Goal: Task Accomplishment & Management: Use online tool/utility

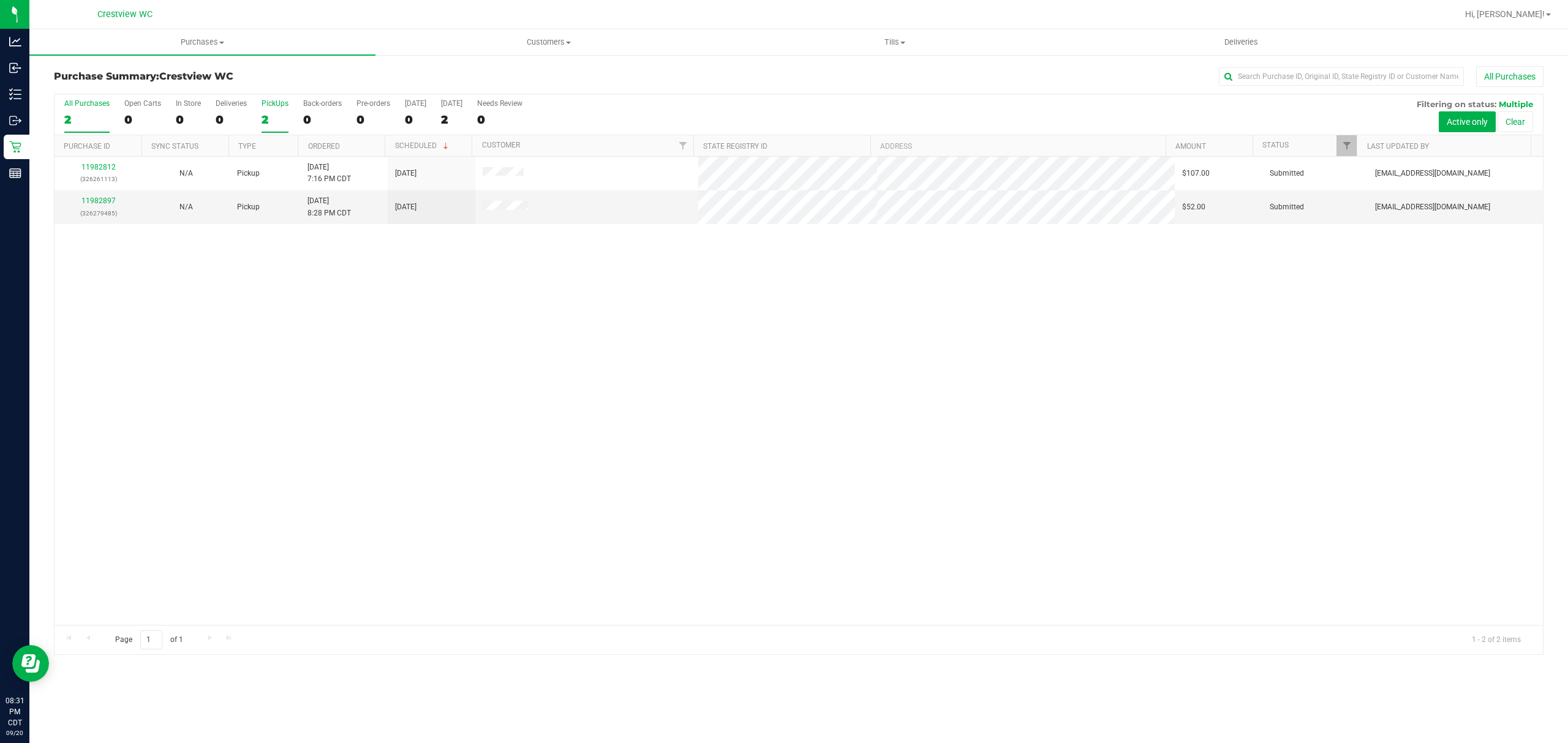
click at [270, 111] on label "PickUps 2" at bounding box center [275, 116] width 27 height 34
click at [0, 0] on input "PickUps 2" at bounding box center [0, 0] width 0 height 0
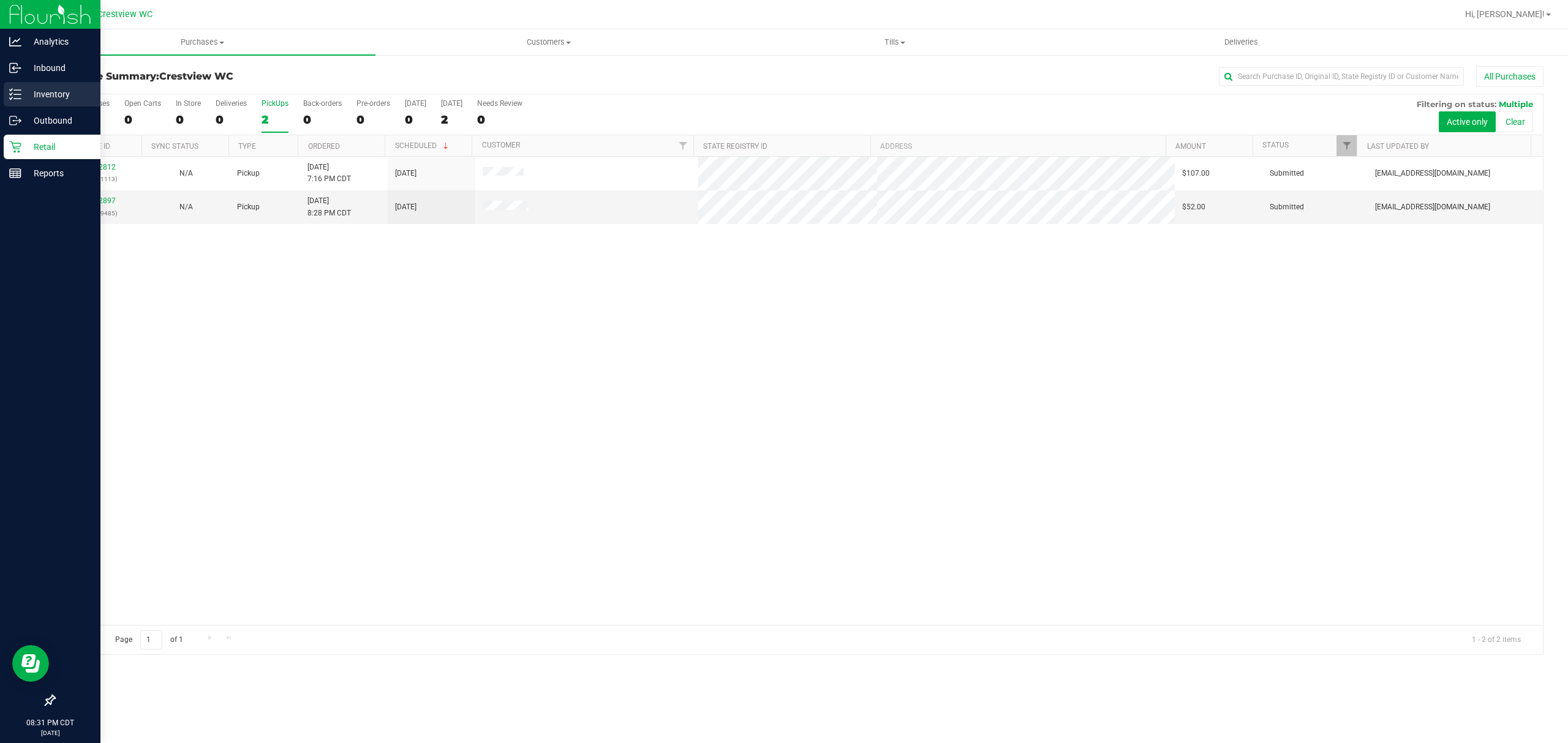
click at [64, 94] on p "Inventory" at bounding box center [59, 95] width 74 height 15
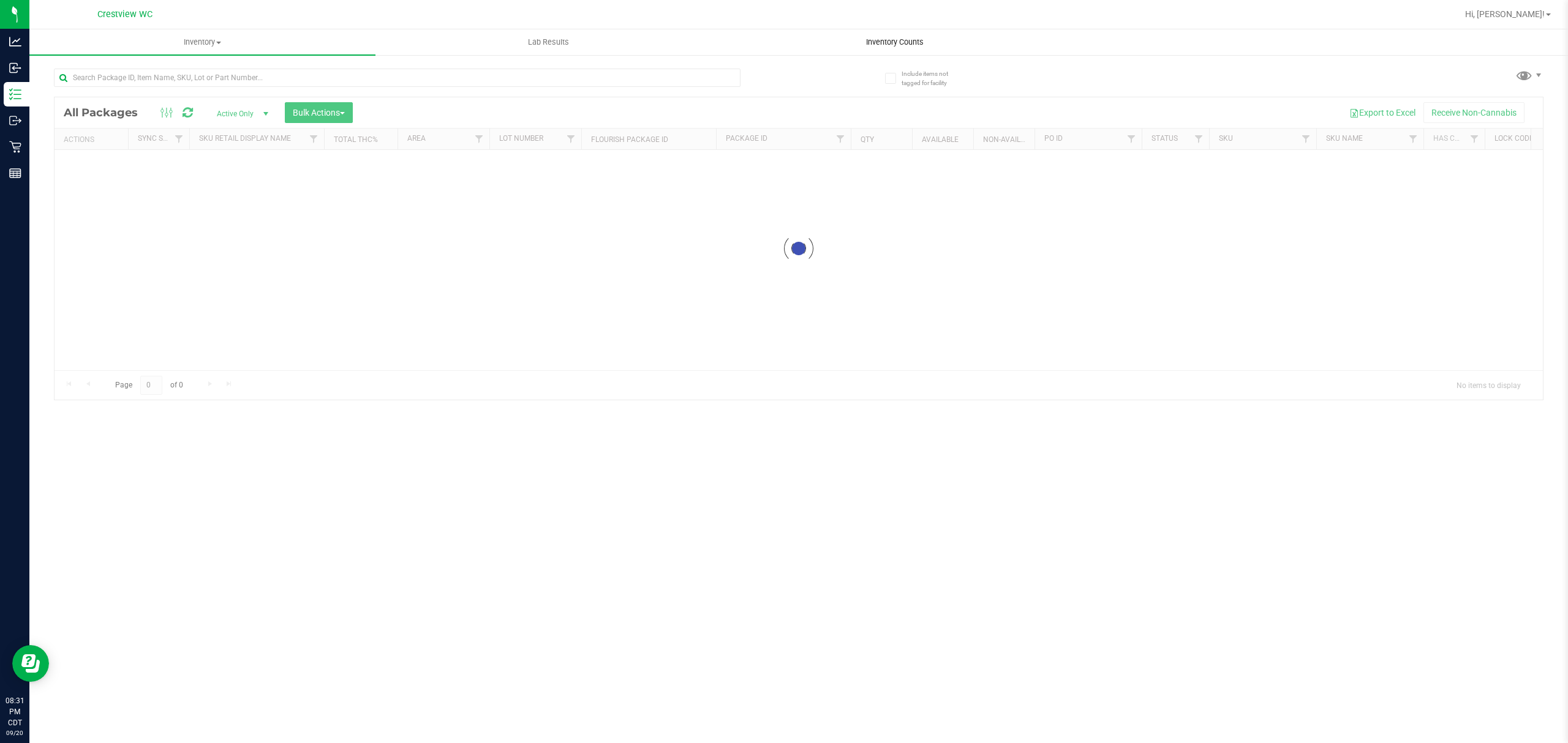
click at [861, 36] on div "Inventory All packages All inventory Waste log Create inventory Lab Results Inv…" at bounding box center [798, 386] width 1539 height 714
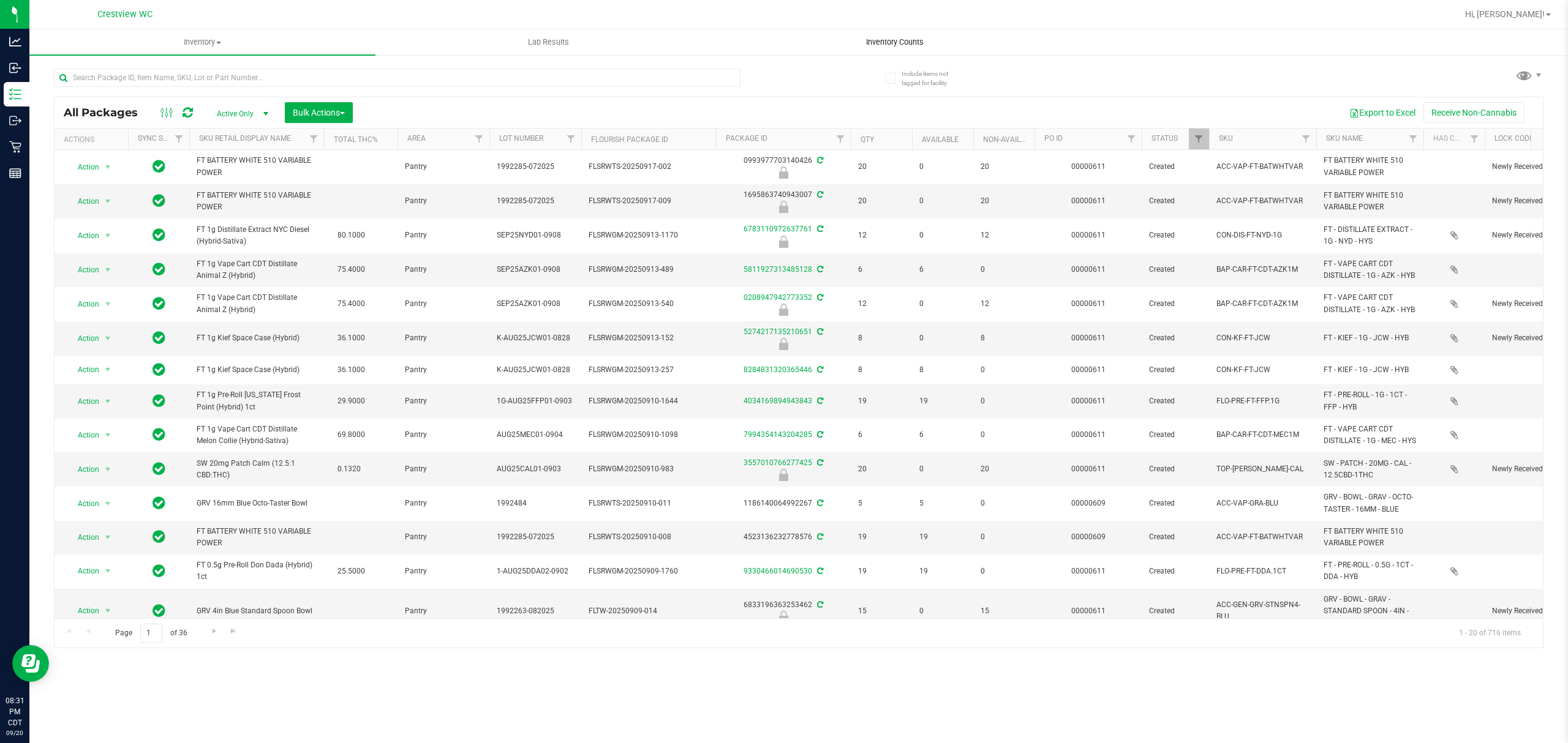
click at [906, 43] on span "Inventory Counts" at bounding box center [895, 43] width 91 height 11
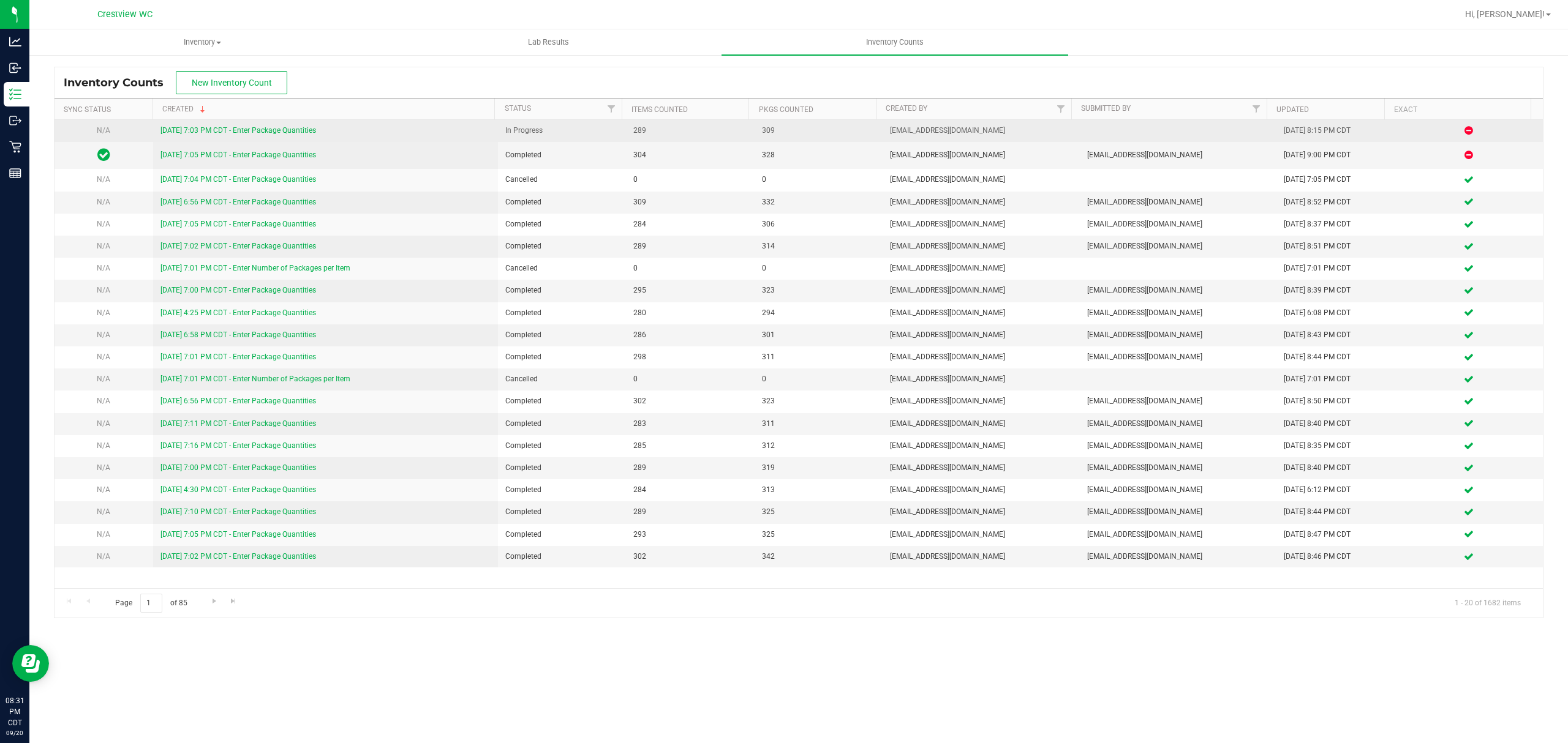
click at [297, 130] on link "[DATE] 7:03 PM CDT - Enter Package Quantities" at bounding box center [239, 130] width 155 height 9
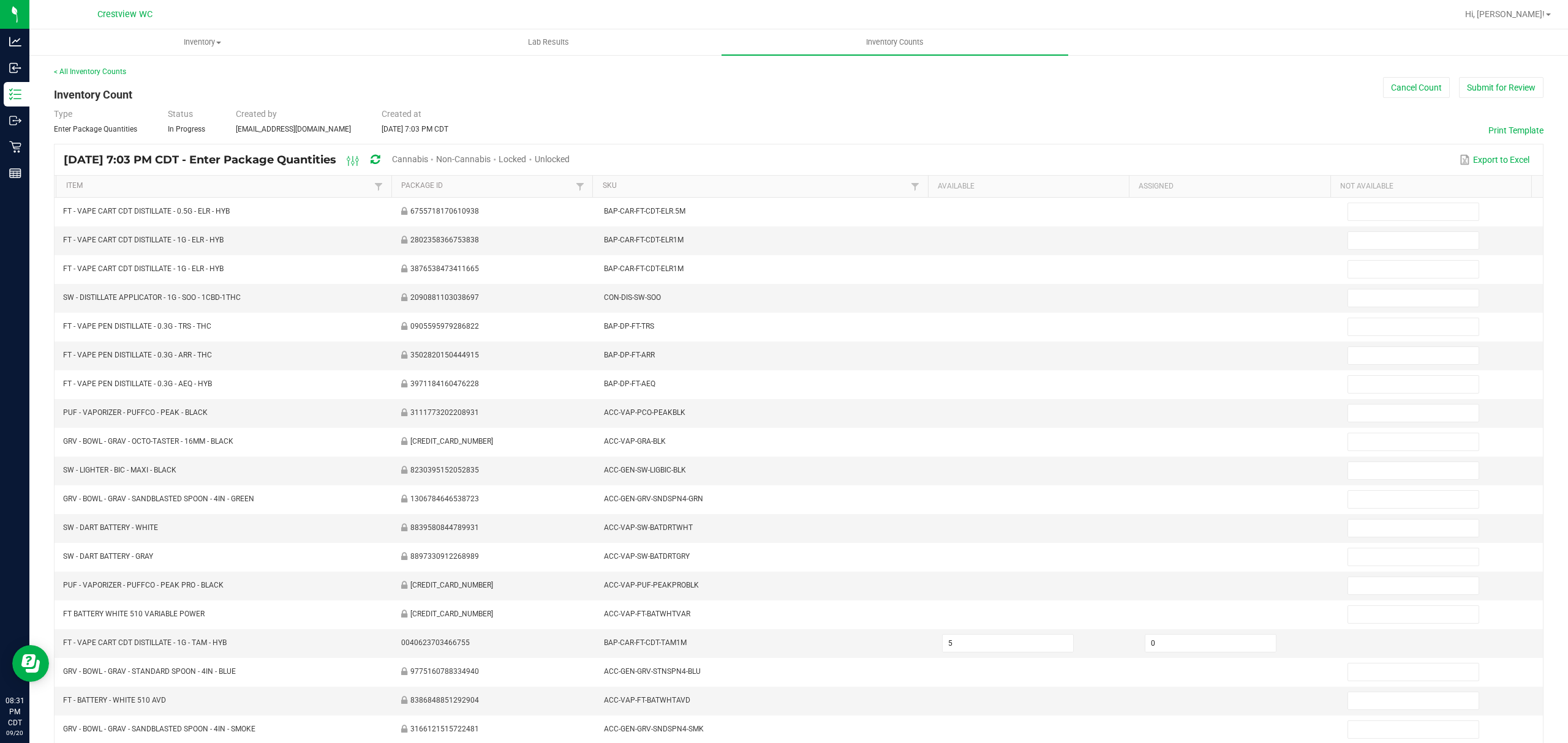
click at [428, 155] on span "Cannabis" at bounding box center [410, 159] width 36 height 9
click at [570, 160] on span "Unlocked" at bounding box center [552, 159] width 35 height 9
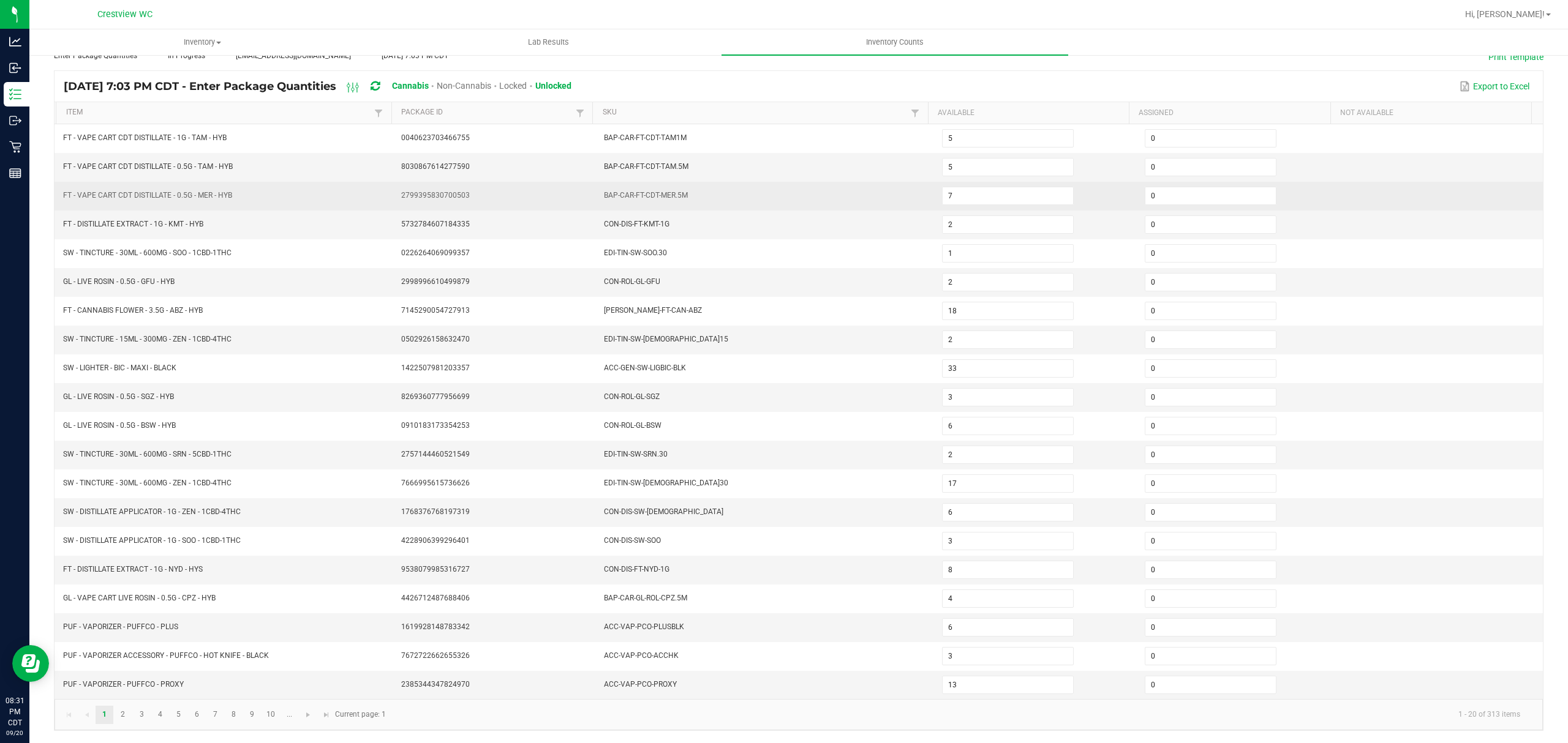
scroll to position [86, 0]
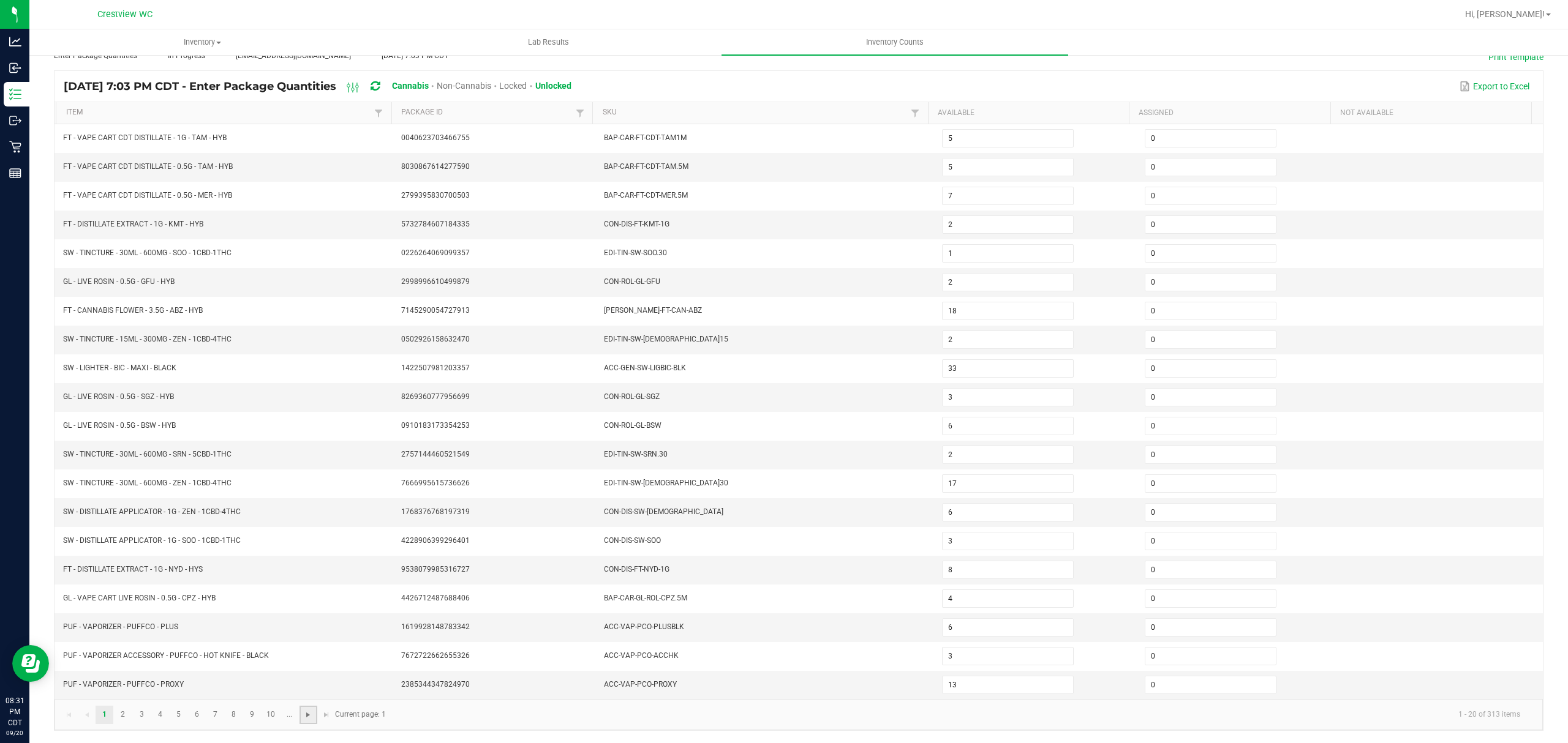
click at [310, 716] on span "Go to the next page" at bounding box center [308, 715] width 9 height 9
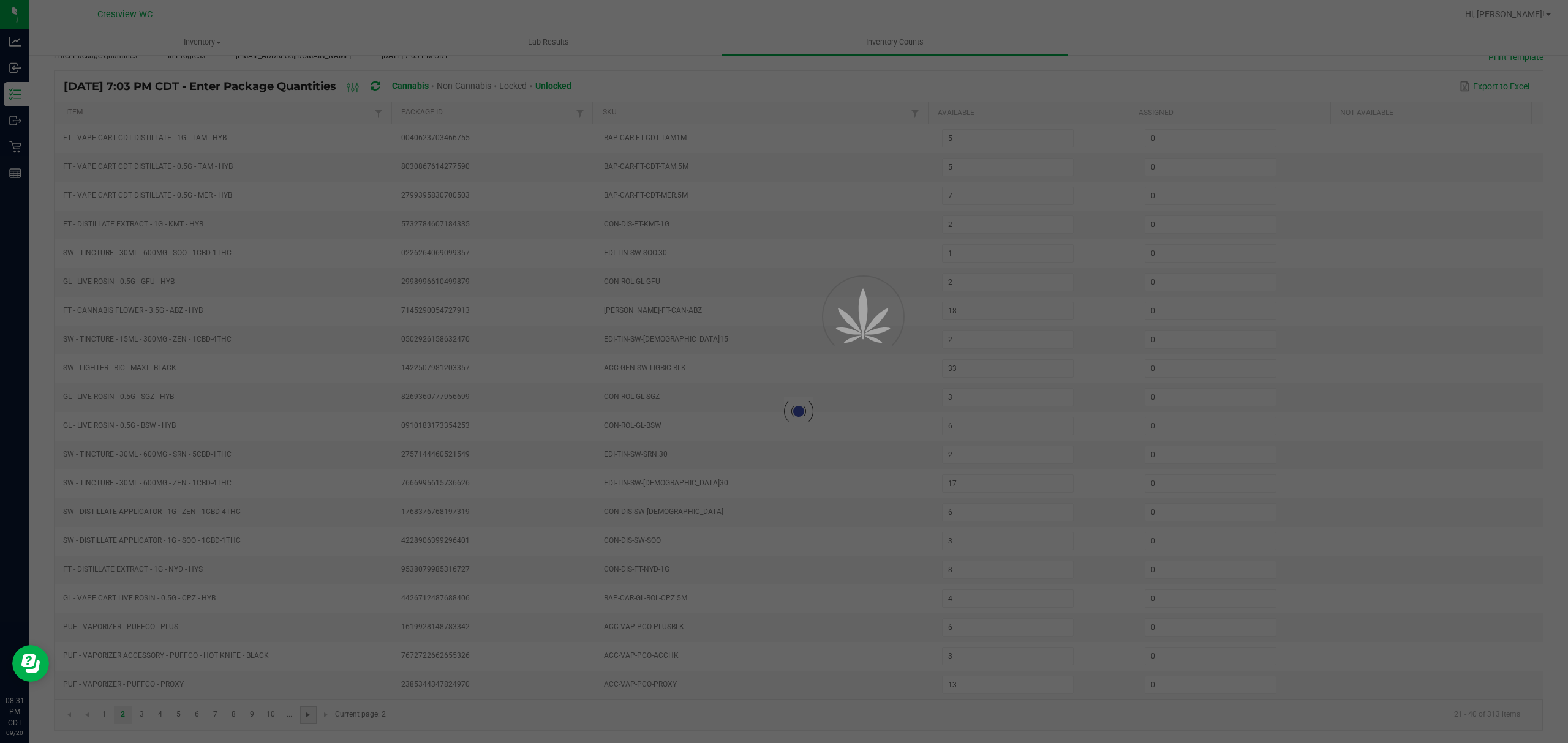
type input "16"
type input "17"
type input "7"
type input "5"
type input "8"
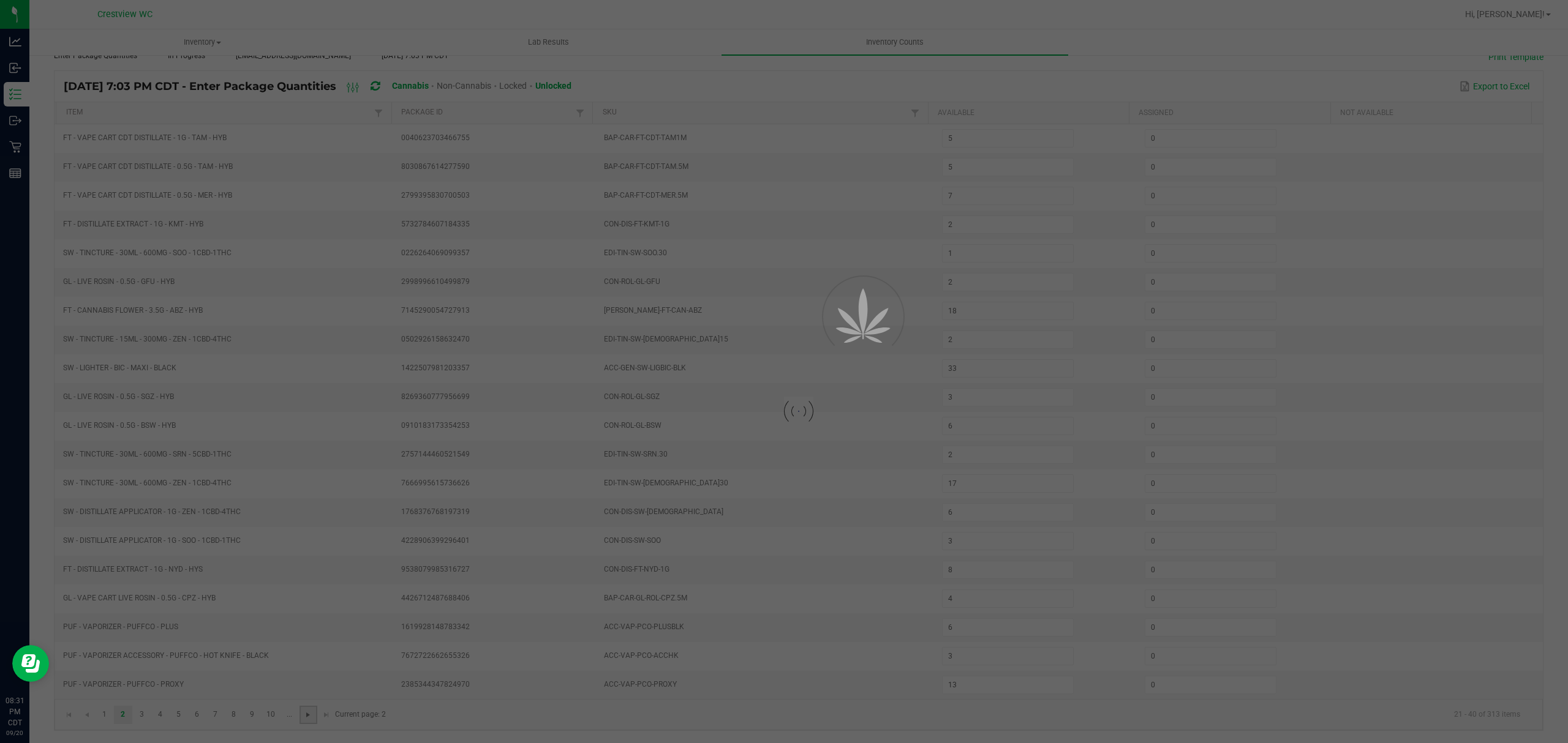
type input "6"
type input "1"
type input "2"
type input "5"
type input "2"
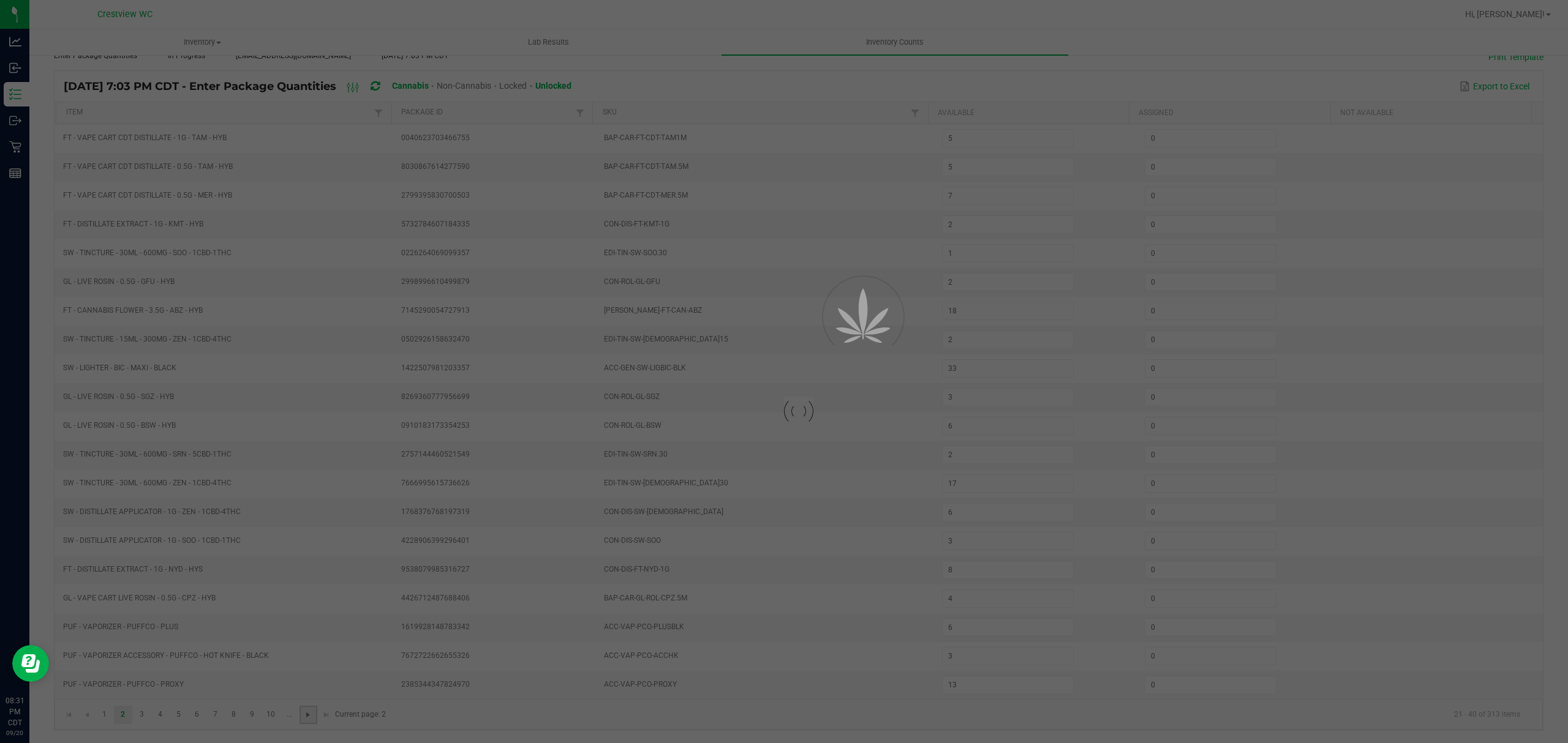
type input "5"
type input "9"
type input "1"
type input "11"
type input "4"
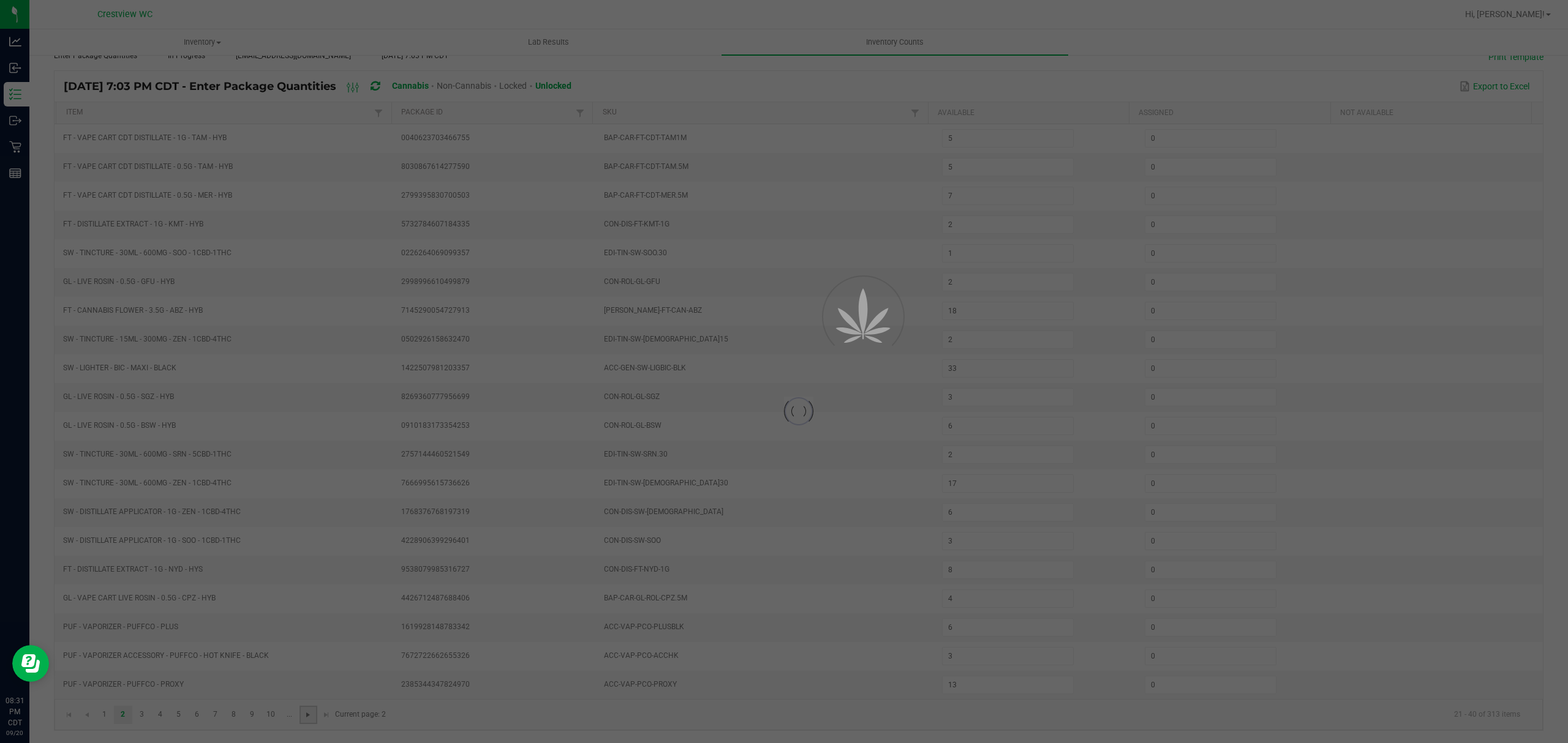
type input "1"
type input "8"
type input "23"
type input "16"
type input "8"
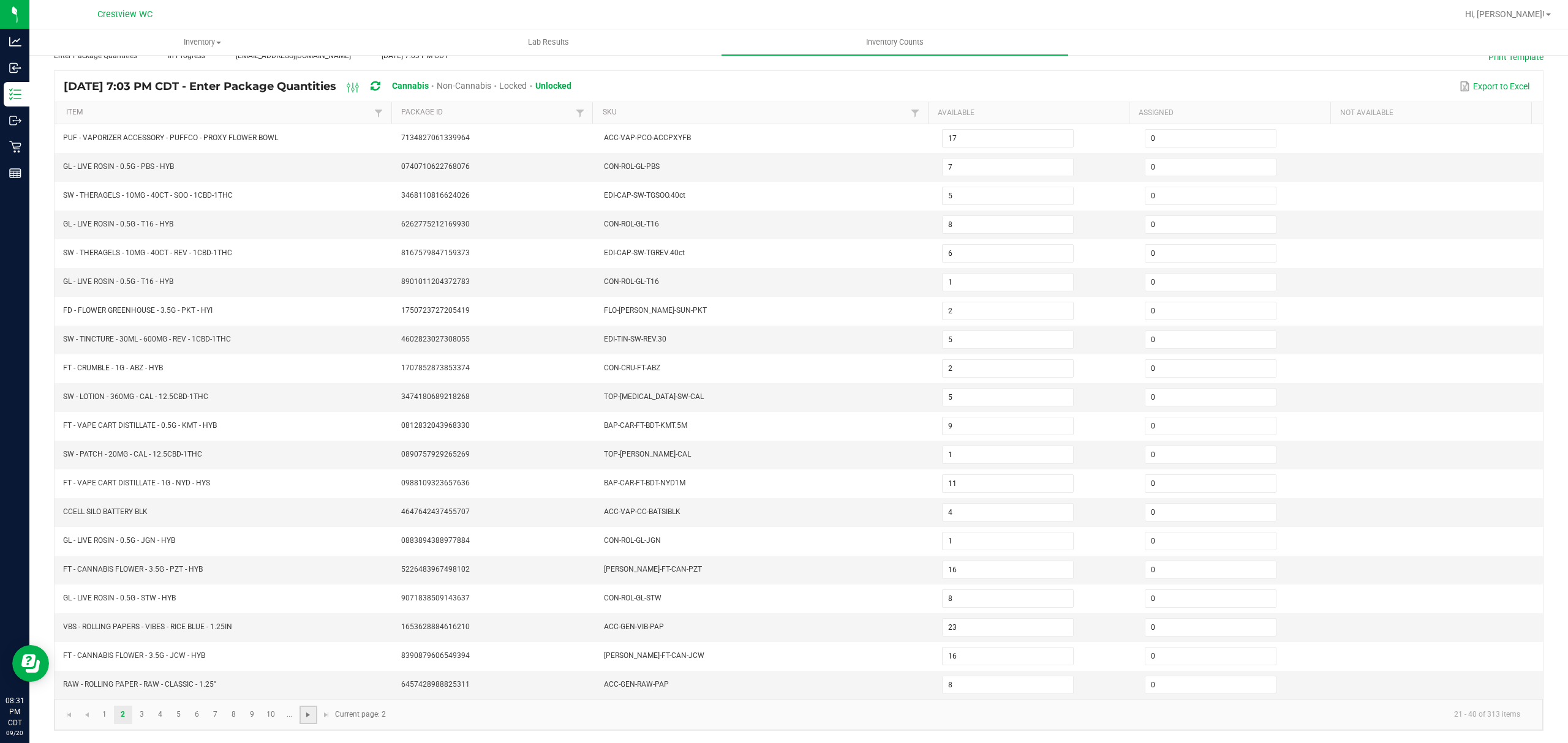
click at [310, 716] on span "Go to the next page" at bounding box center [308, 715] width 9 height 9
type input "7"
type input "8"
type input "3"
type input "7"
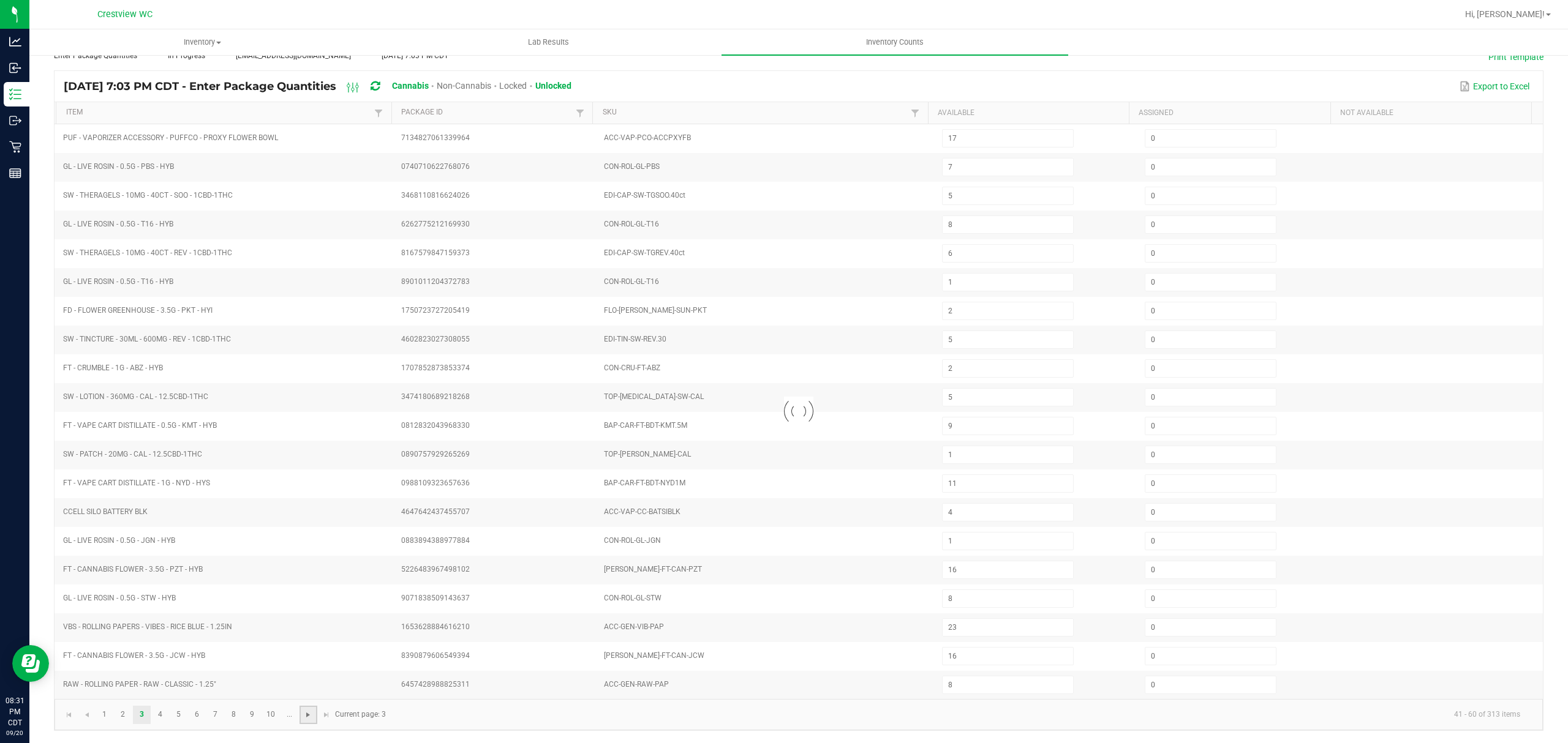
type input "2"
type input "38"
type input "6"
type input "22"
type input "3"
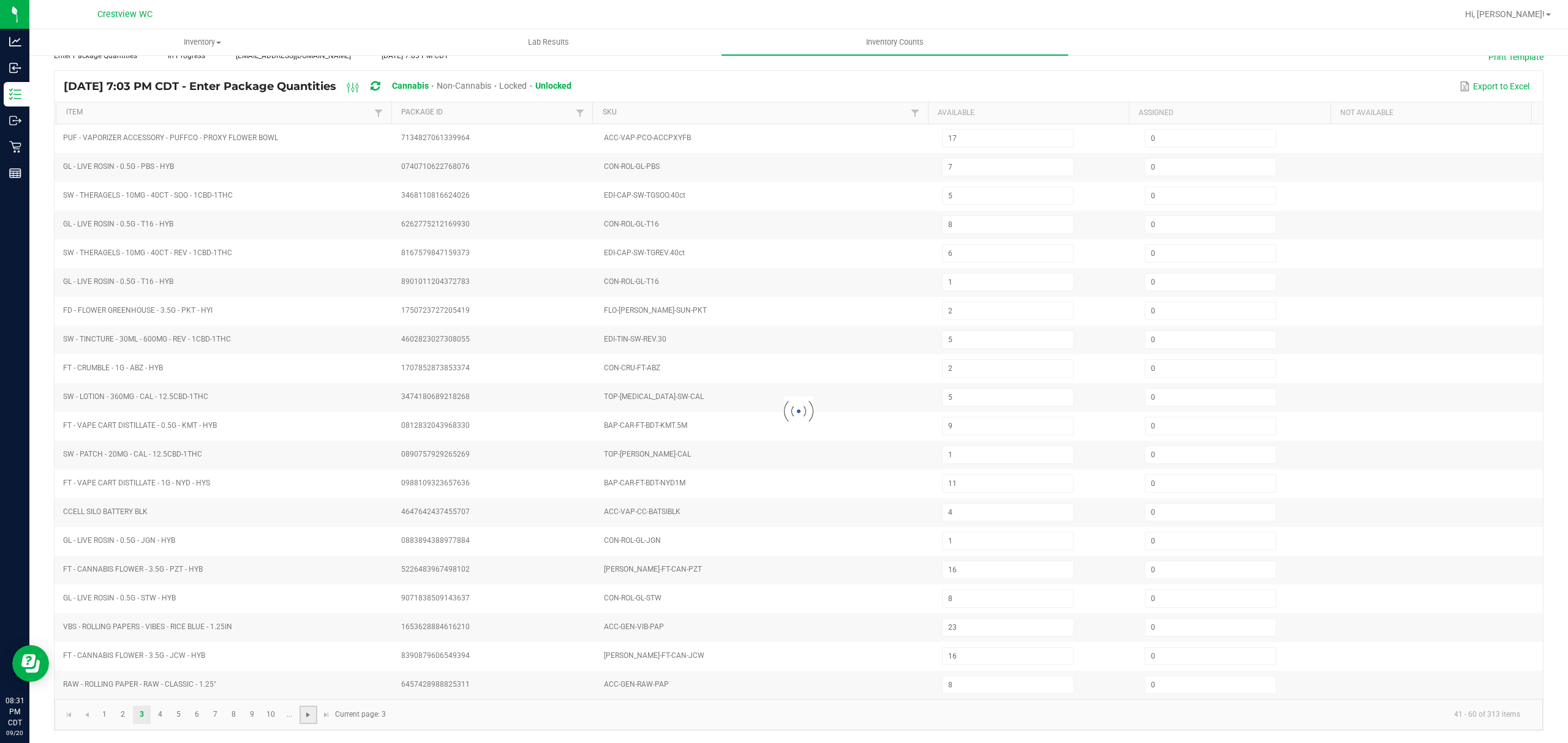
type input "8"
type input "6"
type input "1"
type input "41"
type input "9"
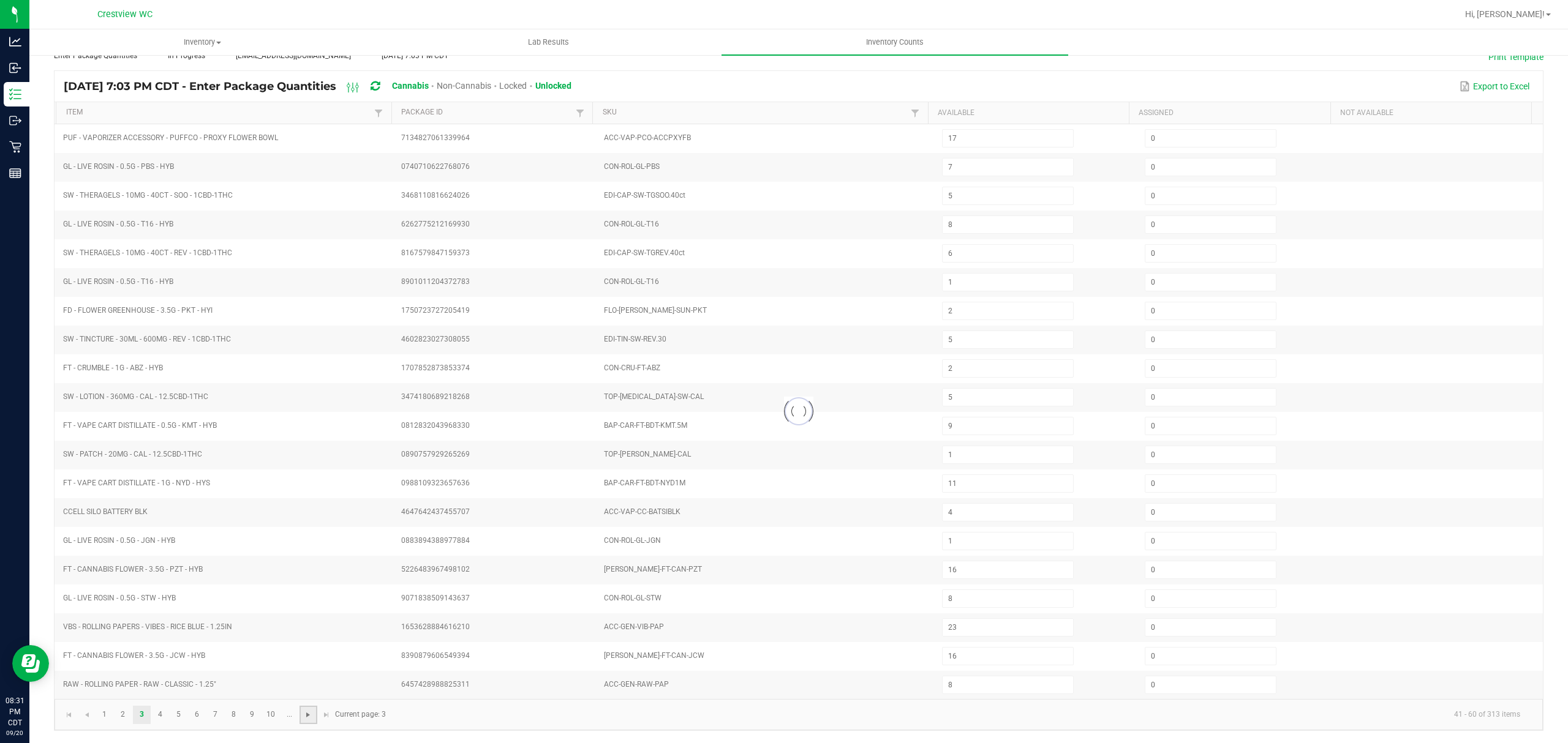
type input "18"
type input "3"
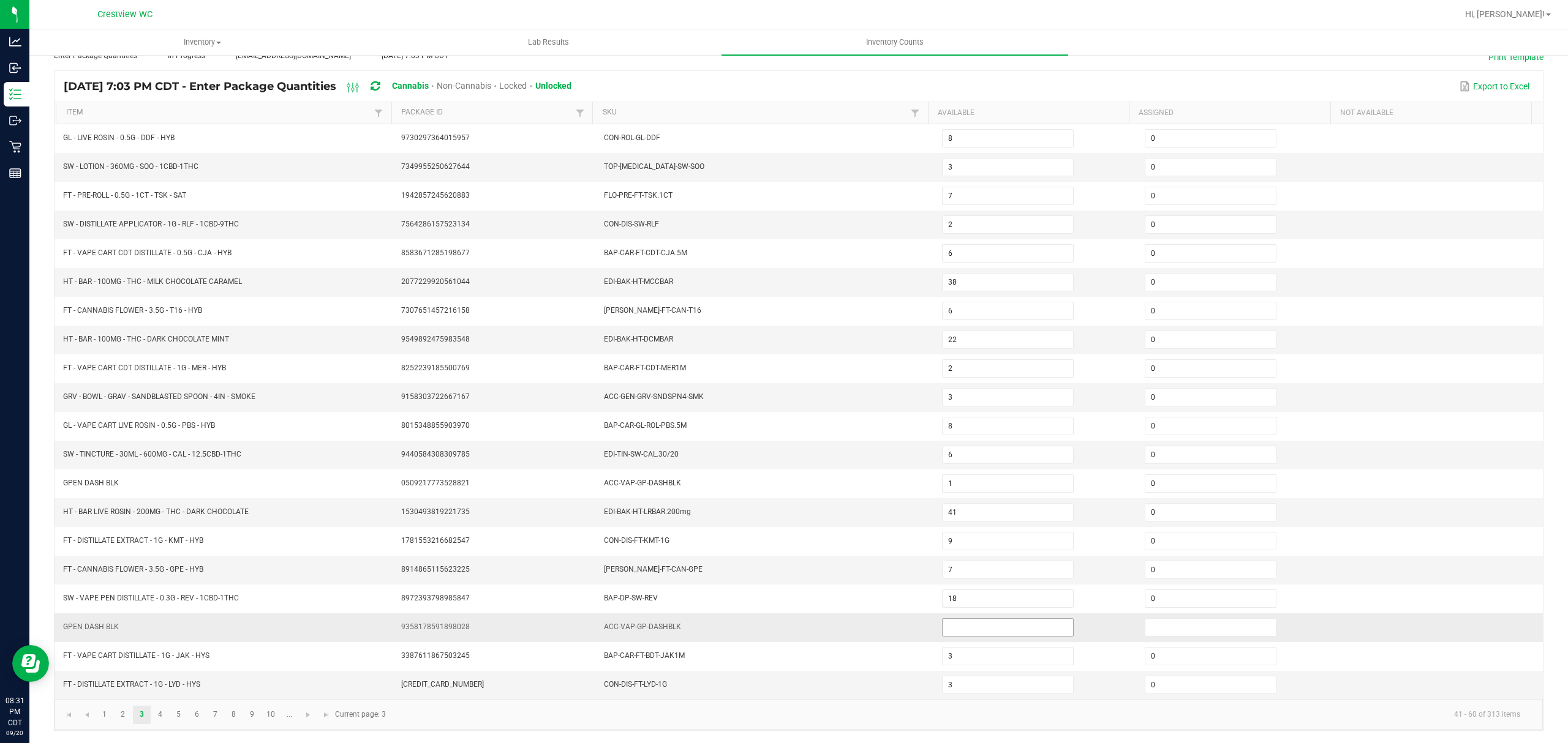
click at [998, 622] on input at bounding box center [1008, 628] width 131 height 17
type input "0"
click at [310, 716] on span "Go to the next page" at bounding box center [308, 715] width 9 height 9
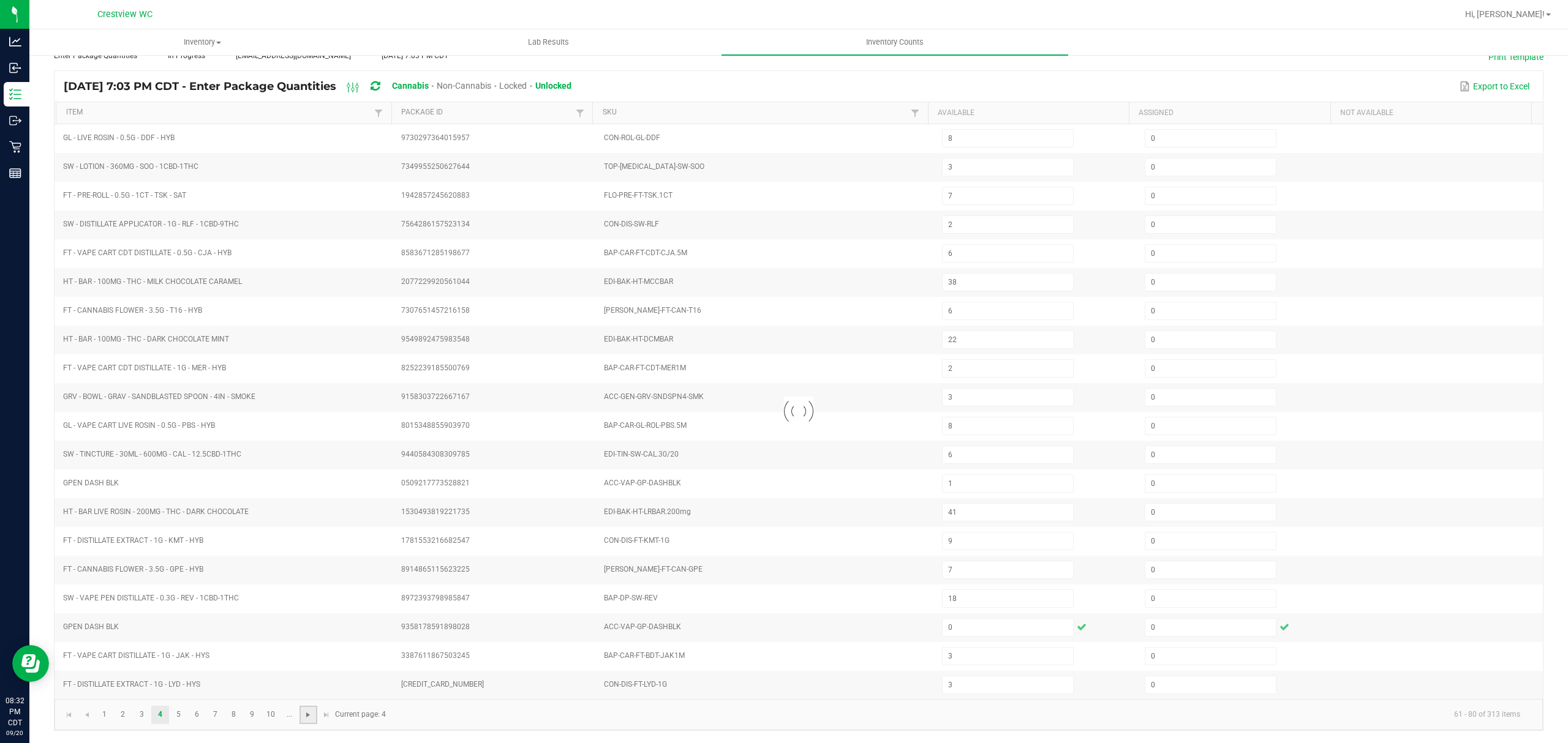
type input "3"
type input "17"
type input "9"
type input "1"
type input "8"
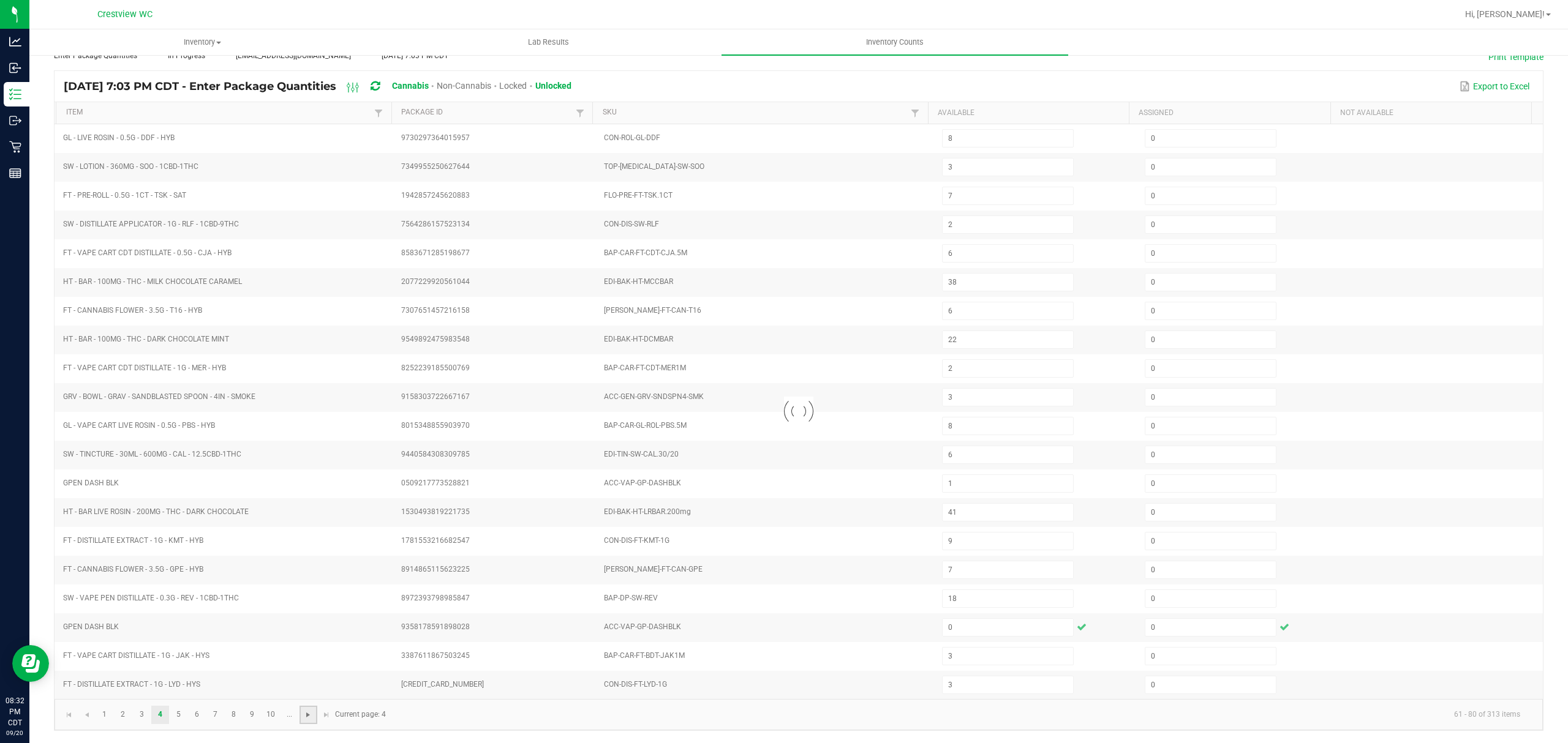
type input "2"
type input "9"
type input "8"
type input "4"
type input "1"
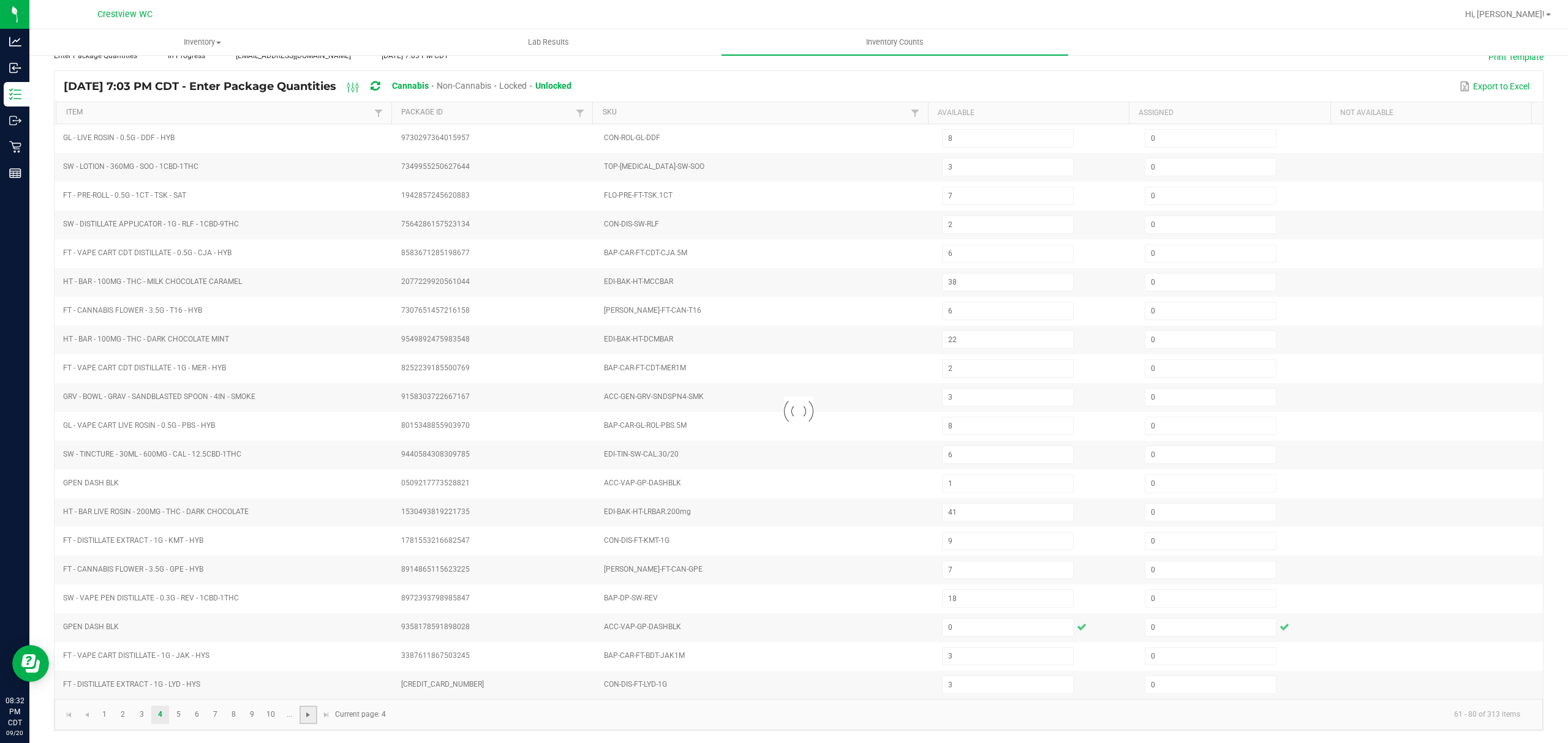
type input "20"
type input "7"
type input "1"
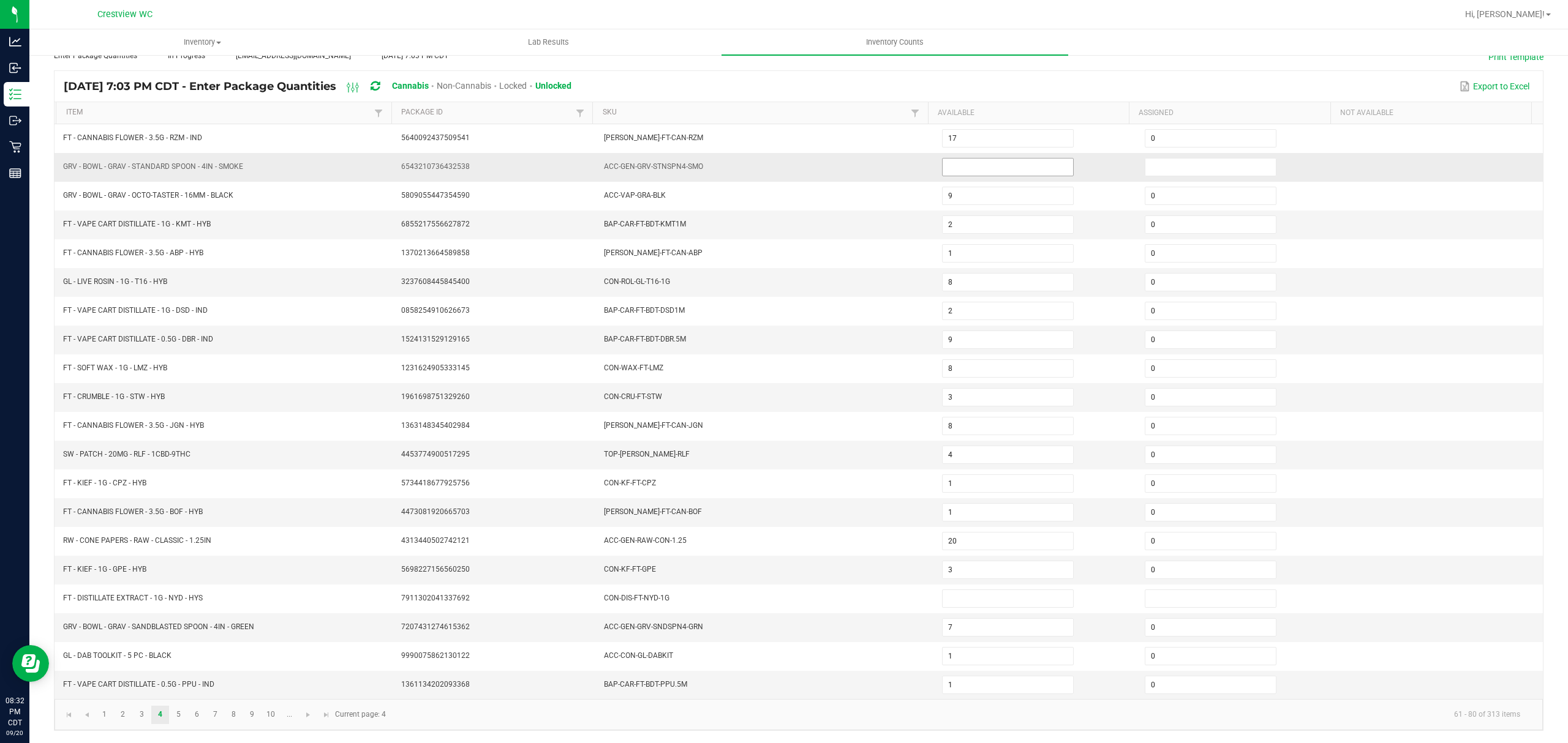
click at [1039, 159] on input at bounding box center [1008, 168] width 131 height 17
type input "0"
click at [1014, 623] on input "7" at bounding box center [1008, 628] width 131 height 17
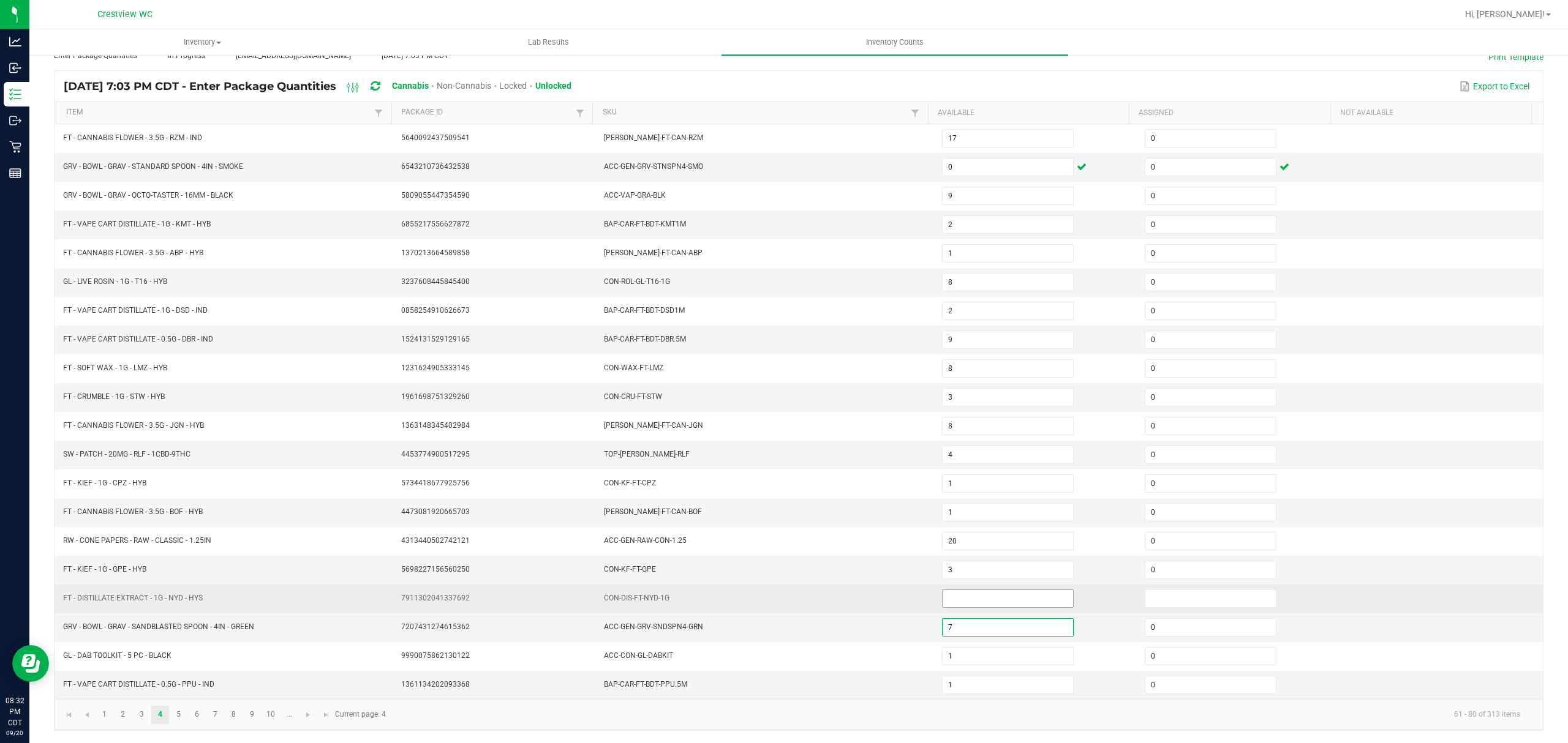
click at [1003, 596] on input at bounding box center [1008, 599] width 131 height 17
type input "0"
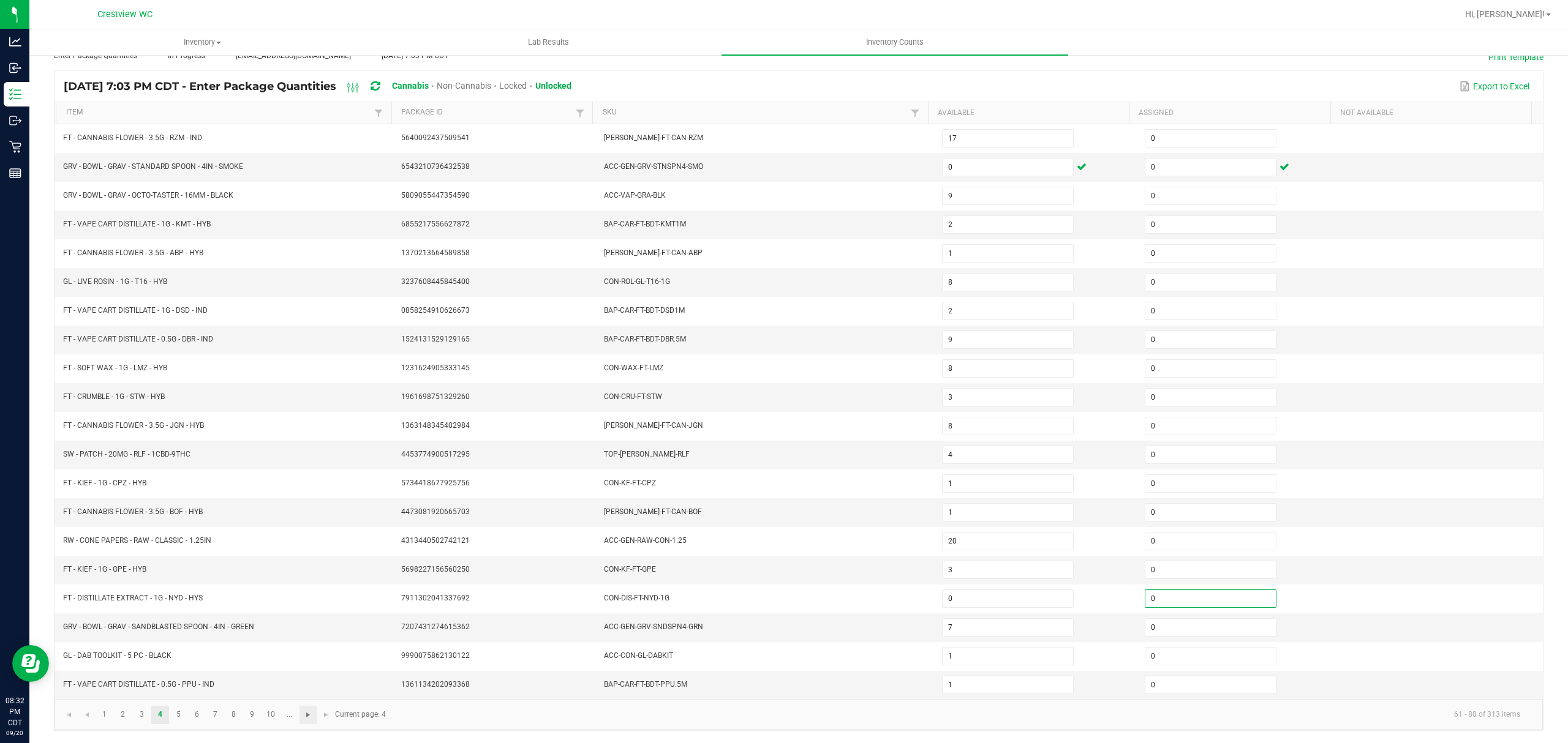
type input "0"
click at [310, 716] on span "Go to the next page" at bounding box center [308, 715] width 9 height 9
type input "2"
type input "7"
type input "26"
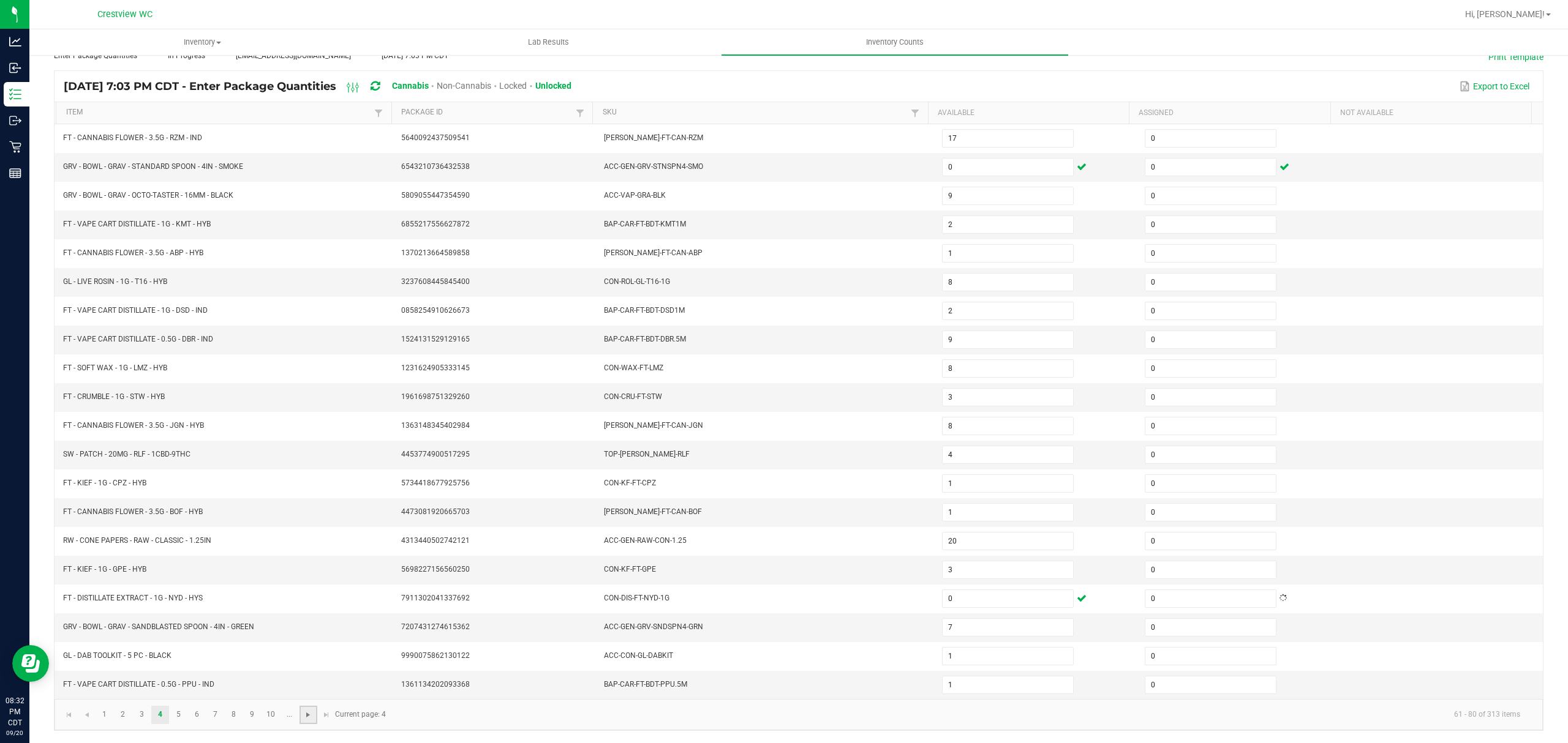
type input "2"
type input "9"
type input "4"
type input "2"
type input "12"
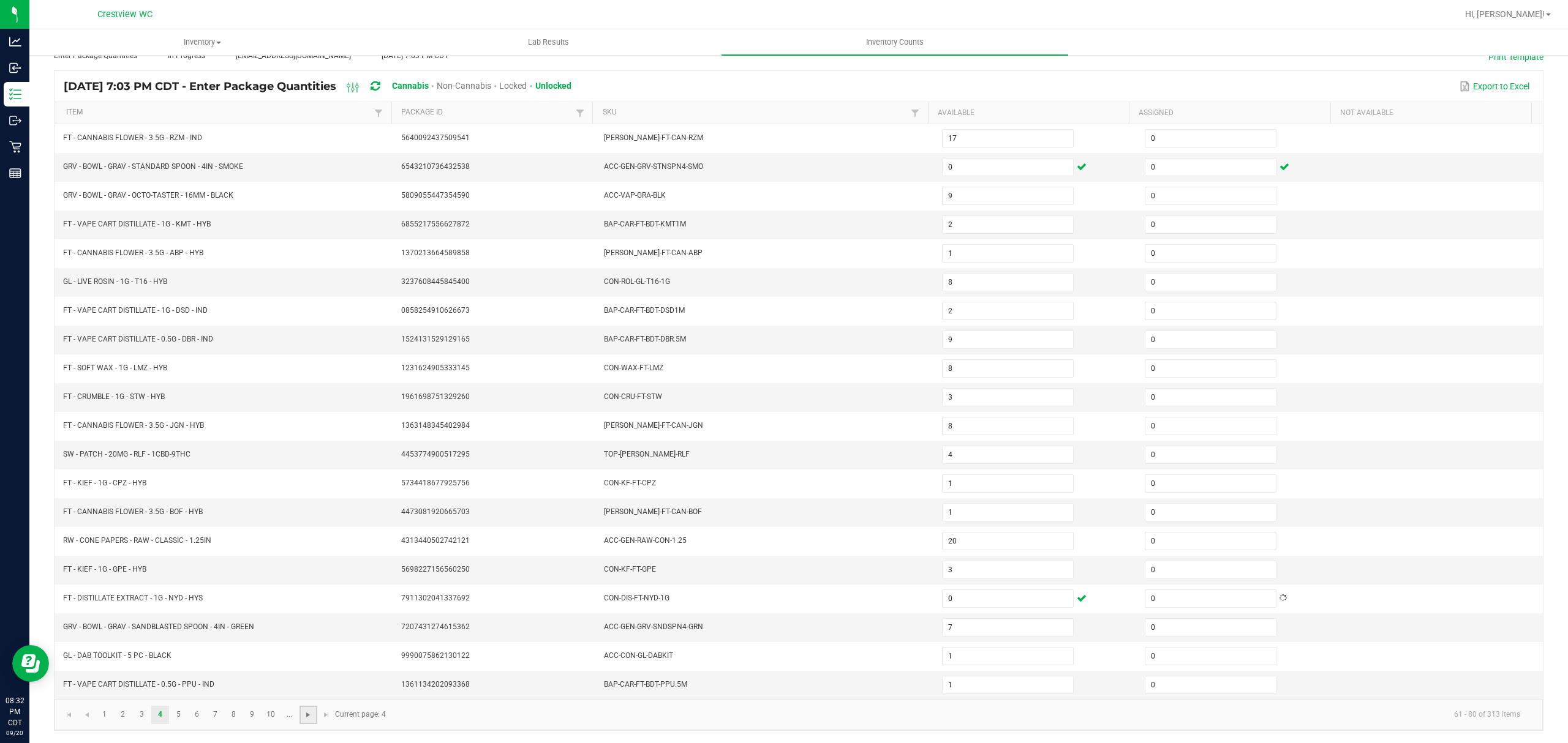
type input "1"
type input "15"
type input "12"
type input "2"
type input "8"
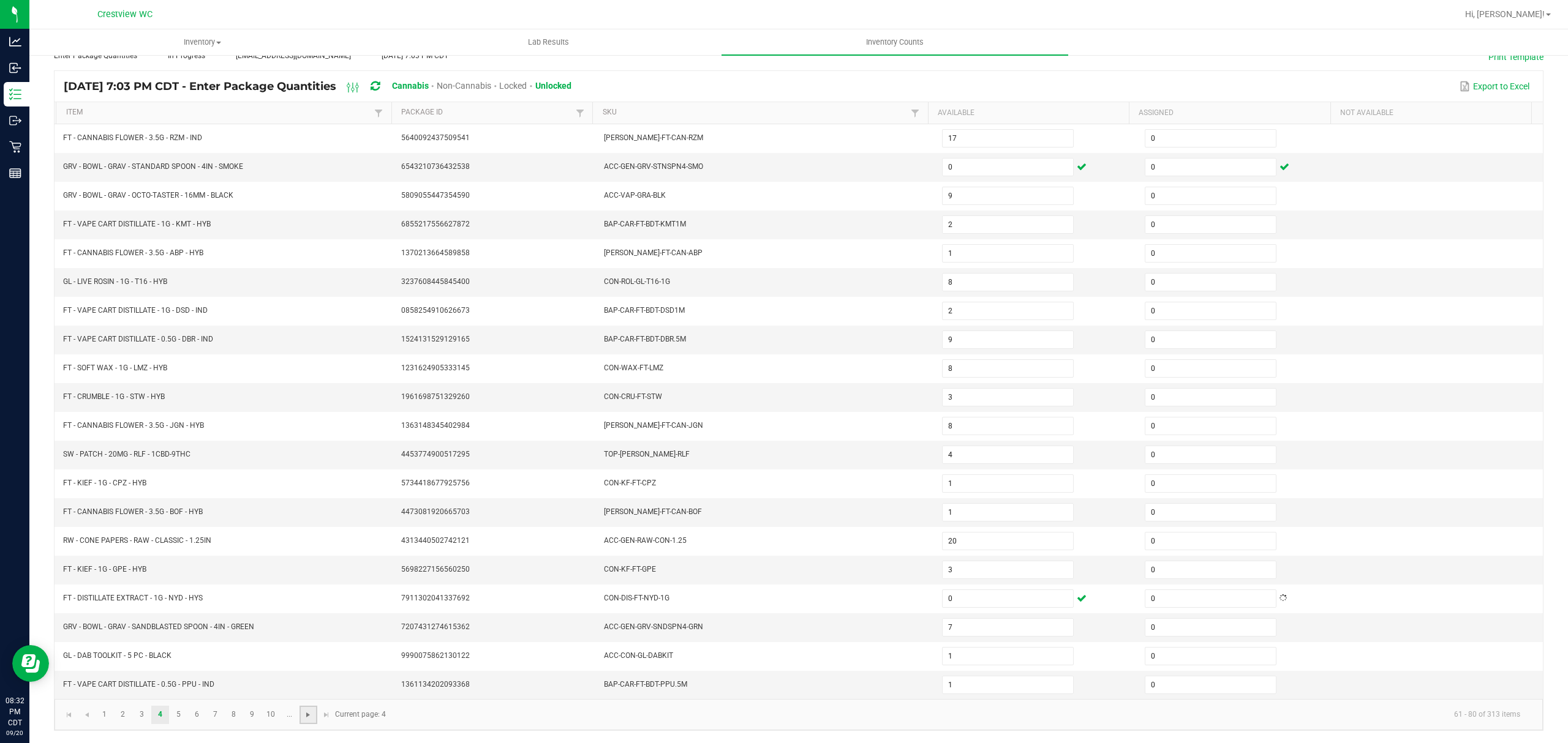
type input "6"
type input "4"
type input "5"
type input "2"
type input "23"
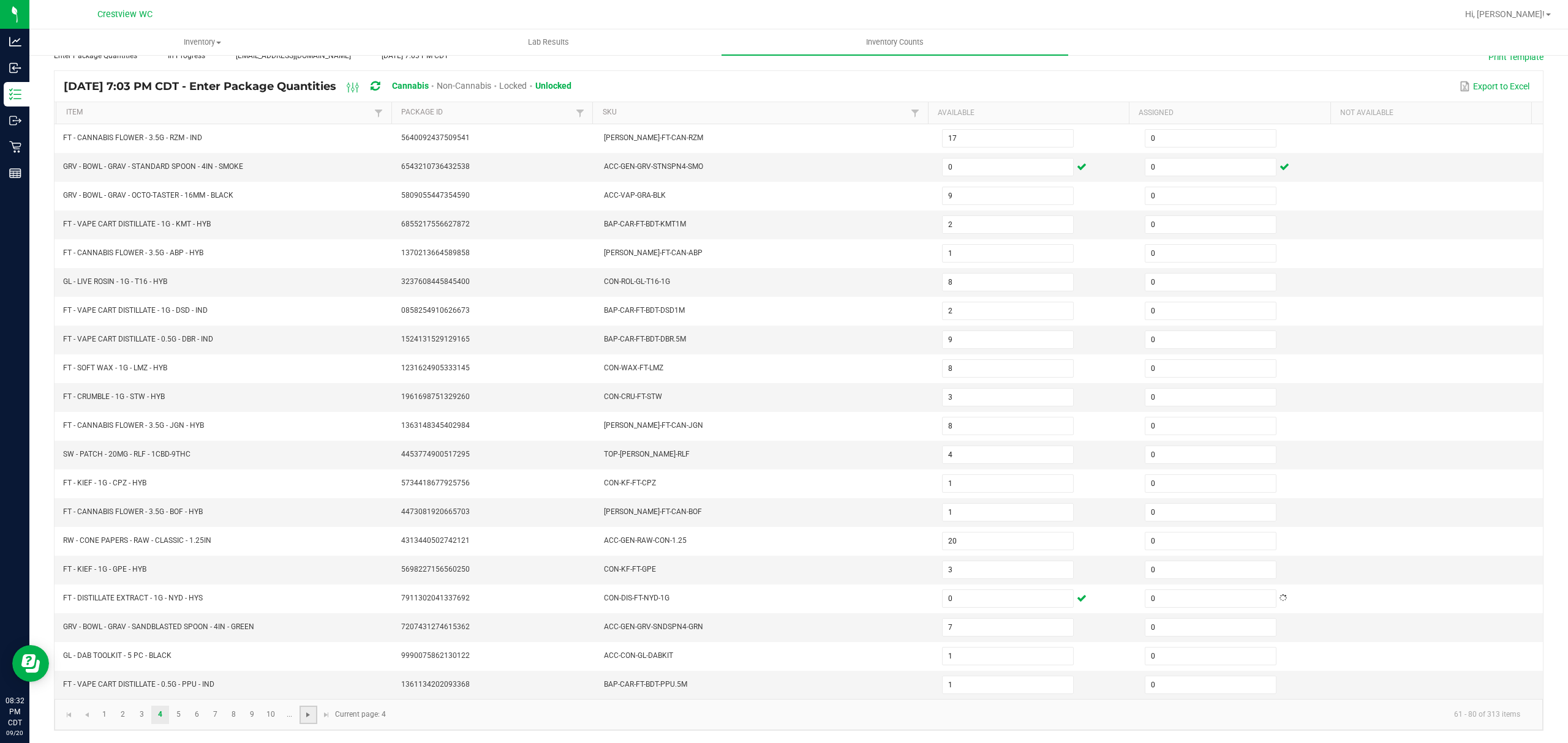
type input "4"
click at [310, 716] on span "Go to the next page" at bounding box center [308, 715] width 9 height 9
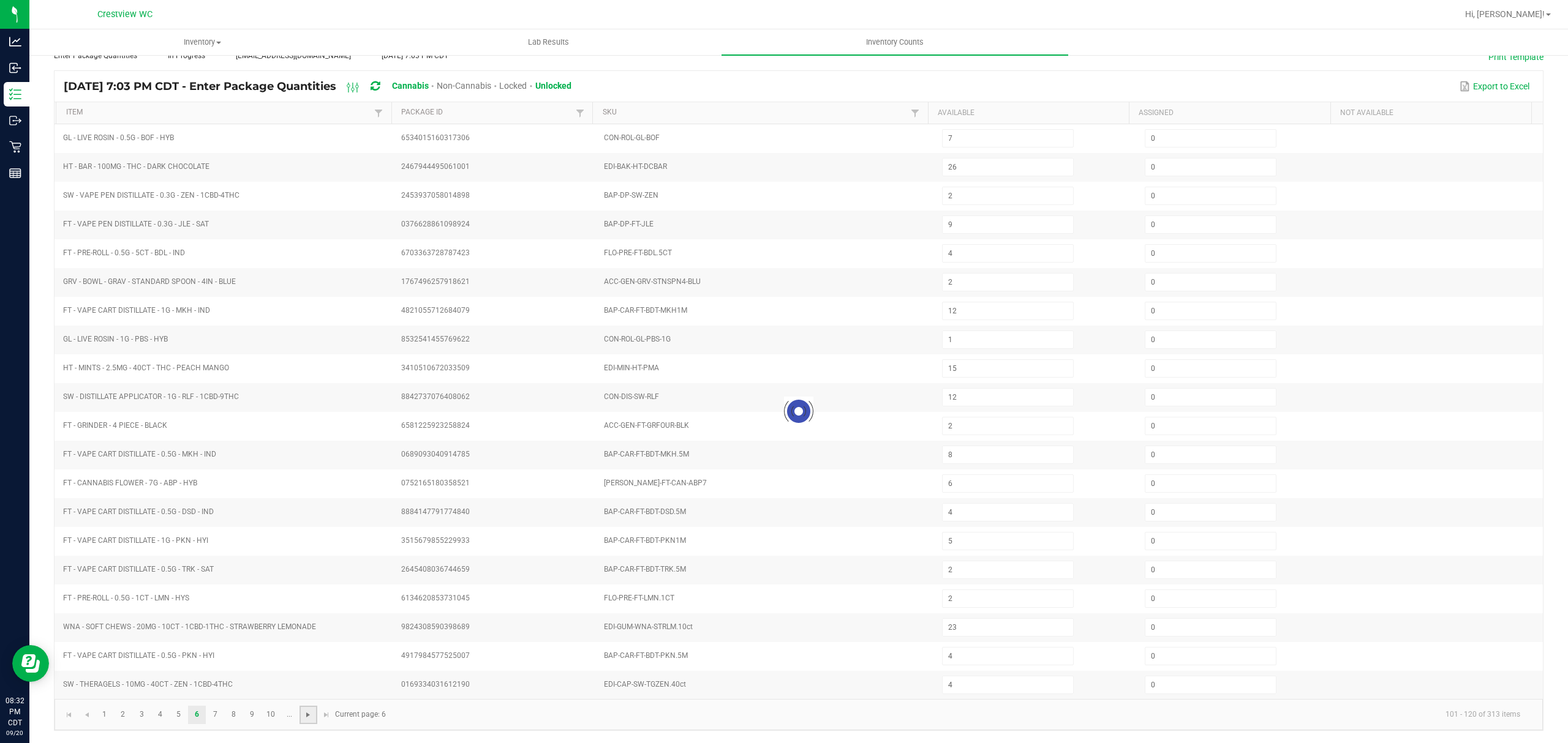
type input "3"
type input "12"
type input "11"
type input "13"
type input "20"
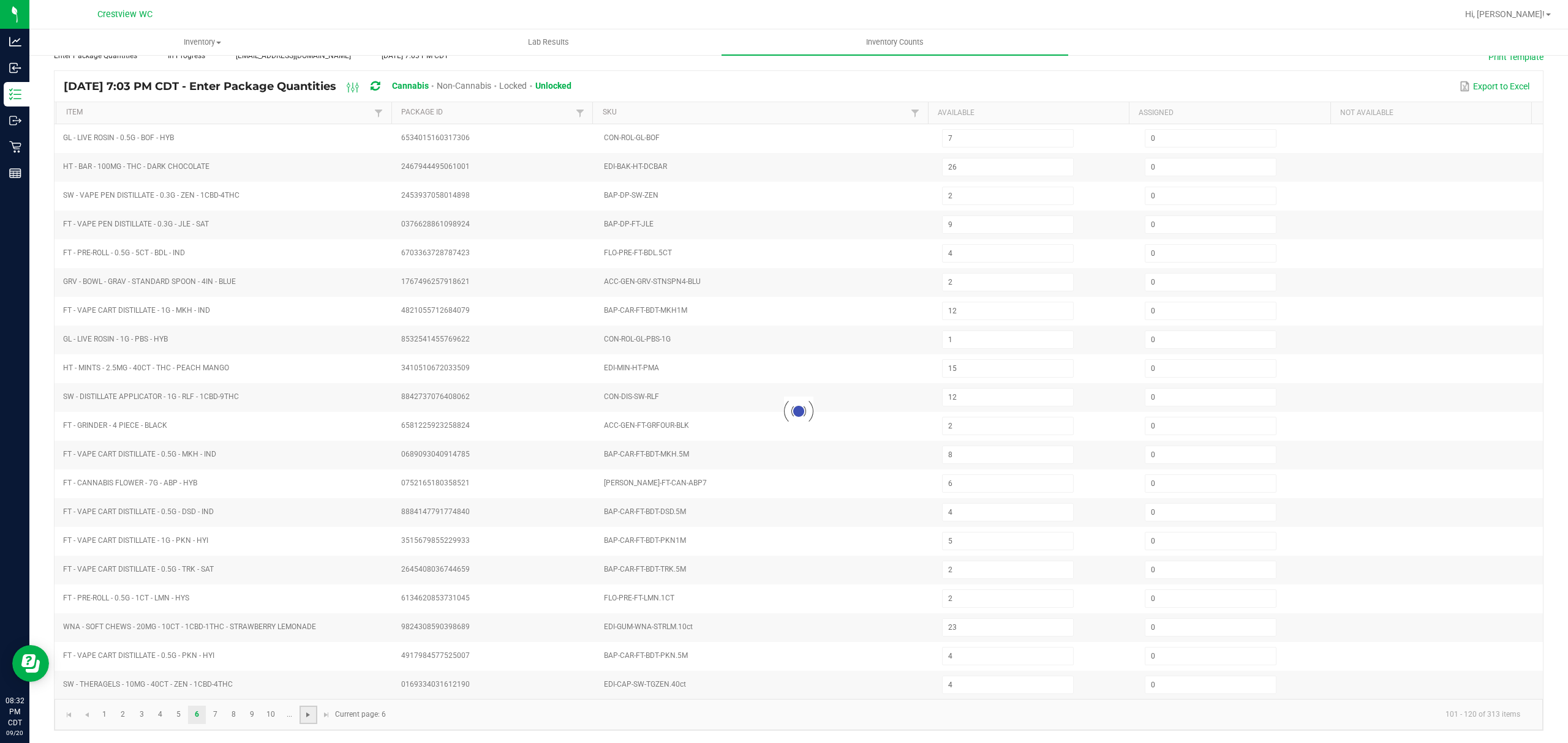
type input "7"
type input "1"
type input "3"
type input "7"
type input "6"
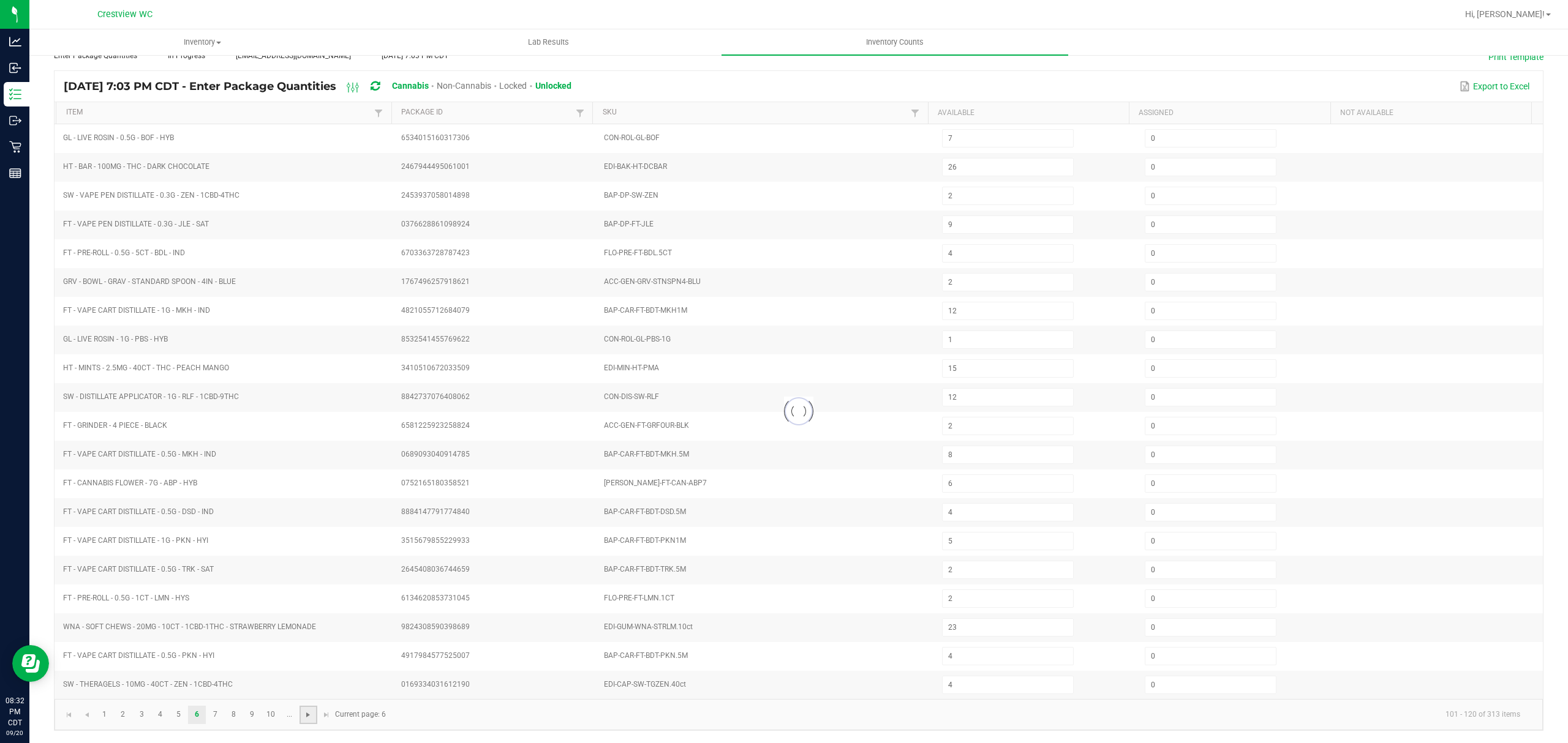
type input "5"
type input "1"
type input "5"
type input "7"
type input "3"
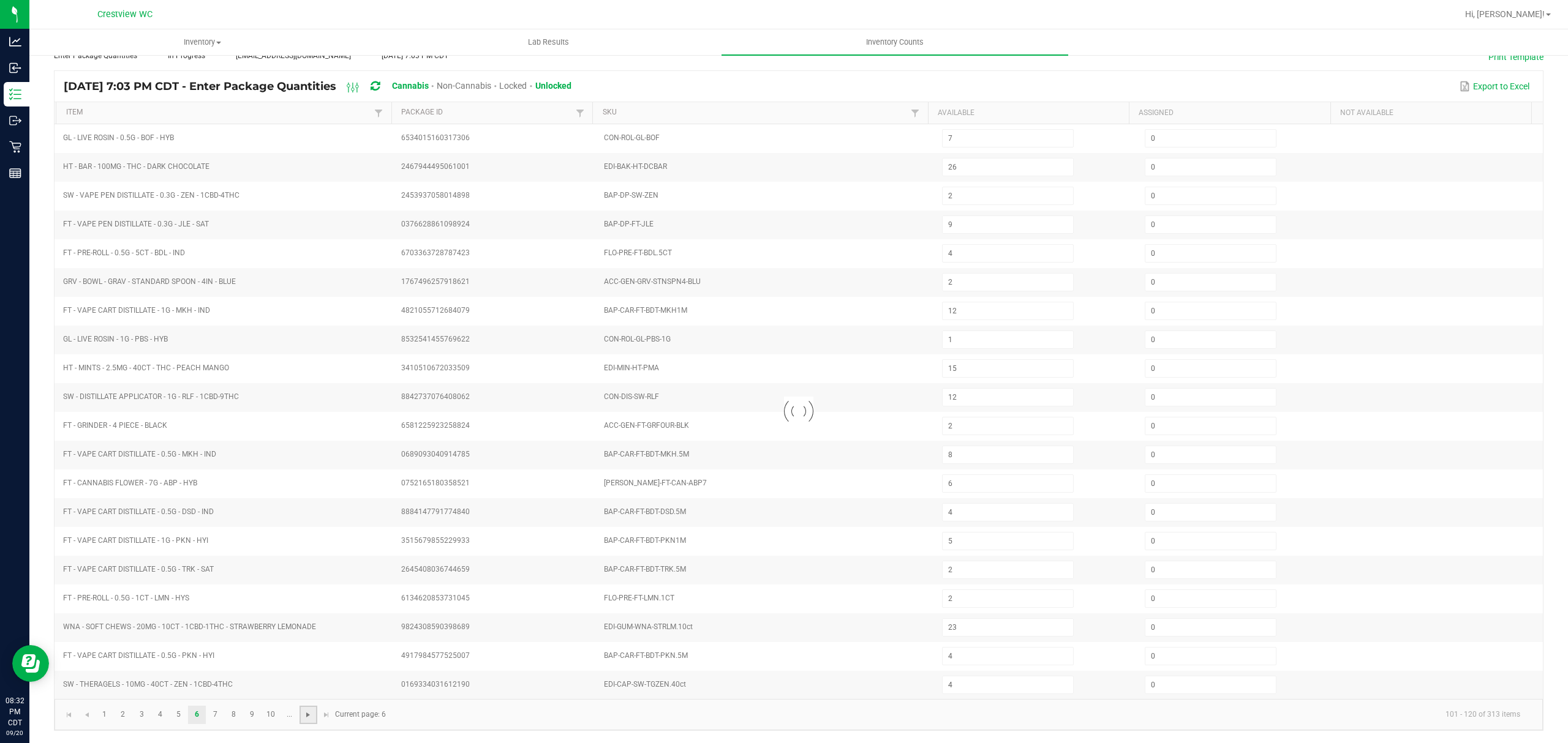
type input "12"
type input "2"
type input "8"
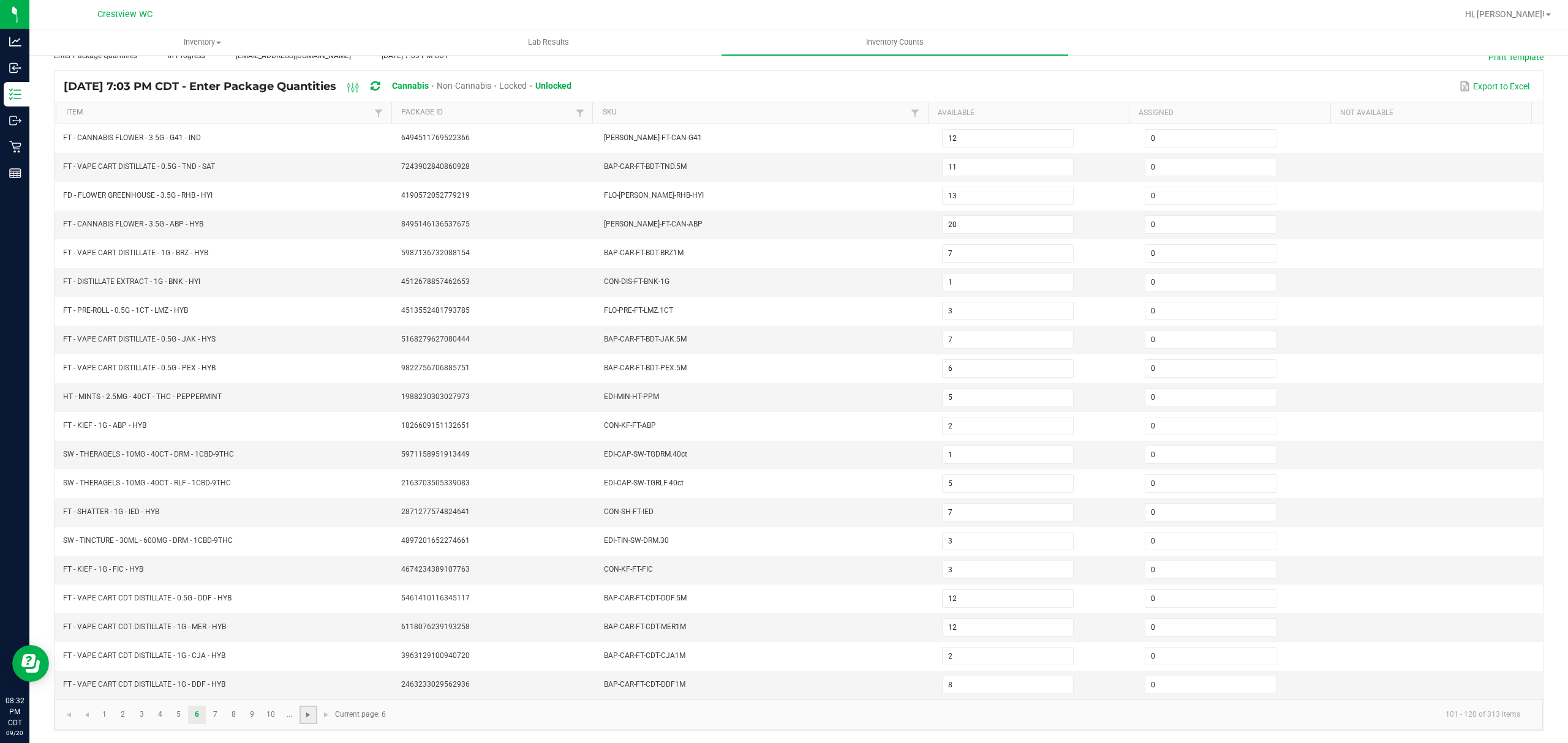
click at [310, 716] on span "Go to the next page" at bounding box center [308, 715] width 9 height 9
type input "41"
type input "2"
type input "8"
type input "11"
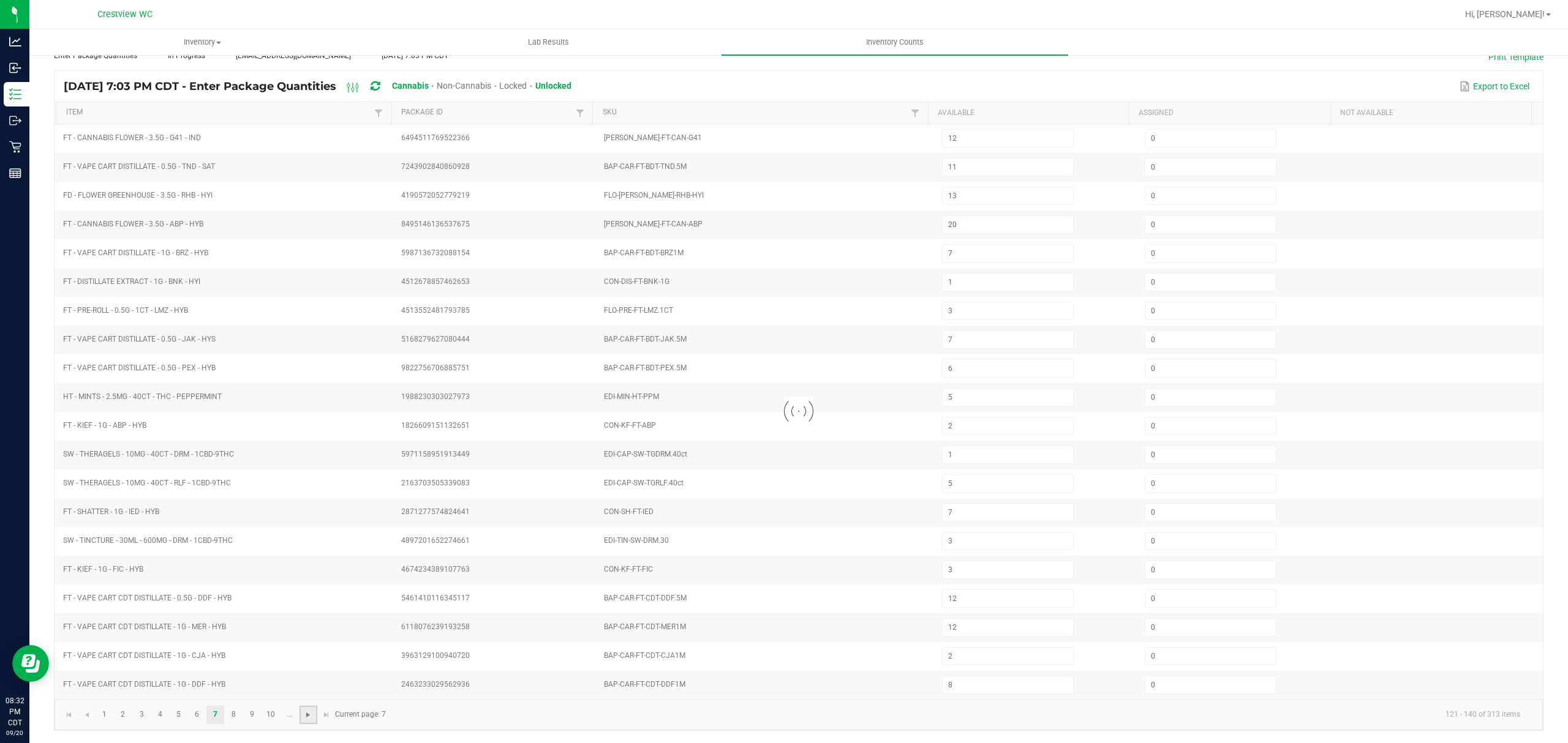
type input "10"
type input "12"
type input "7"
type input "4"
type input "5"
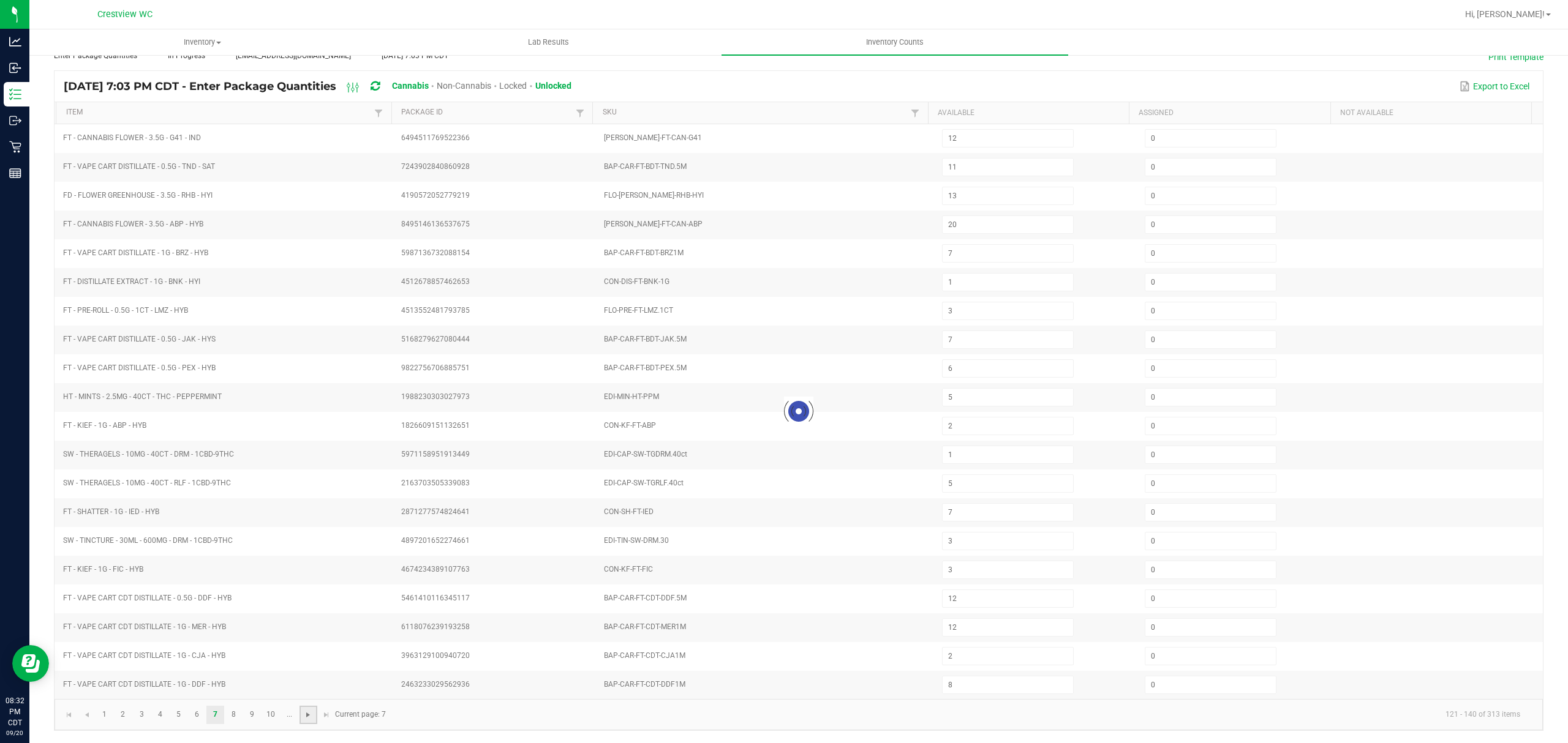
type input "12"
type input "8"
type input "3"
type input "12"
type input "3"
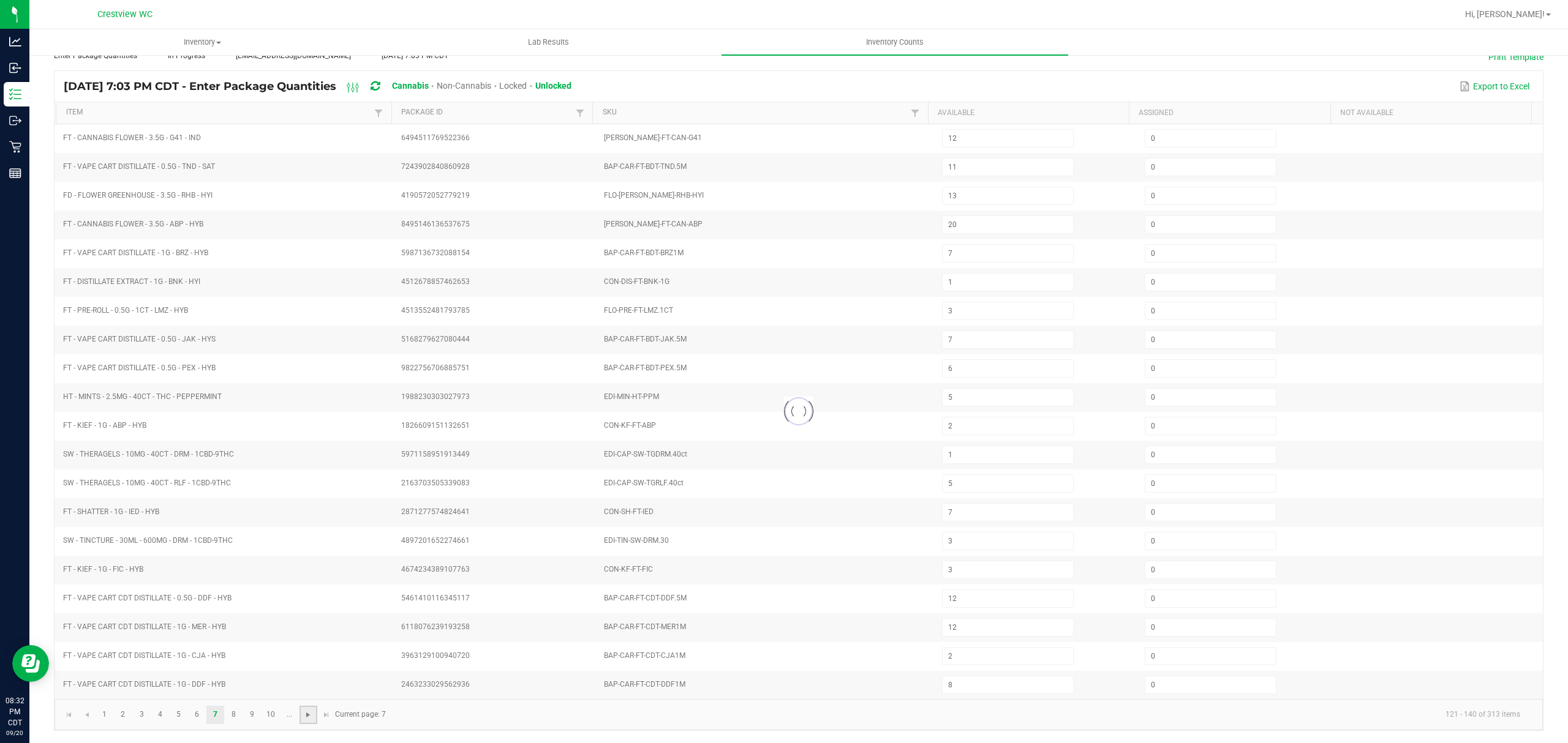
type input "5"
type input "20"
type input "3"
type input "12"
type input "1"
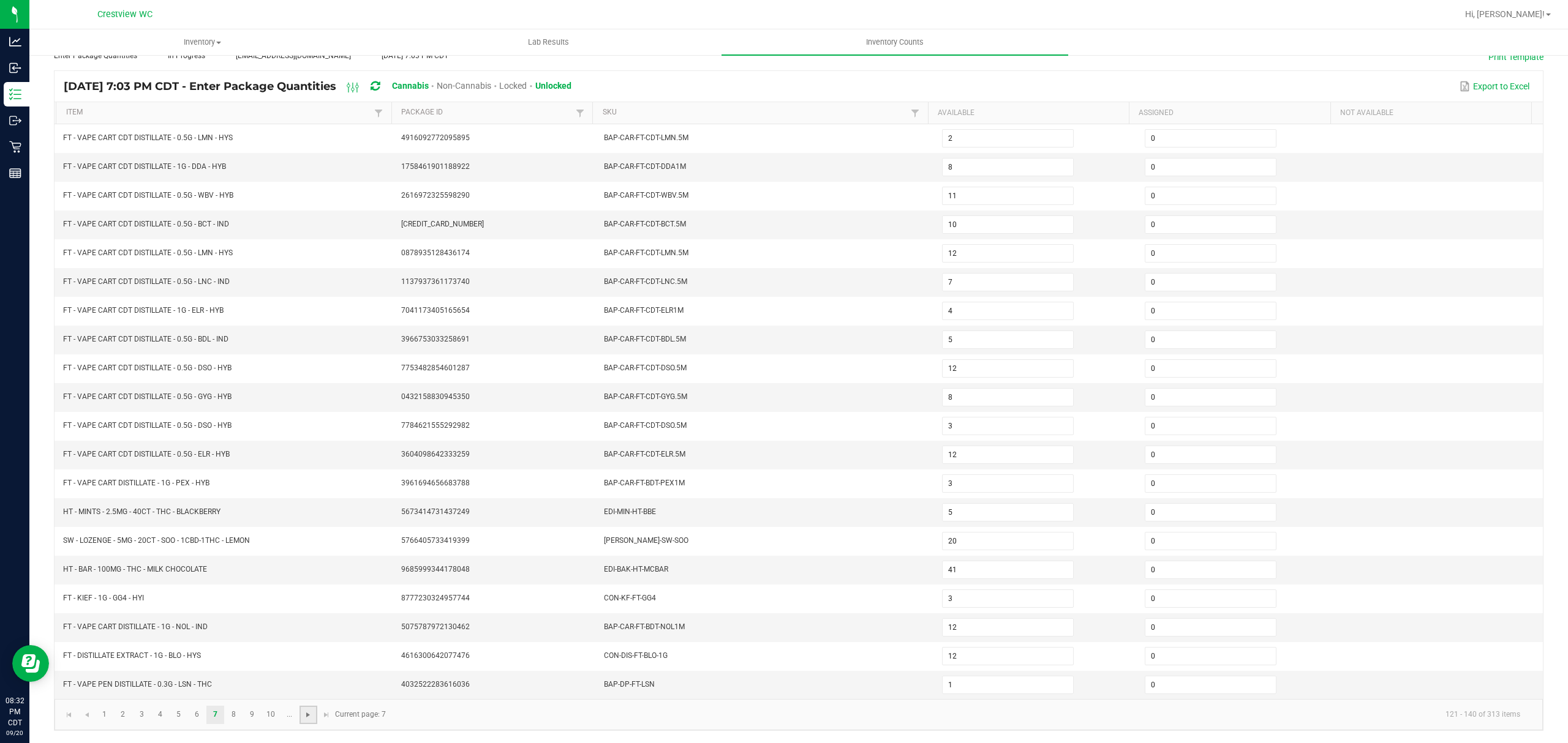
click at [310, 716] on span "Go to the next page" at bounding box center [308, 715] width 9 height 9
type input "16"
type input "15"
type input "11"
type input "4"
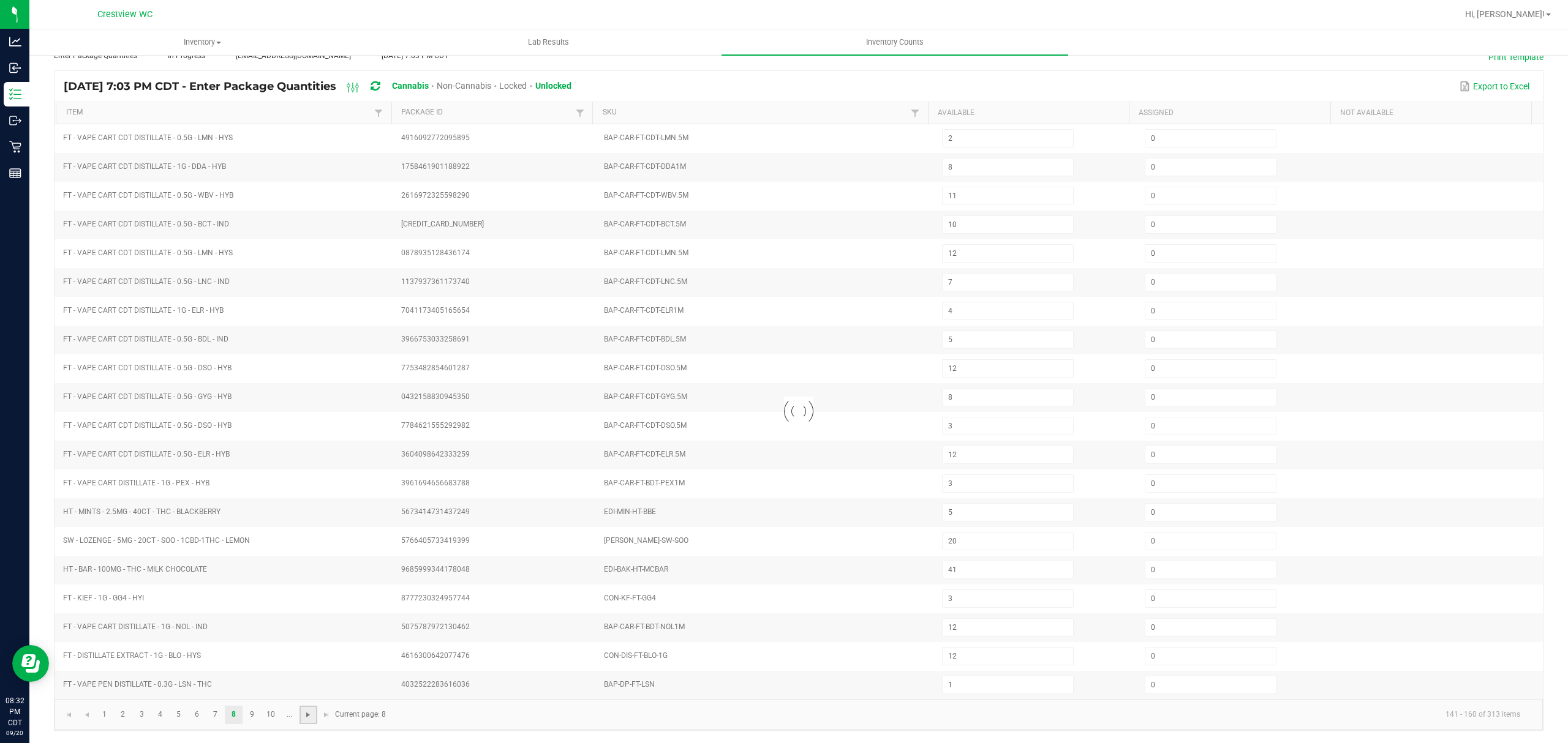
type input "3"
type input "10"
type input "9"
type input "3"
type input "2"
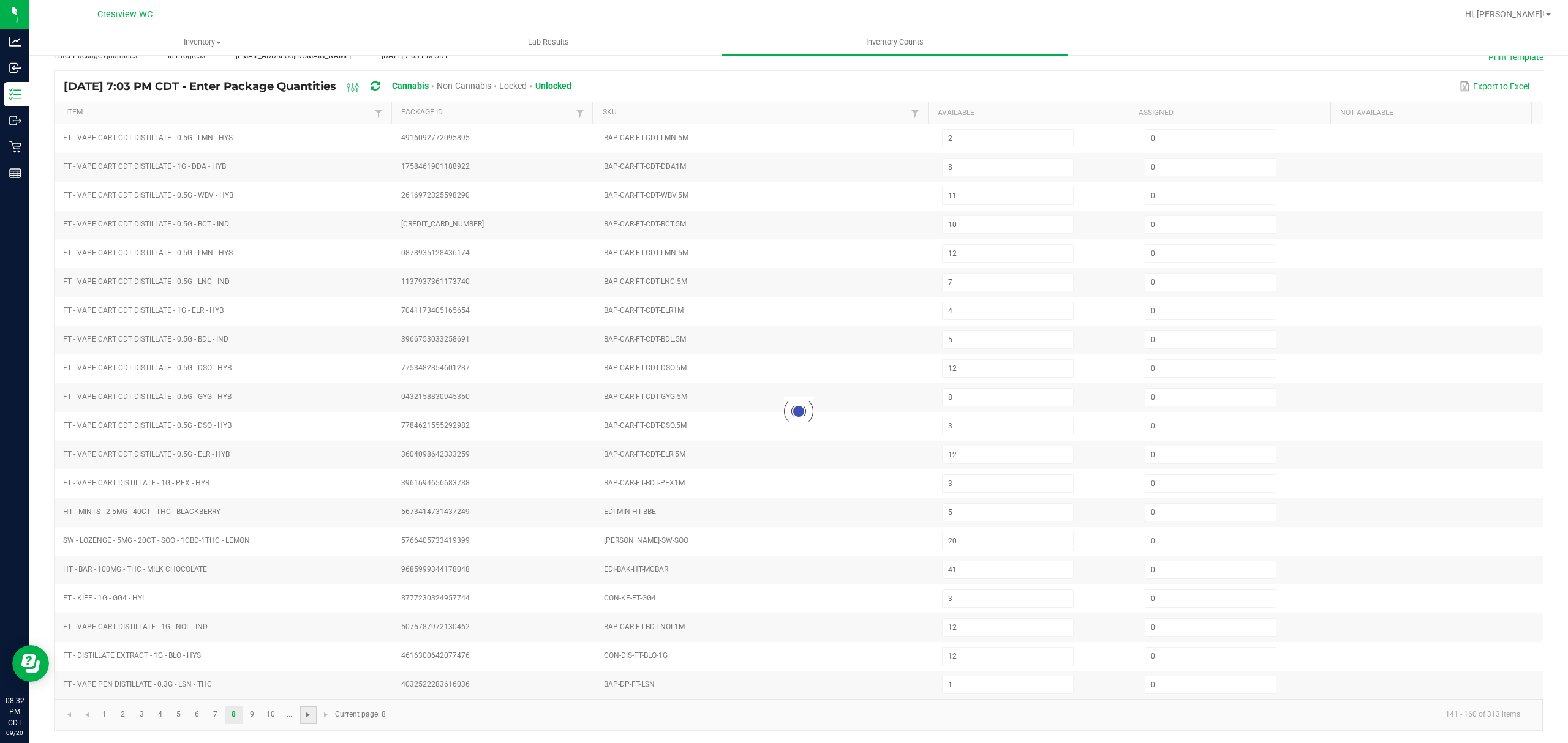
type input "20"
type input "17"
type input "14"
type input "12"
type input "13"
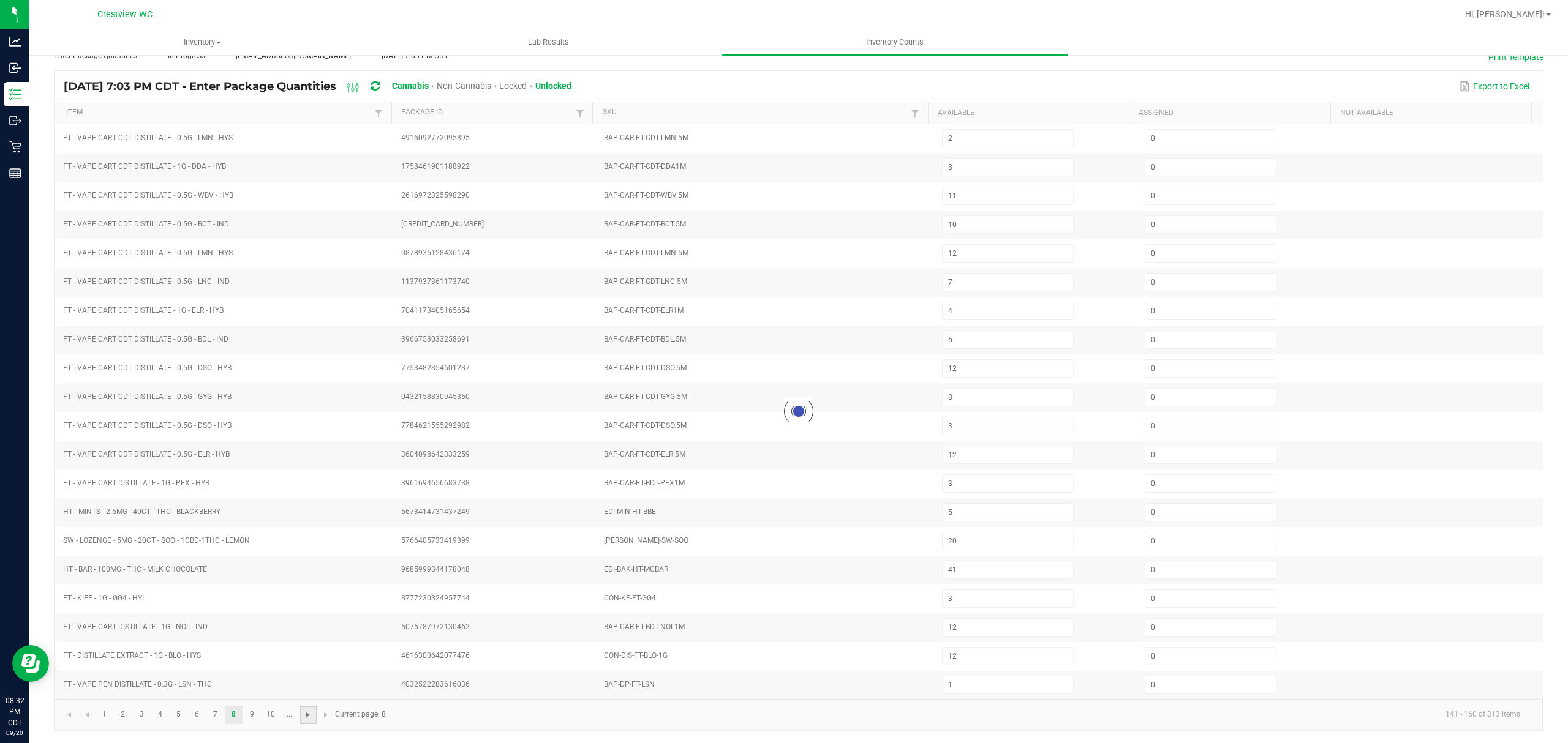
type input "2"
type input "7"
type input "1"
type input "2"
type input "12"
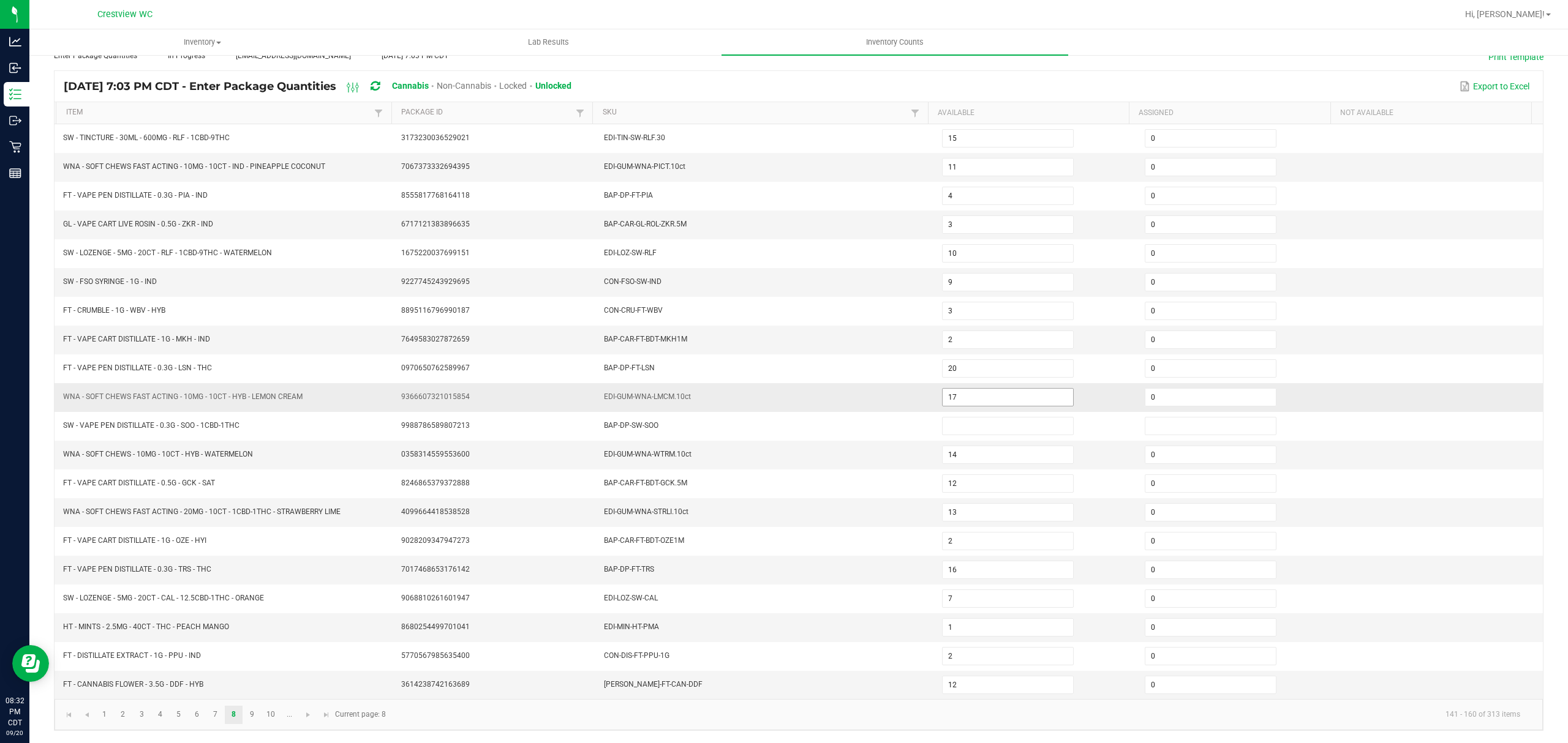
click at [1009, 393] on input "17" at bounding box center [1008, 398] width 131 height 17
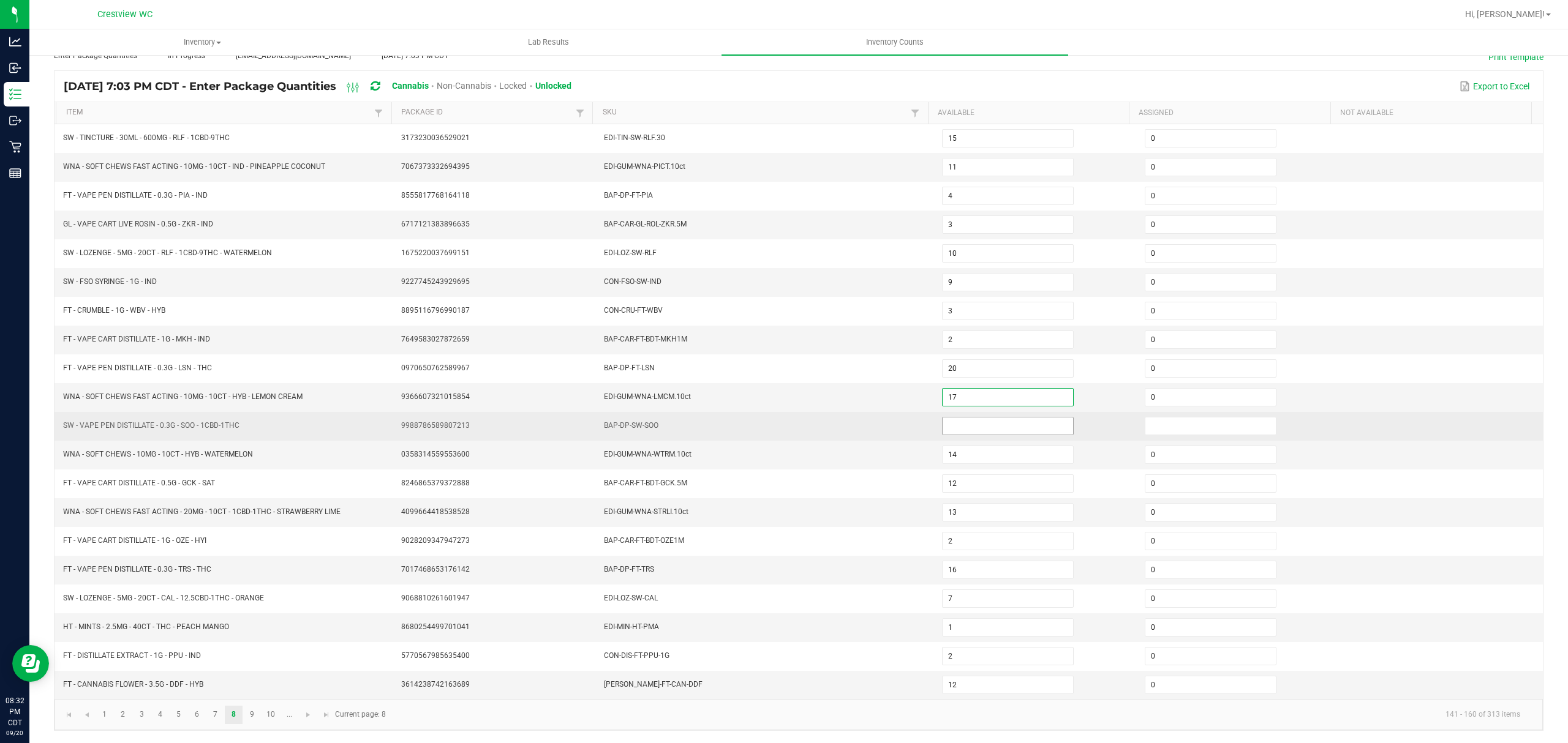
click at [1016, 421] on input at bounding box center [1008, 426] width 131 height 17
type input "0"
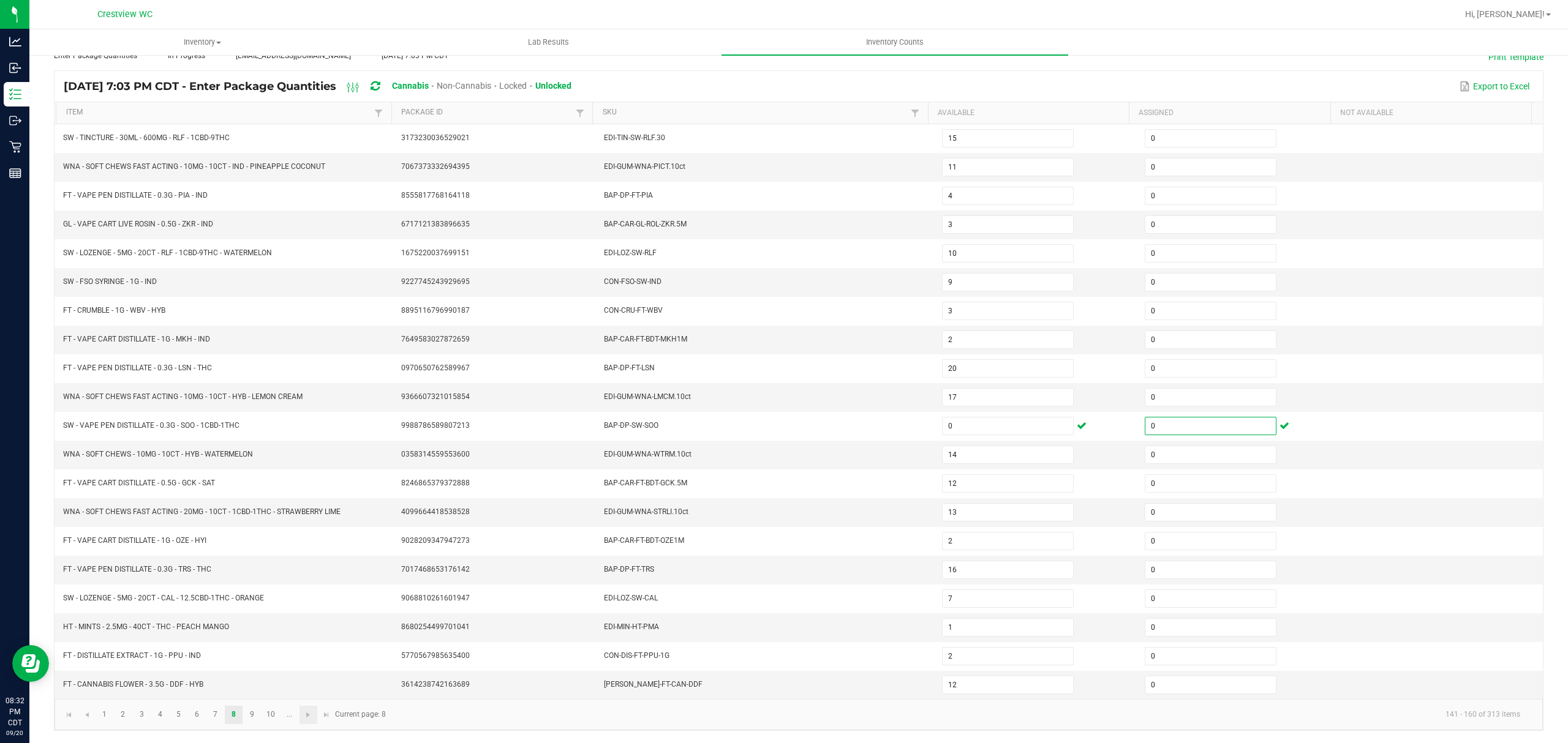
type input "0"
click at [316, 714] on link at bounding box center [308, 715] width 18 height 18
type input "6"
type input "1"
type input "18"
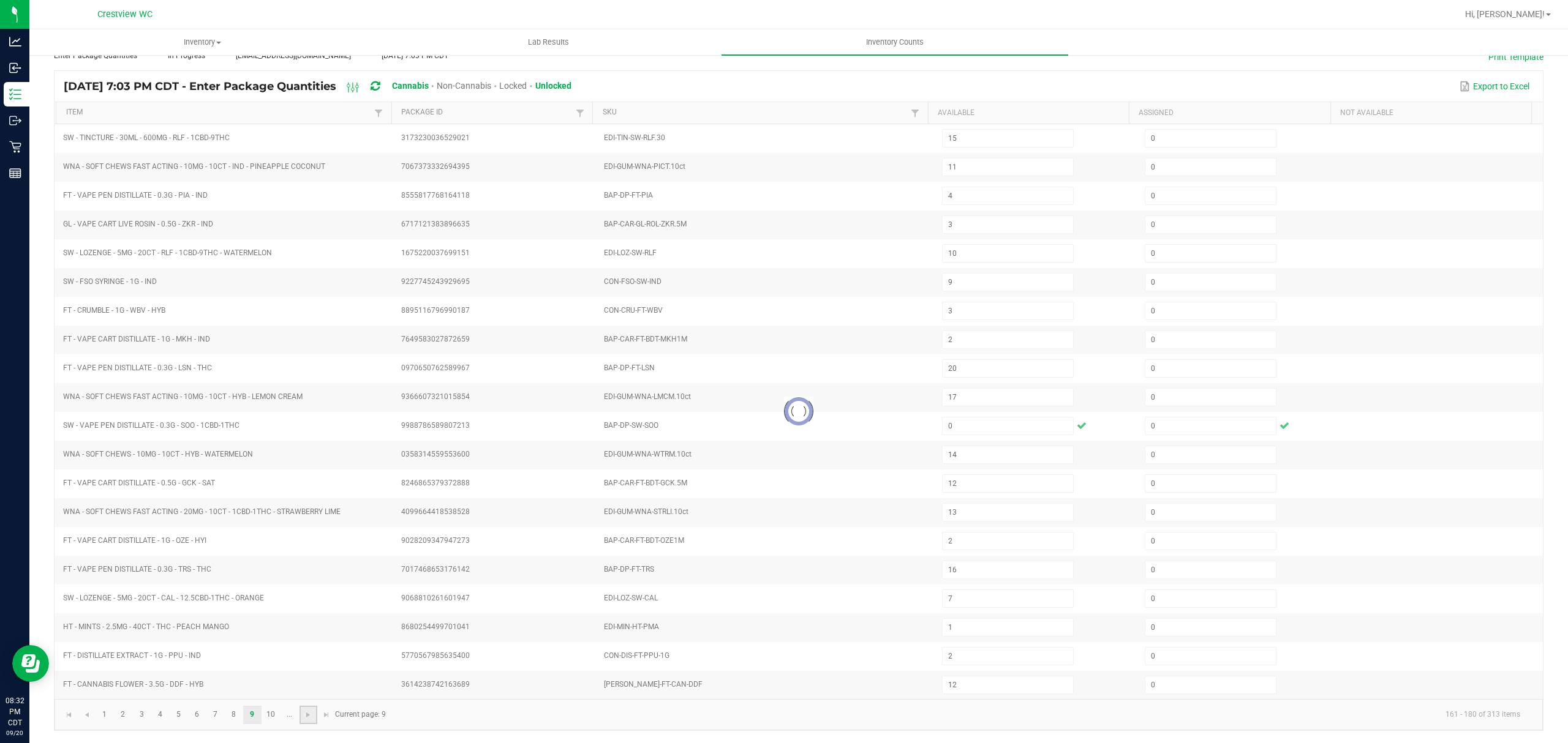
type input "6"
type input "17"
type input "4"
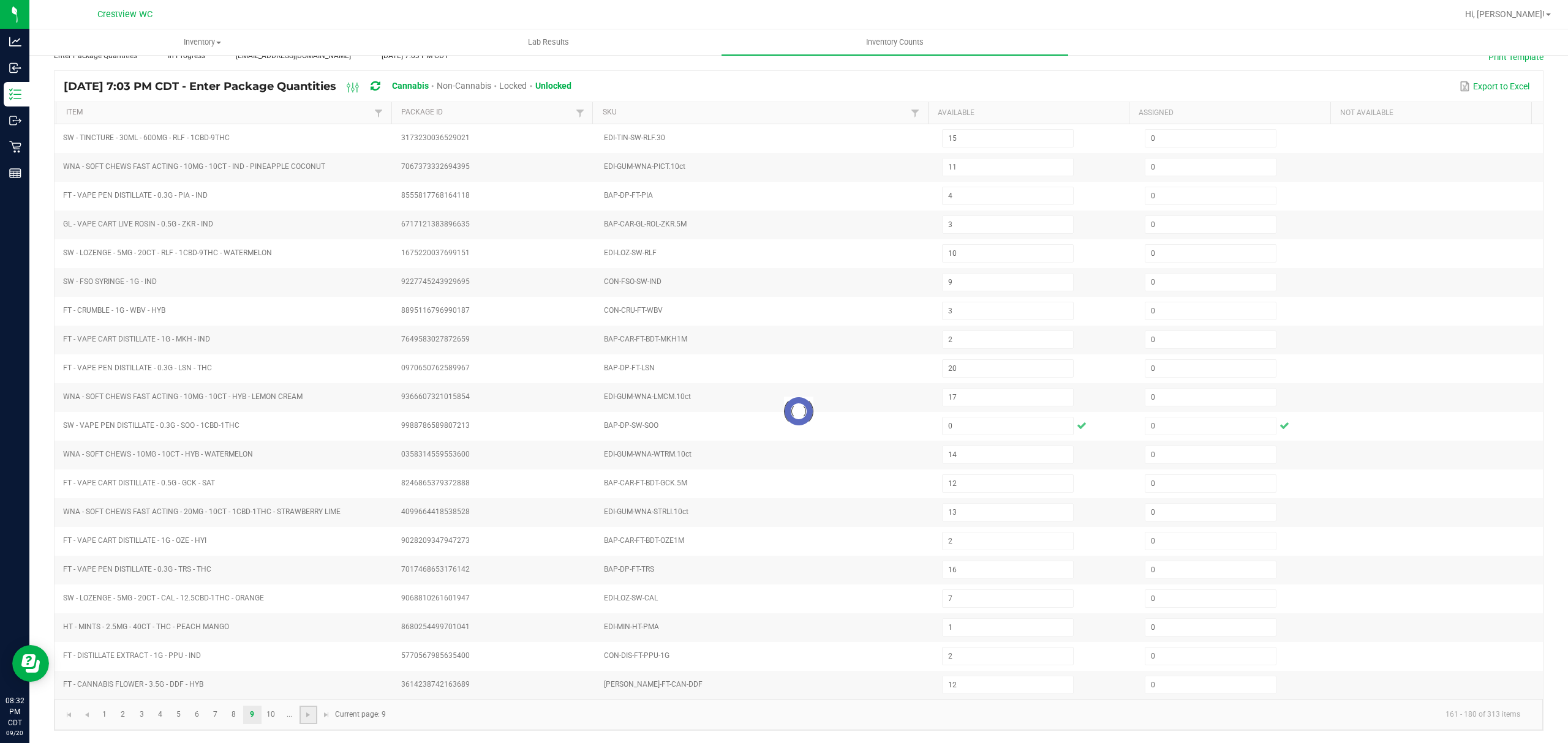
type input "5"
type input "3"
type input "16"
type input "1"
type input "7"
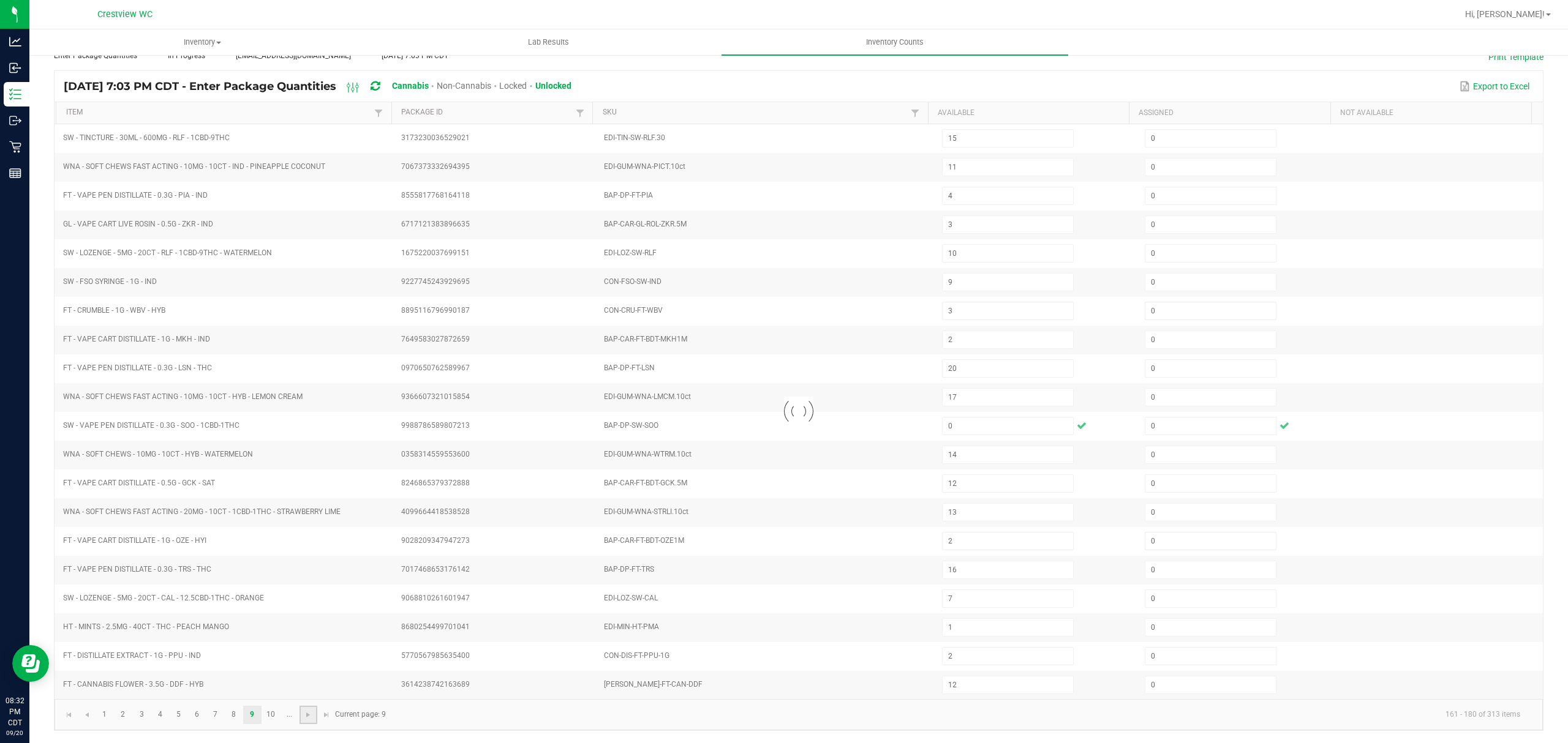
type input "10"
type input "2"
type input "16"
type input "3"
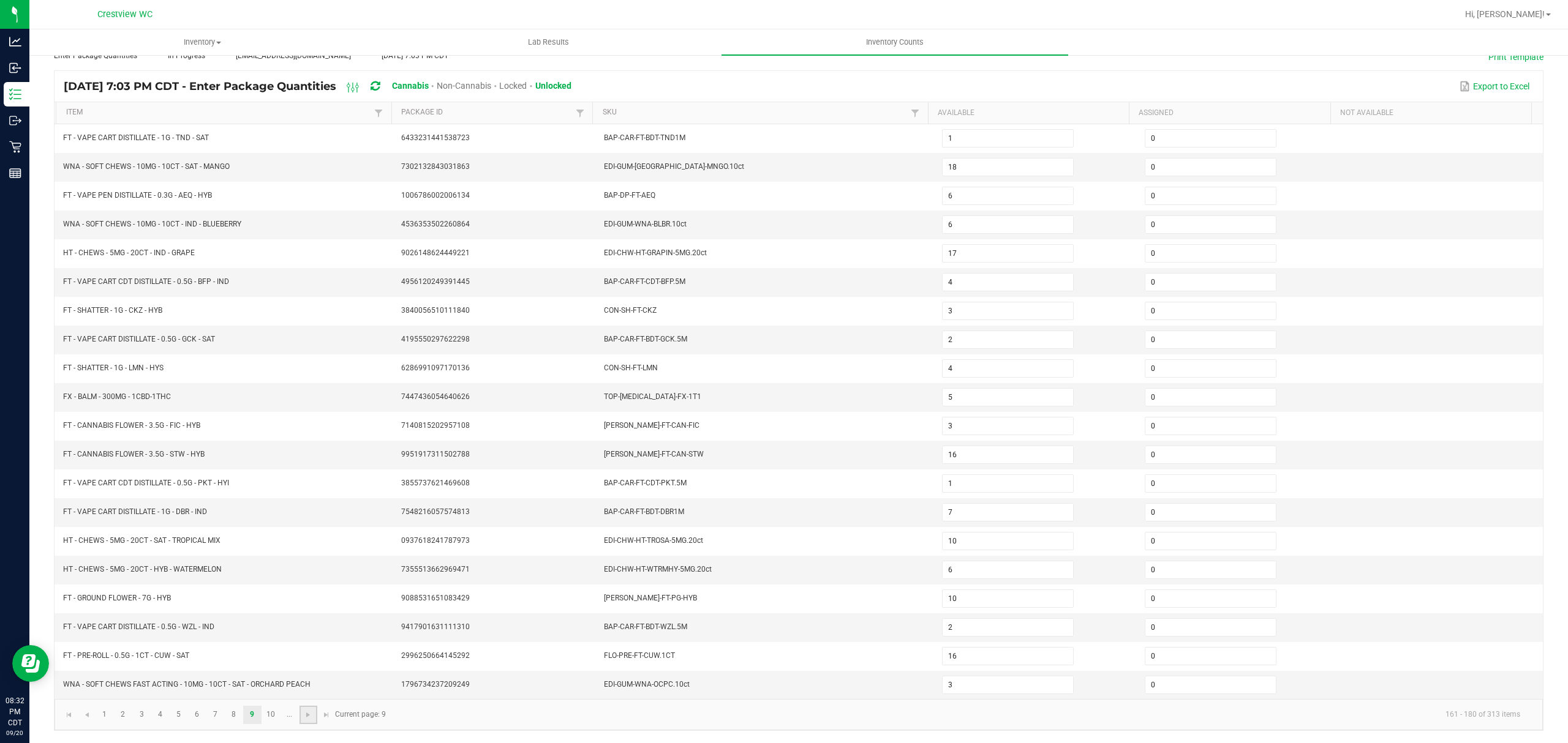
click at [316, 714] on link at bounding box center [308, 715] width 18 height 18
type input "14"
type input "8"
type input "1"
type input "2"
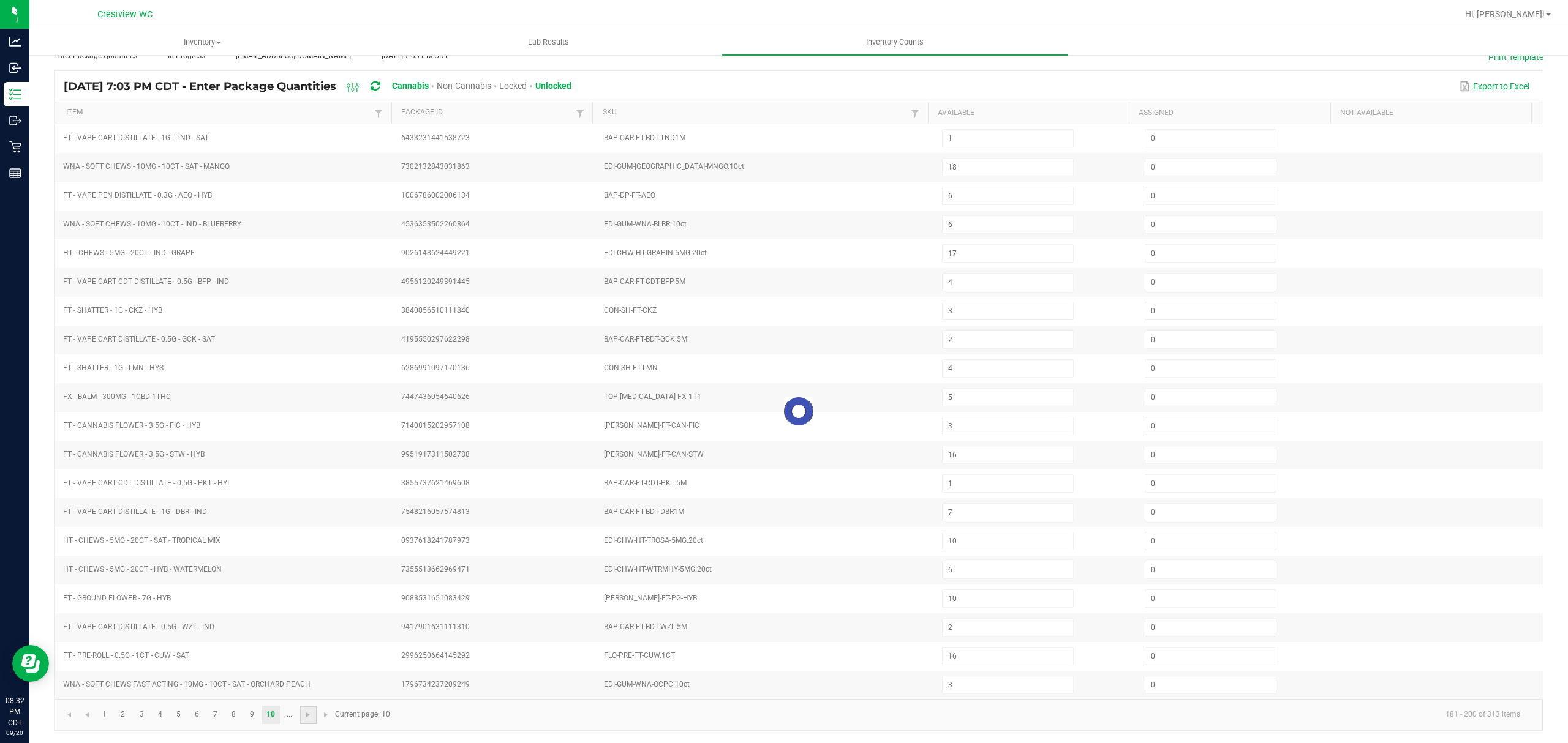
type input "5"
type input "21"
type input "7"
type input "19"
type input "9"
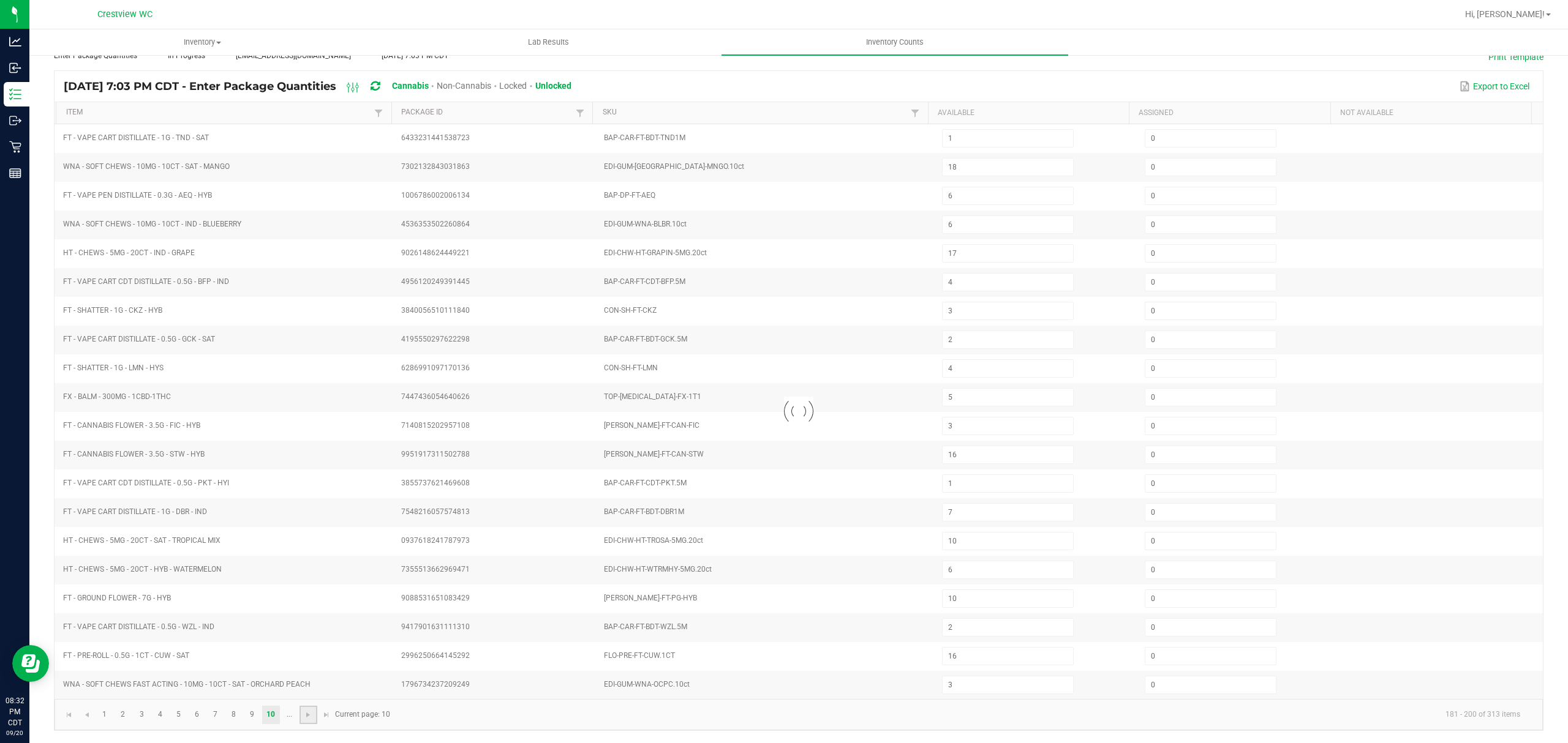
type input "10"
type input "2"
type input "9"
type input "3"
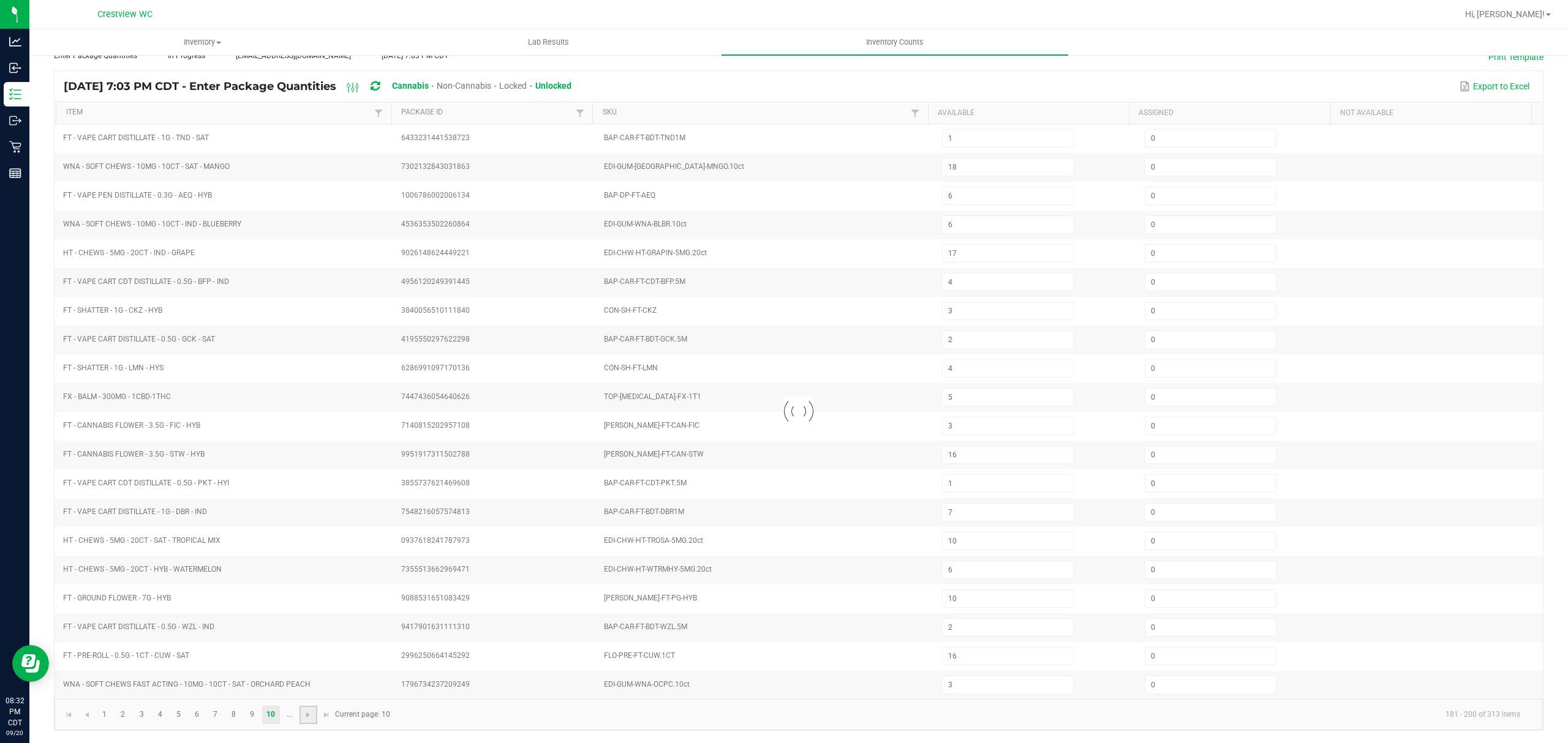
type input "9"
type input "5"
type input "4"
click at [316, 714] on link at bounding box center [308, 715] width 18 height 18
type input "11"
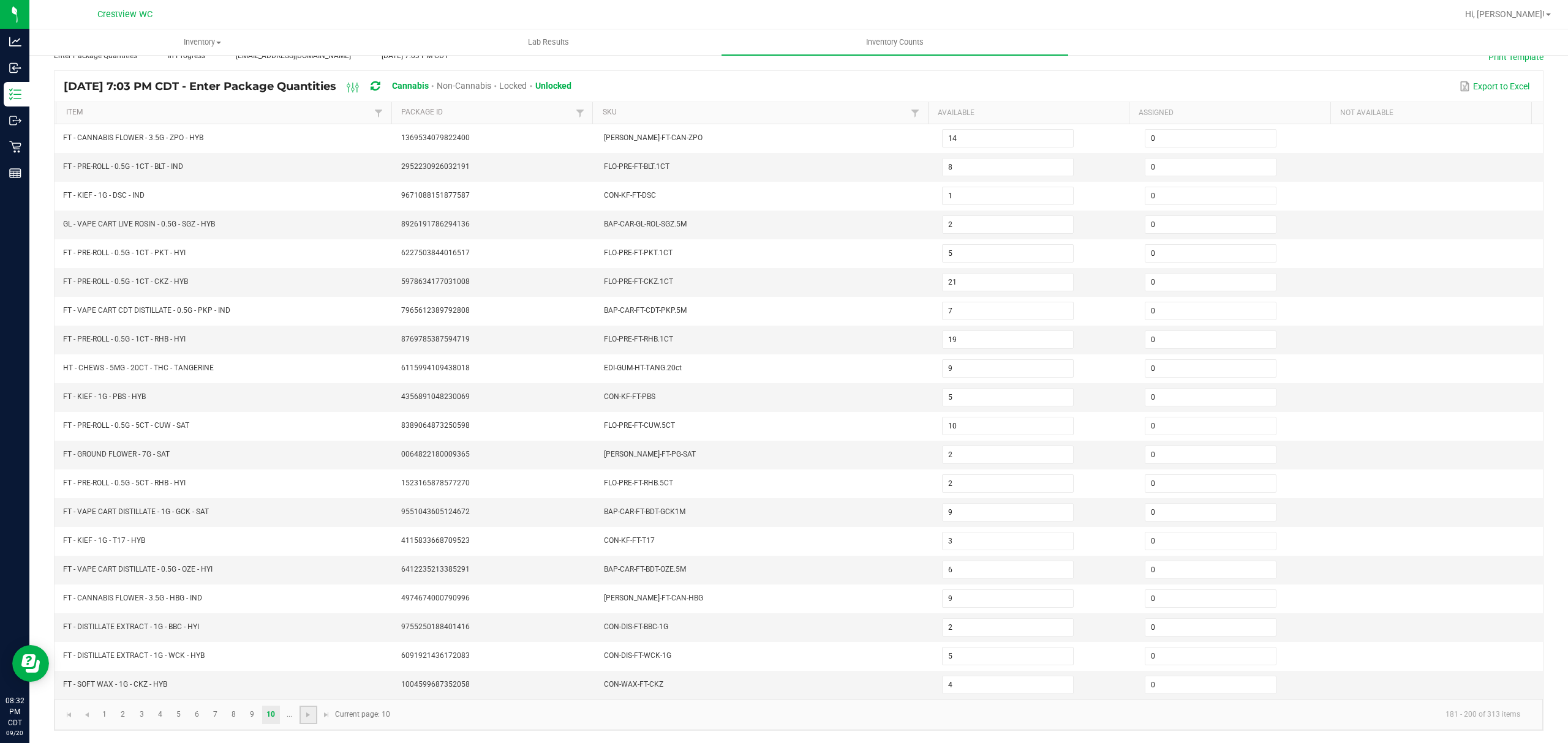
type input "2"
type input "11"
type input "3"
type input "1"
type input "8"
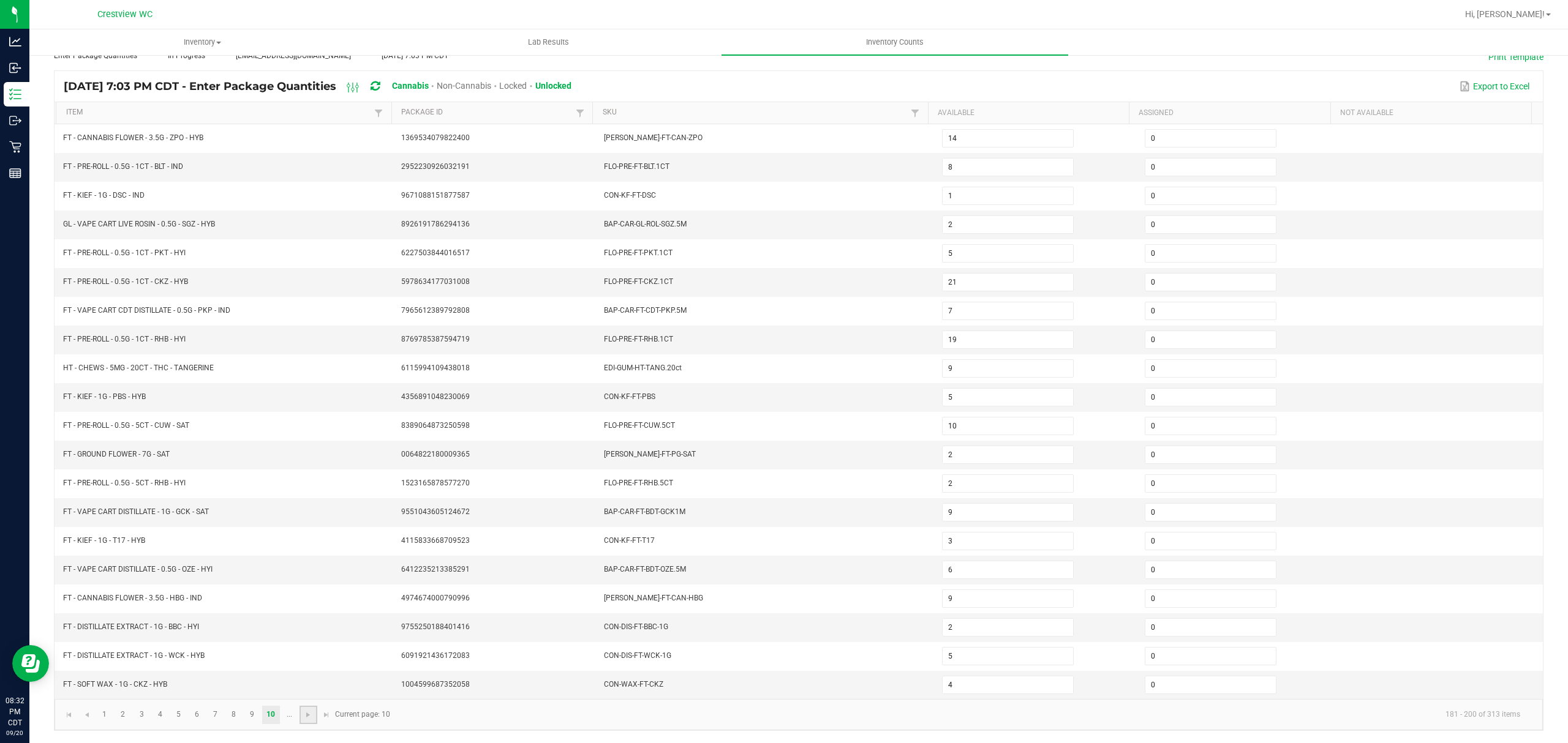
type input "5"
type input "12"
type input "7"
type input "2"
type input "11"
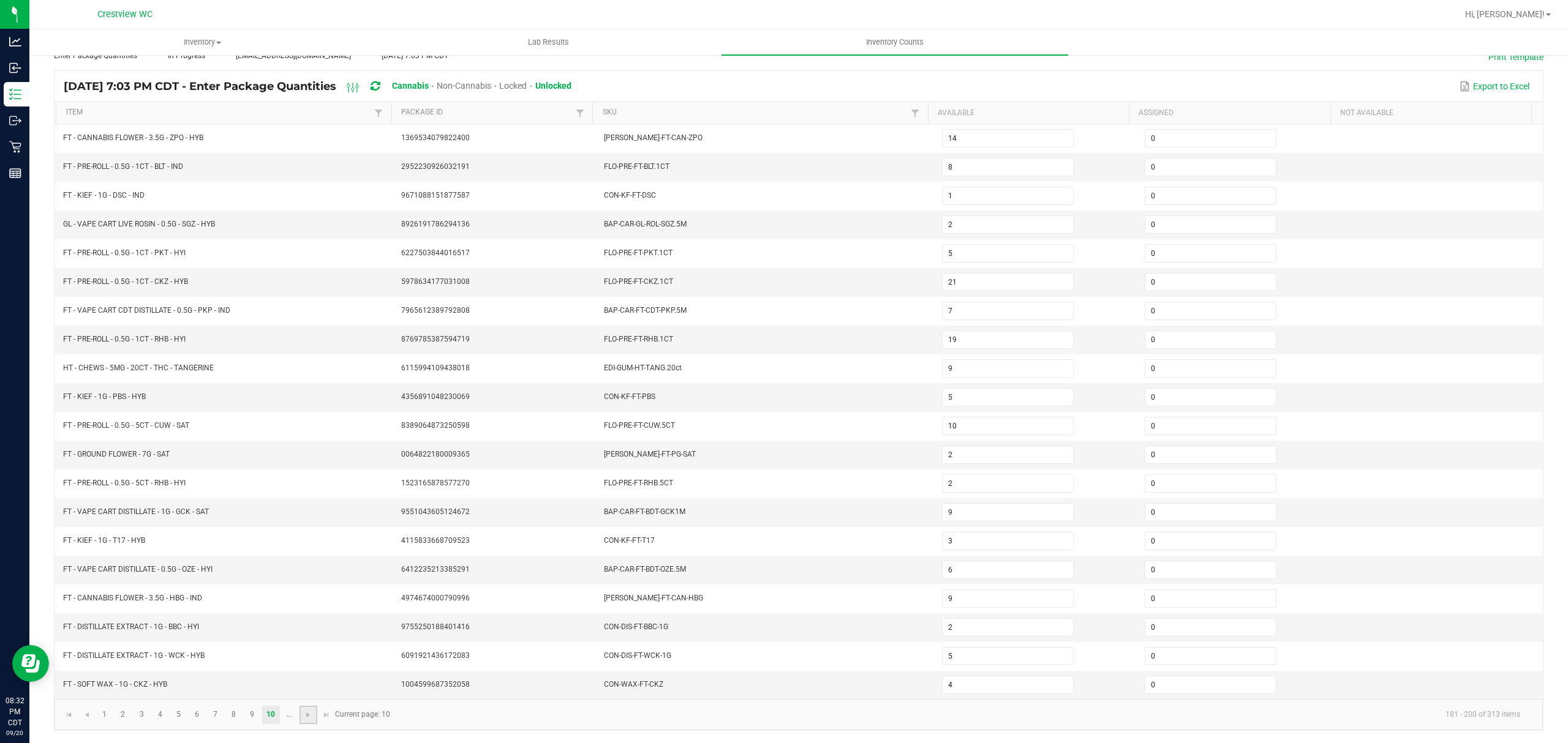
type input "11"
type input "7"
type input "3"
type input "5"
type input "12"
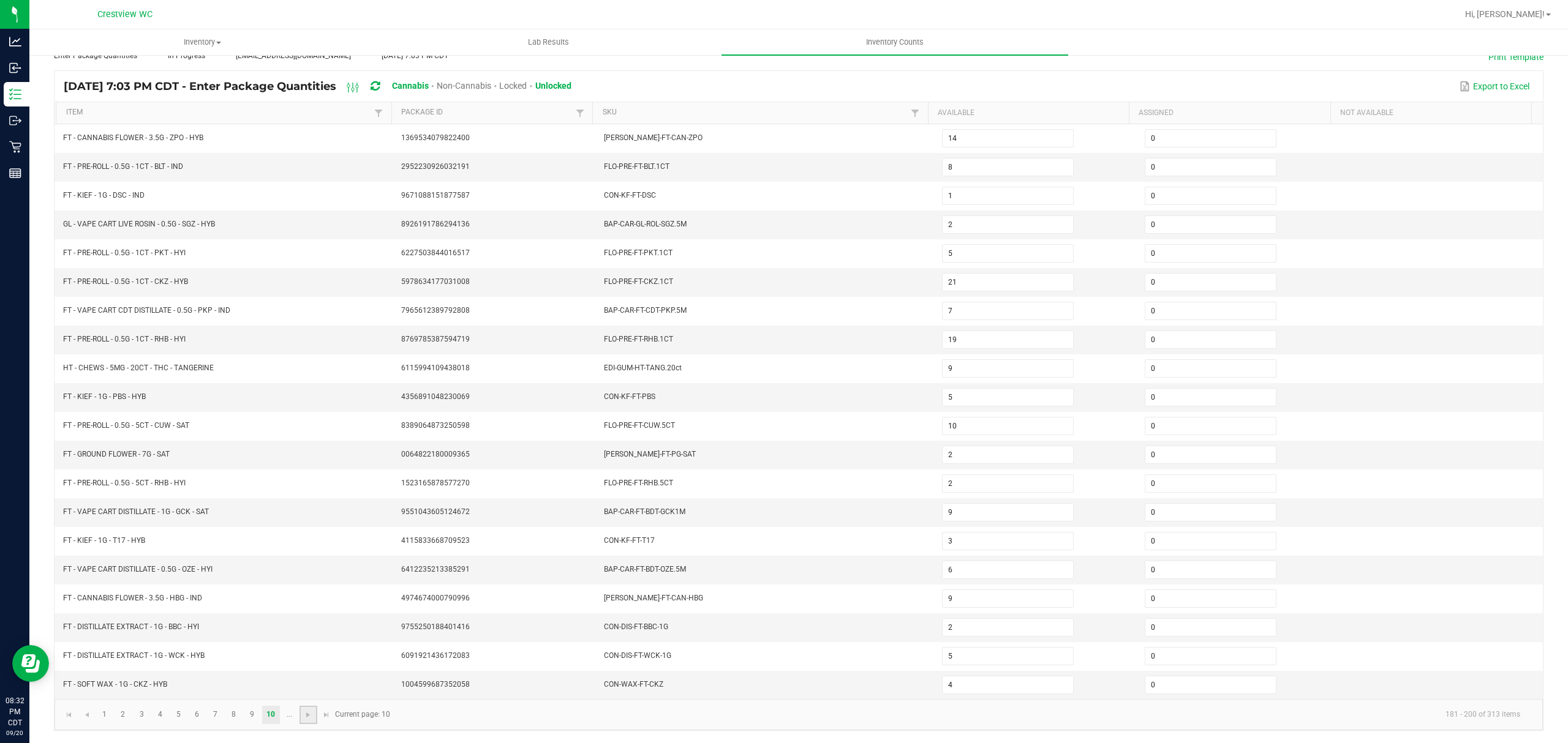
type input "12"
type input "2"
type input "11"
click at [239, 719] on span "Go to the next page" at bounding box center [235, 715] width 9 height 9
type input "22"
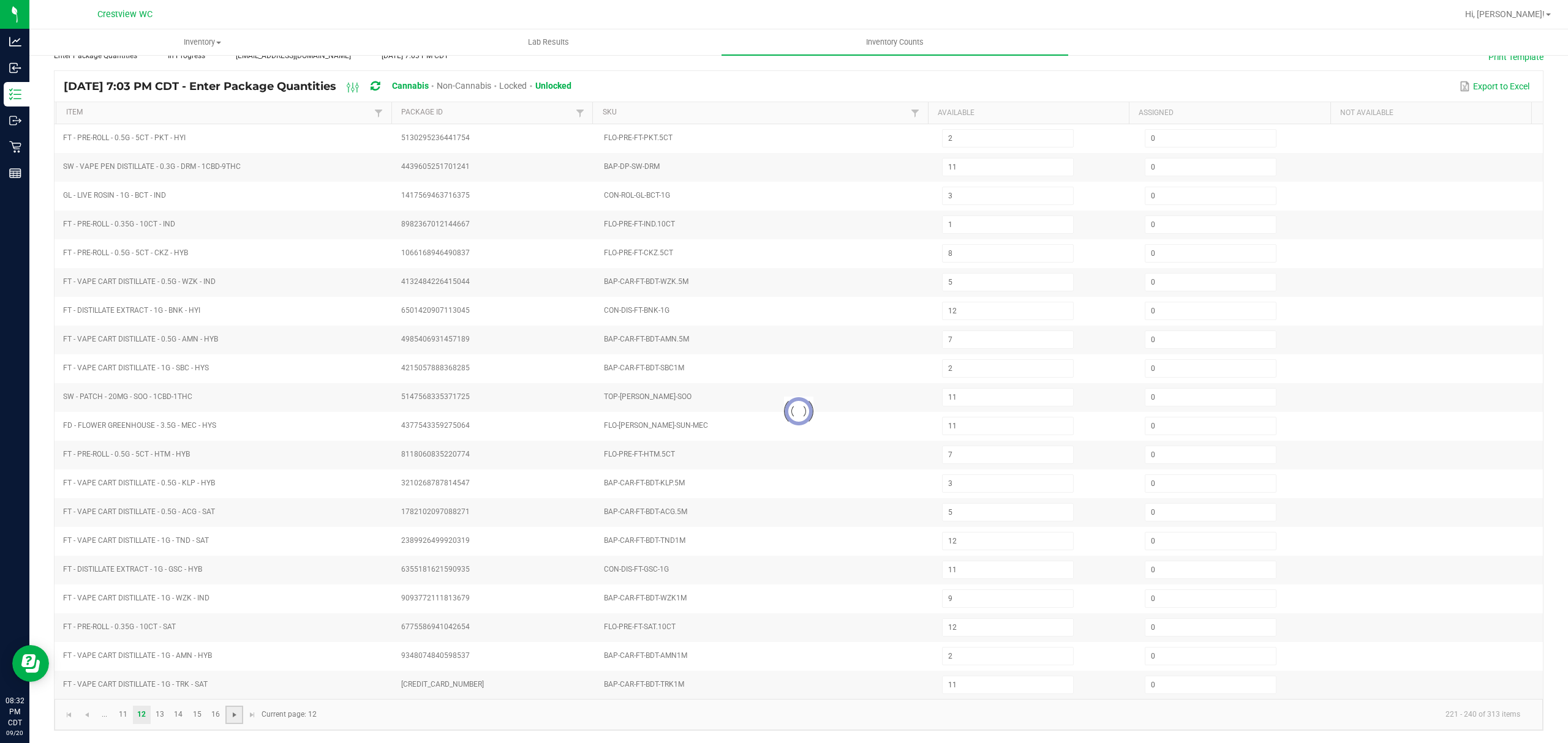
type input "7"
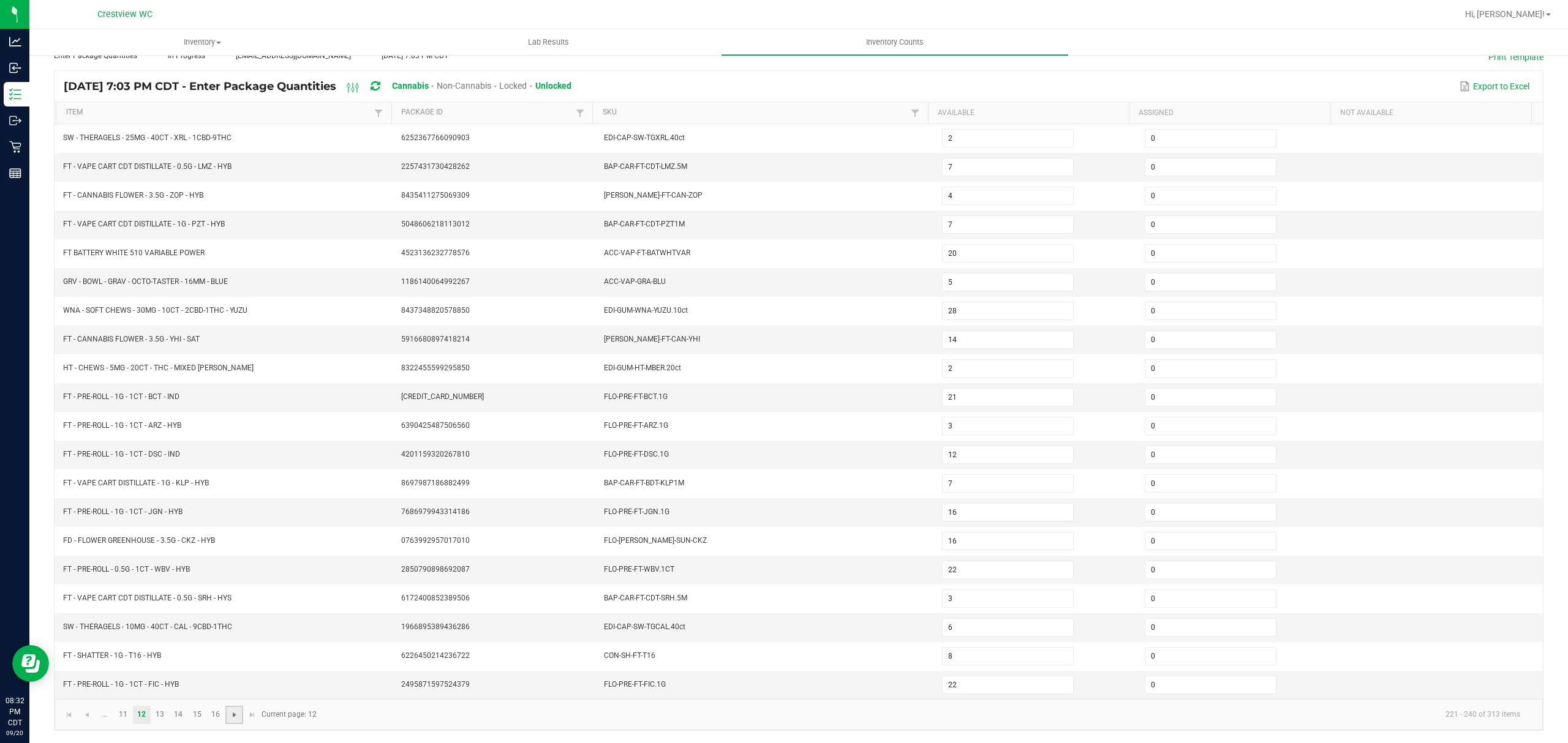
click at [239, 719] on span "Go to the next page" at bounding box center [235, 715] width 9 height 9
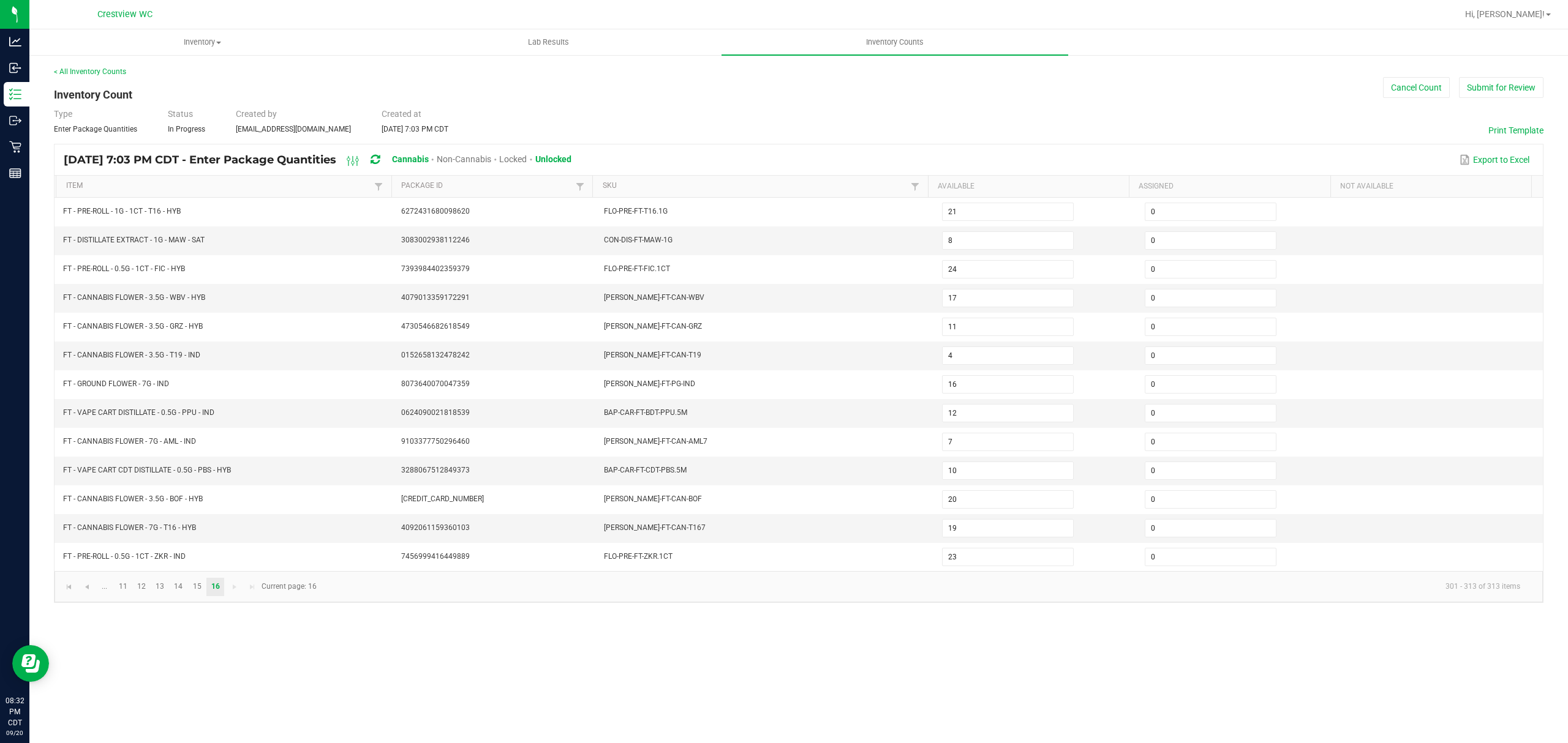
click at [424, 725] on div "Inventory All packages All inventory Waste log Create inventory Lab Results Inv…" at bounding box center [798, 386] width 1539 height 714
click at [1523, 94] on button "Submit for Review" at bounding box center [1501, 88] width 84 height 21
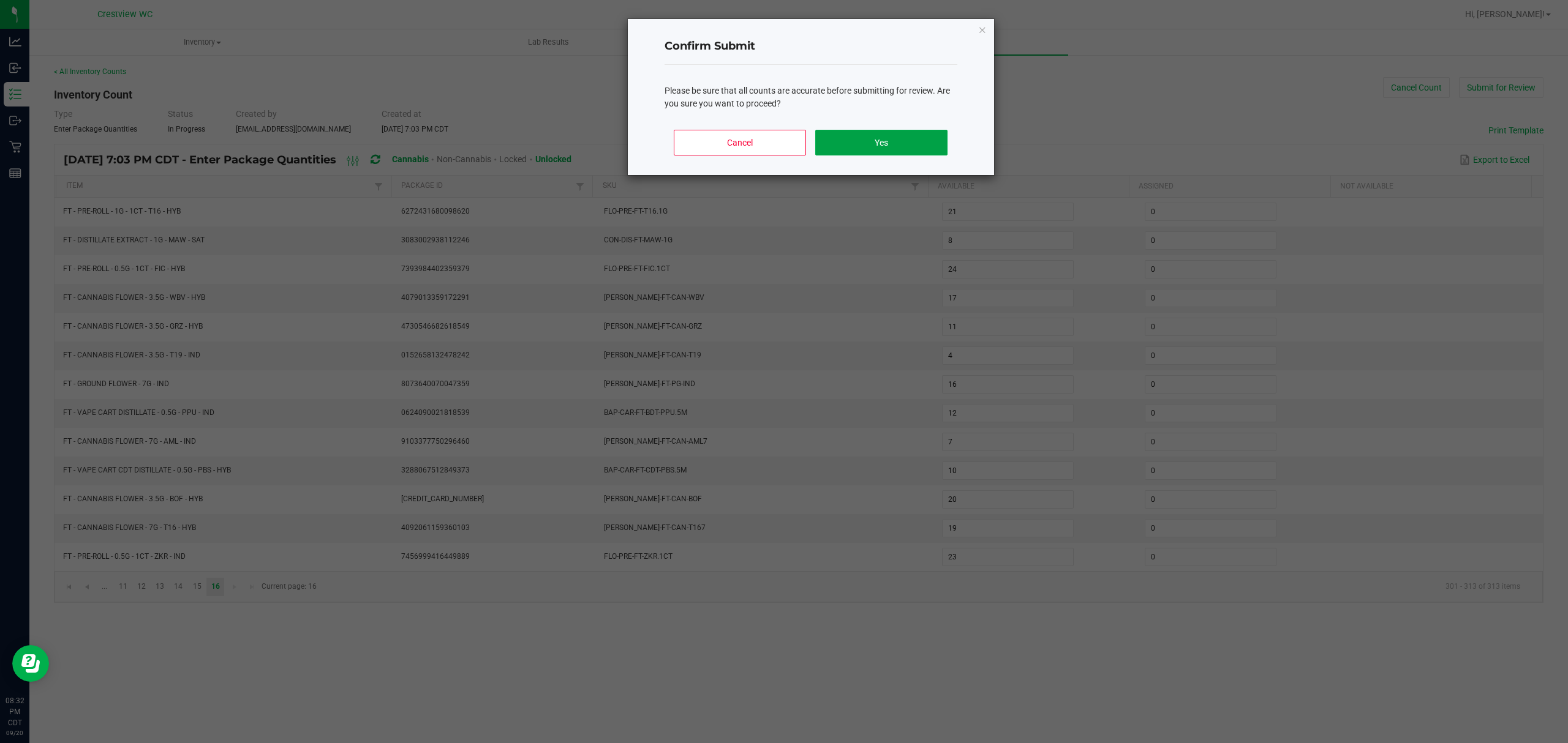
click at [898, 143] on button "Yes" at bounding box center [881, 142] width 132 height 26
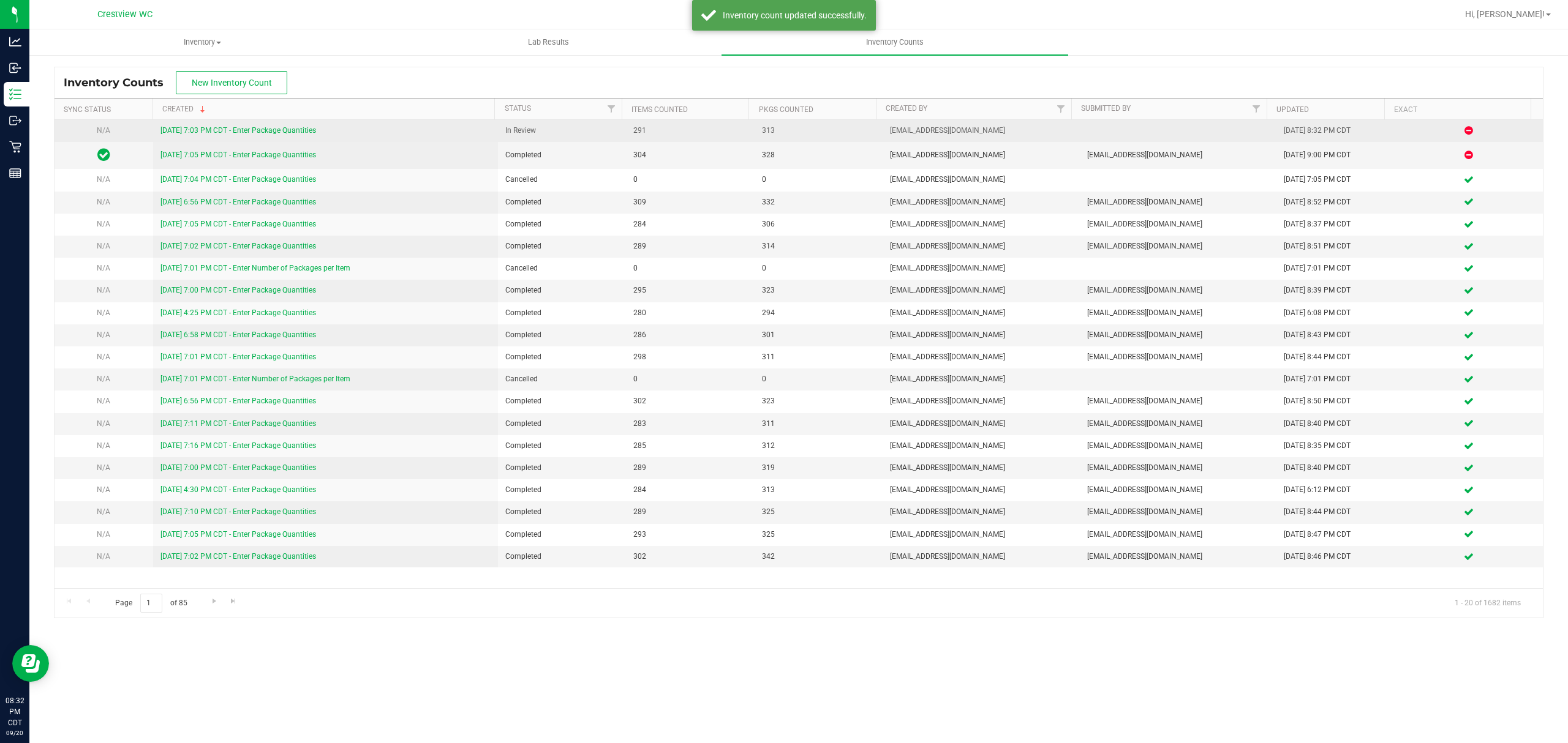
click at [280, 129] on link "[DATE] 7:03 PM CDT - Enter Package Quantities" at bounding box center [239, 130] width 155 height 9
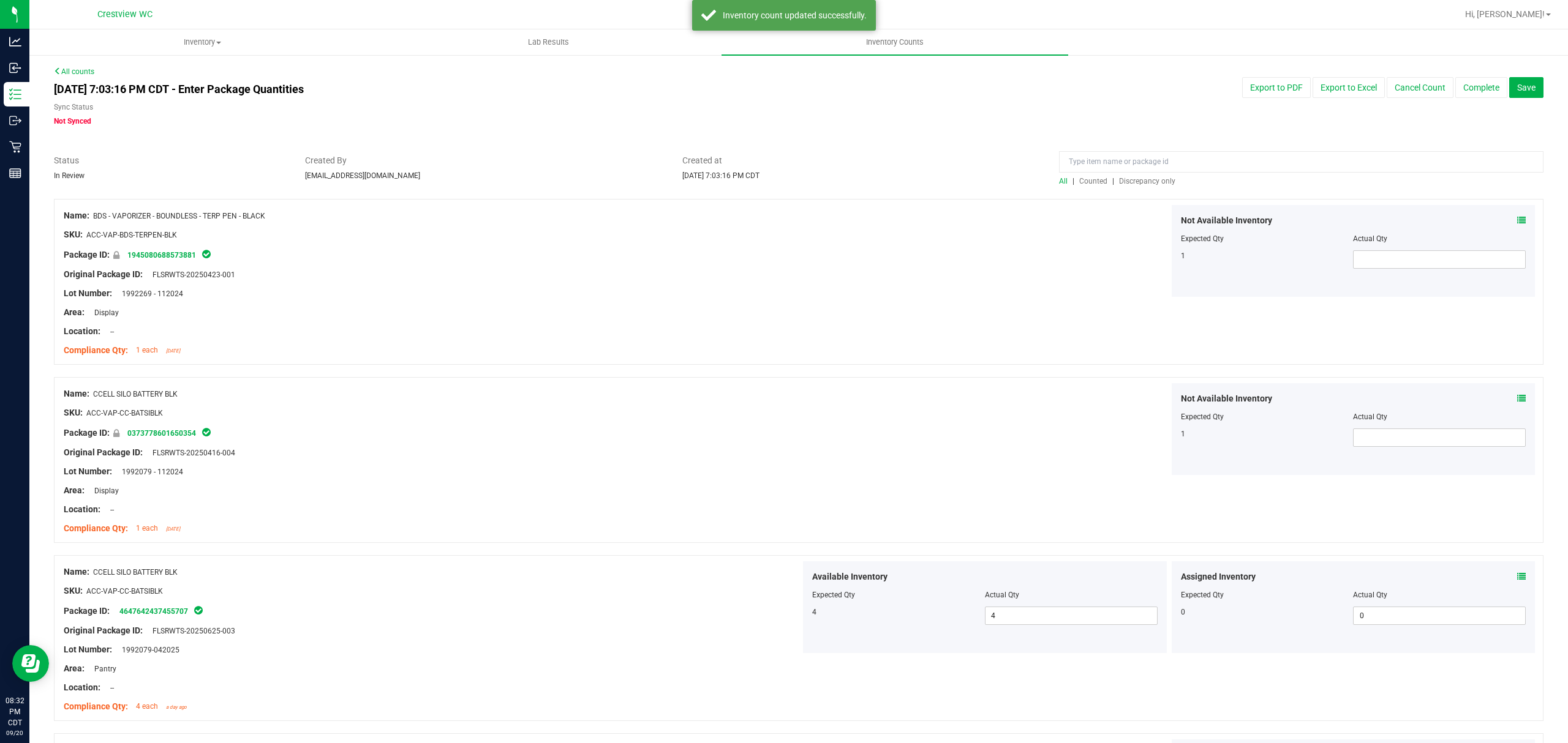
click at [1155, 185] on span "Discrepancy only" at bounding box center [1148, 181] width 57 height 9
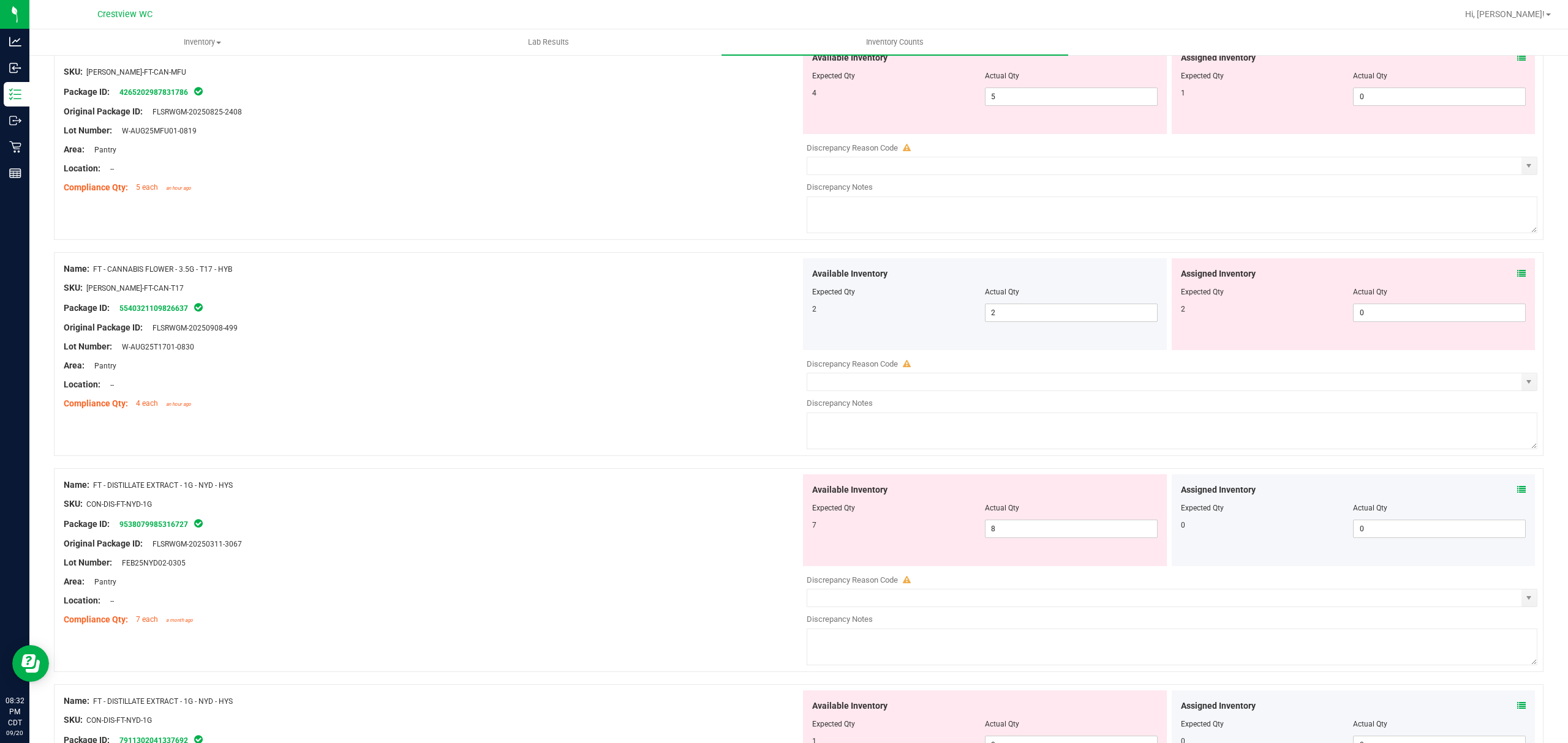
scroll to position [158, 0]
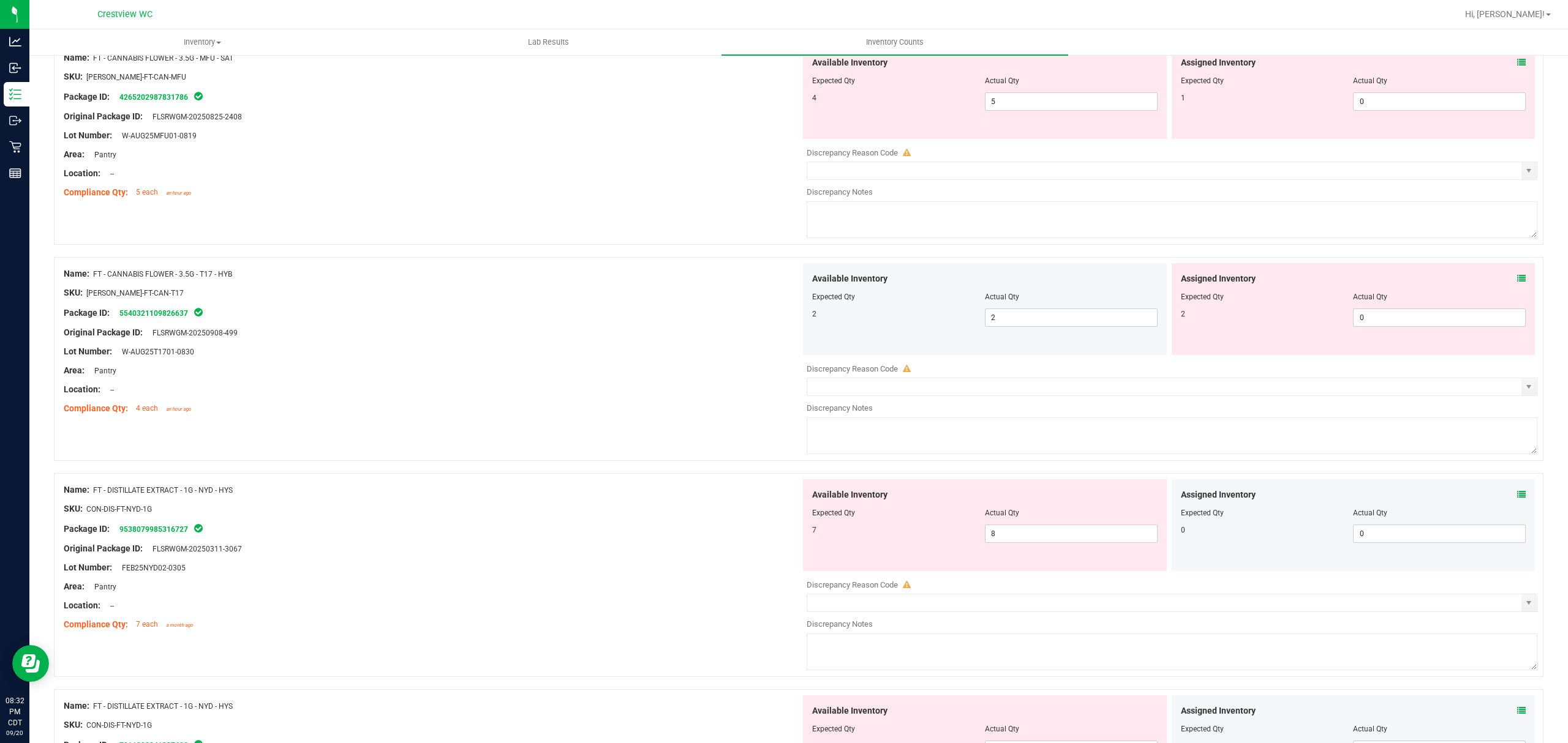
click at [1518, 62] on icon at bounding box center [1522, 62] width 9 height 9
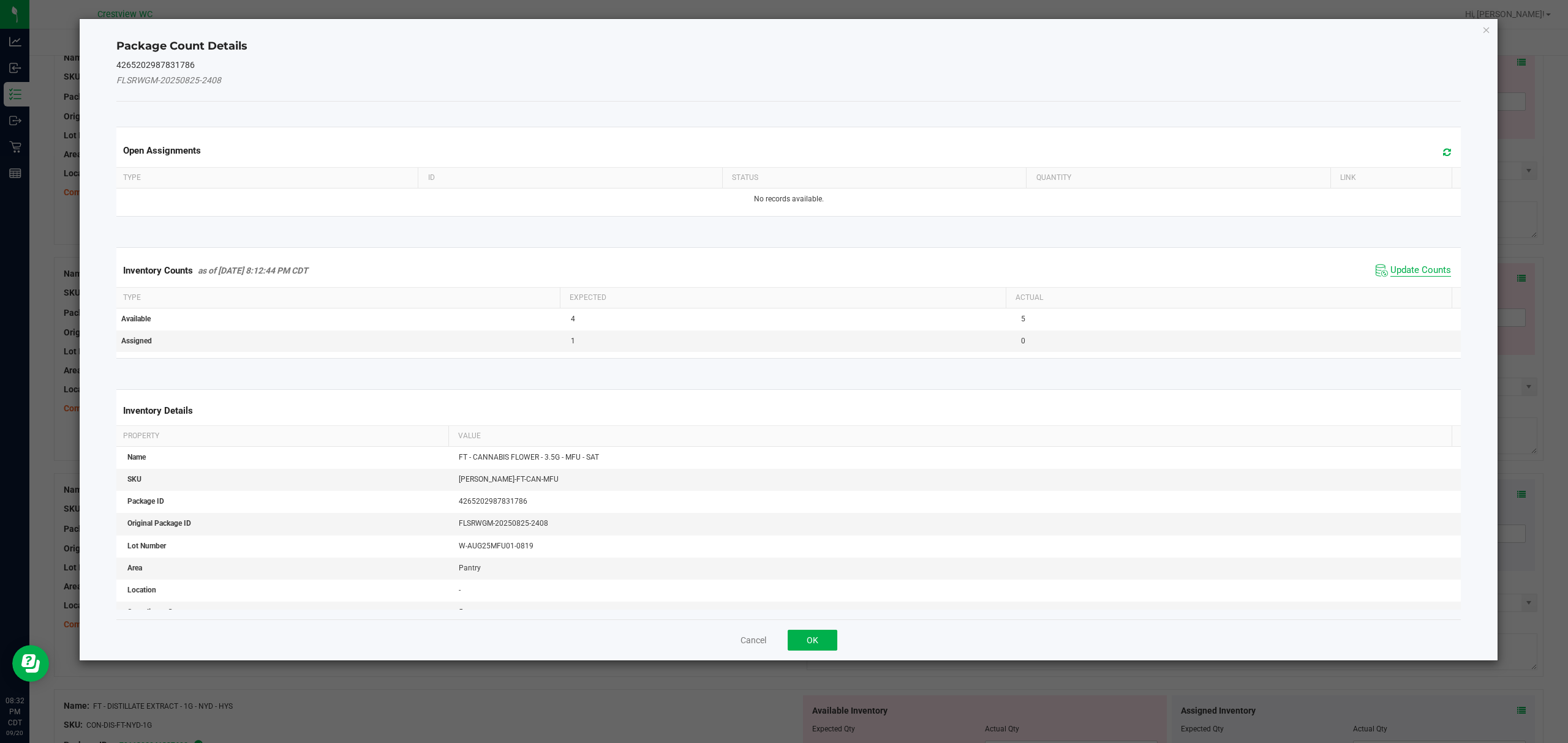
click at [1412, 273] on span "Update Counts" at bounding box center [1421, 270] width 61 height 12
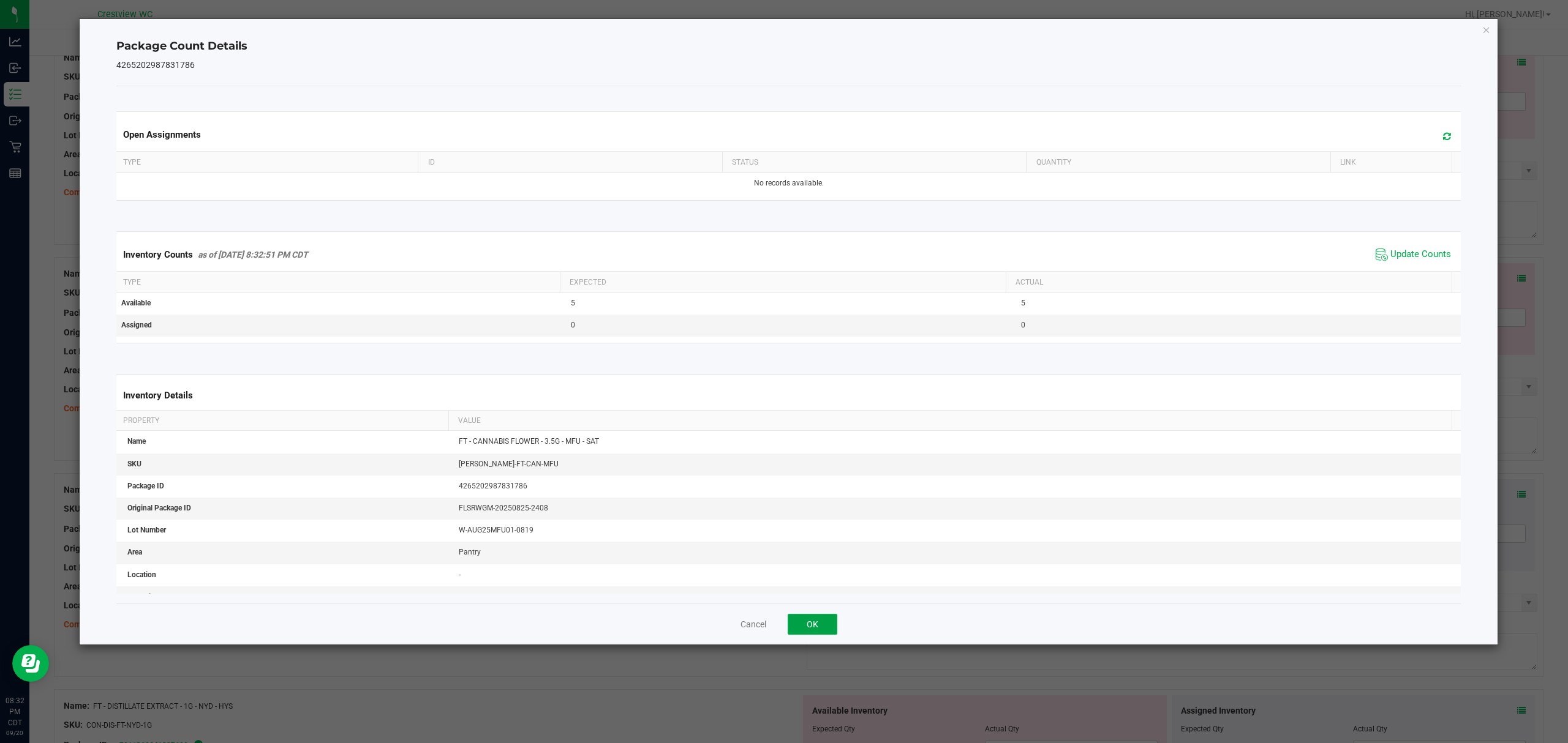
click at [822, 632] on button "OK" at bounding box center [812, 625] width 49 height 21
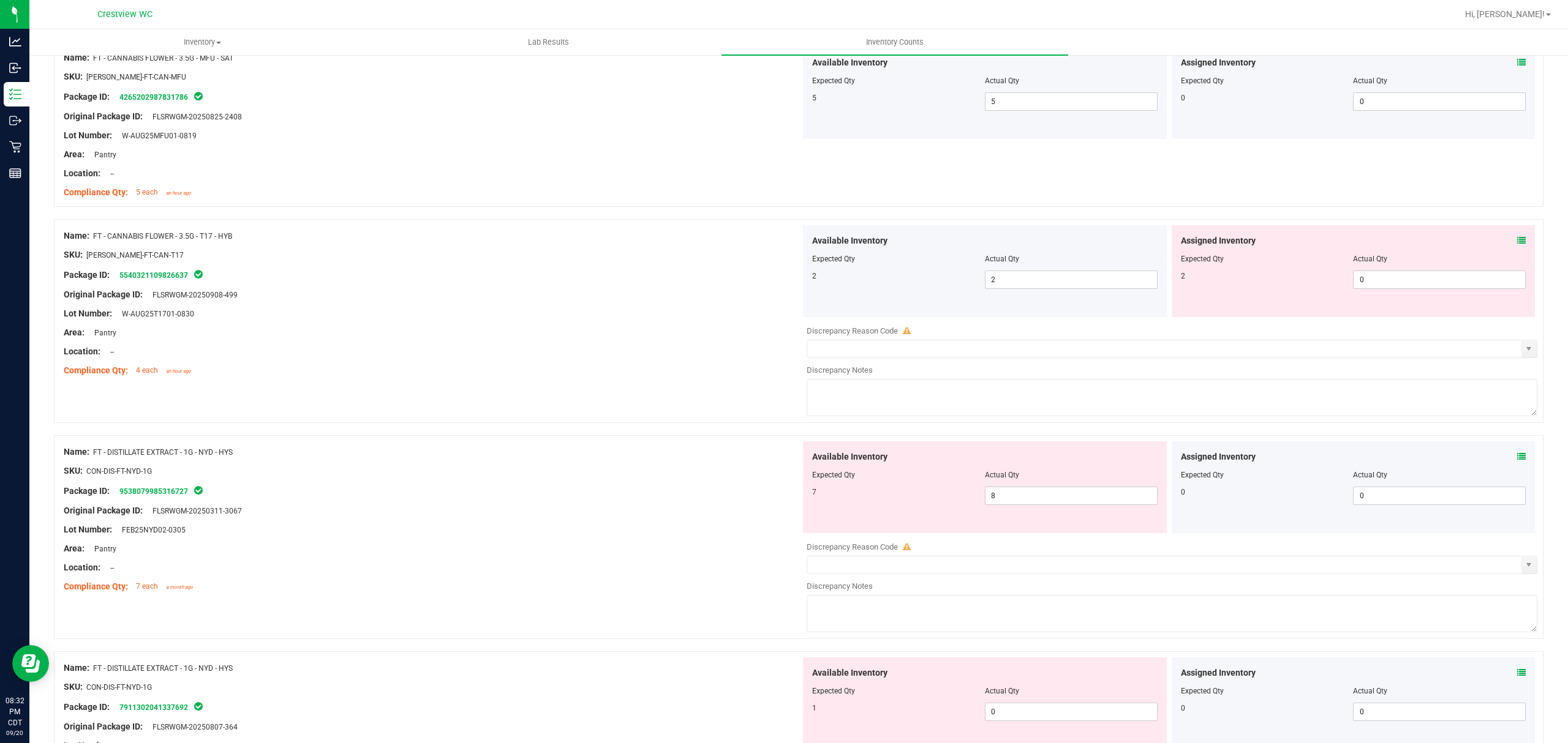
click at [1518, 243] on icon at bounding box center [1522, 240] width 9 height 9
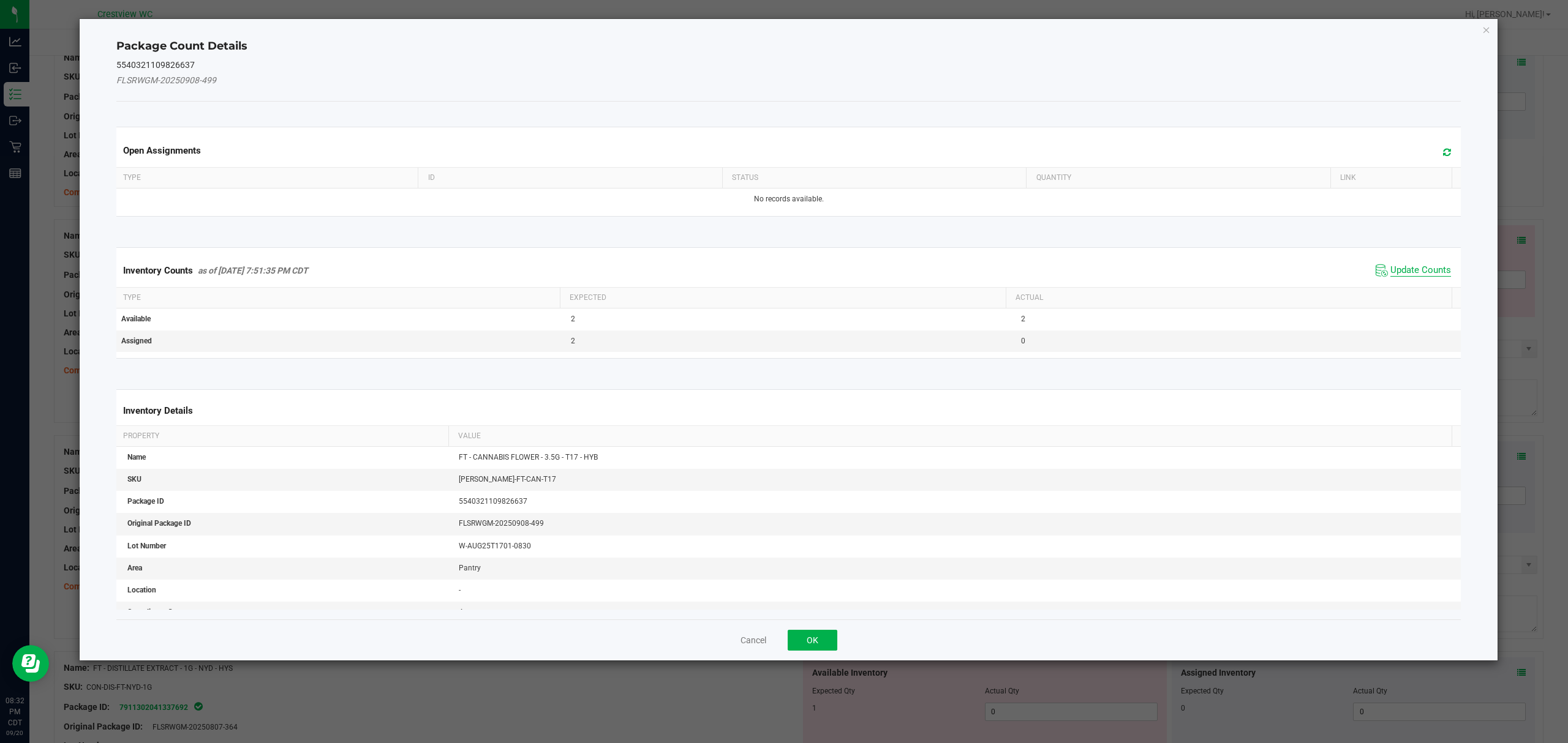
click at [1417, 268] on span "Update Counts" at bounding box center [1421, 270] width 61 height 12
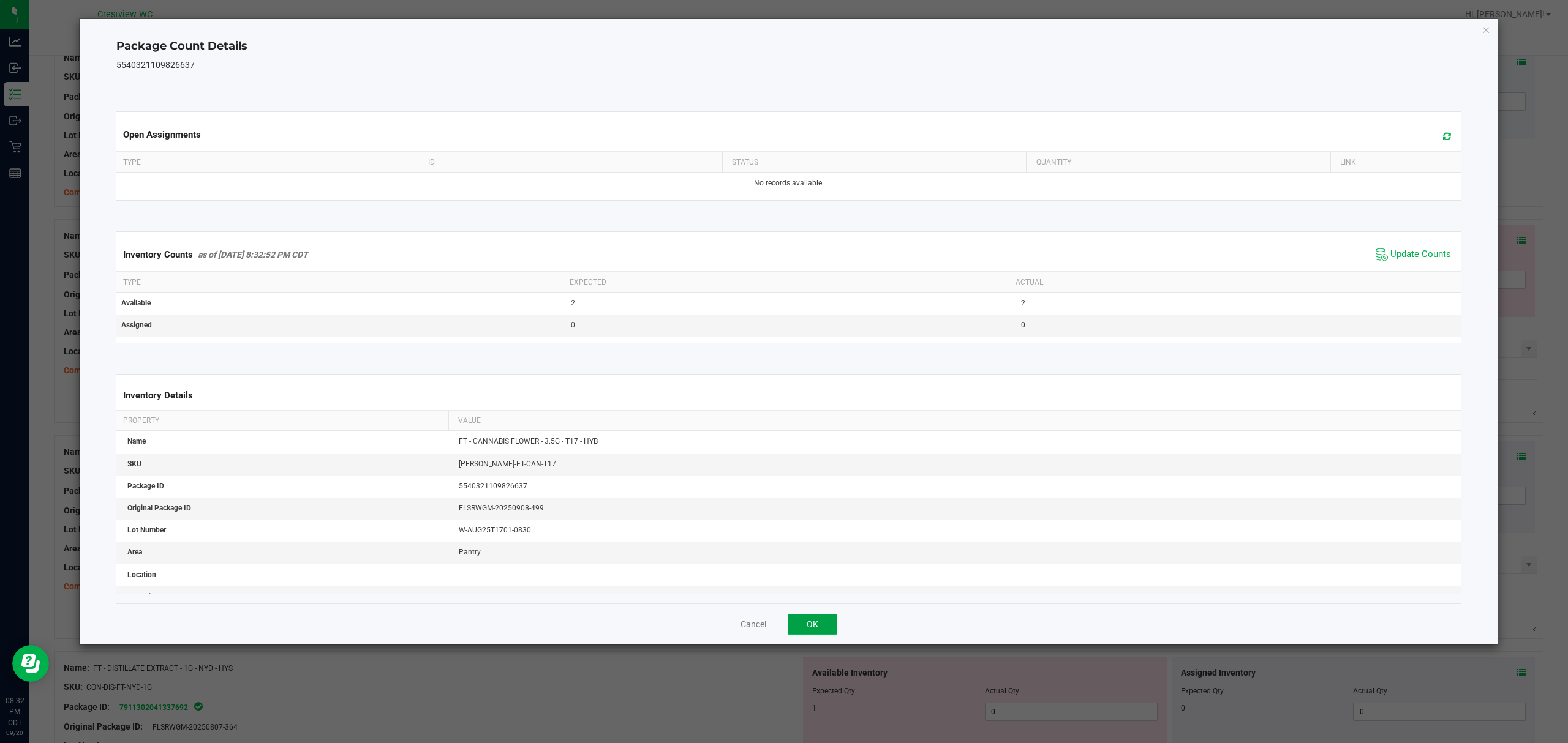
click at [834, 626] on button "OK" at bounding box center [812, 625] width 49 height 21
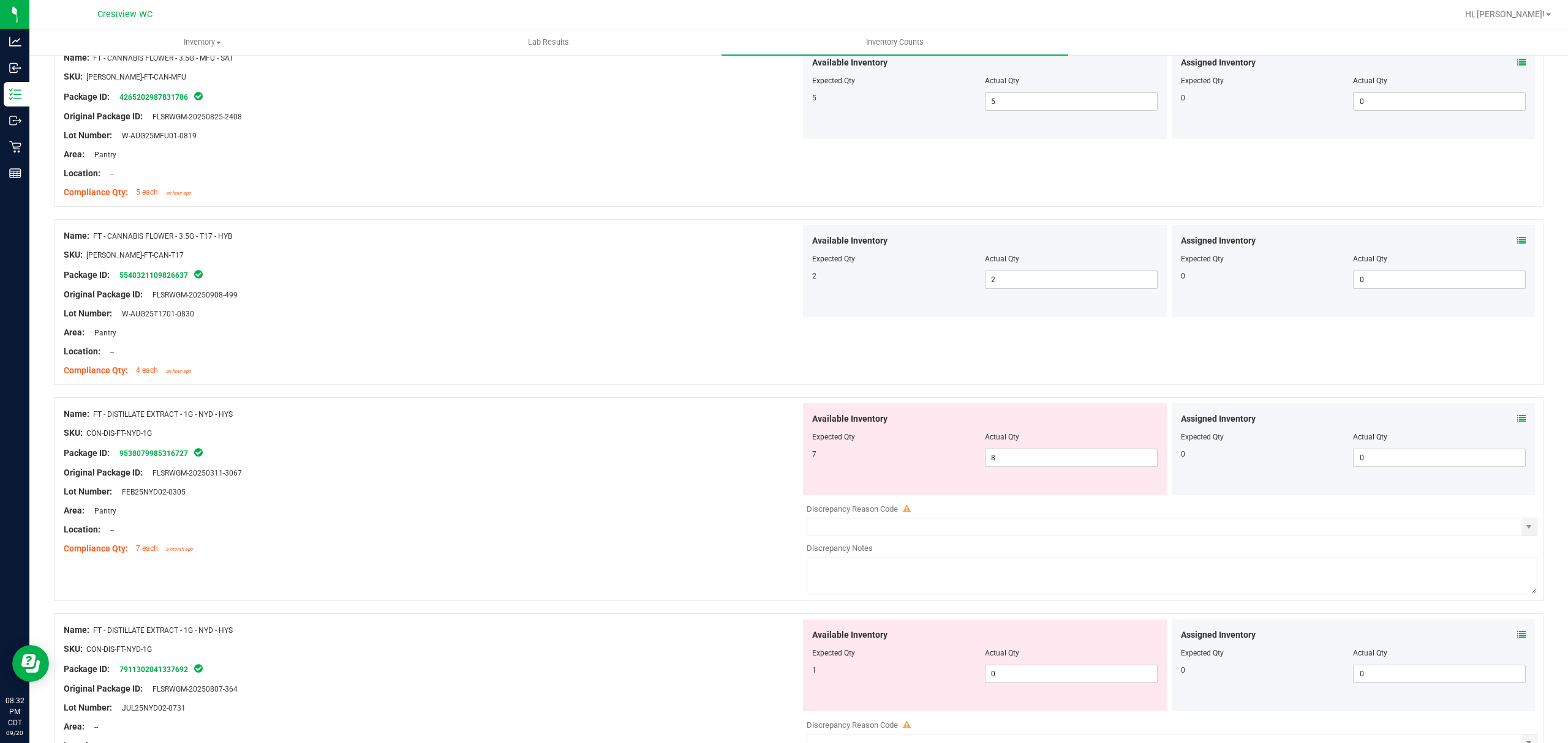
click at [1518, 421] on icon at bounding box center [1522, 418] width 9 height 9
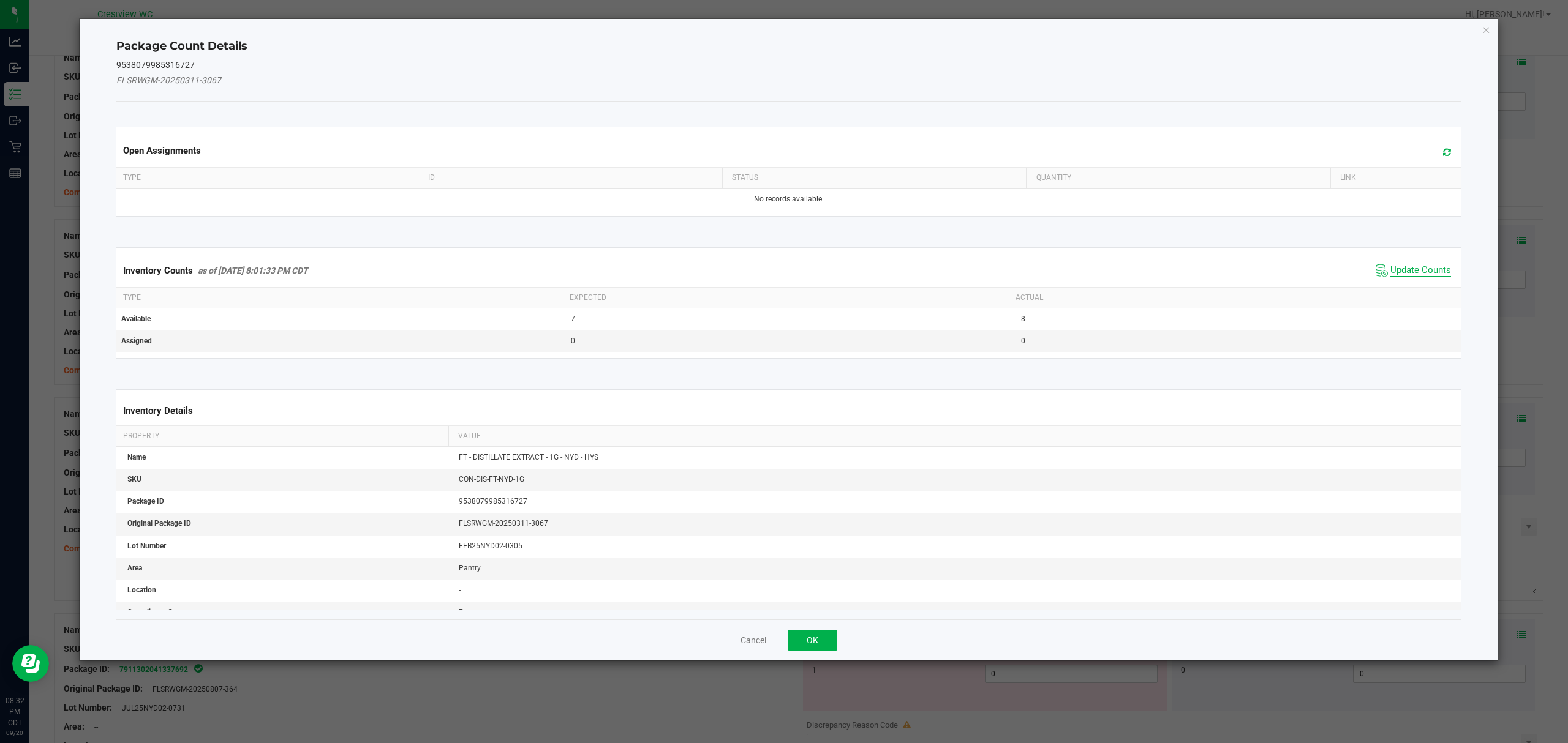
click at [1427, 265] on span "Update Counts" at bounding box center [1421, 270] width 61 height 12
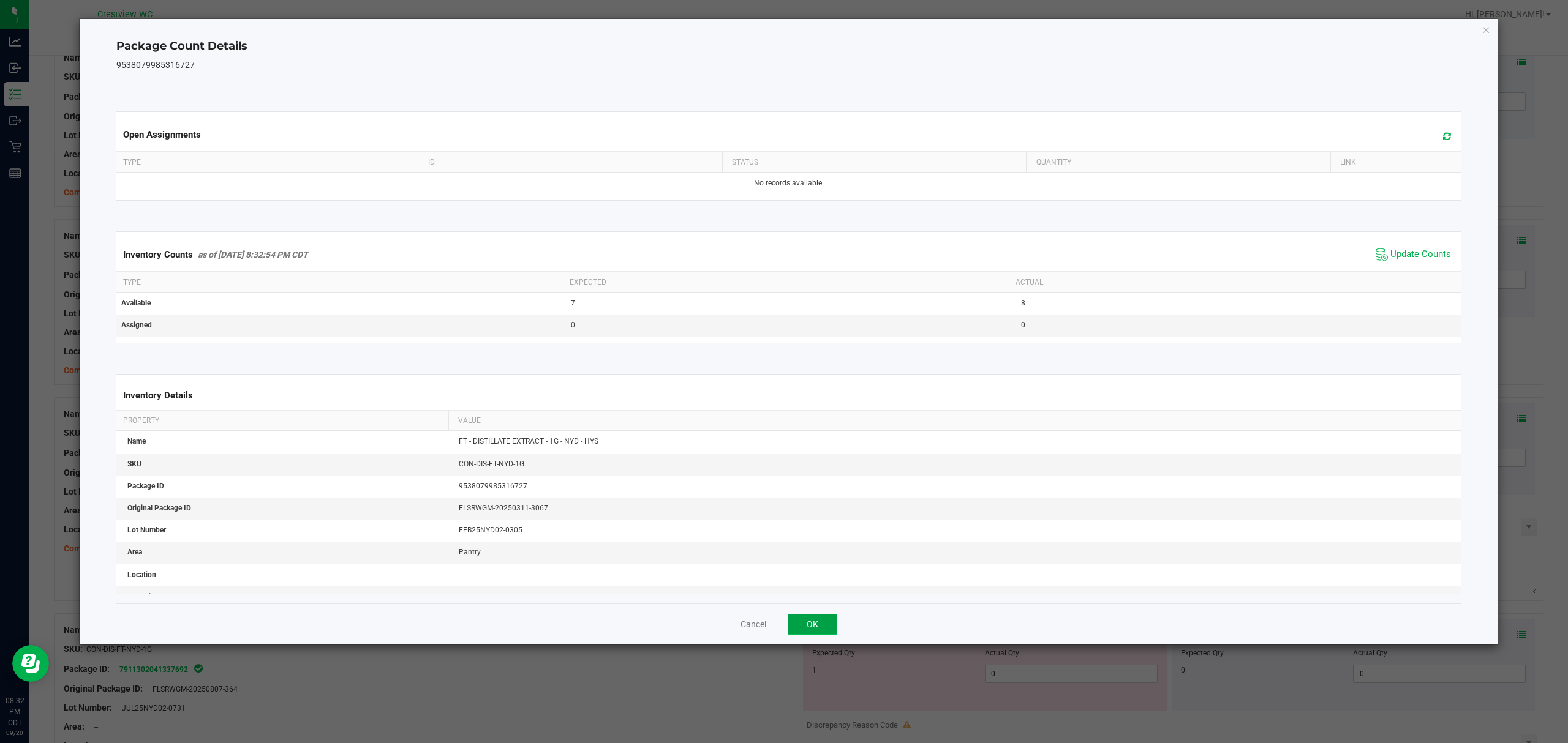
click at [829, 618] on button "OK" at bounding box center [812, 625] width 49 height 21
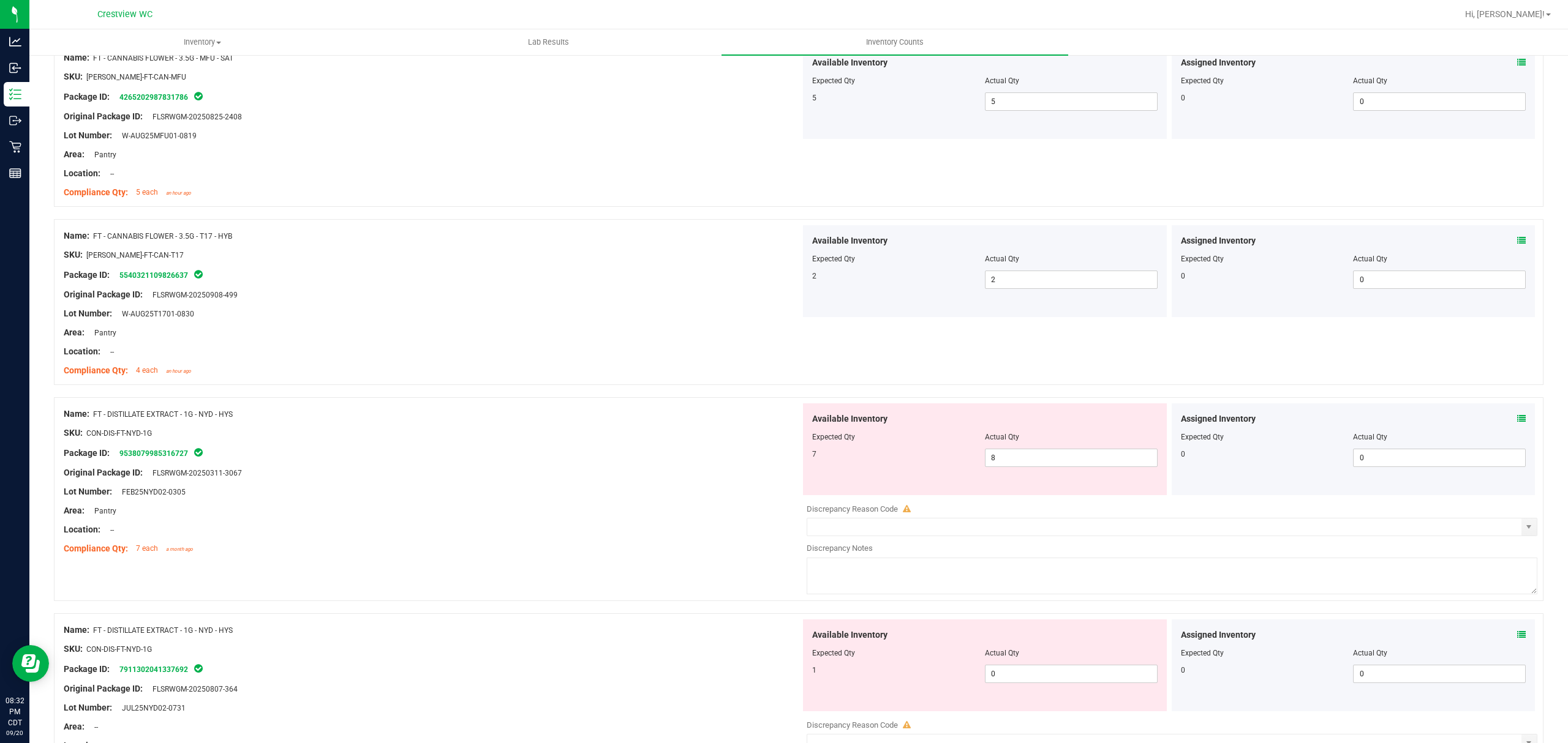
click at [1518, 634] on icon at bounding box center [1522, 634] width 9 height 9
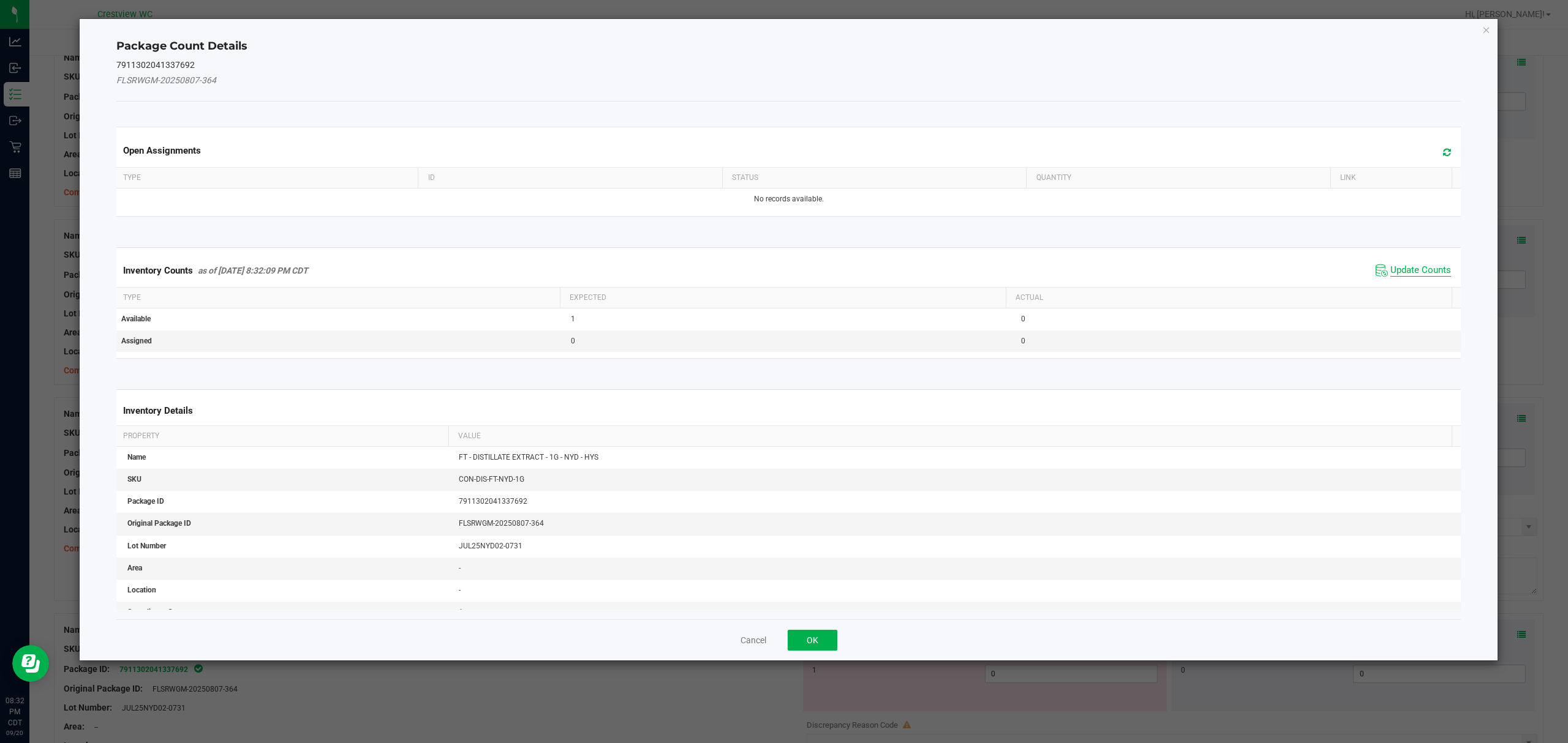
click at [1424, 271] on span "Update Counts" at bounding box center [1421, 270] width 61 height 12
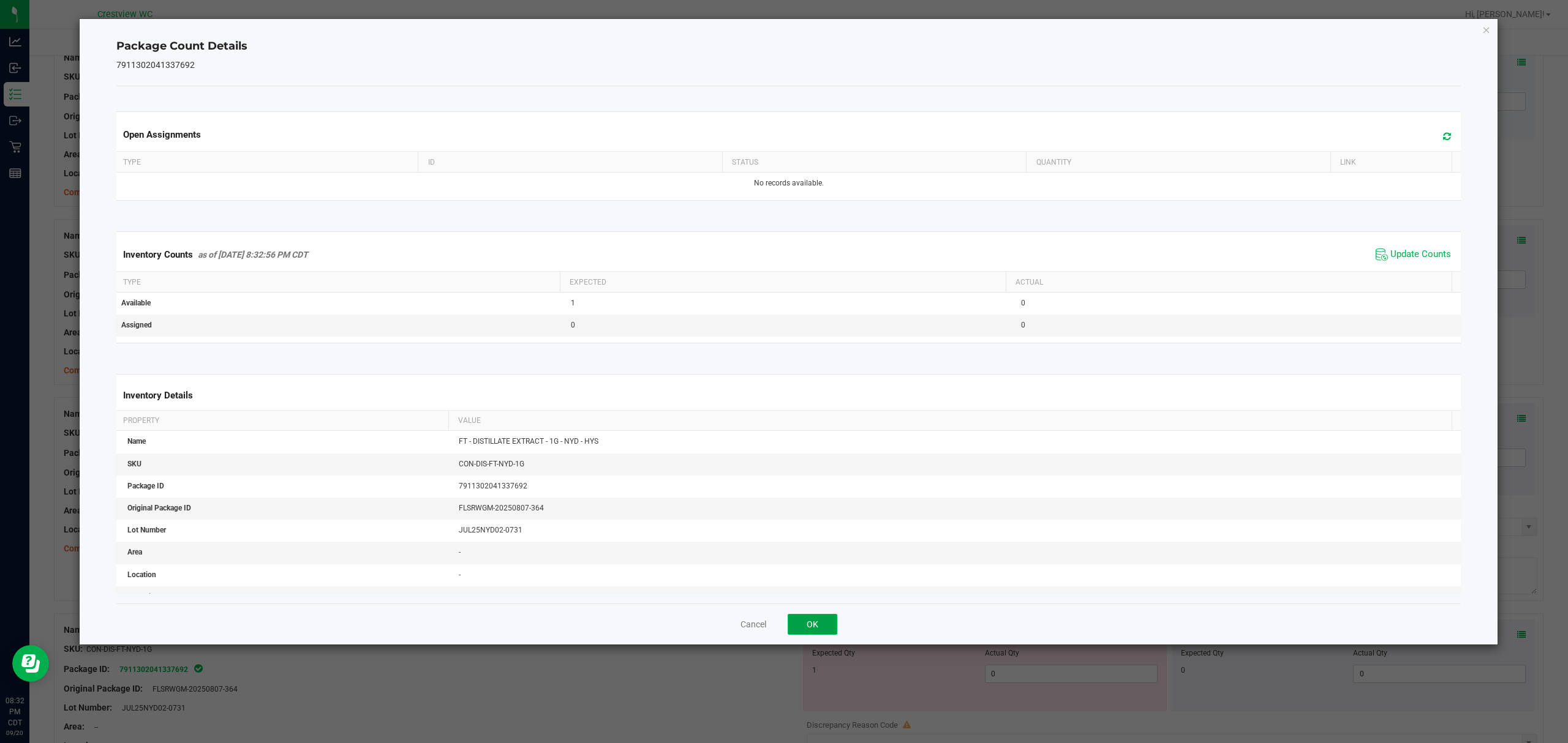
click at [830, 616] on button "OK" at bounding box center [812, 625] width 49 height 21
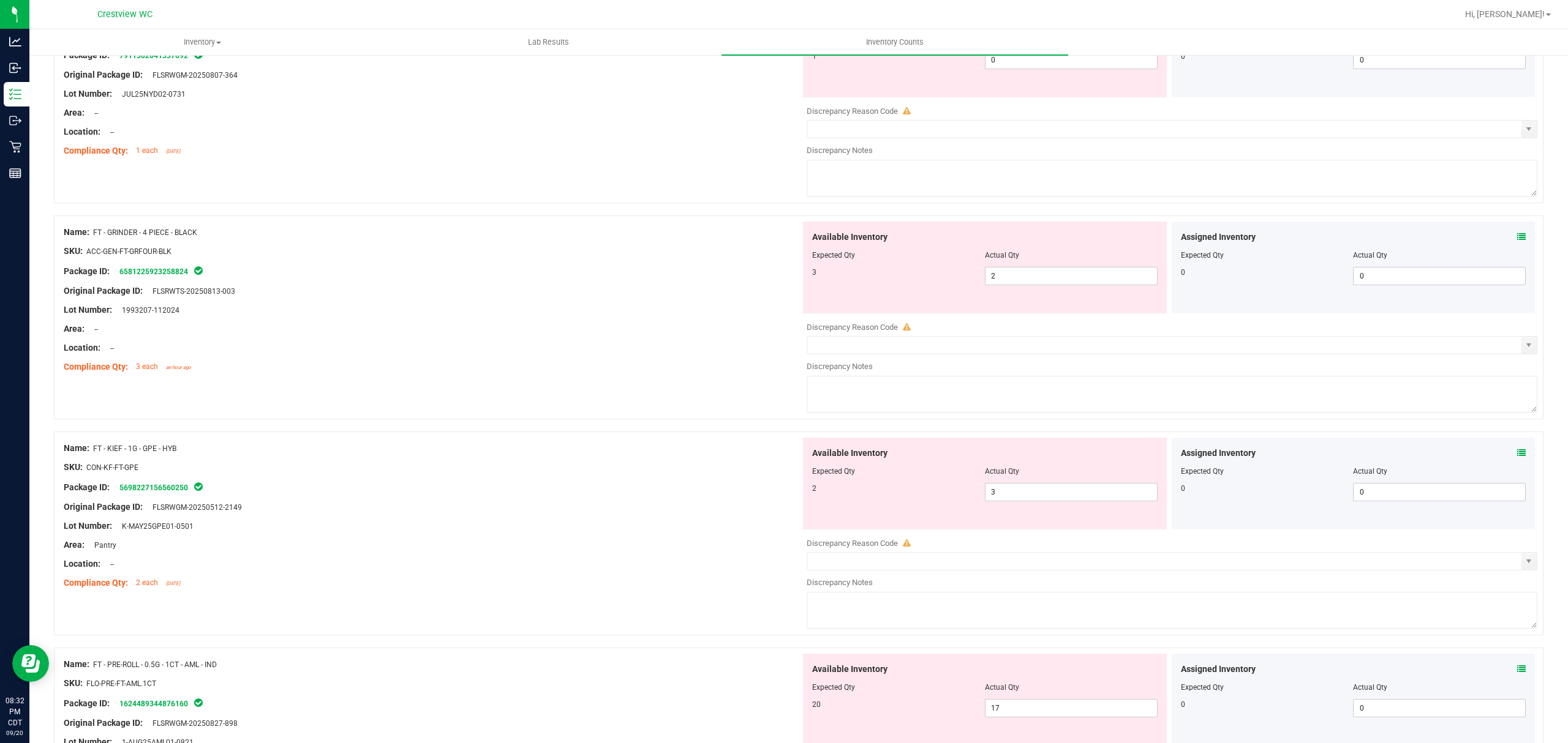
scroll to position [823, 0]
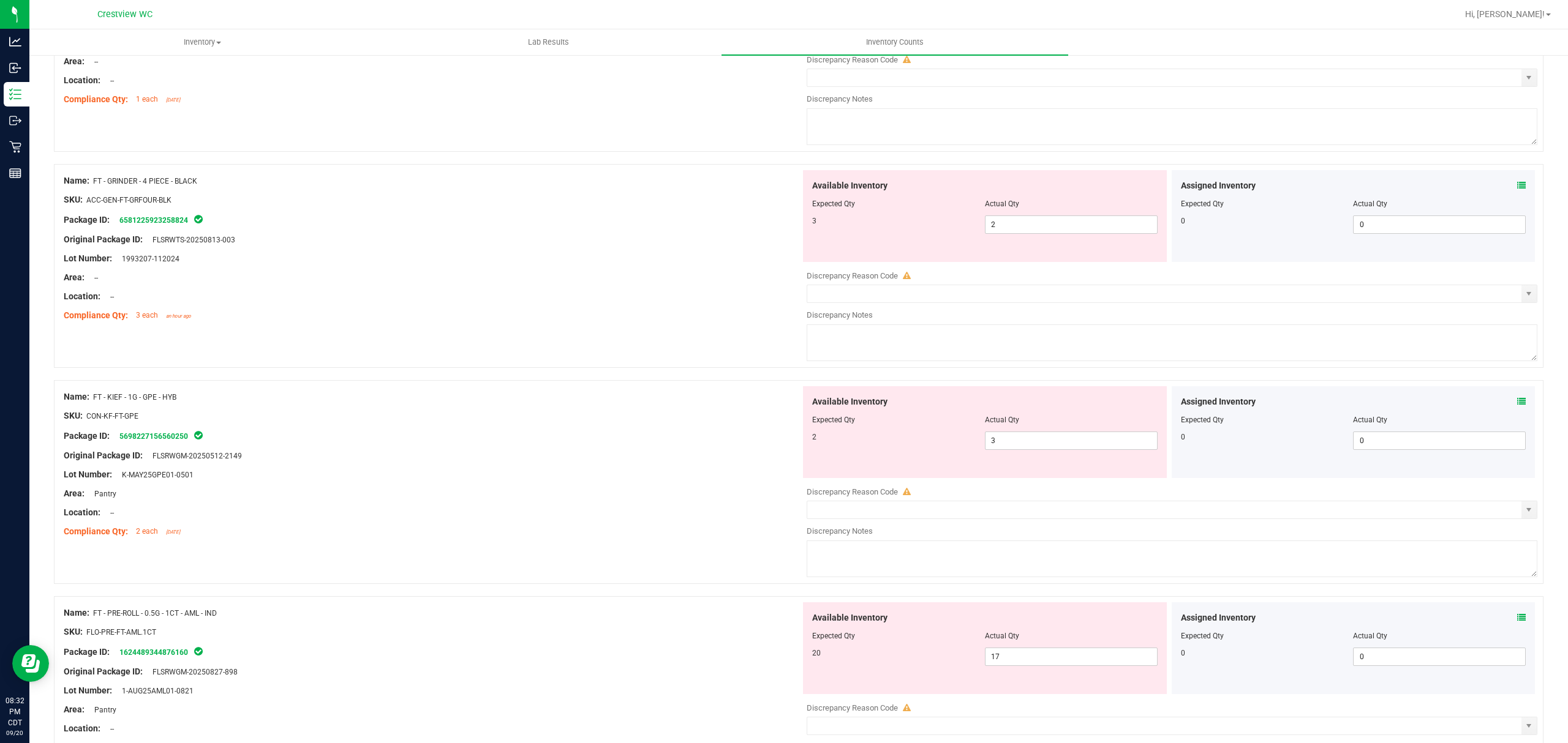
click at [1518, 187] on icon at bounding box center [1522, 185] width 9 height 9
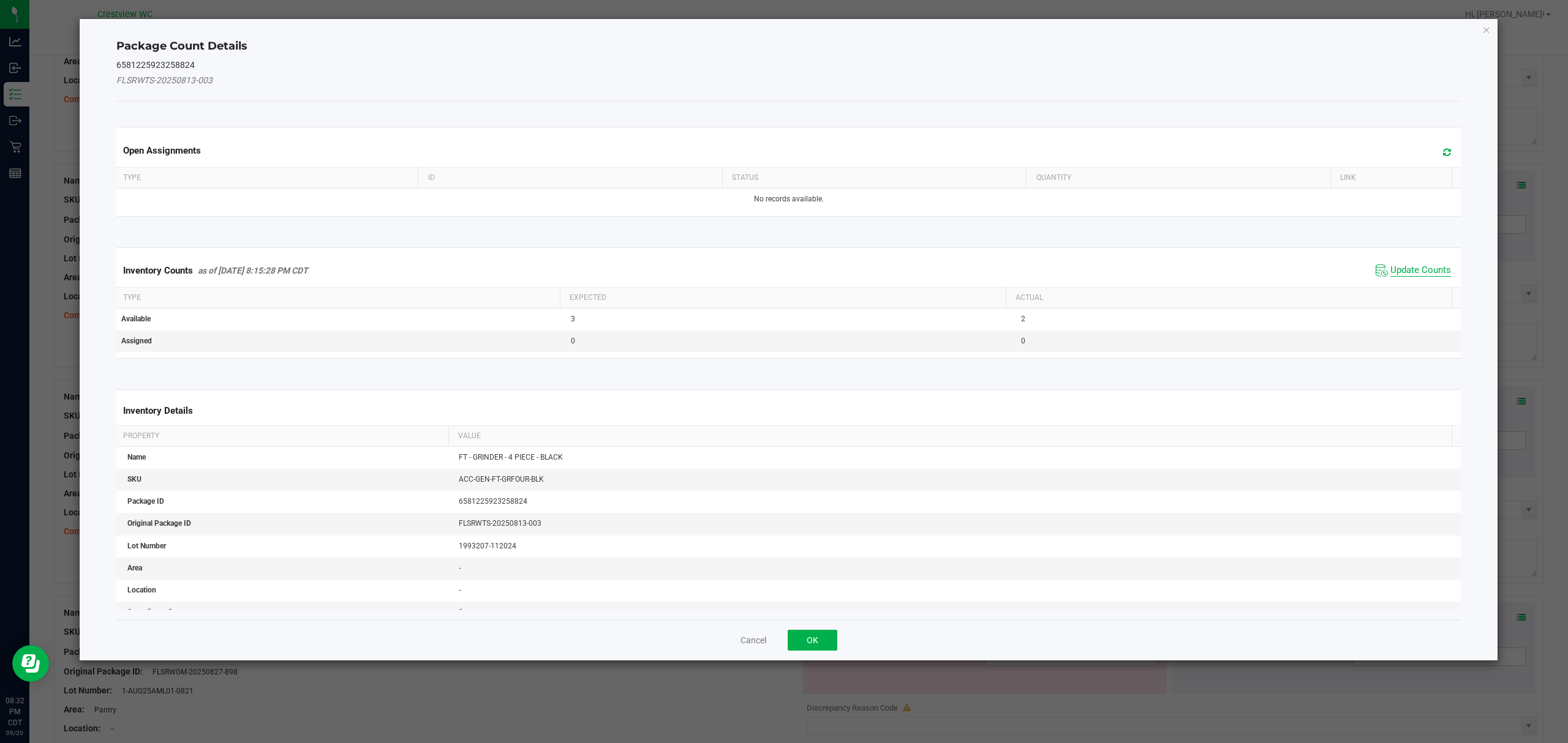
click at [1418, 274] on span "Update Counts" at bounding box center [1421, 270] width 61 height 12
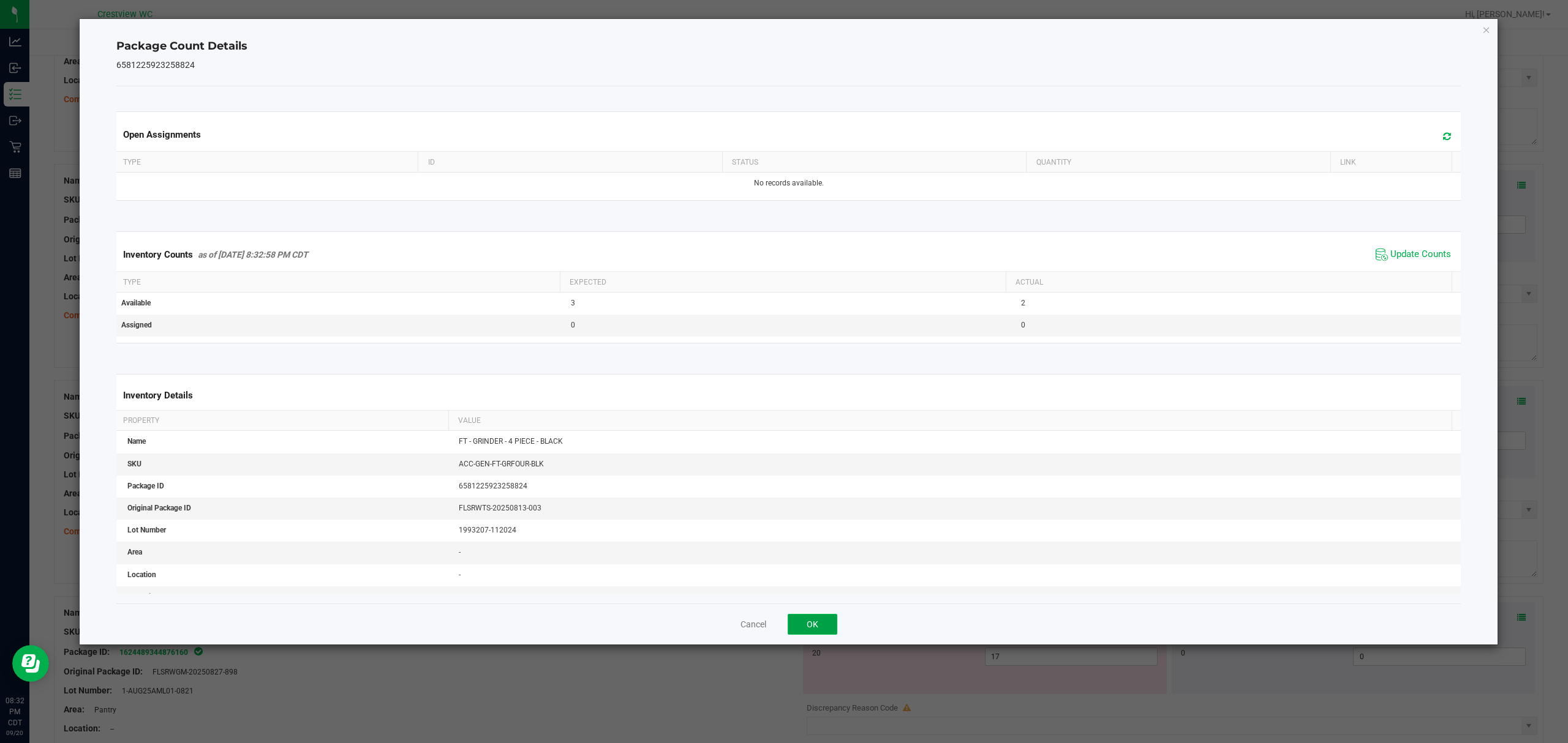
click at [830, 618] on button "OK" at bounding box center [812, 625] width 49 height 21
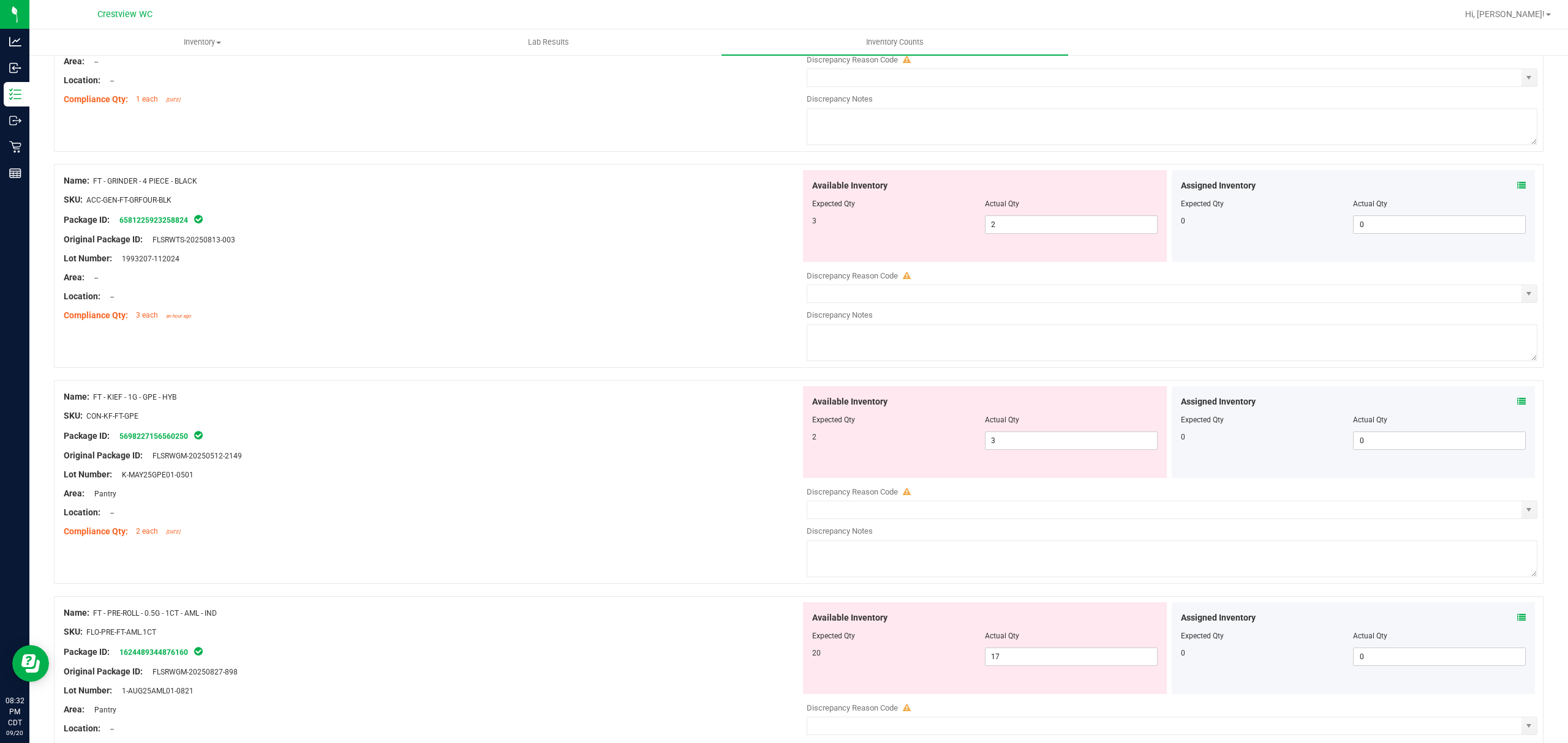
click at [1518, 404] on icon at bounding box center [1522, 401] width 9 height 9
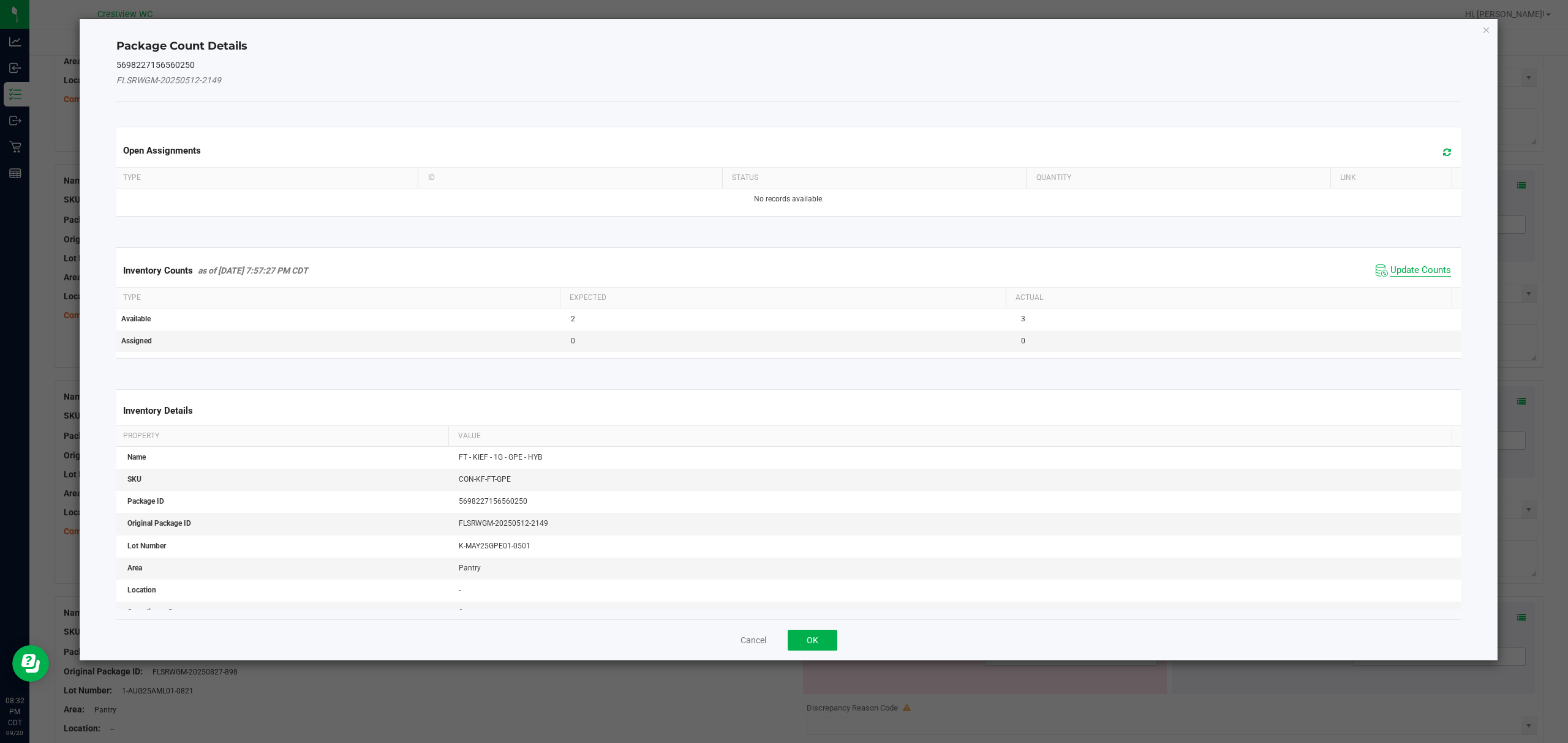
click at [1408, 276] on span "Update Counts" at bounding box center [1421, 270] width 61 height 12
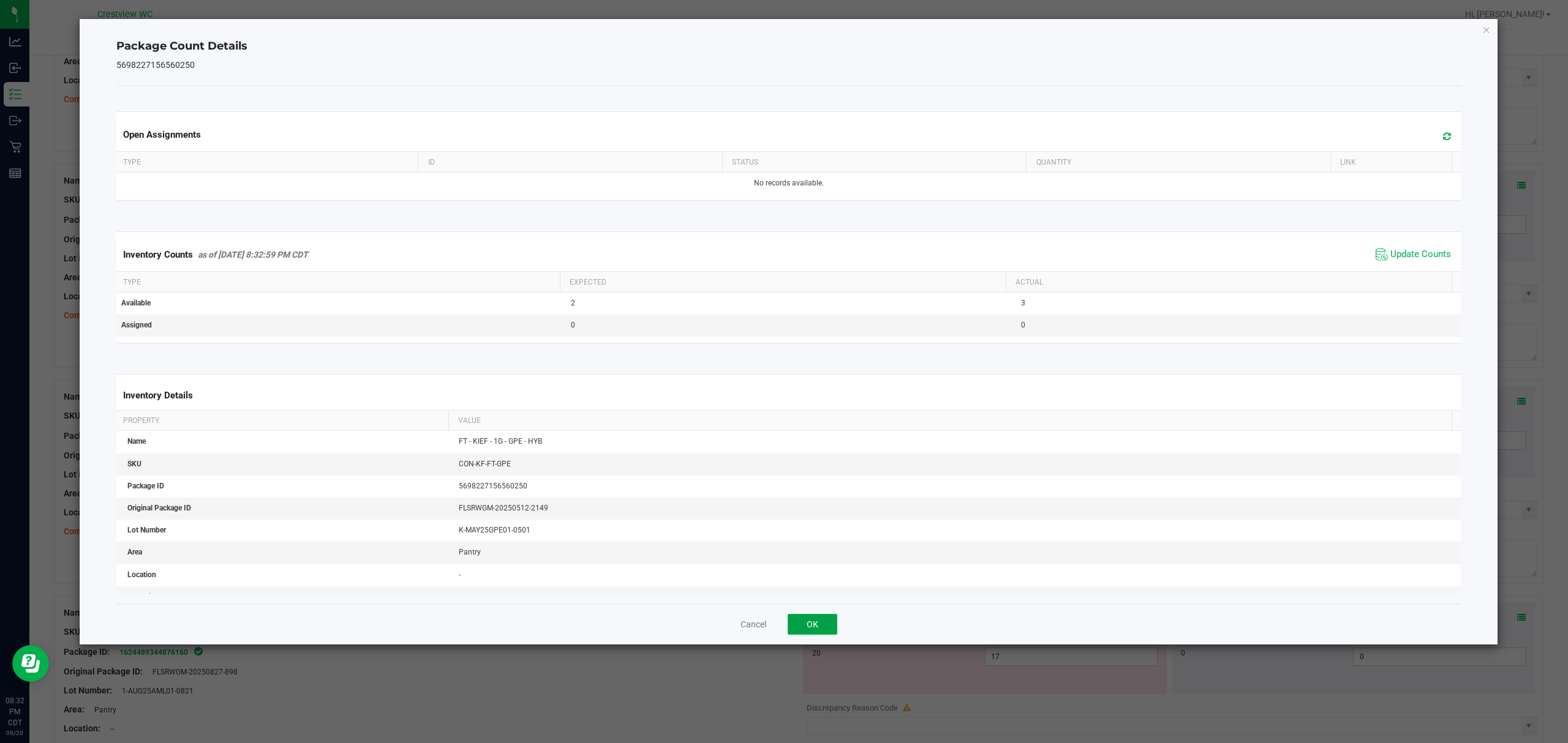
click at [825, 623] on button "OK" at bounding box center [812, 625] width 49 height 21
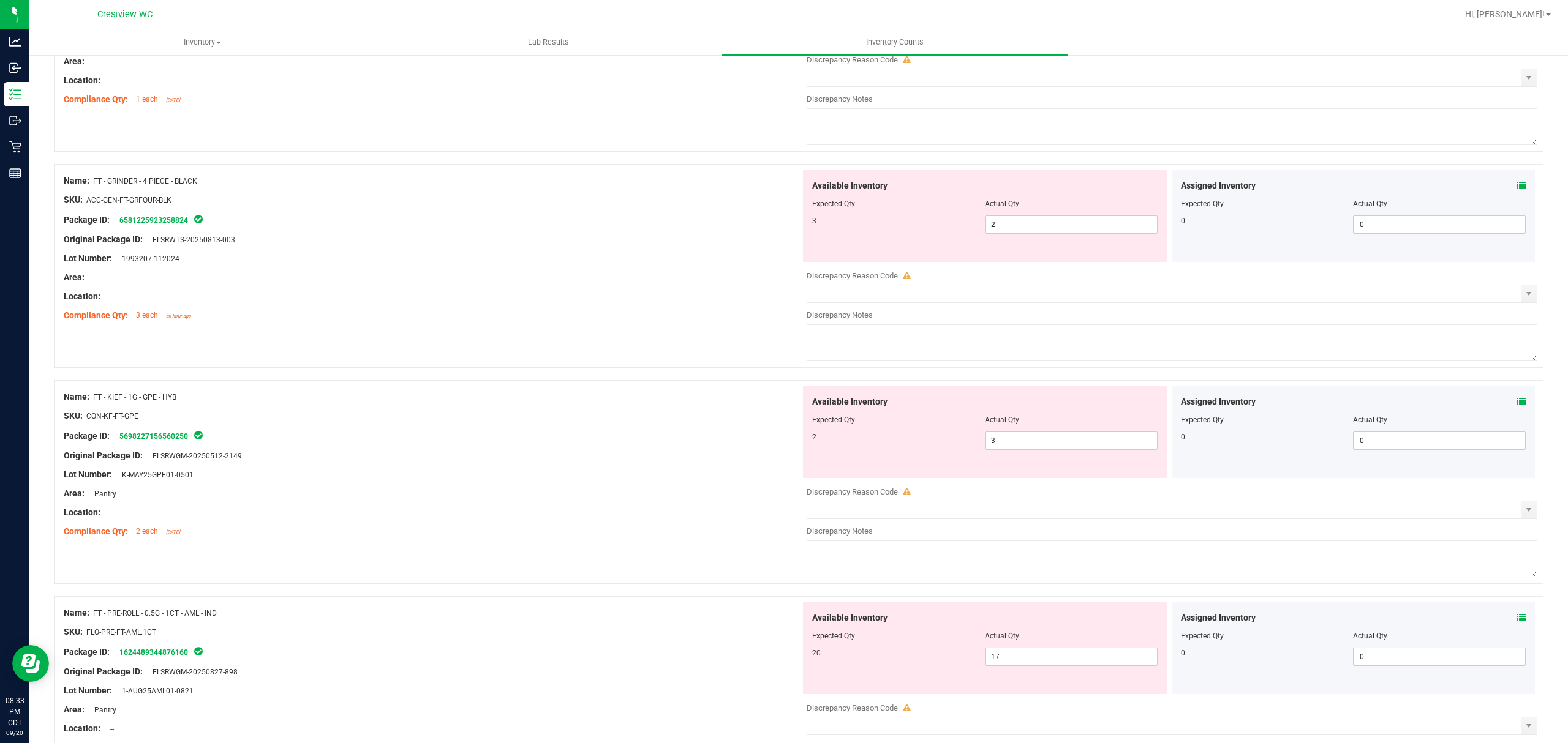
click at [1518, 622] on icon at bounding box center [1522, 617] width 9 height 9
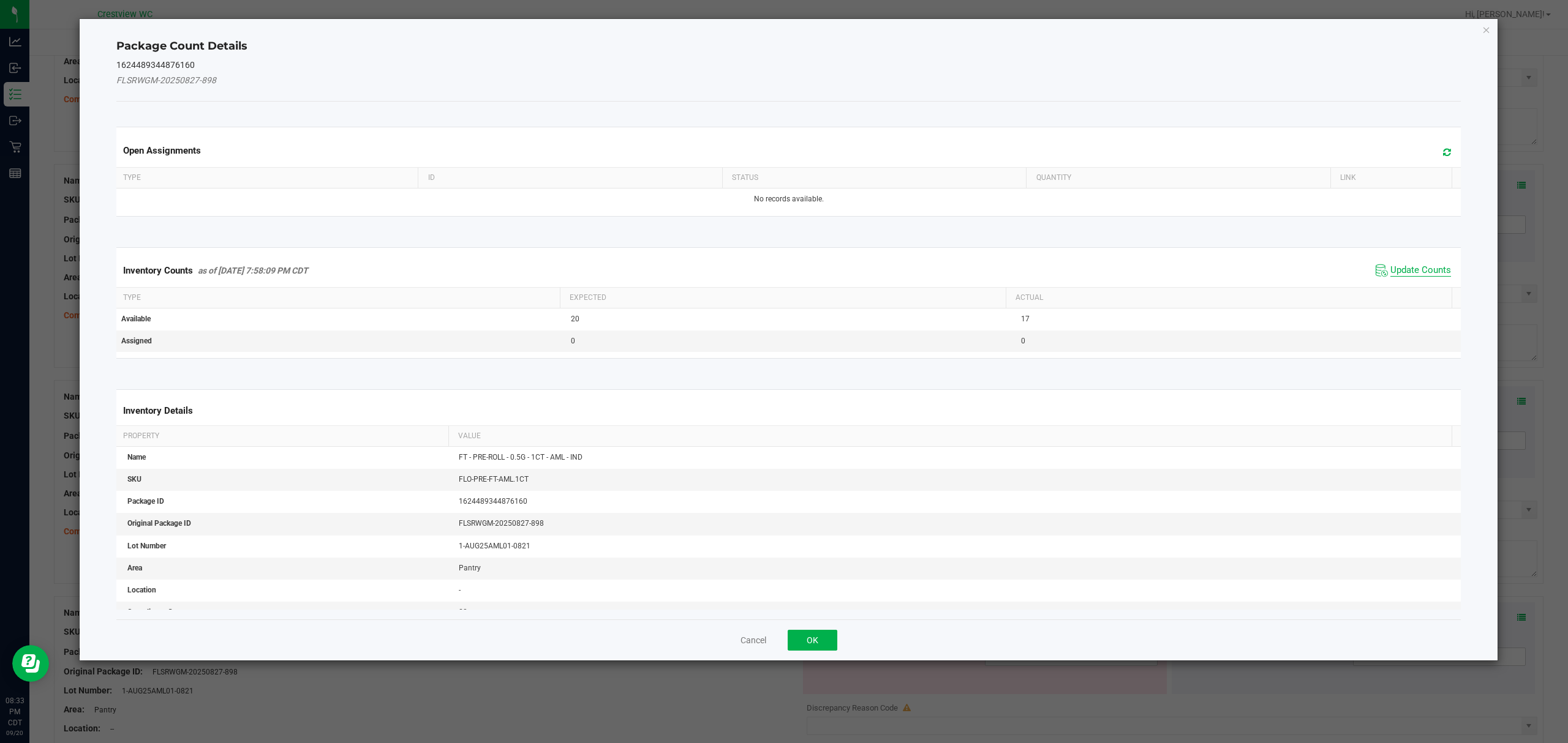
click at [1409, 270] on span "Update Counts" at bounding box center [1421, 270] width 61 height 12
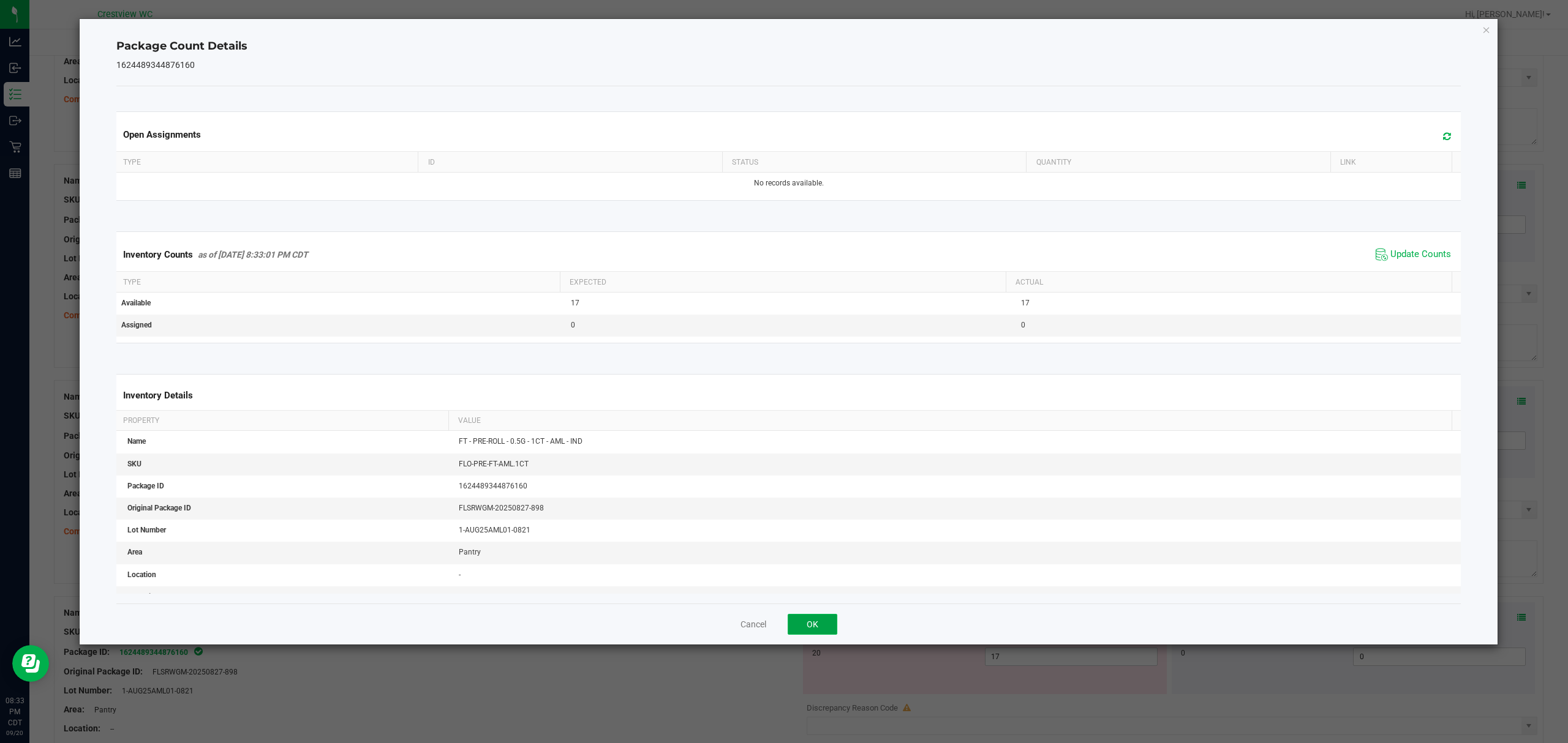
click at [809, 618] on button "OK" at bounding box center [812, 625] width 49 height 21
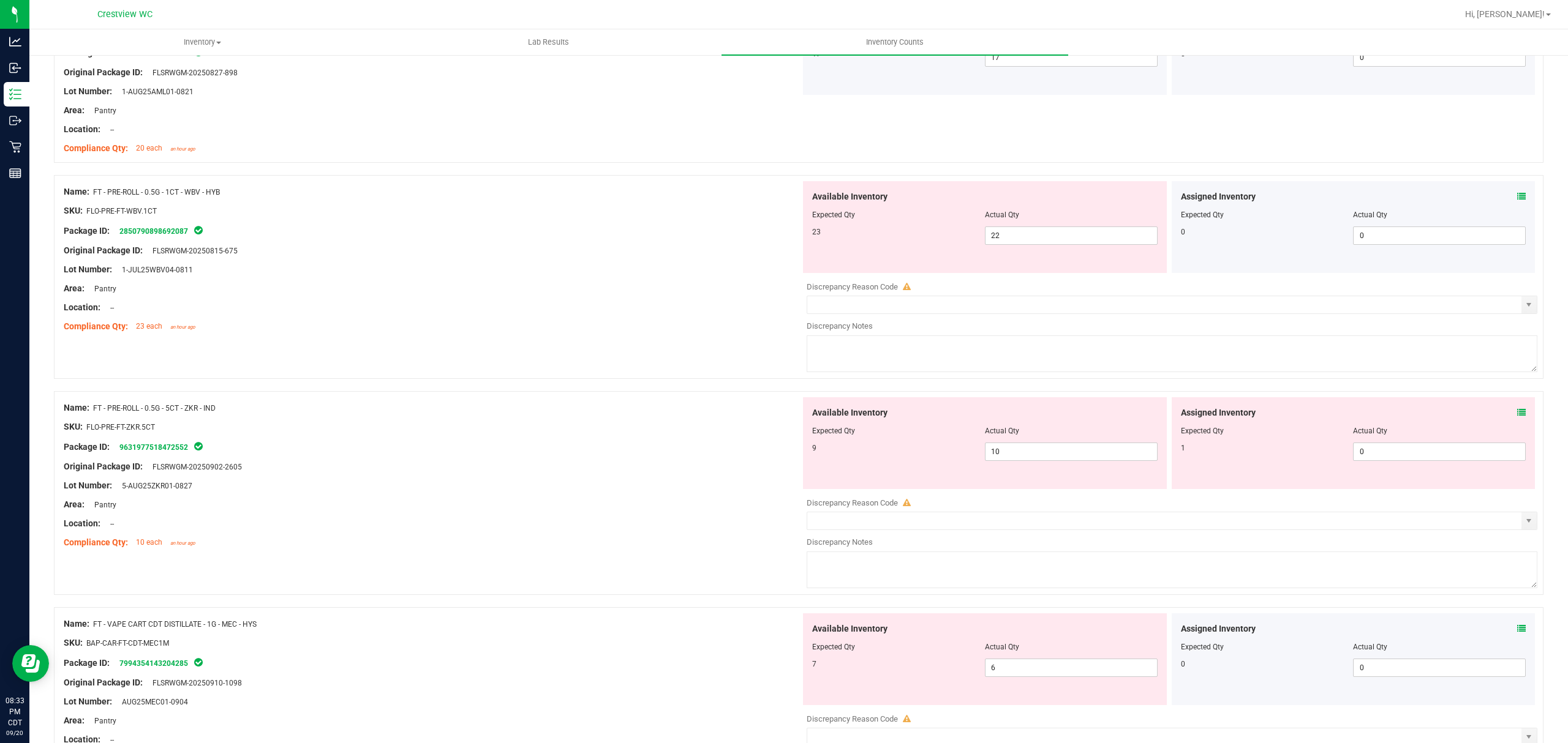
scroll to position [1526, 0]
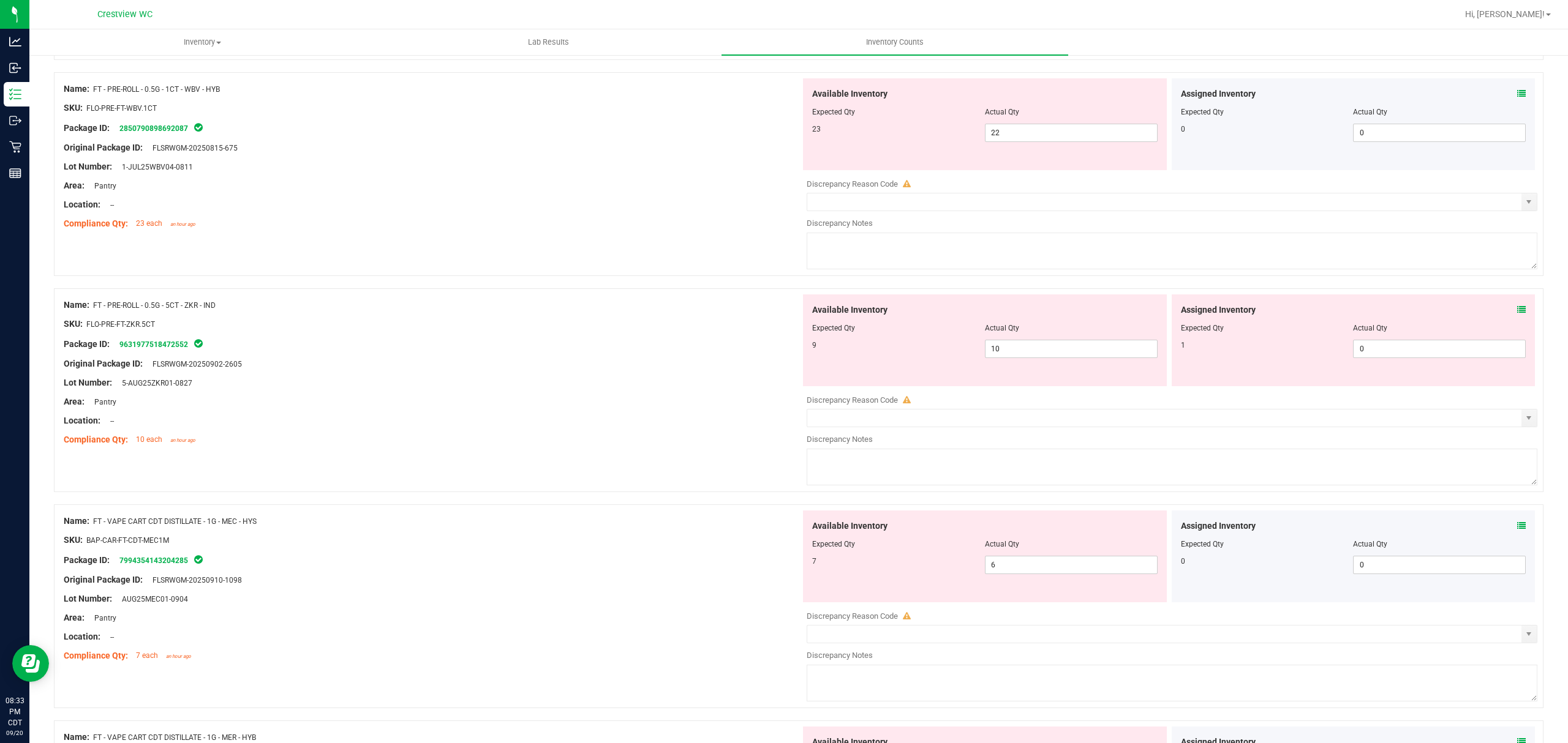
click at [1518, 97] on icon at bounding box center [1522, 93] width 9 height 9
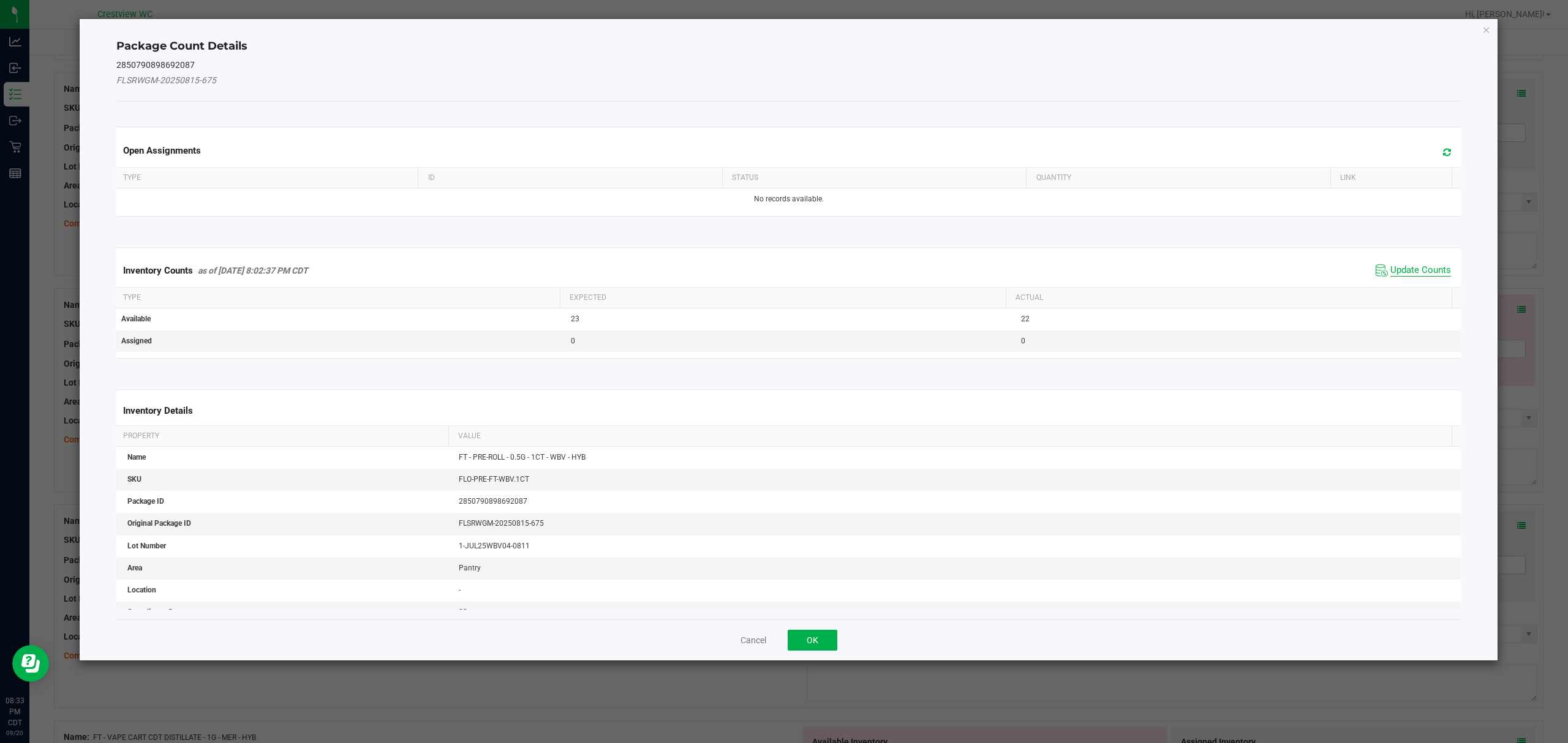
click at [1421, 265] on span "Update Counts" at bounding box center [1421, 270] width 61 height 12
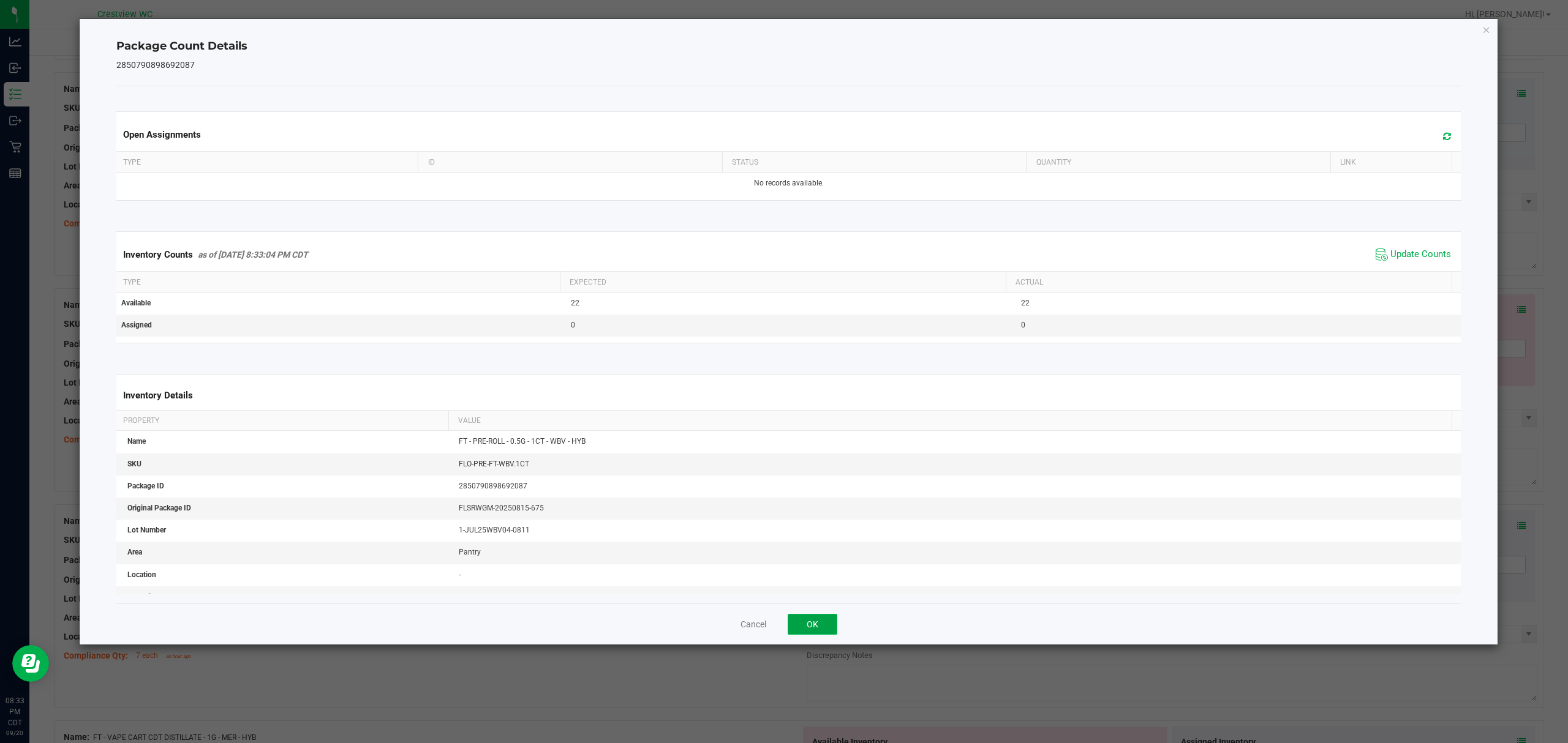
click at [820, 620] on button "OK" at bounding box center [812, 625] width 49 height 21
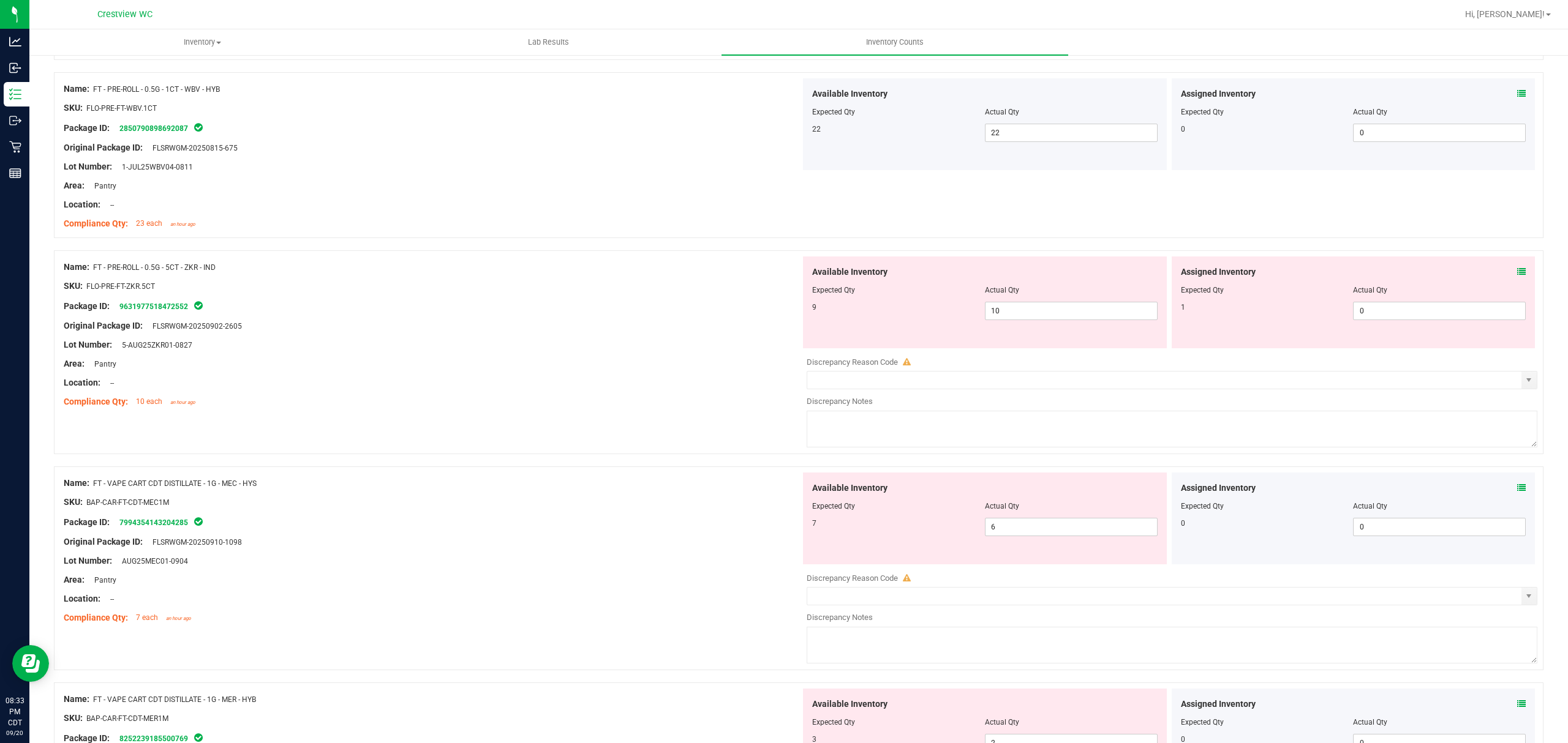
click at [1518, 276] on icon at bounding box center [1522, 272] width 9 height 9
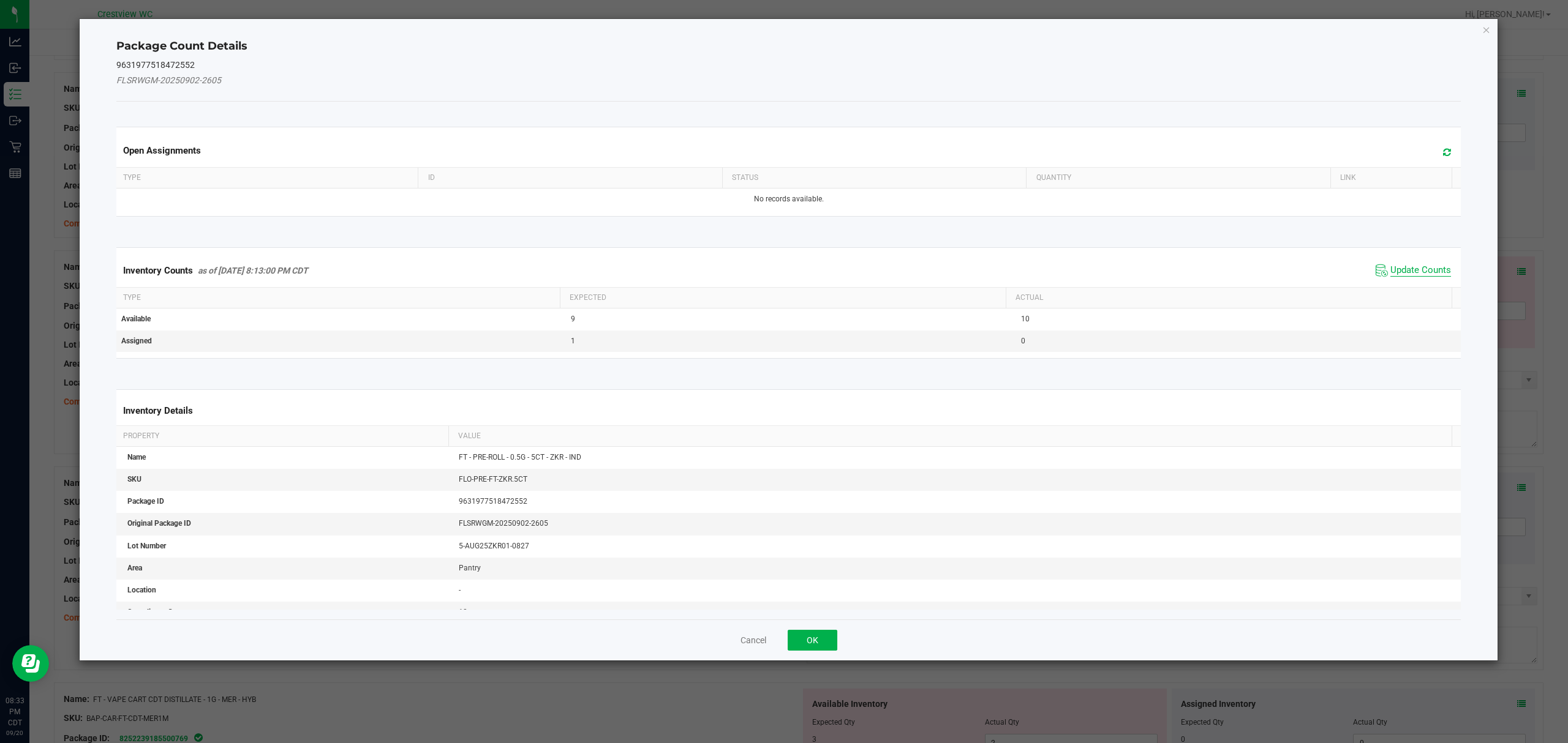
click at [1415, 274] on span "Update Counts" at bounding box center [1421, 270] width 61 height 12
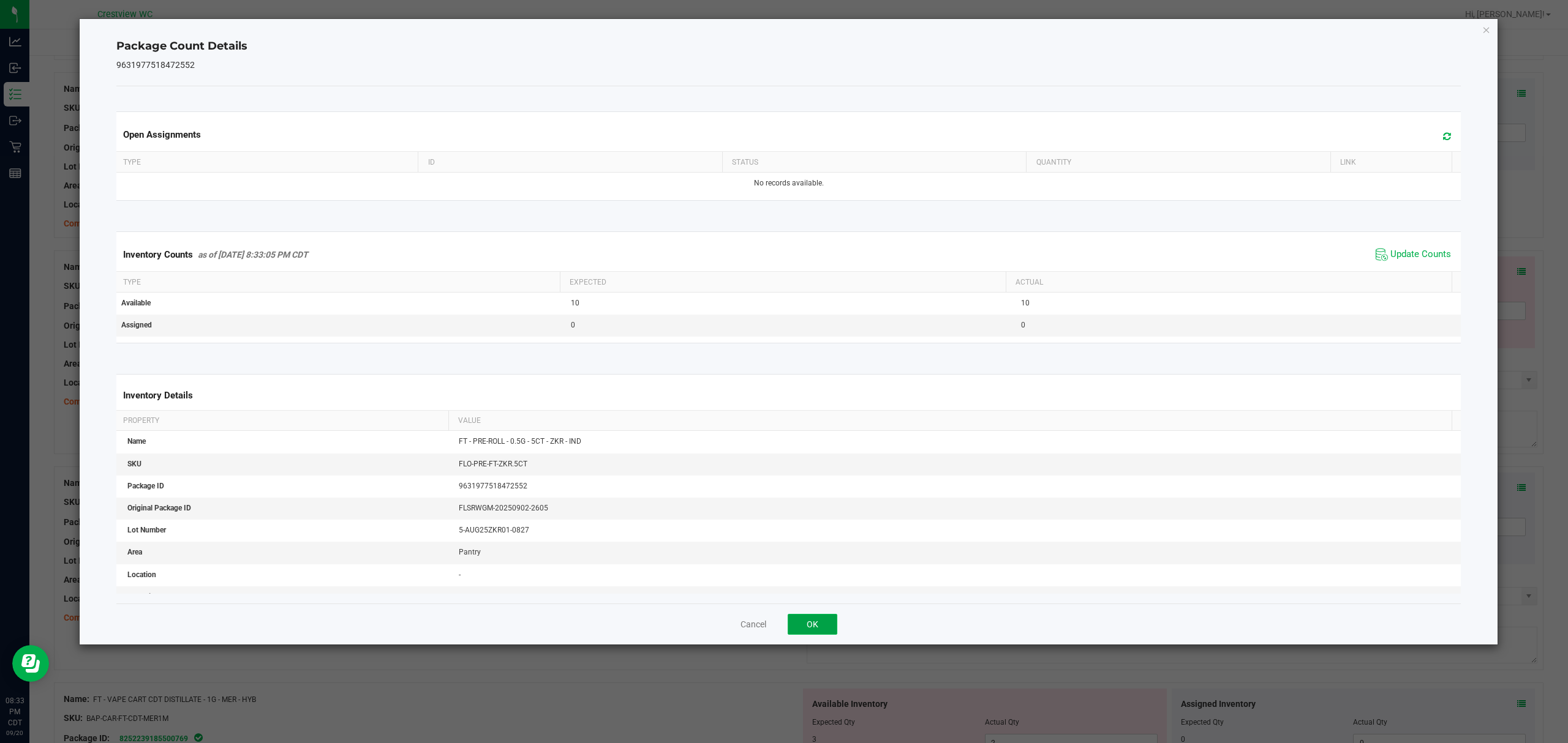
click at [827, 622] on button "OK" at bounding box center [812, 625] width 49 height 21
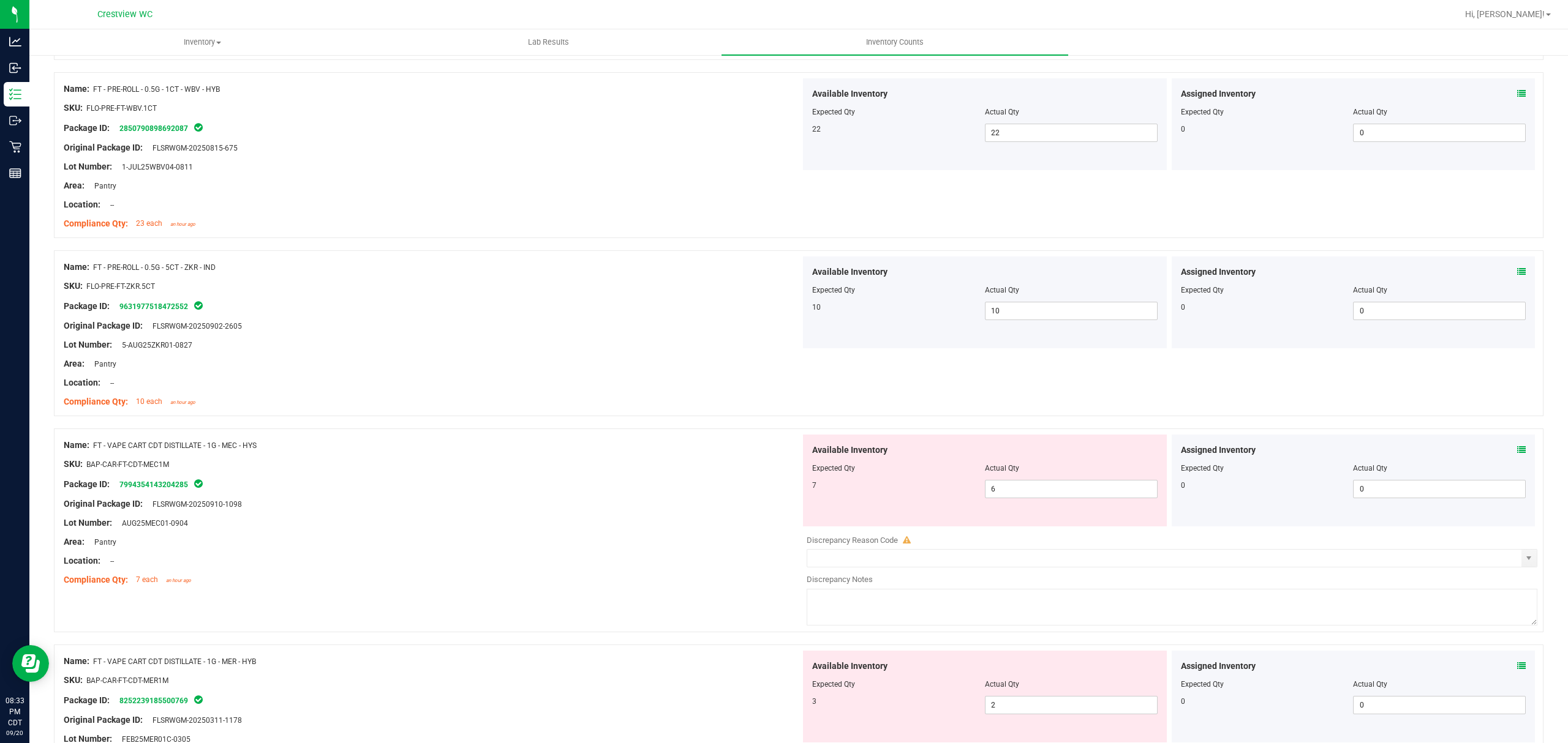
click at [1518, 454] on icon at bounding box center [1522, 450] width 9 height 9
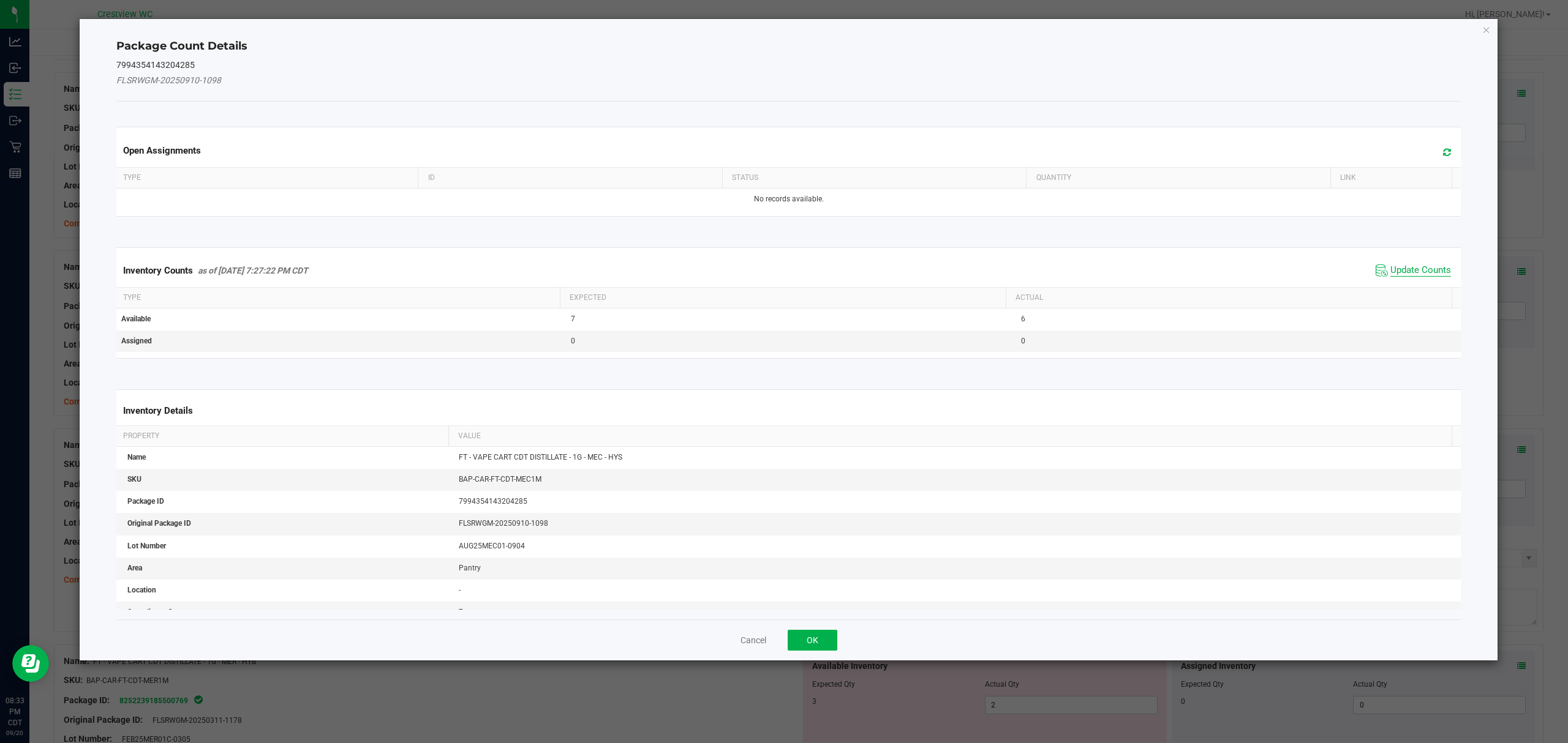
click at [1406, 274] on span "Update Counts" at bounding box center [1421, 270] width 61 height 12
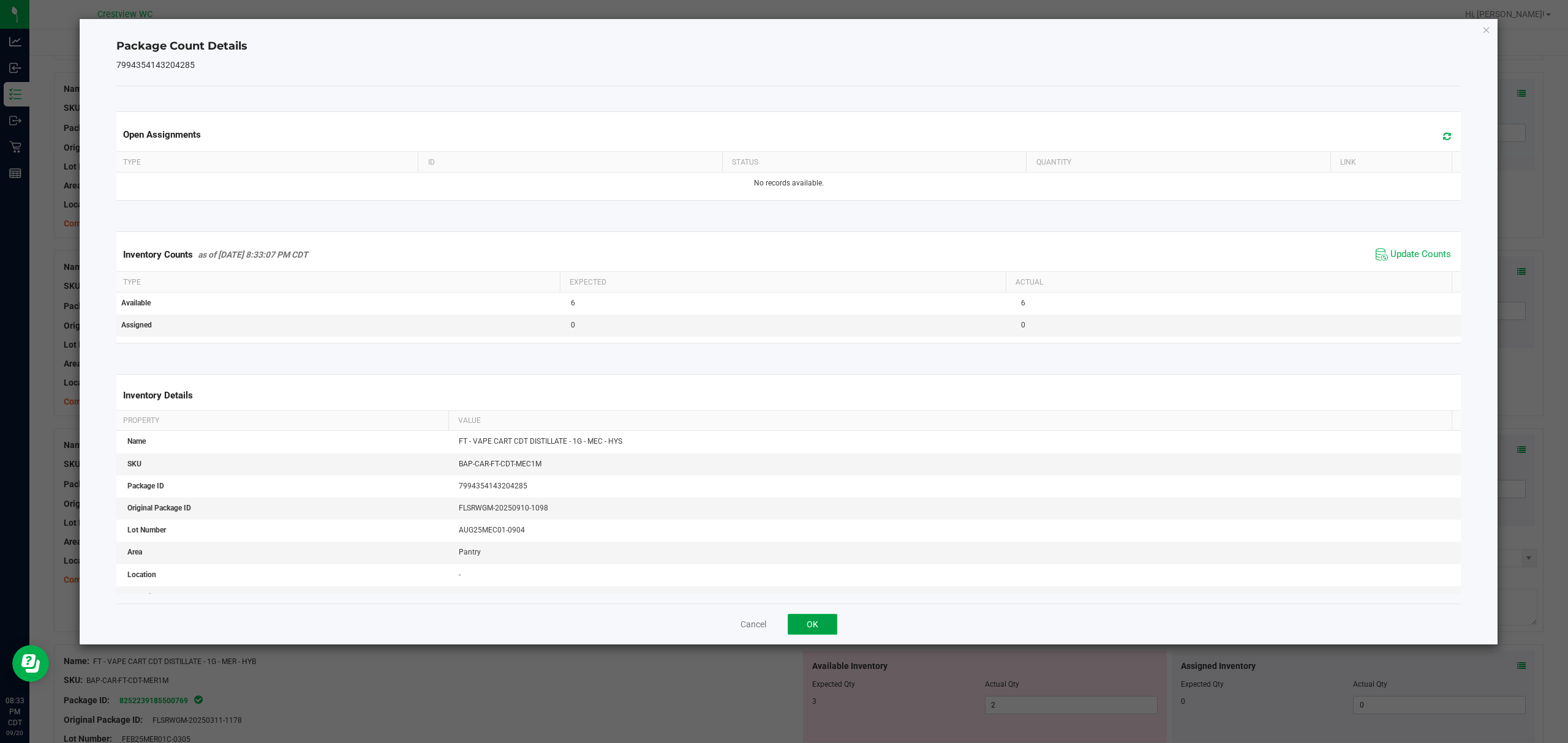
click at [822, 620] on button "OK" at bounding box center [812, 625] width 49 height 21
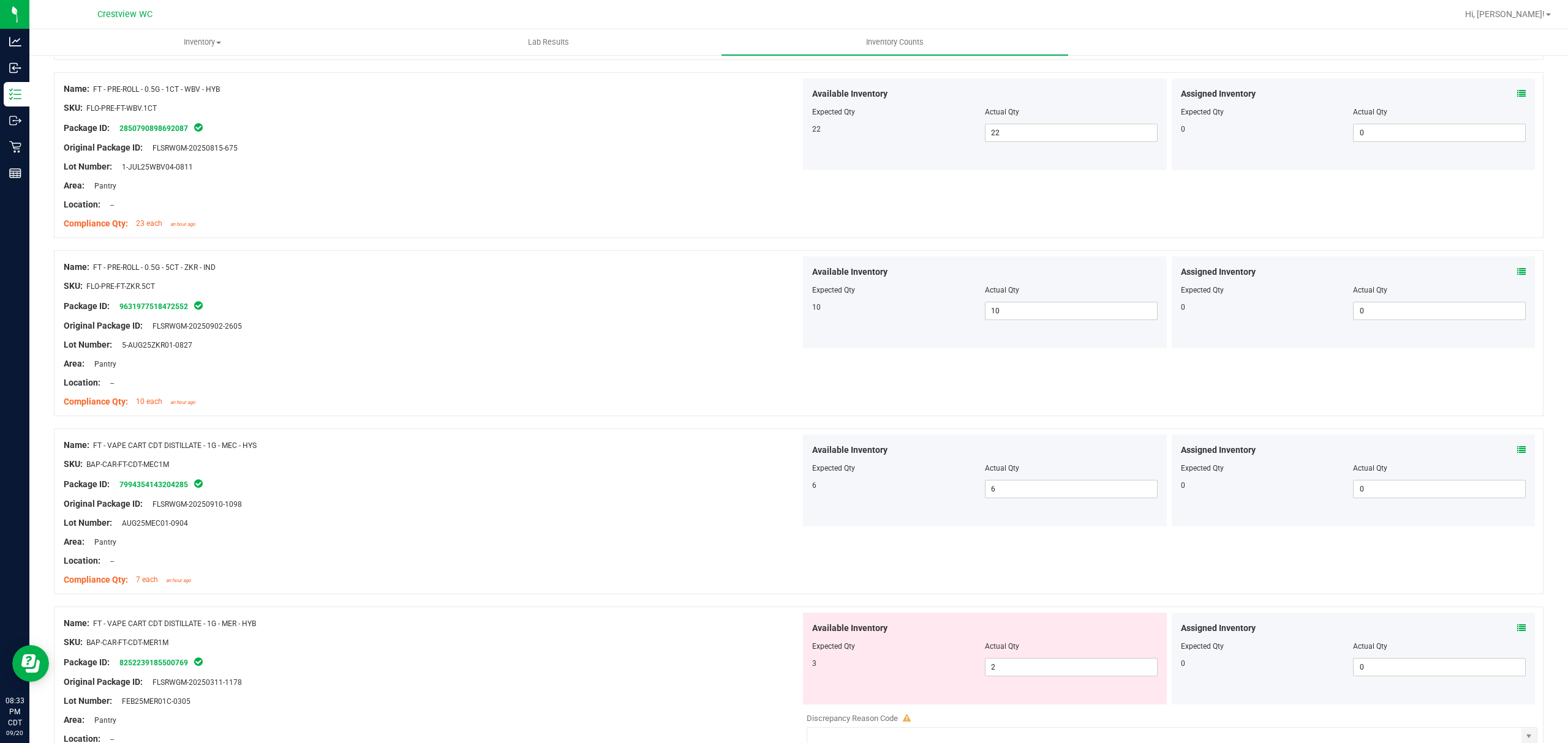
click at [1518, 632] on icon at bounding box center [1522, 628] width 9 height 9
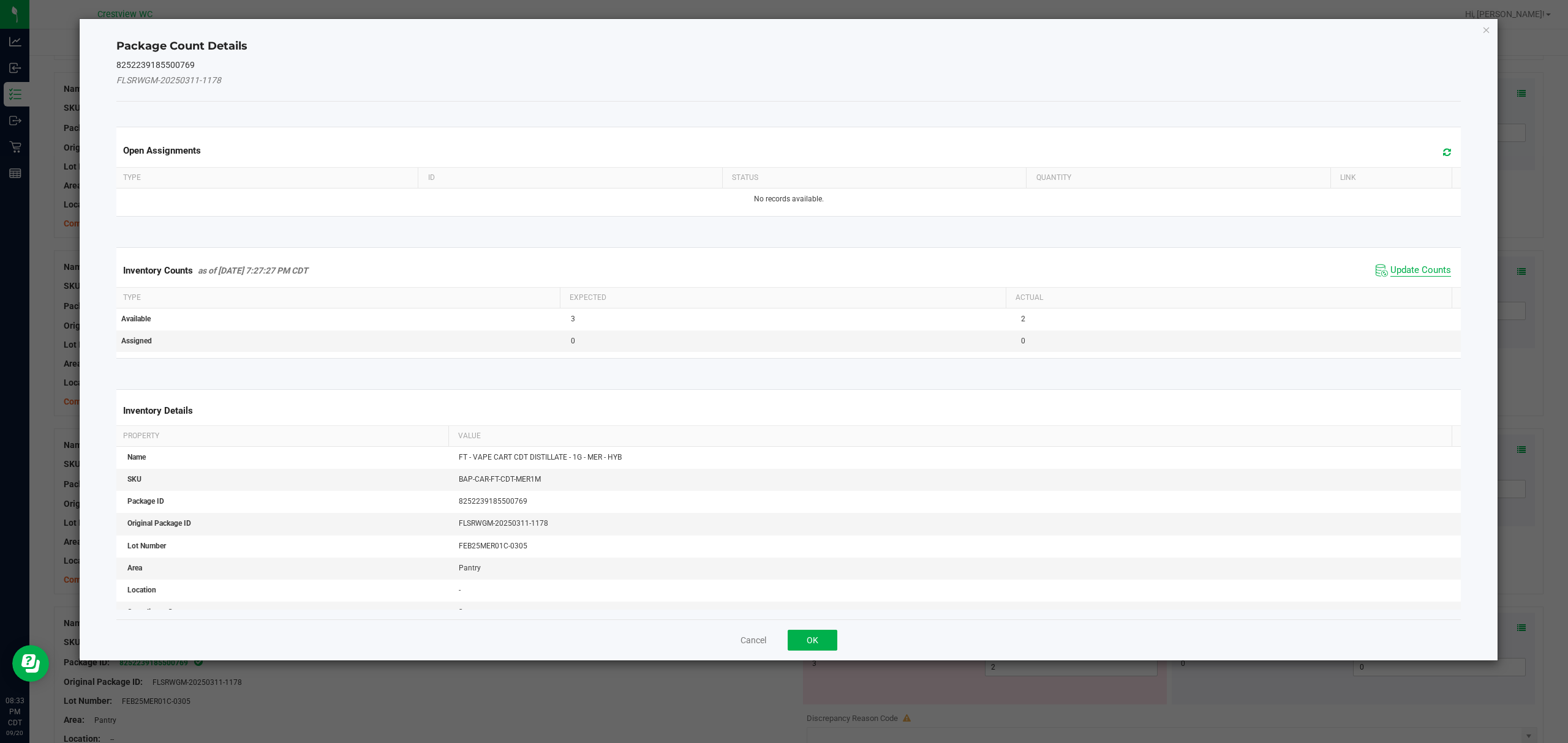
click at [1419, 265] on span "Update Counts" at bounding box center [1421, 270] width 61 height 12
click at [811, 630] on button "OK" at bounding box center [812, 641] width 49 height 21
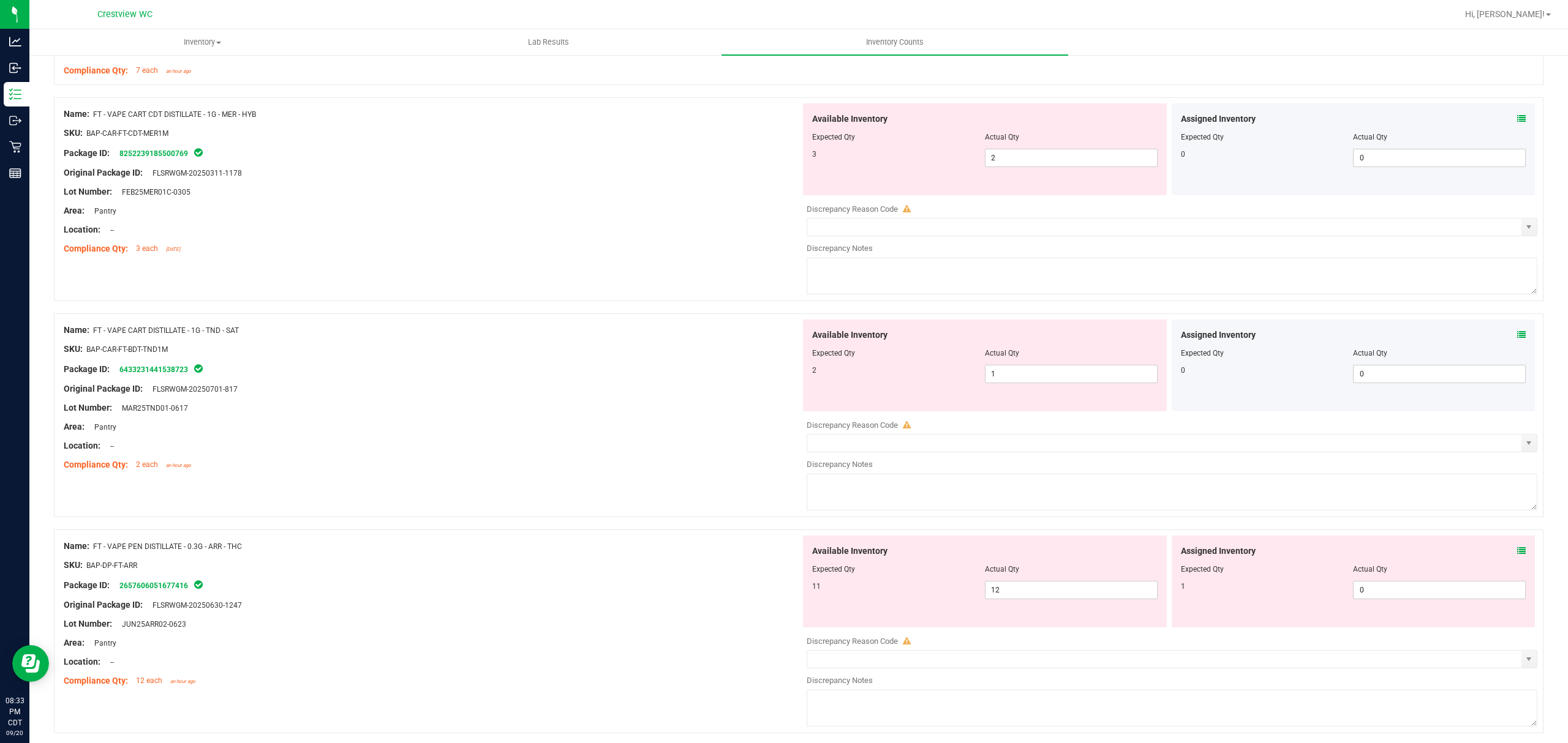
scroll to position [2038, 0]
click at [1518, 120] on icon at bounding box center [1522, 115] width 9 height 9
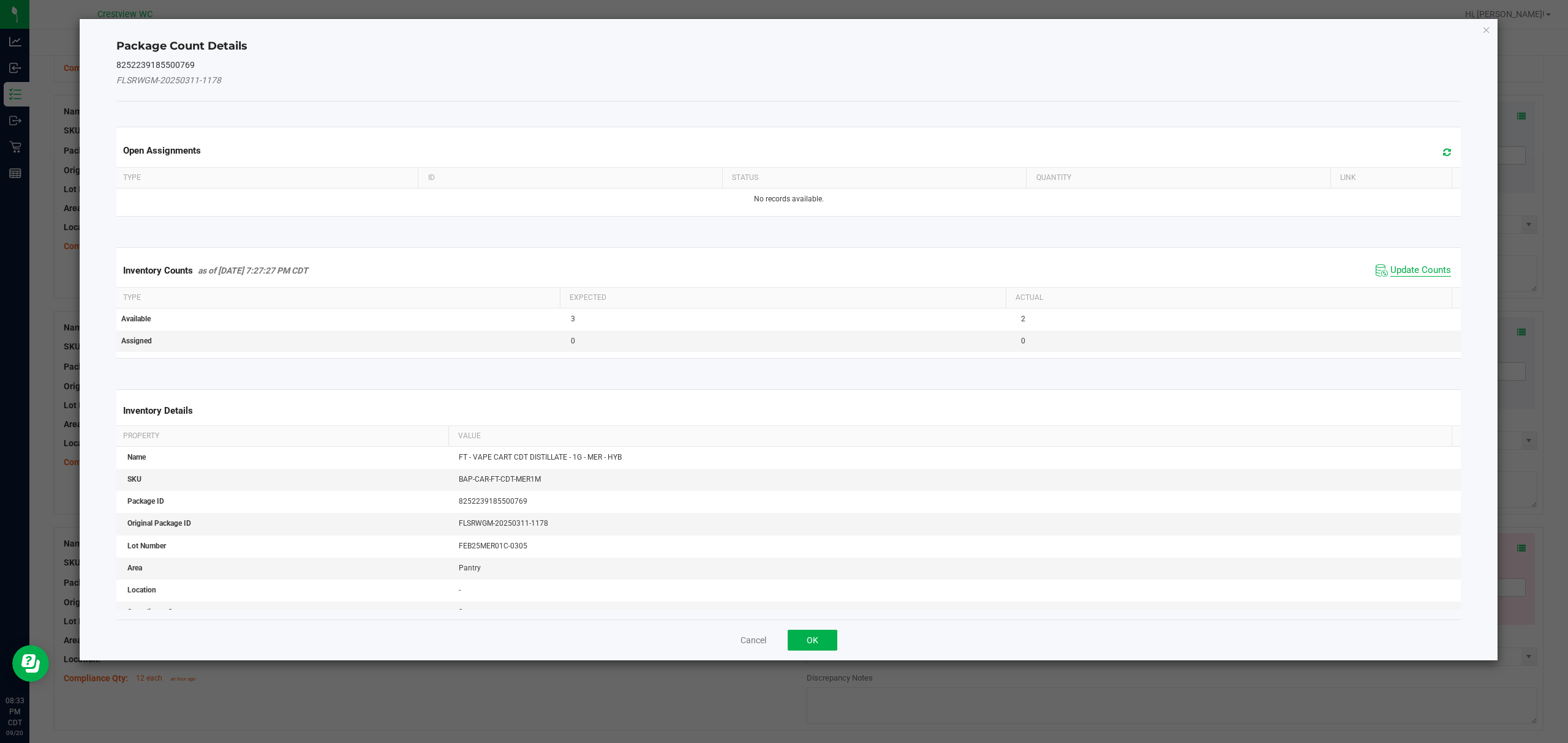
click at [1404, 274] on span "Update Counts" at bounding box center [1421, 270] width 61 height 12
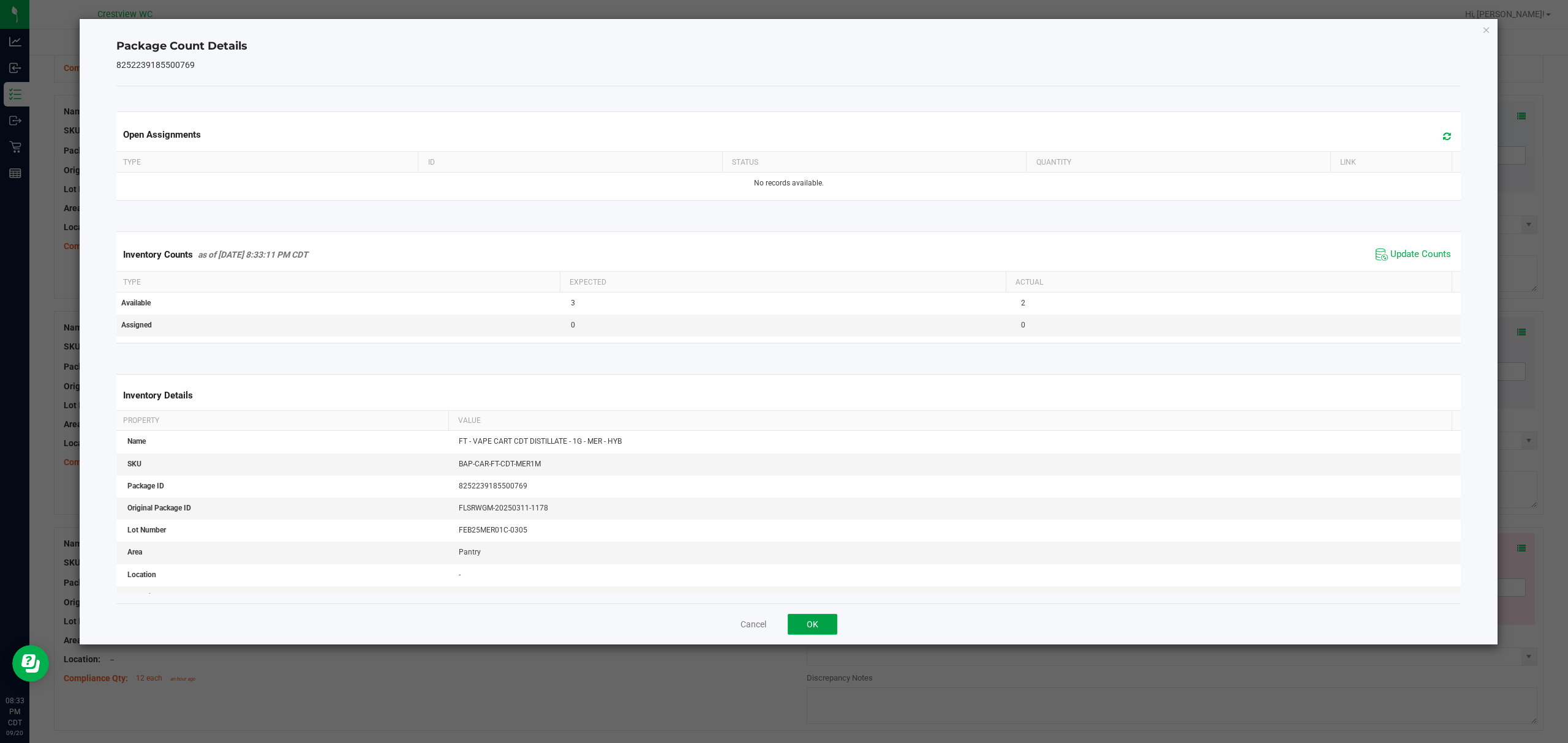
click at [822, 618] on button "OK" at bounding box center [812, 625] width 49 height 21
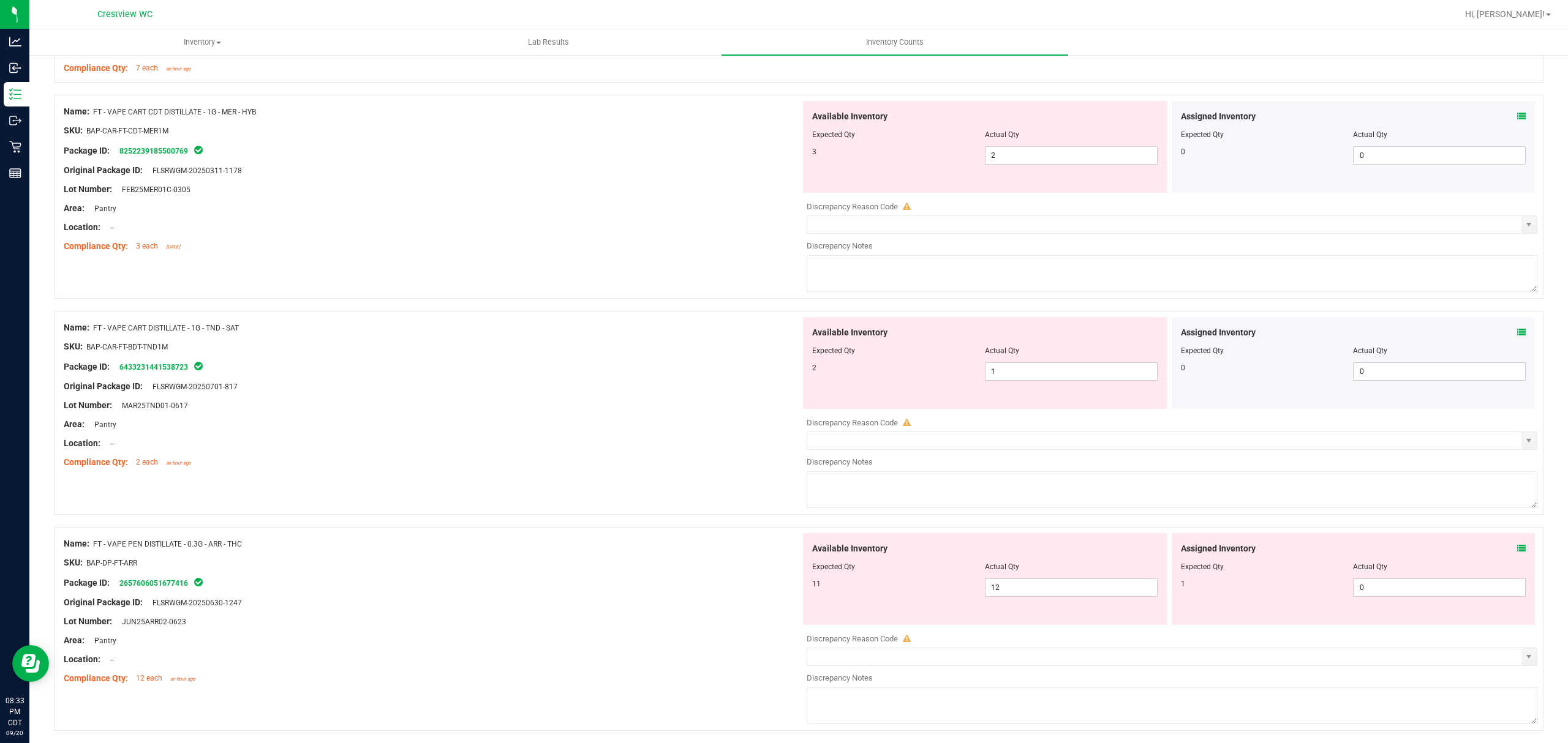
click at [1518, 337] on icon at bounding box center [1522, 332] width 9 height 9
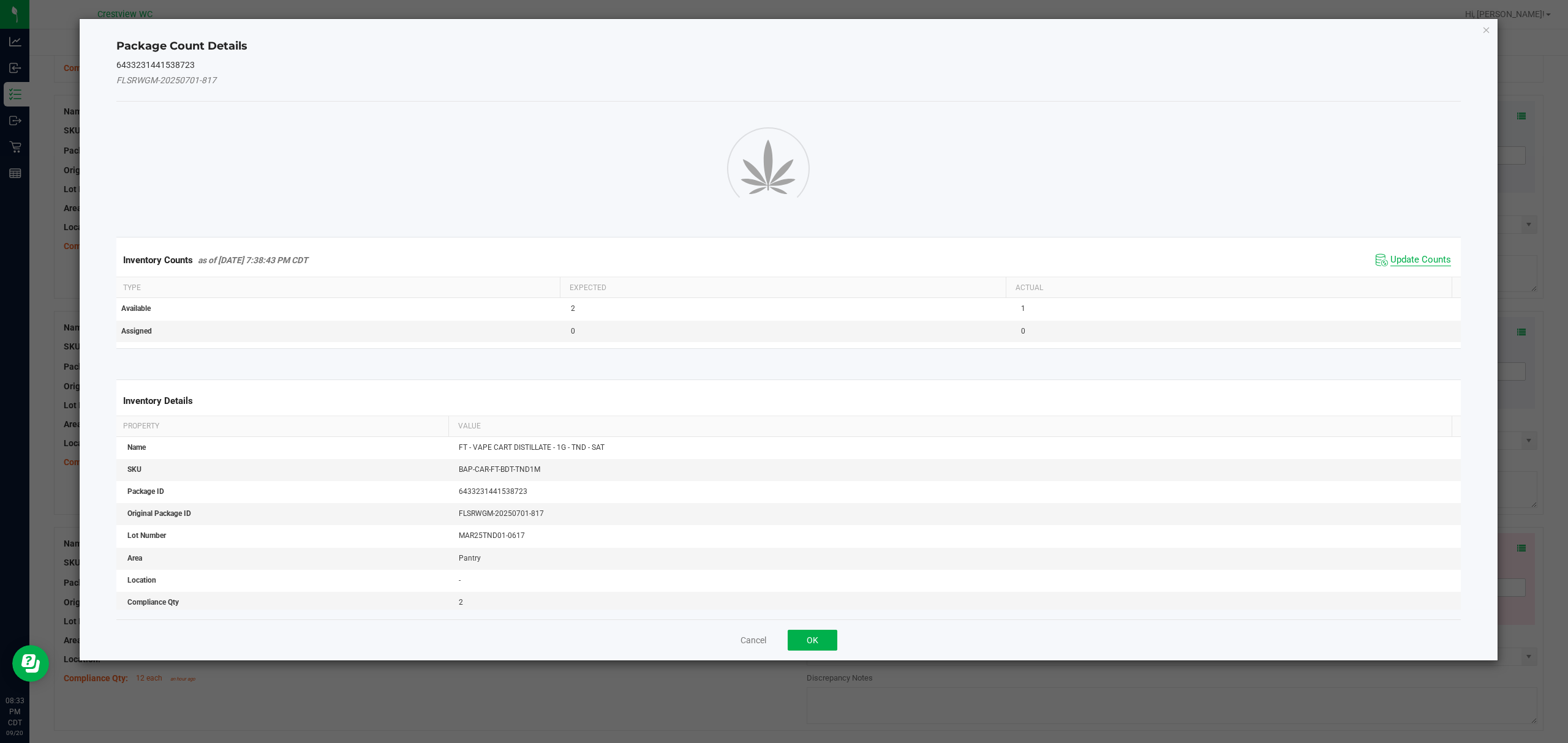
click at [1415, 266] on span "Update Counts" at bounding box center [1421, 259] width 61 height 12
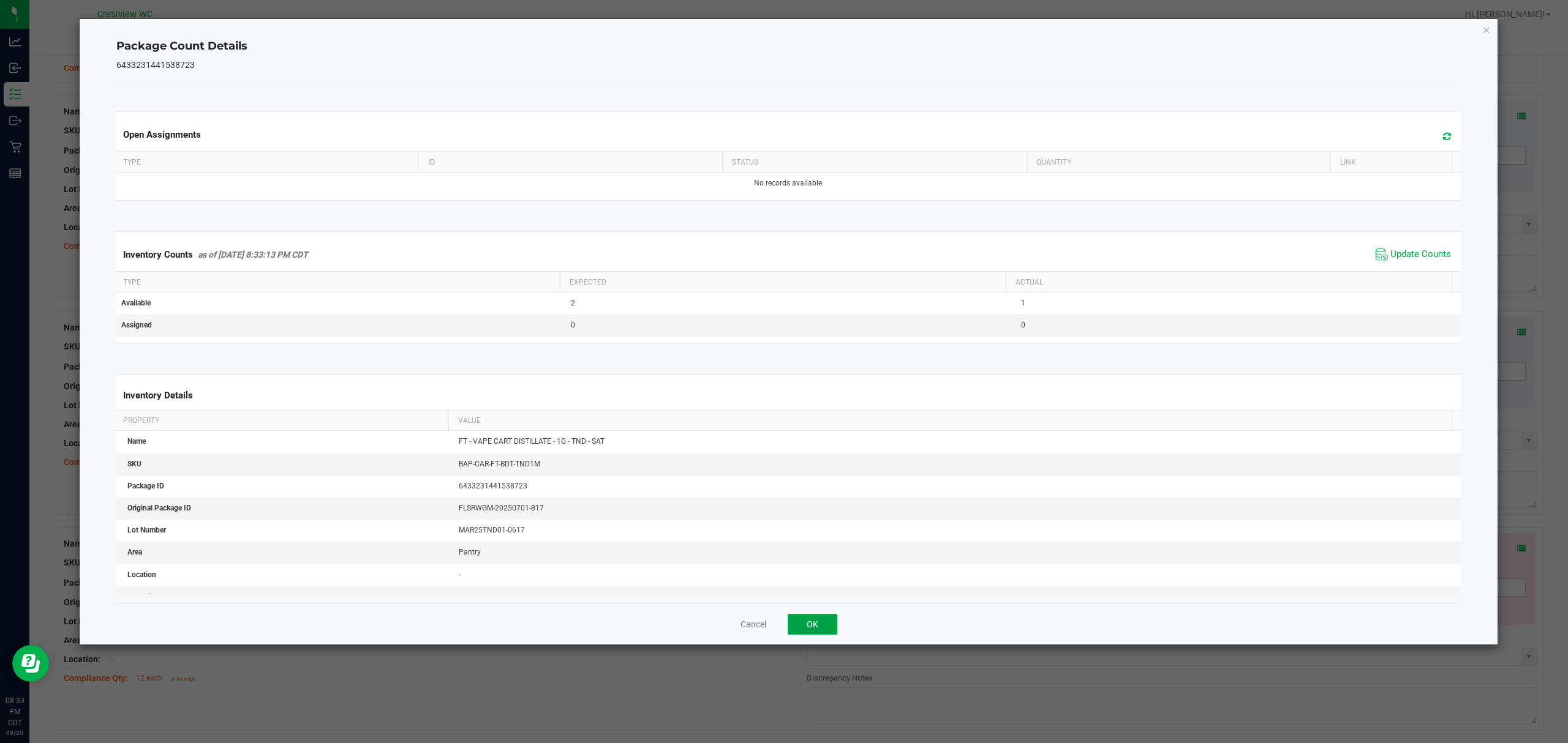
click at [822, 624] on button "OK" at bounding box center [812, 625] width 49 height 21
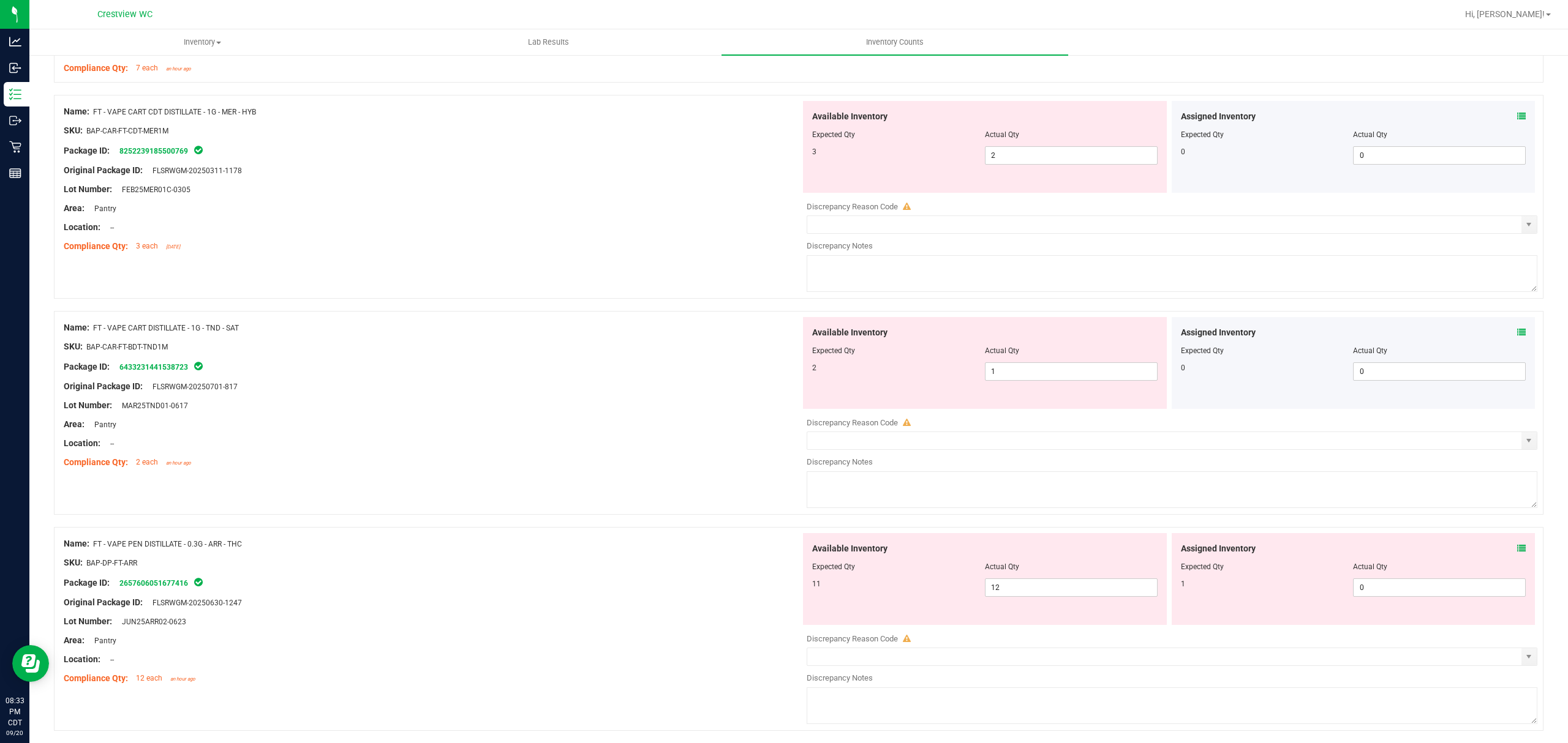
click at [1518, 553] on icon at bounding box center [1522, 548] width 9 height 9
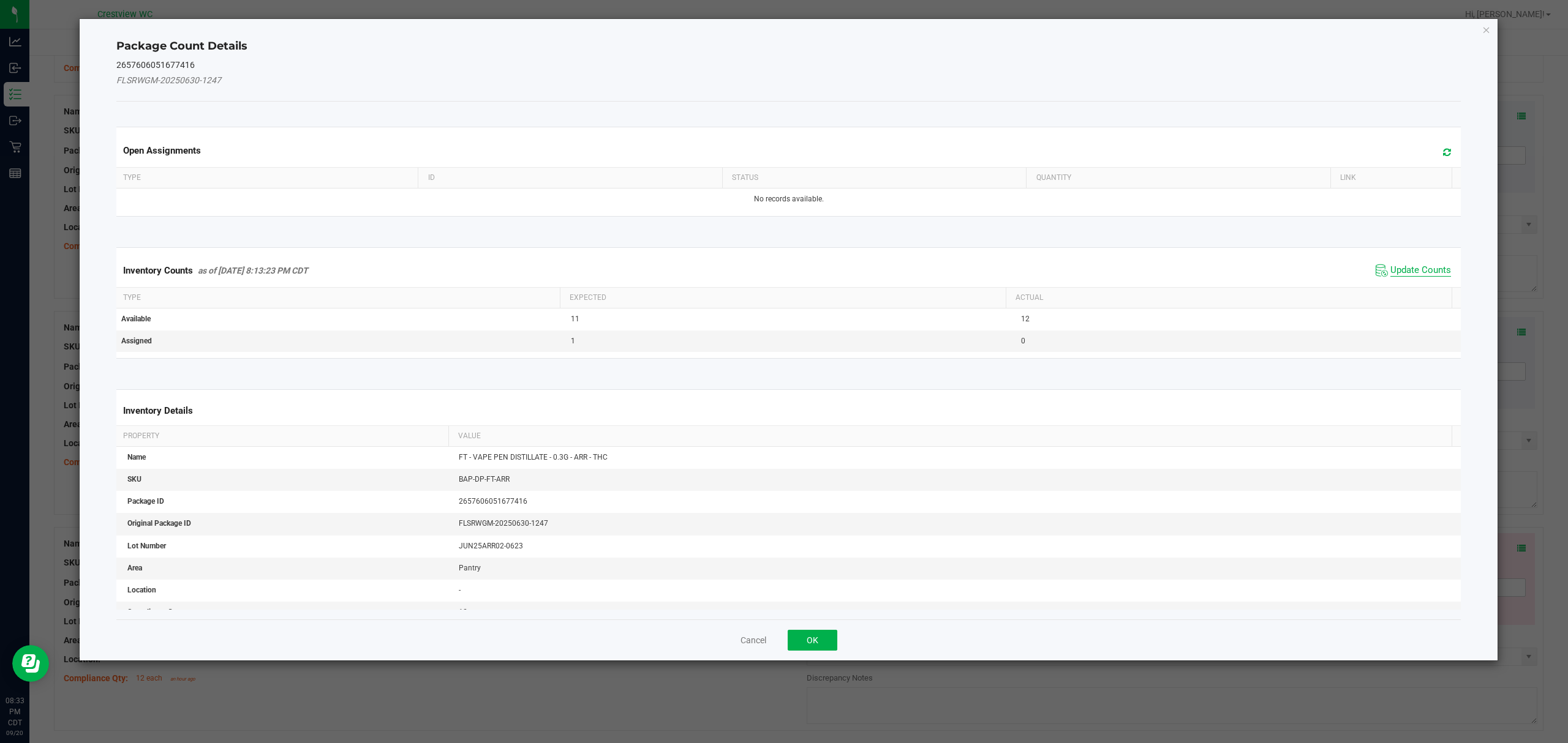
click at [1424, 274] on span "Update Counts" at bounding box center [1421, 270] width 61 height 12
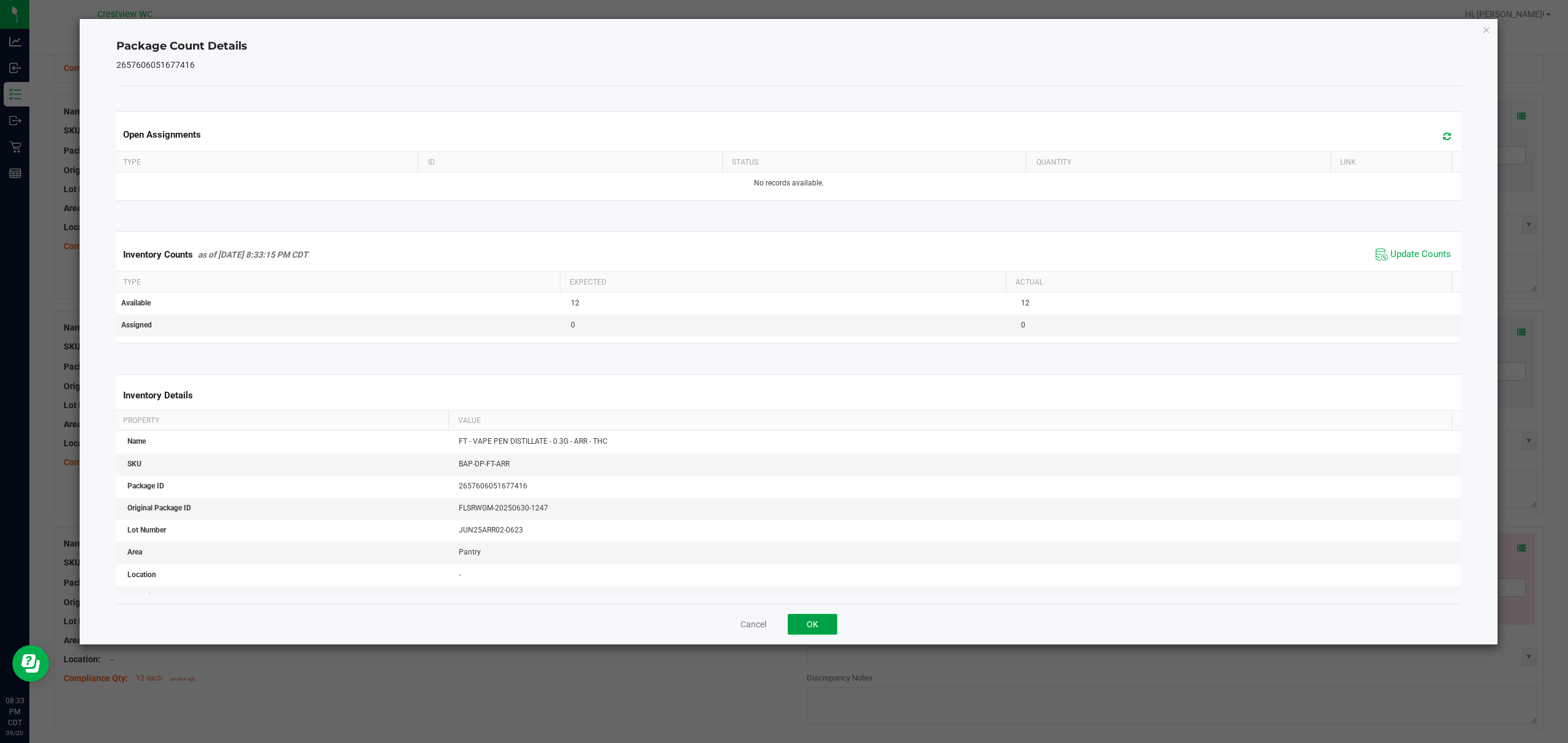
click at [812, 621] on button "OK" at bounding box center [812, 625] width 49 height 21
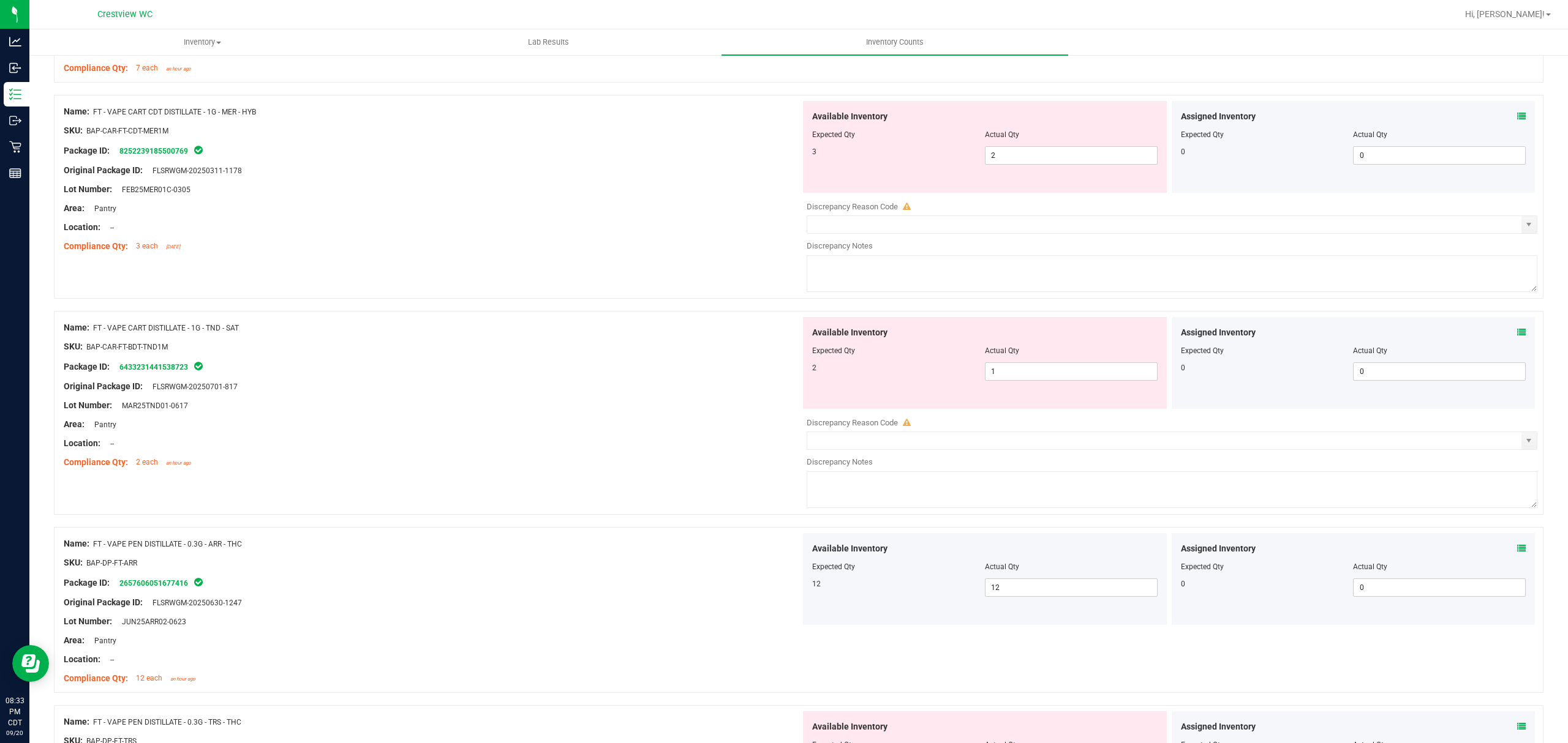
click at [1518, 336] on icon at bounding box center [1522, 332] width 9 height 9
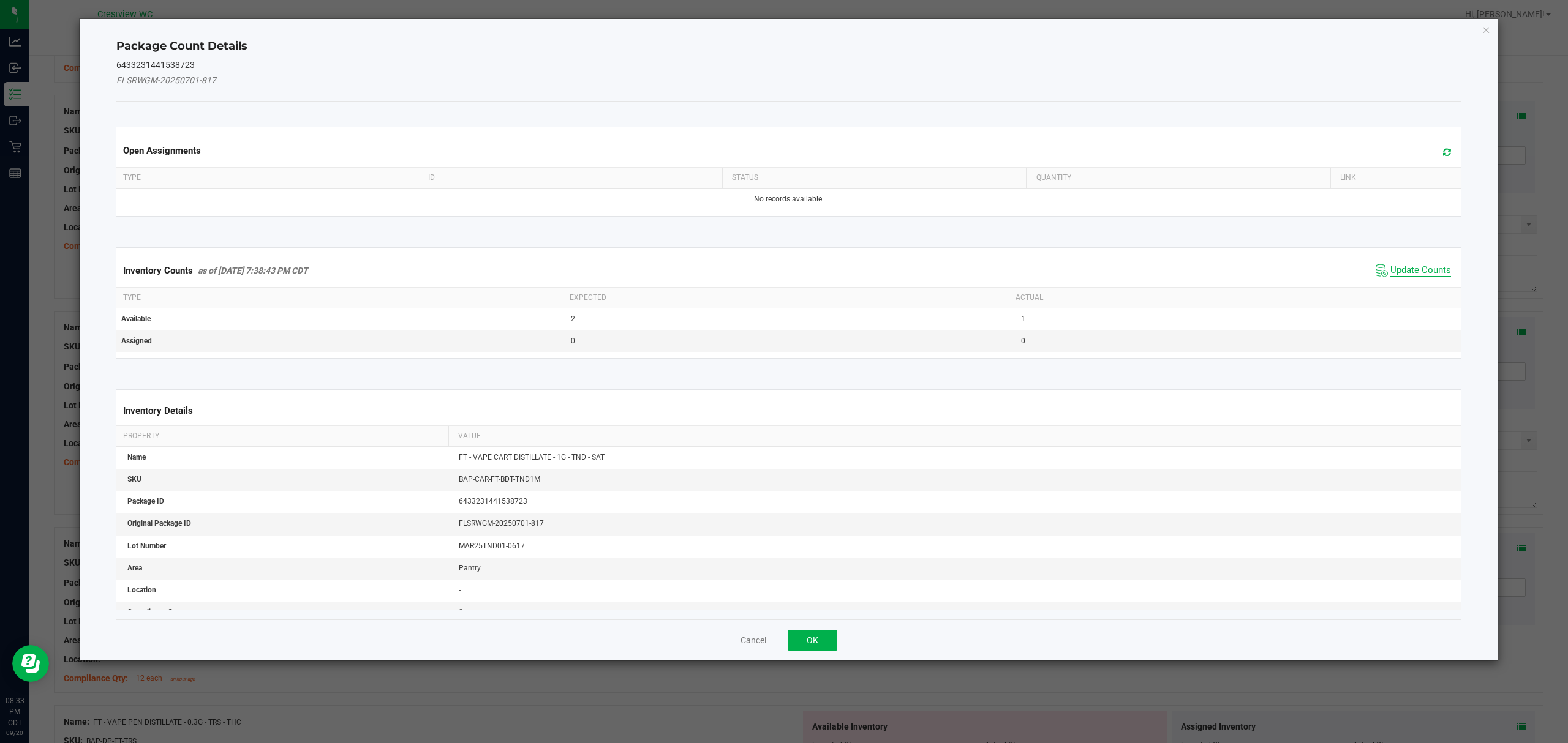
click at [1410, 274] on span "Update Counts" at bounding box center [1421, 270] width 61 height 12
click at [817, 630] on button "OK" at bounding box center [812, 641] width 49 height 21
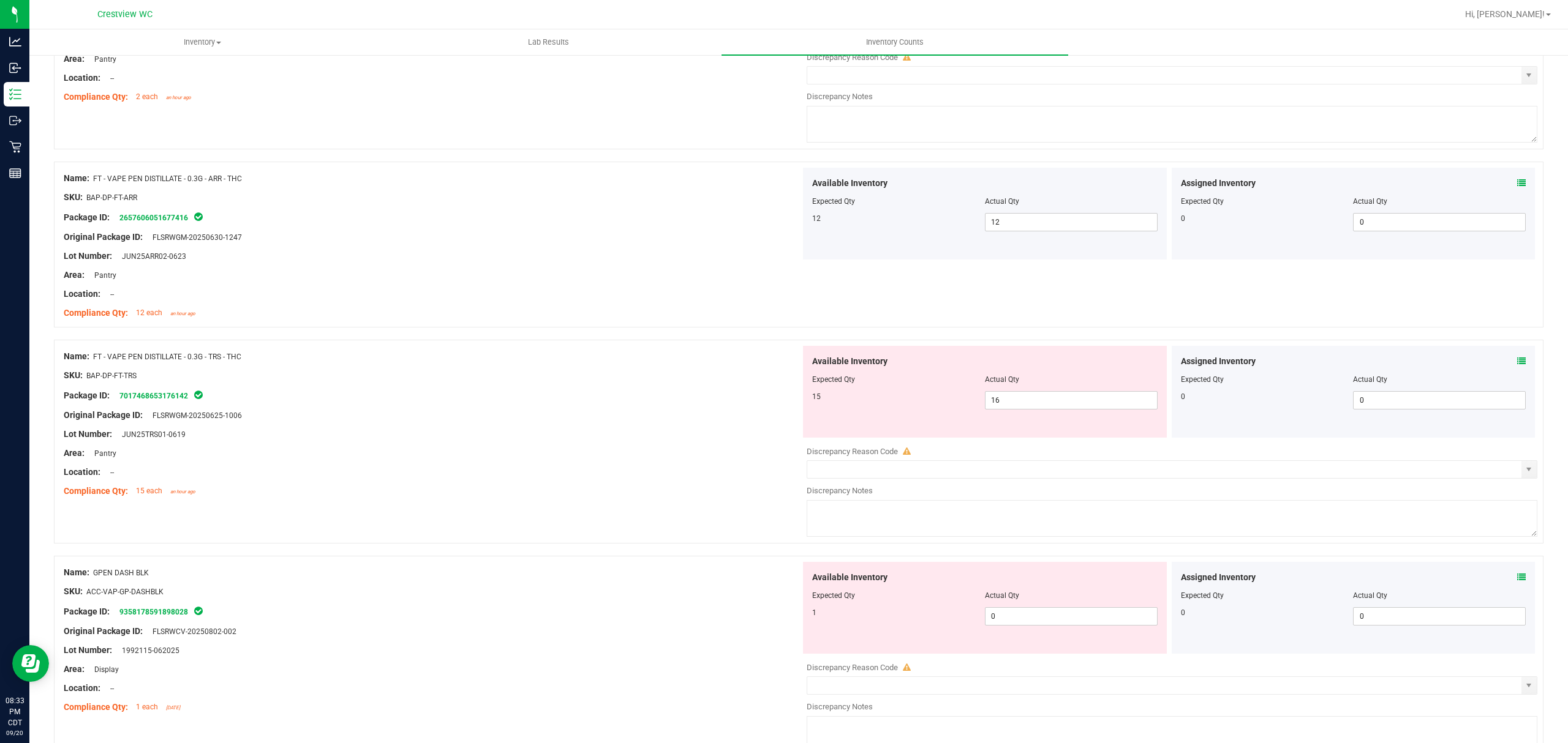
scroll to position [2425, 0]
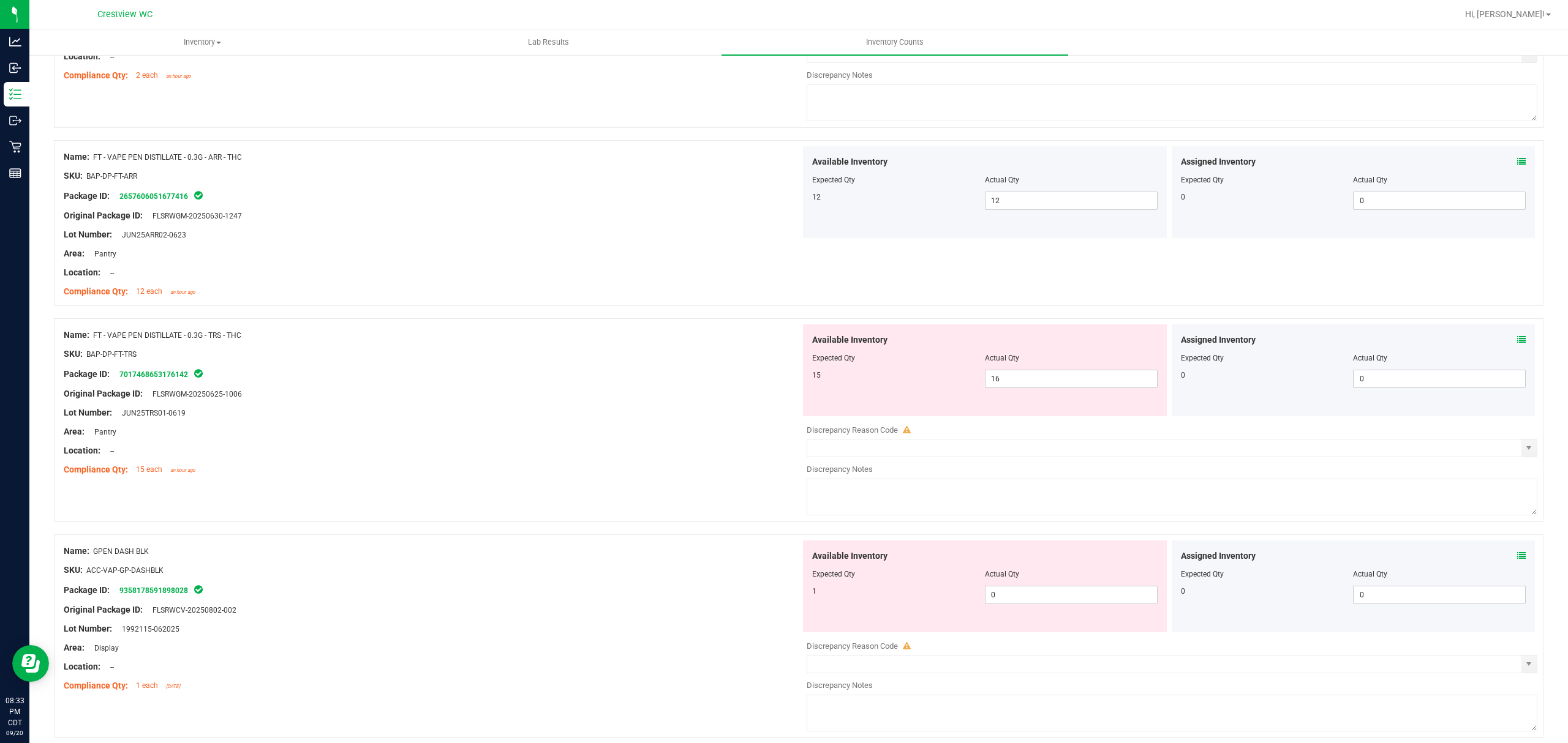
click at [1518, 345] on icon at bounding box center [1522, 340] width 9 height 9
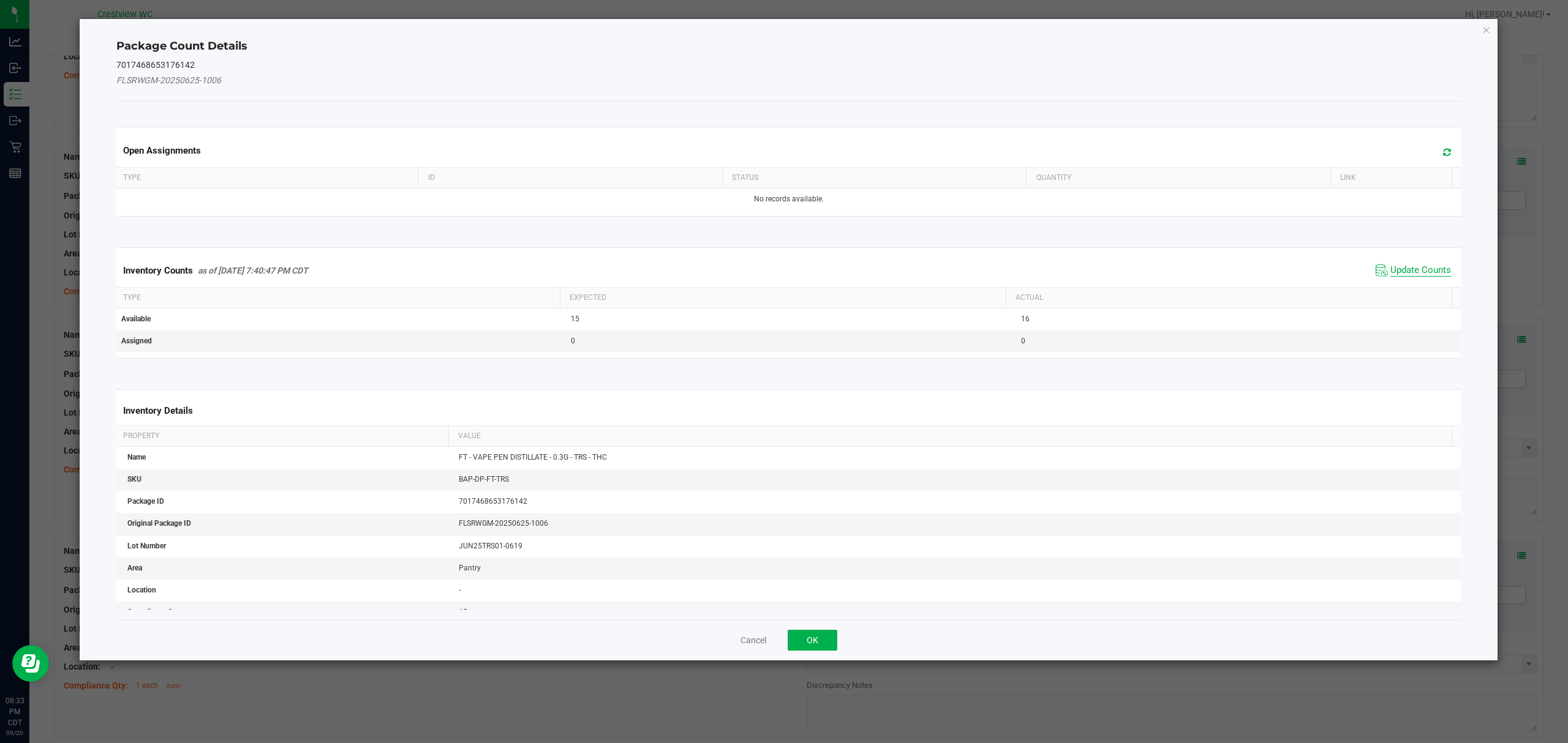
click at [1415, 275] on span "Update Counts" at bounding box center [1421, 270] width 61 height 12
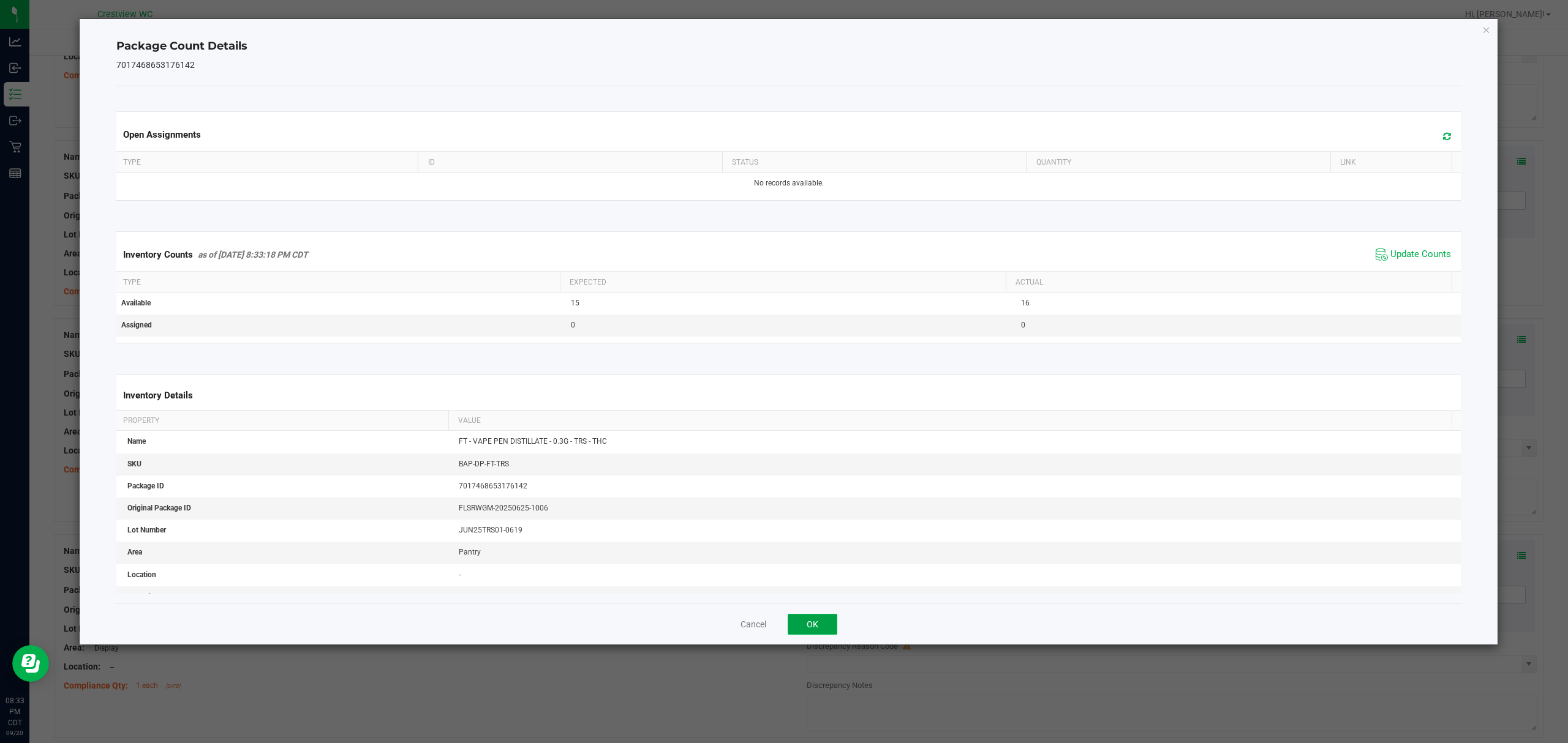
click at [827, 620] on button "OK" at bounding box center [812, 625] width 49 height 21
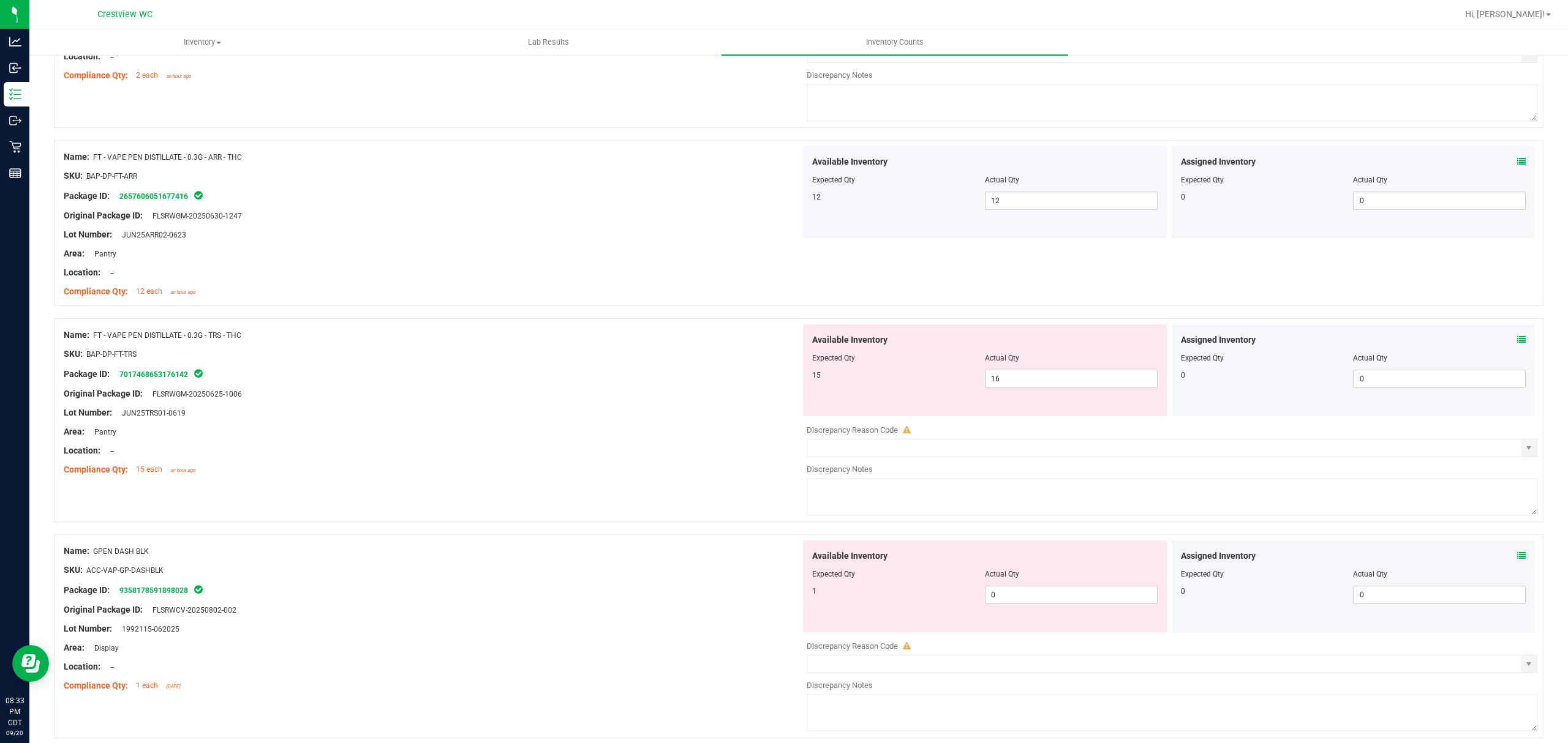
click at [1518, 560] on icon at bounding box center [1522, 556] width 9 height 9
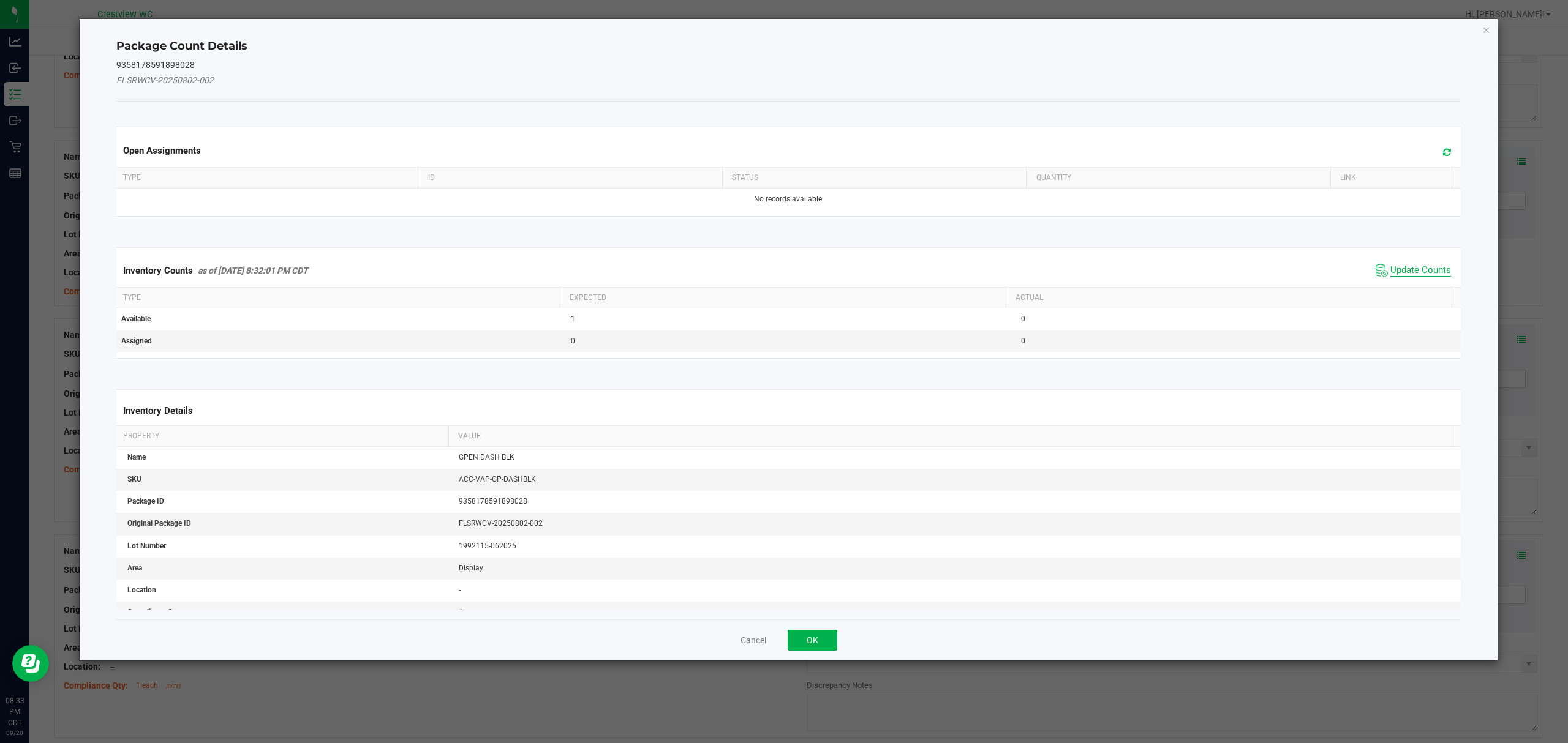
click at [1405, 267] on span "Update Counts" at bounding box center [1421, 270] width 61 height 12
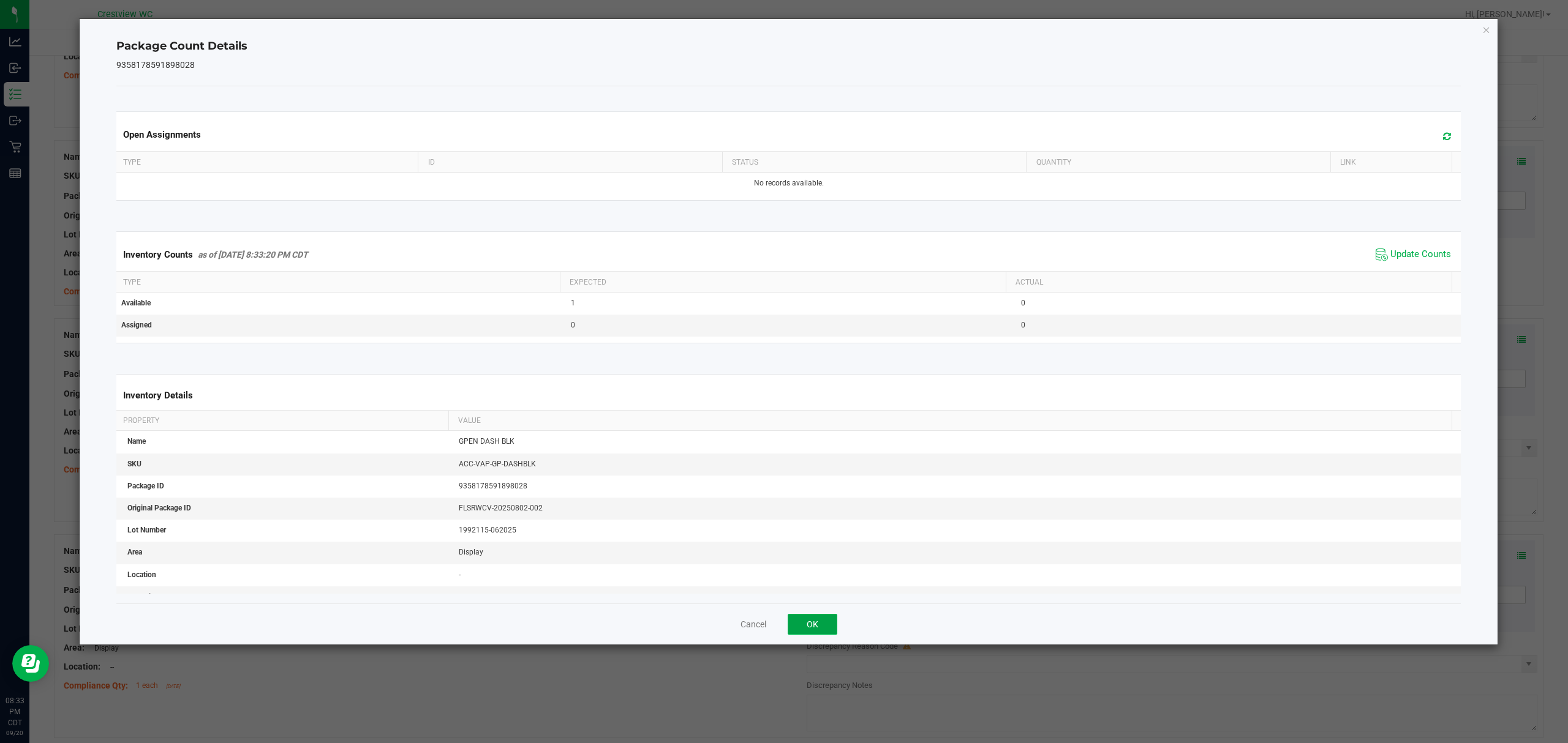
click at [820, 625] on button "OK" at bounding box center [812, 625] width 49 height 21
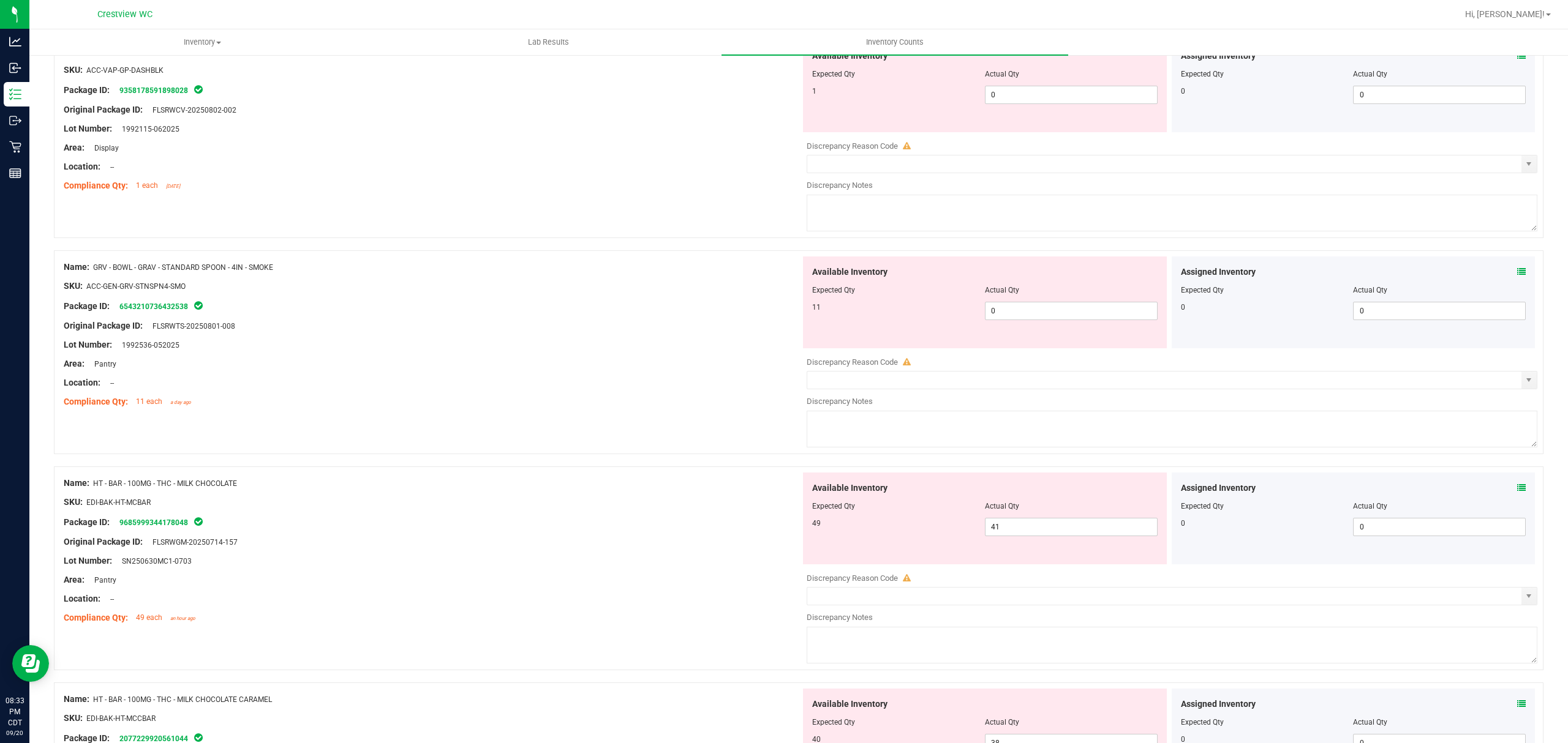
scroll to position [2926, 0]
click at [1518, 275] on icon at bounding box center [1522, 271] width 9 height 9
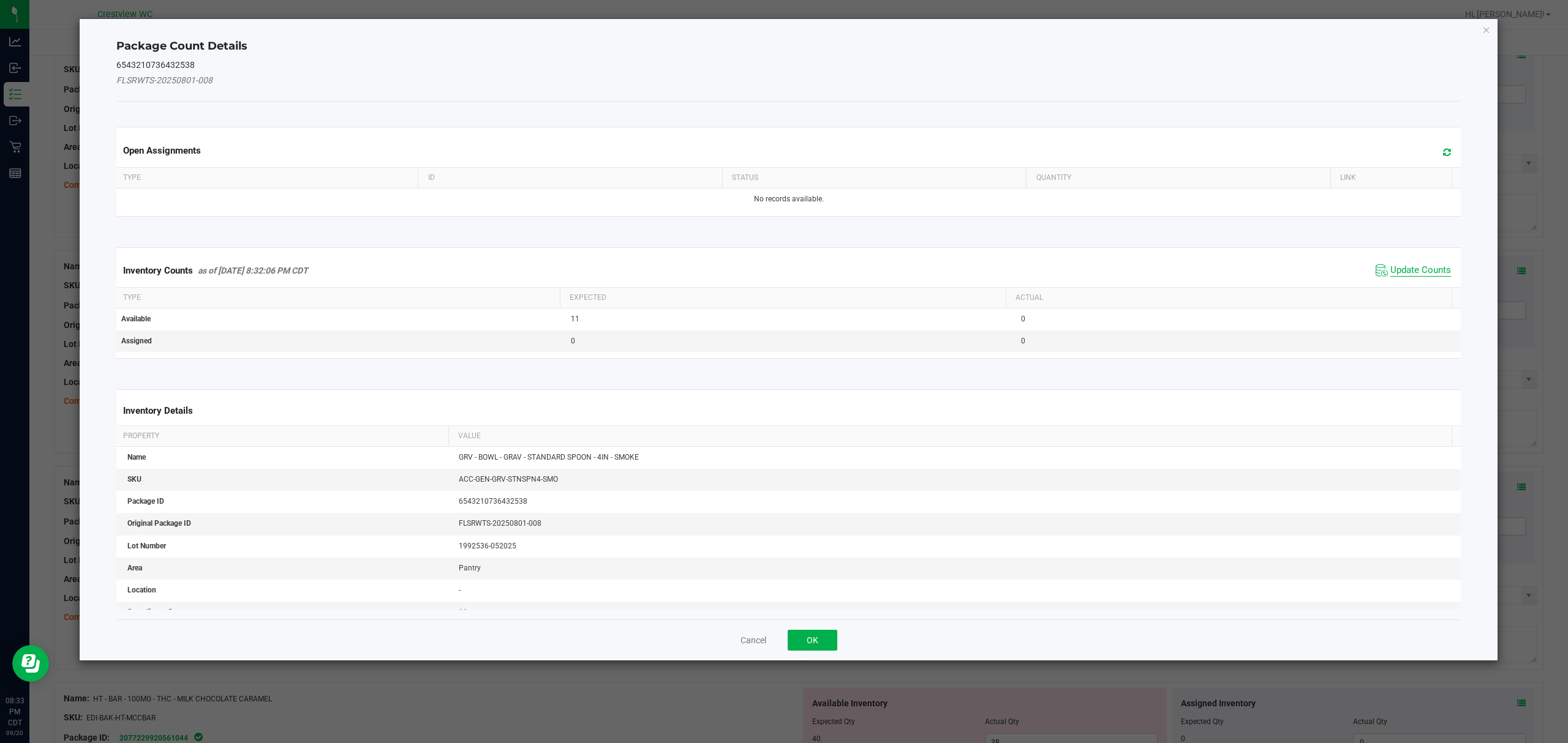
click at [1417, 268] on span "Update Counts" at bounding box center [1421, 270] width 61 height 12
click at [831, 633] on button "OK" at bounding box center [812, 641] width 49 height 21
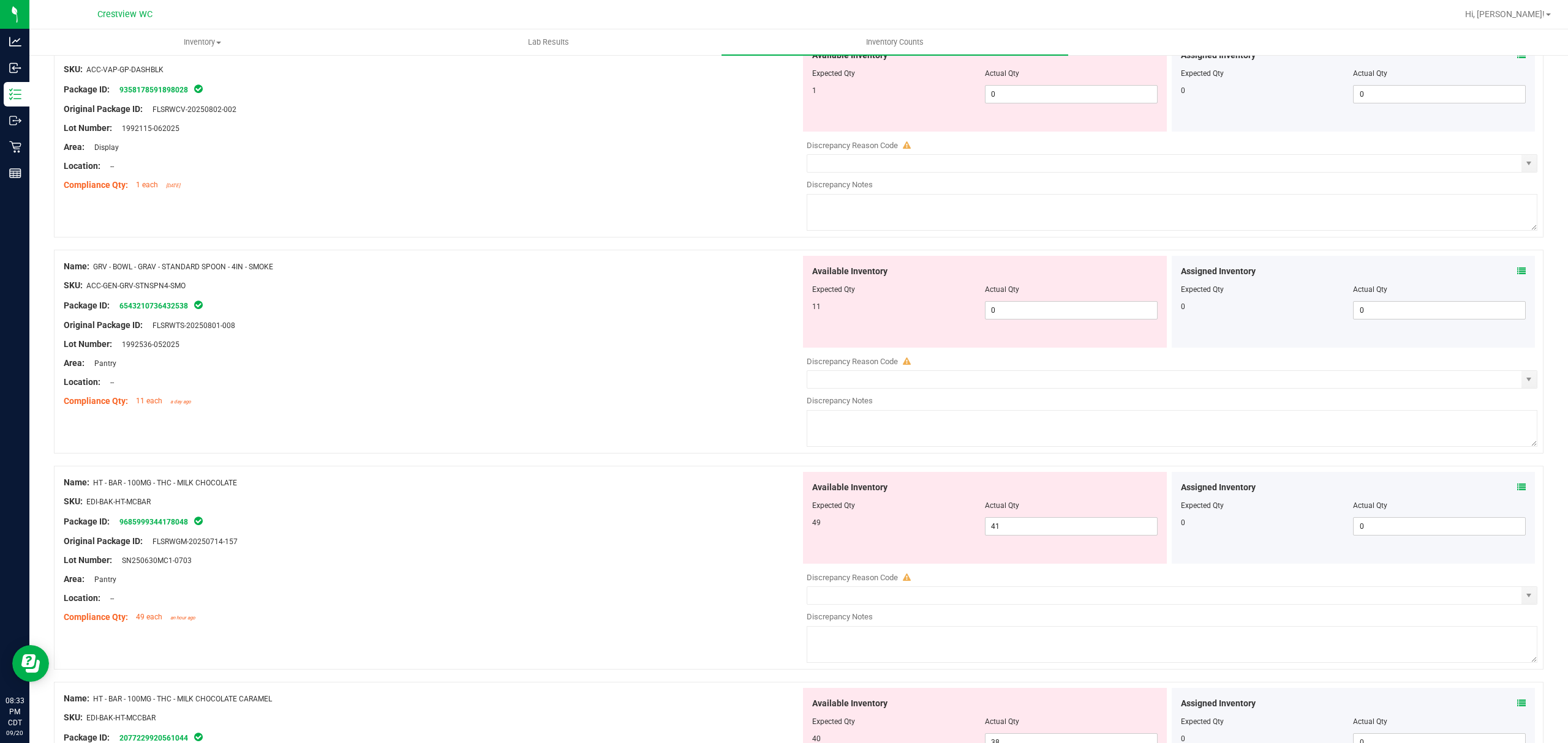
click at [1518, 490] on span at bounding box center [1522, 488] width 9 height 13
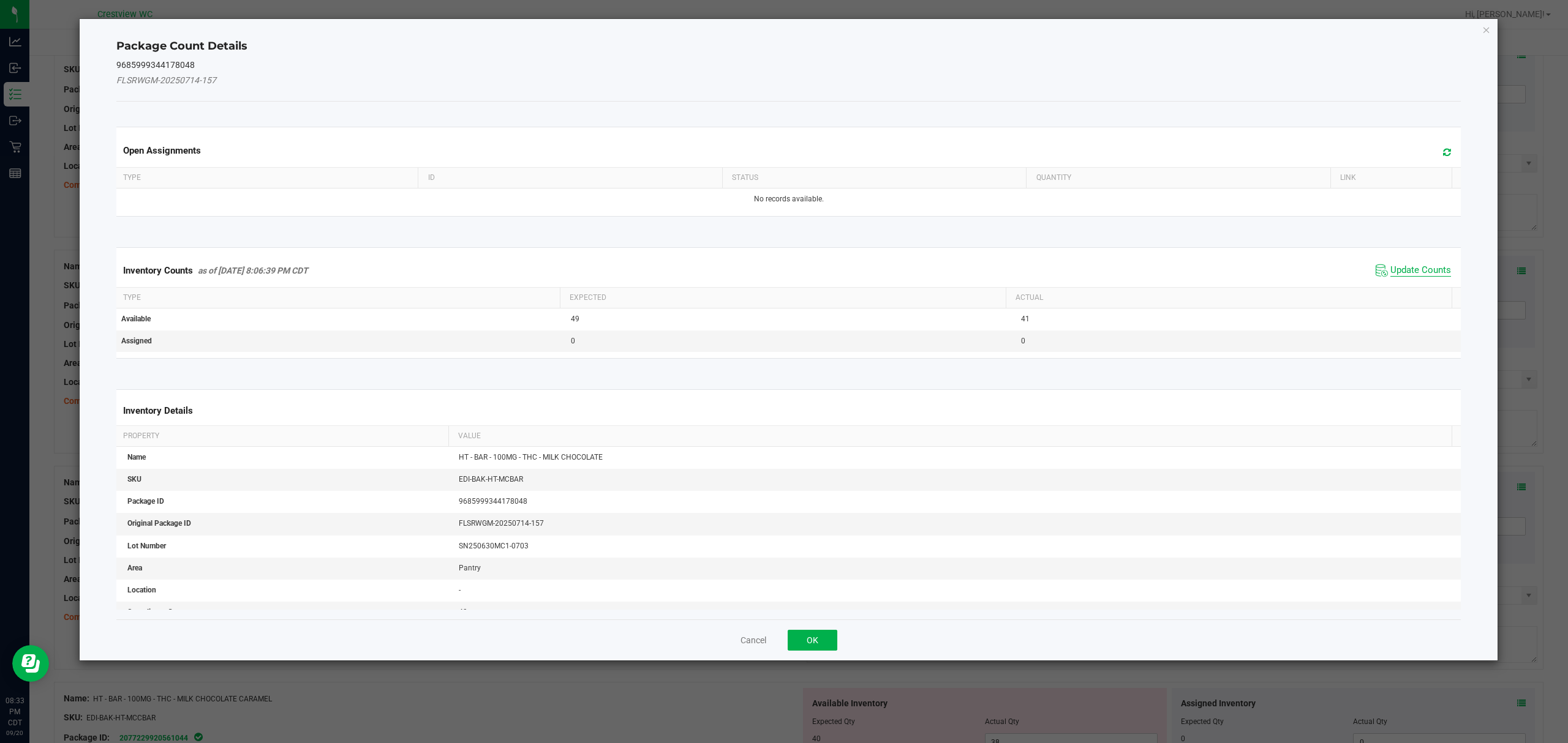
click at [1408, 273] on span "Update Counts" at bounding box center [1421, 270] width 61 height 12
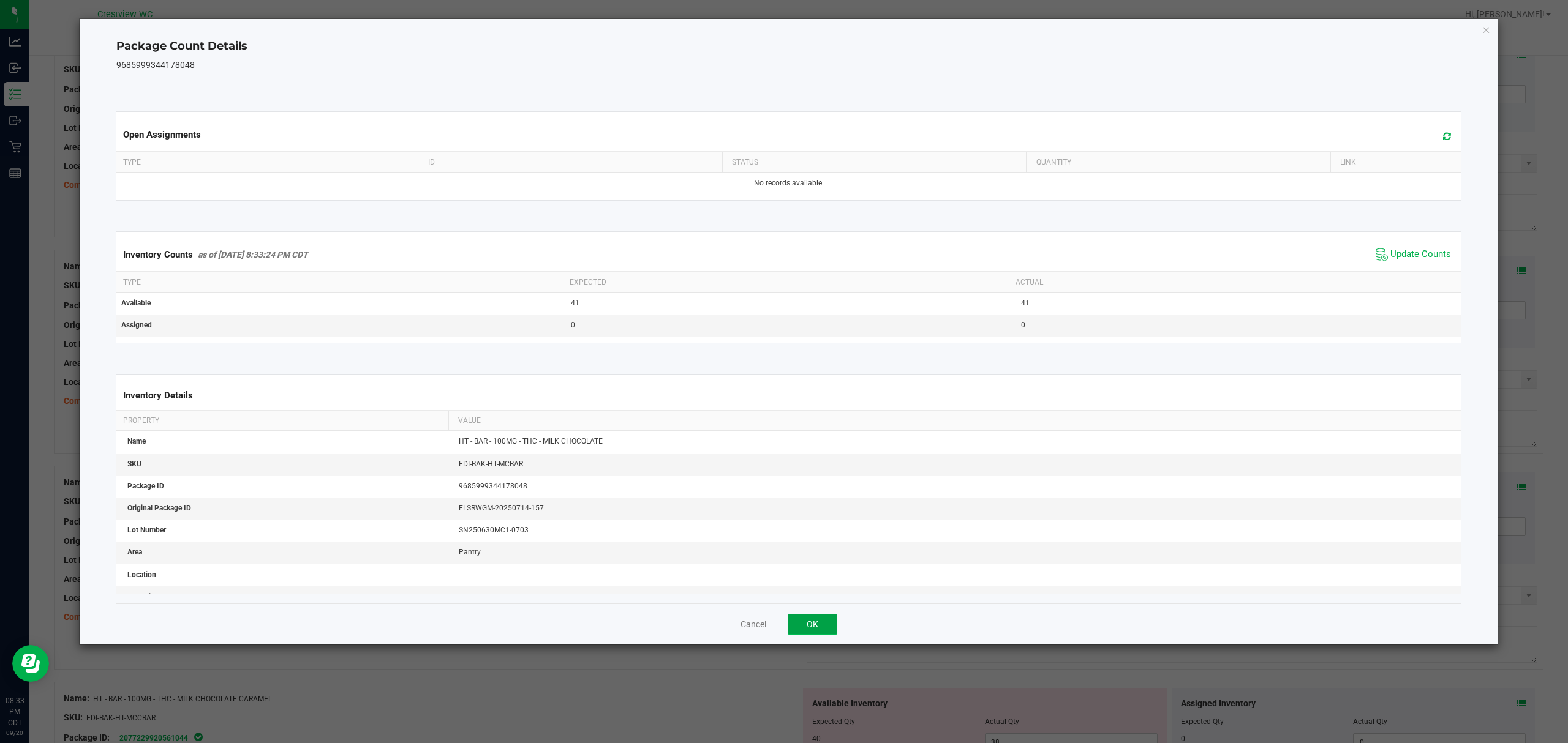
click at [829, 625] on button "OK" at bounding box center [812, 625] width 49 height 21
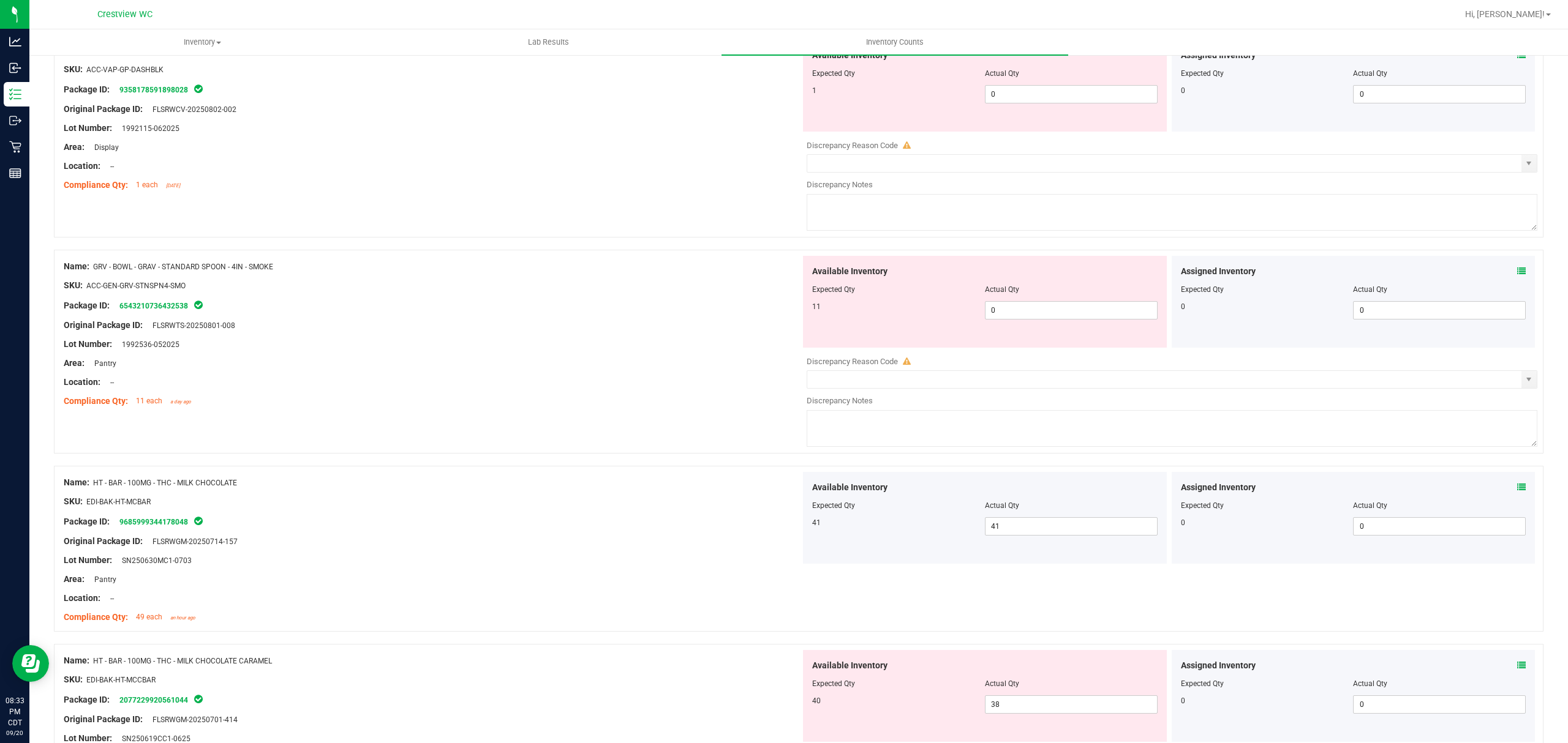
click at [1518, 670] on icon at bounding box center [1522, 665] width 9 height 9
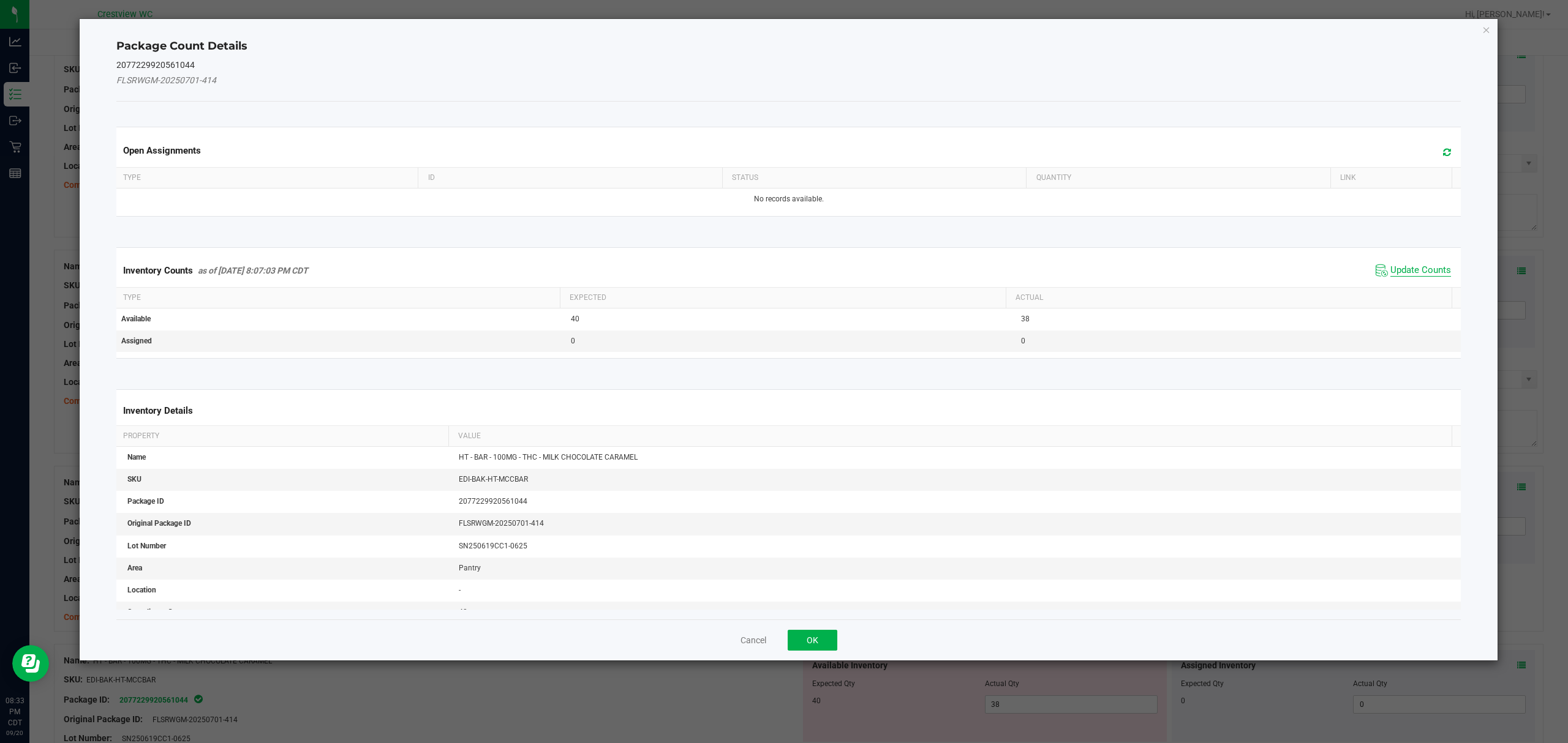
click at [1426, 265] on span "Update Counts" at bounding box center [1421, 270] width 61 height 12
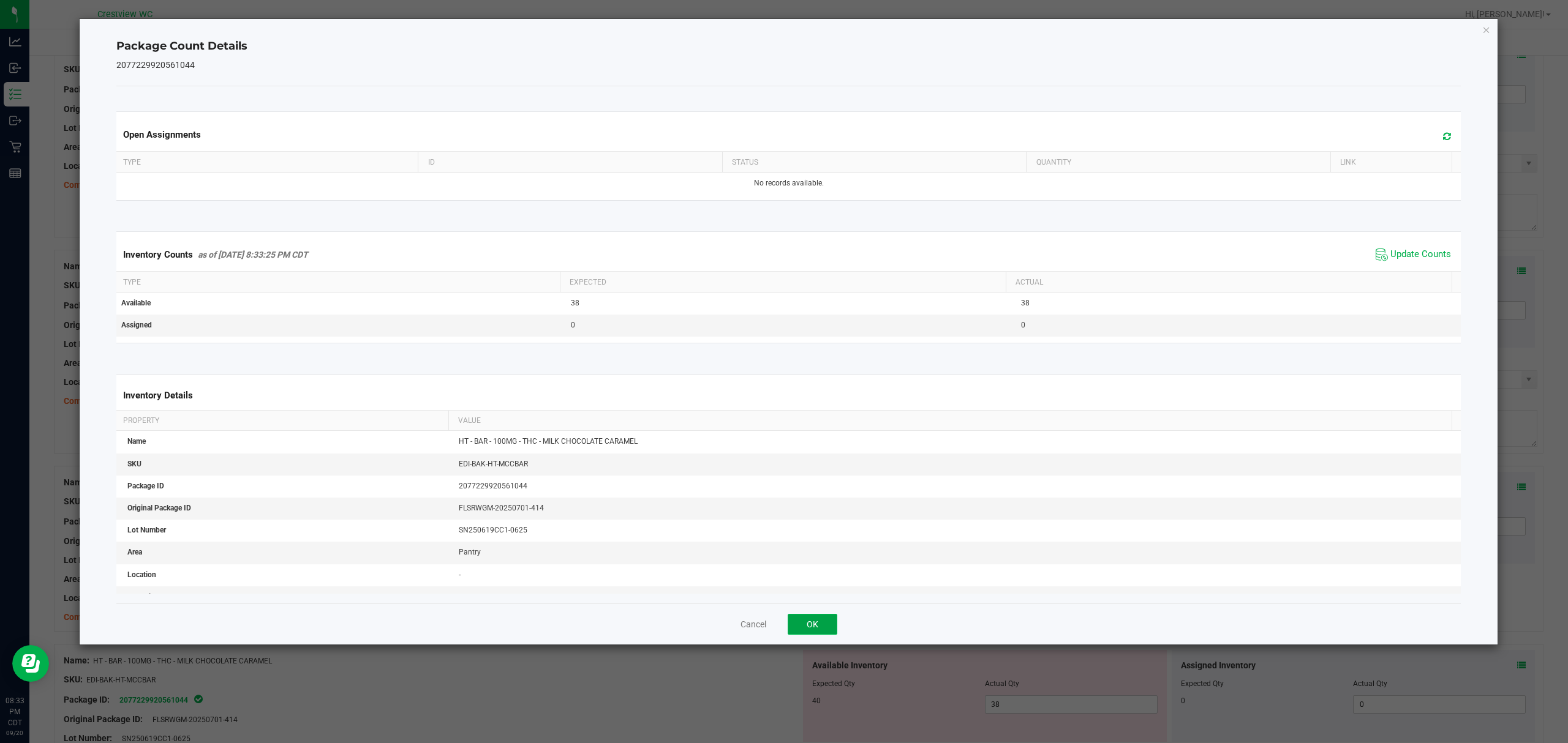
click at [829, 620] on button "OK" at bounding box center [812, 625] width 49 height 21
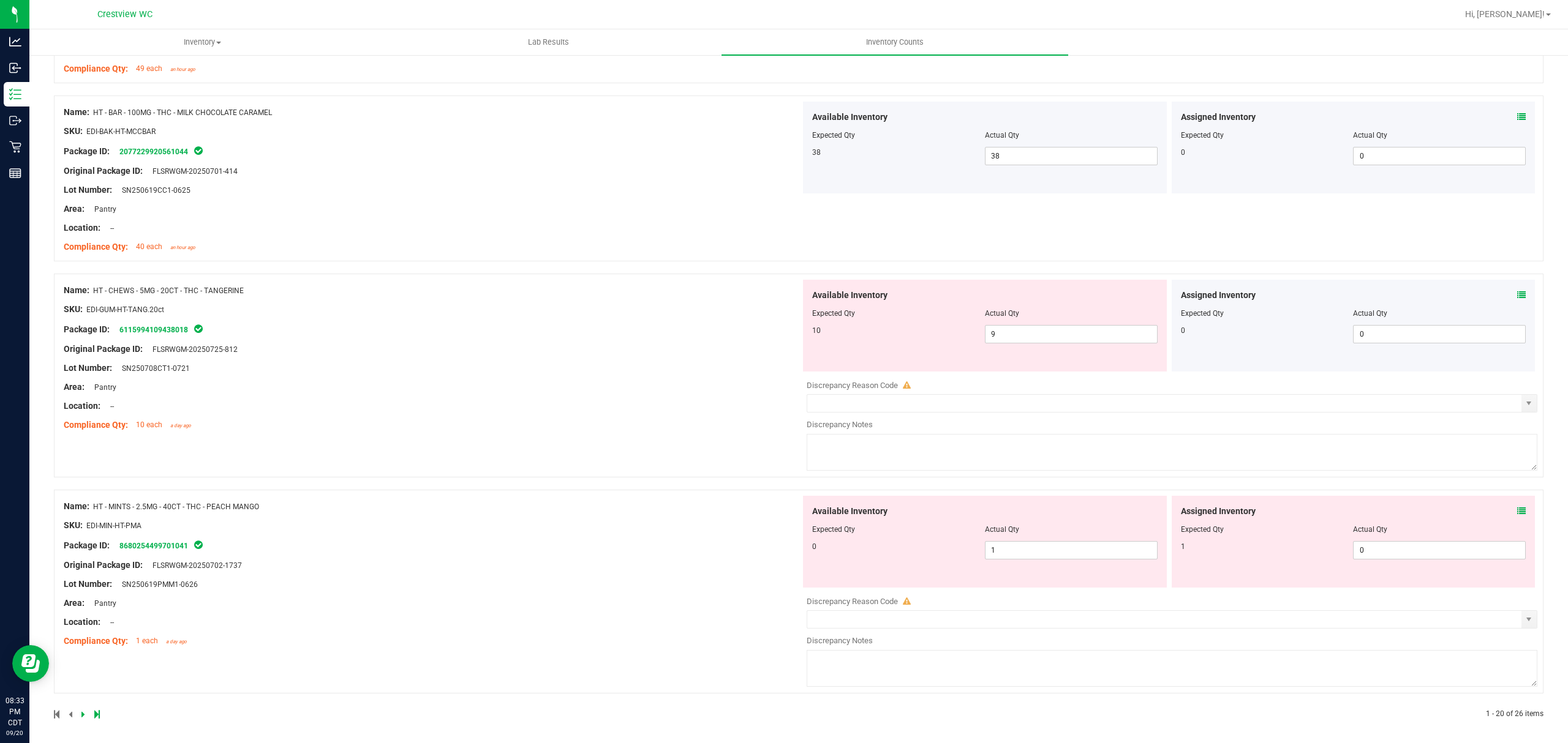
scroll to position [3489, 0]
click at [1518, 290] on icon at bounding box center [1522, 291] width 9 height 9
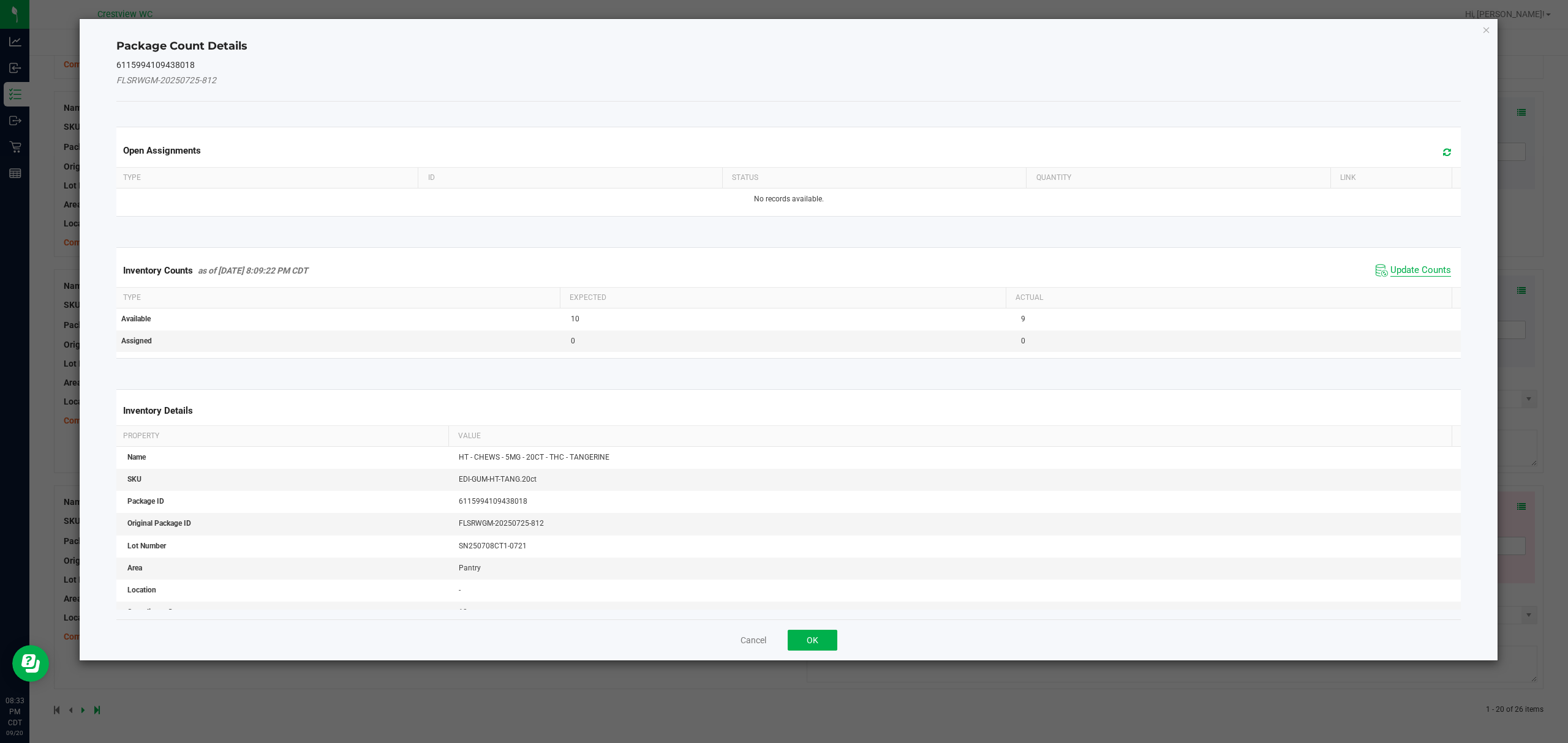
click at [1419, 274] on span "Update Counts" at bounding box center [1421, 270] width 61 height 12
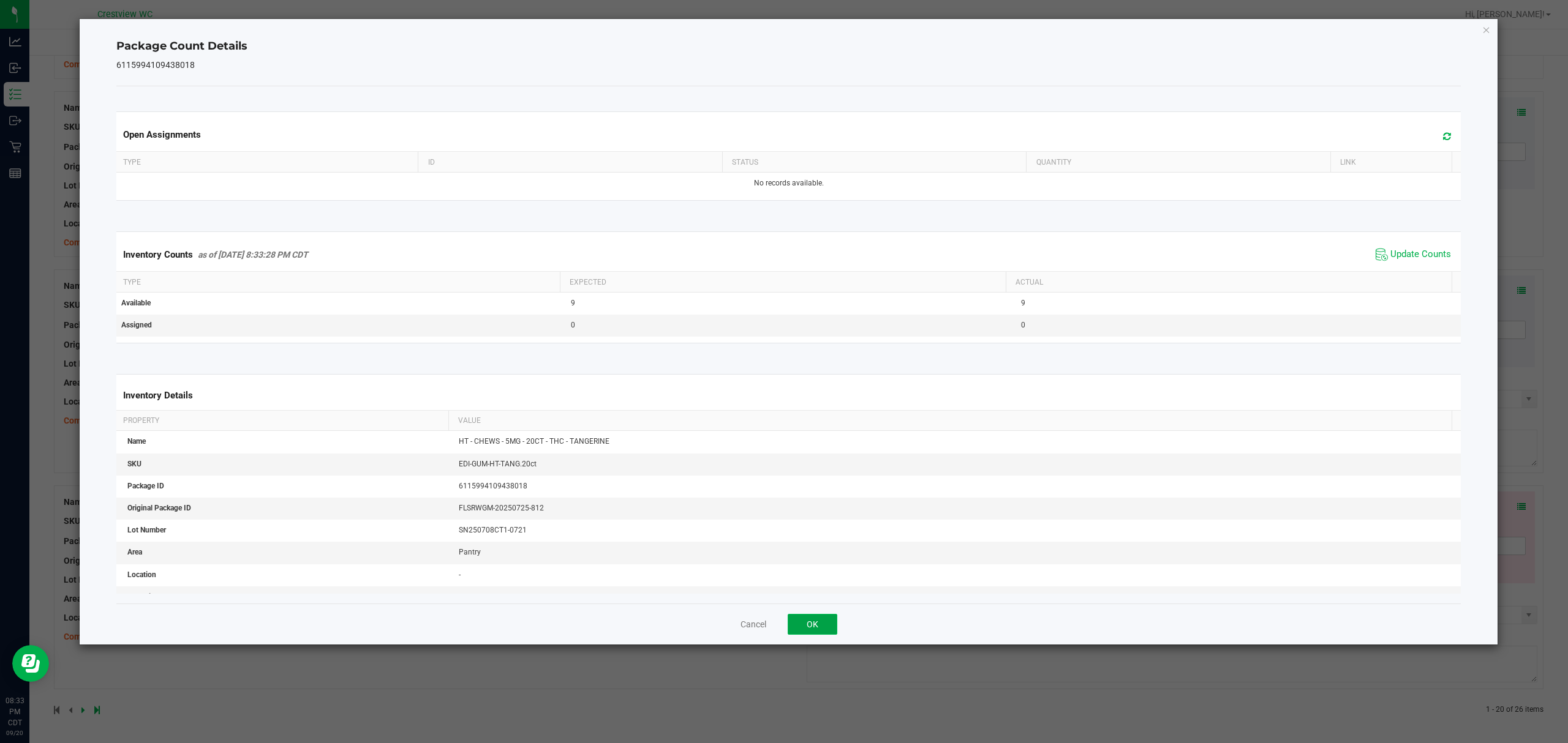
click at [811, 626] on button "OK" at bounding box center [812, 625] width 49 height 21
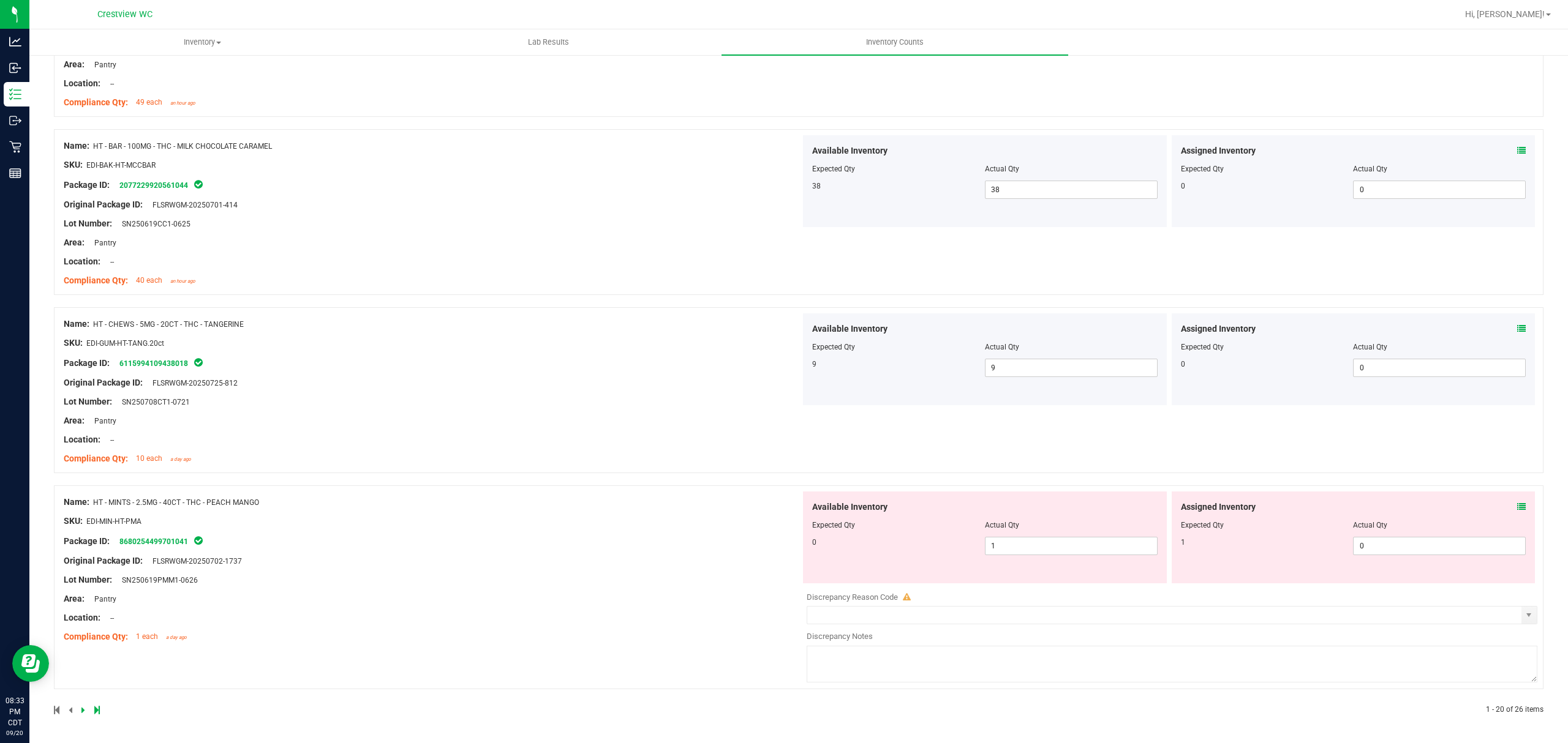
scroll to position [3450, 0]
click at [1518, 507] on icon at bounding box center [1522, 506] width 9 height 9
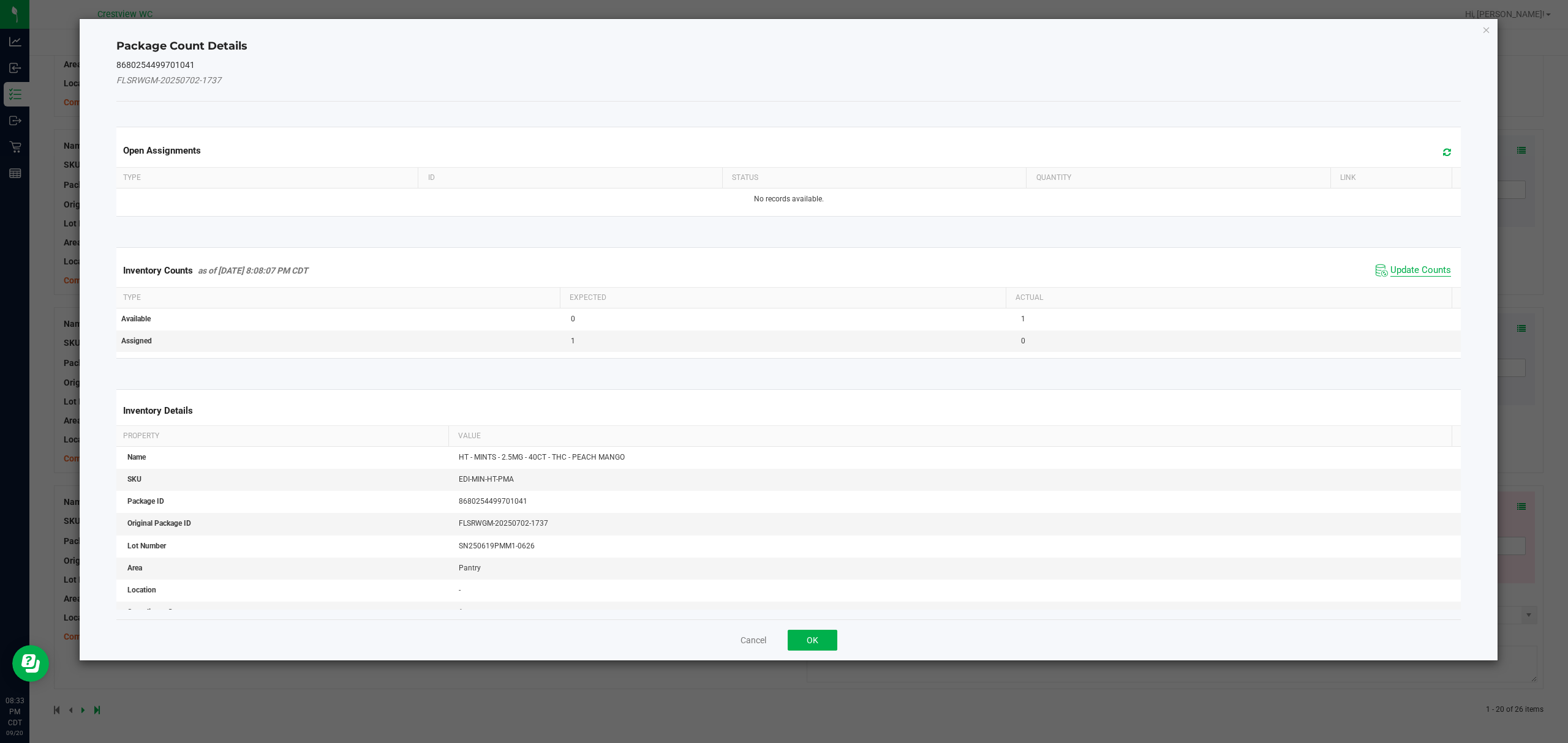
click at [1415, 274] on span "Update Counts" at bounding box center [1421, 270] width 61 height 12
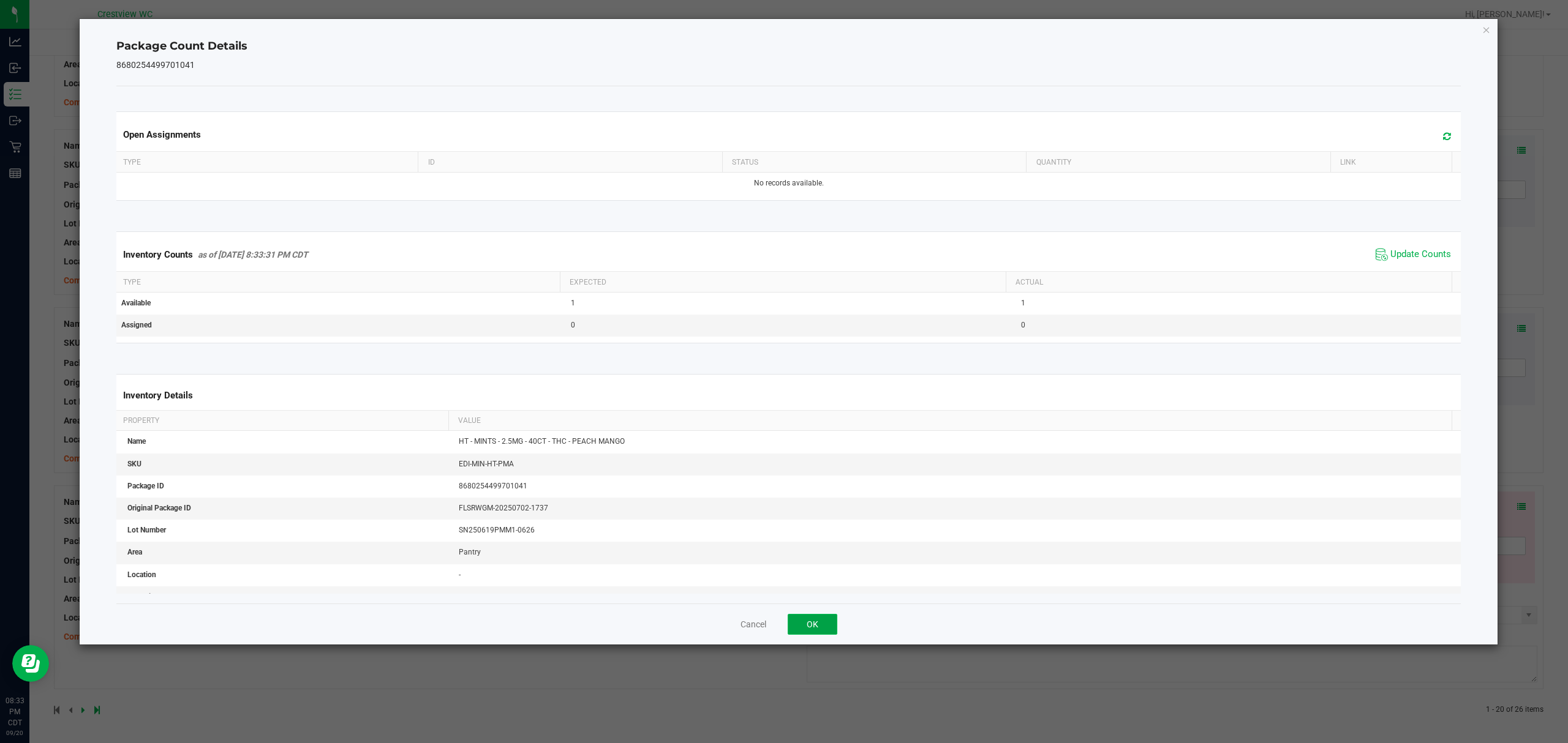
click at [811, 626] on button "OK" at bounding box center [812, 625] width 49 height 21
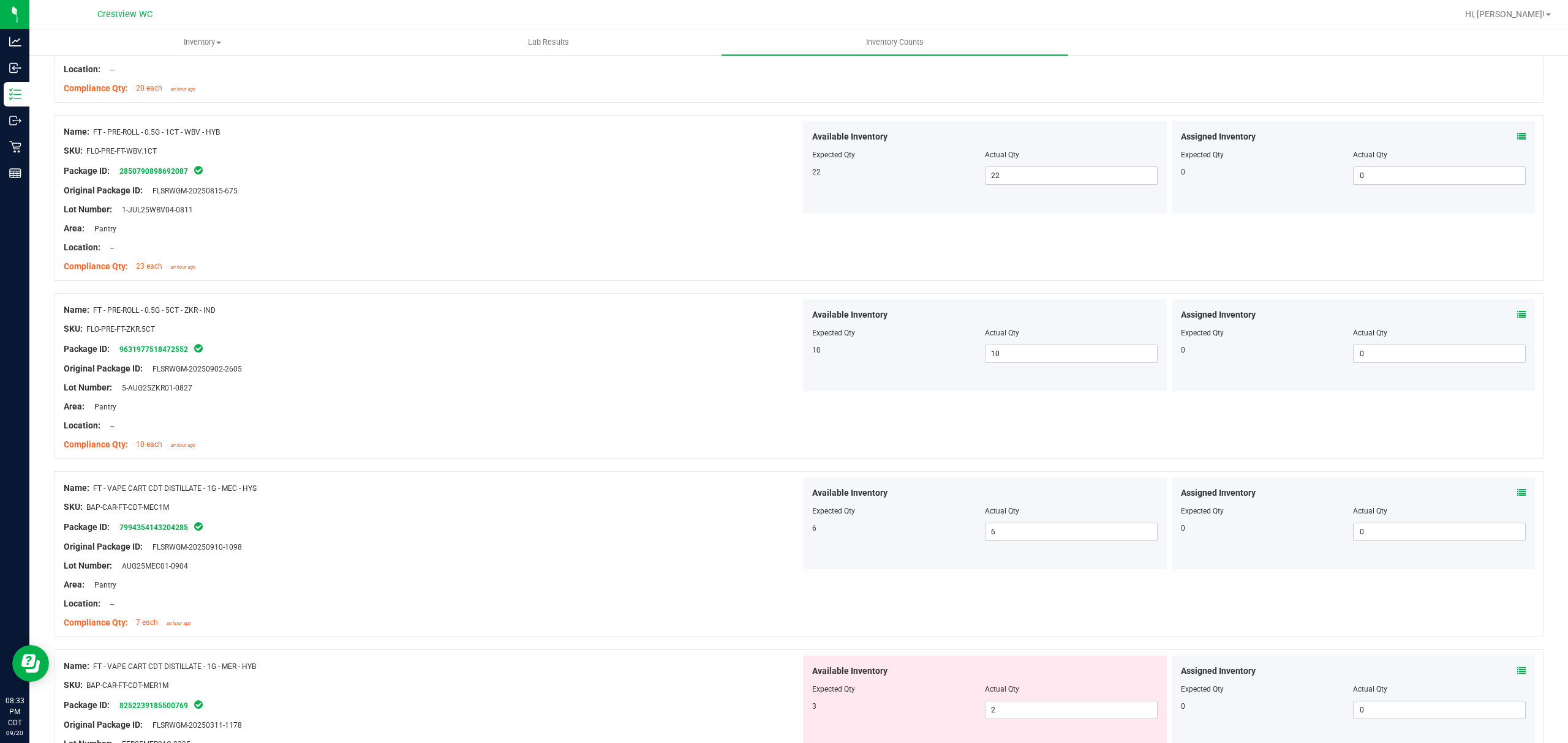
scroll to position [0, 0]
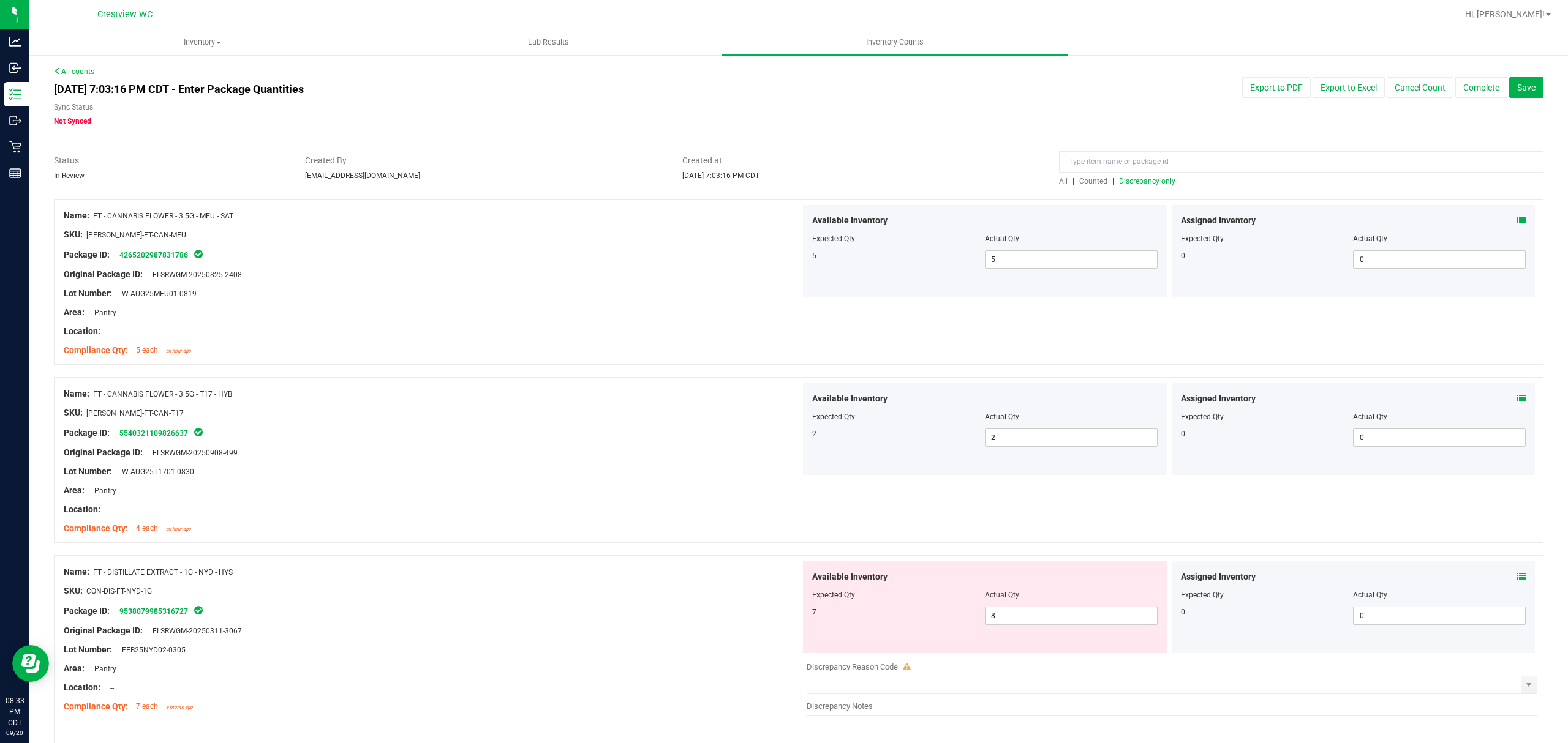
click at [1154, 183] on span "Discrepancy only" at bounding box center [1148, 181] width 57 height 9
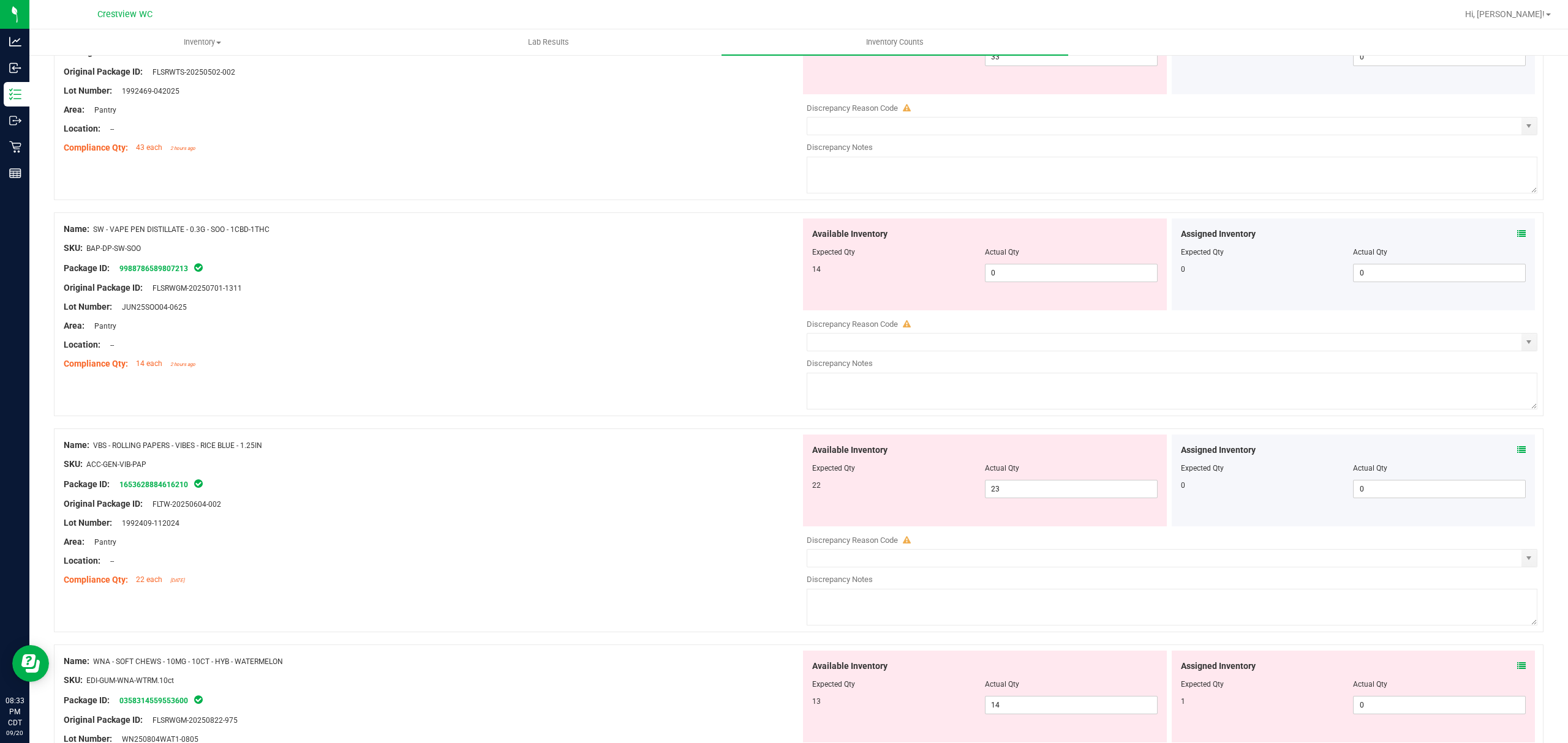
scroll to position [2749, 0]
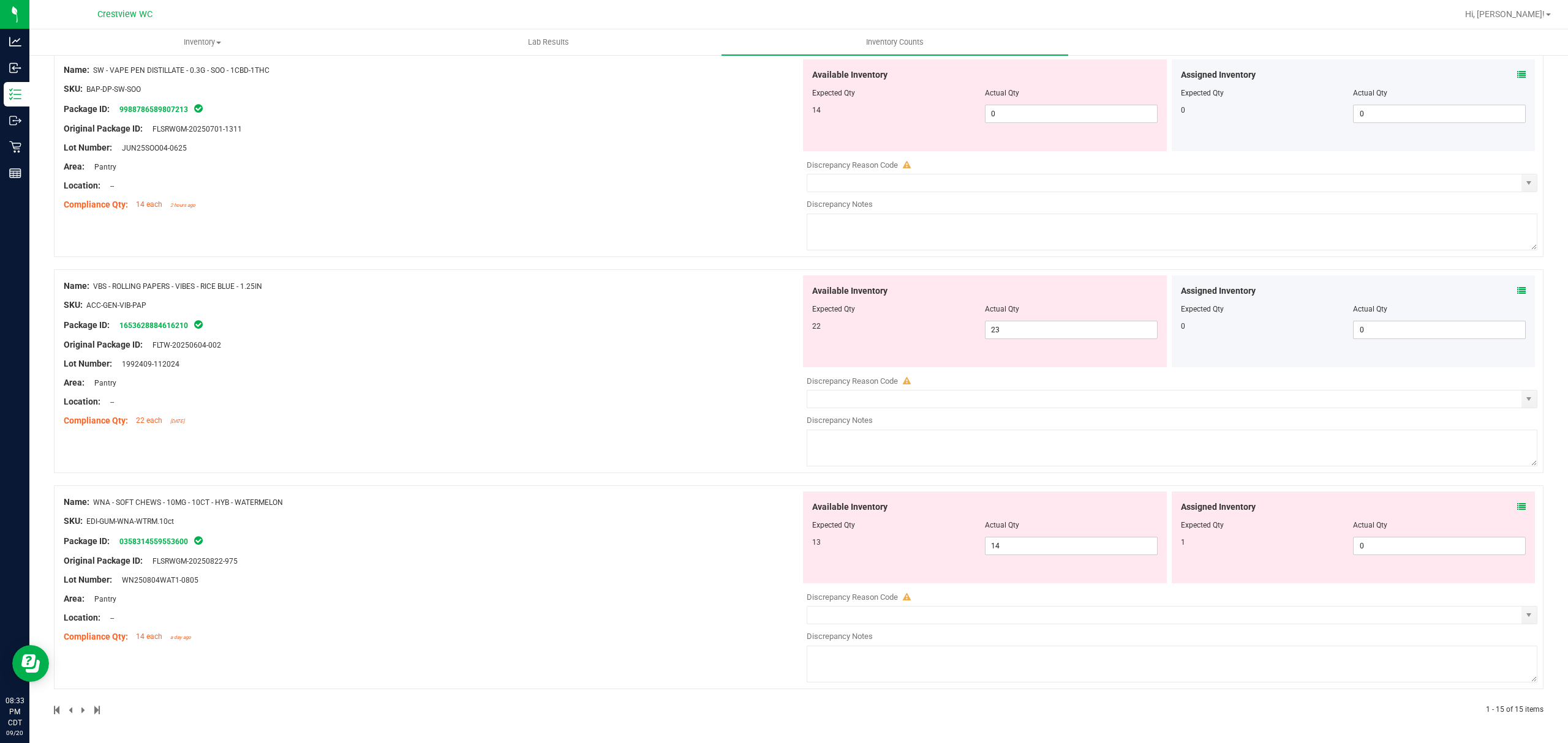
click at [1518, 507] on icon at bounding box center [1522, 506] width 9 height 9
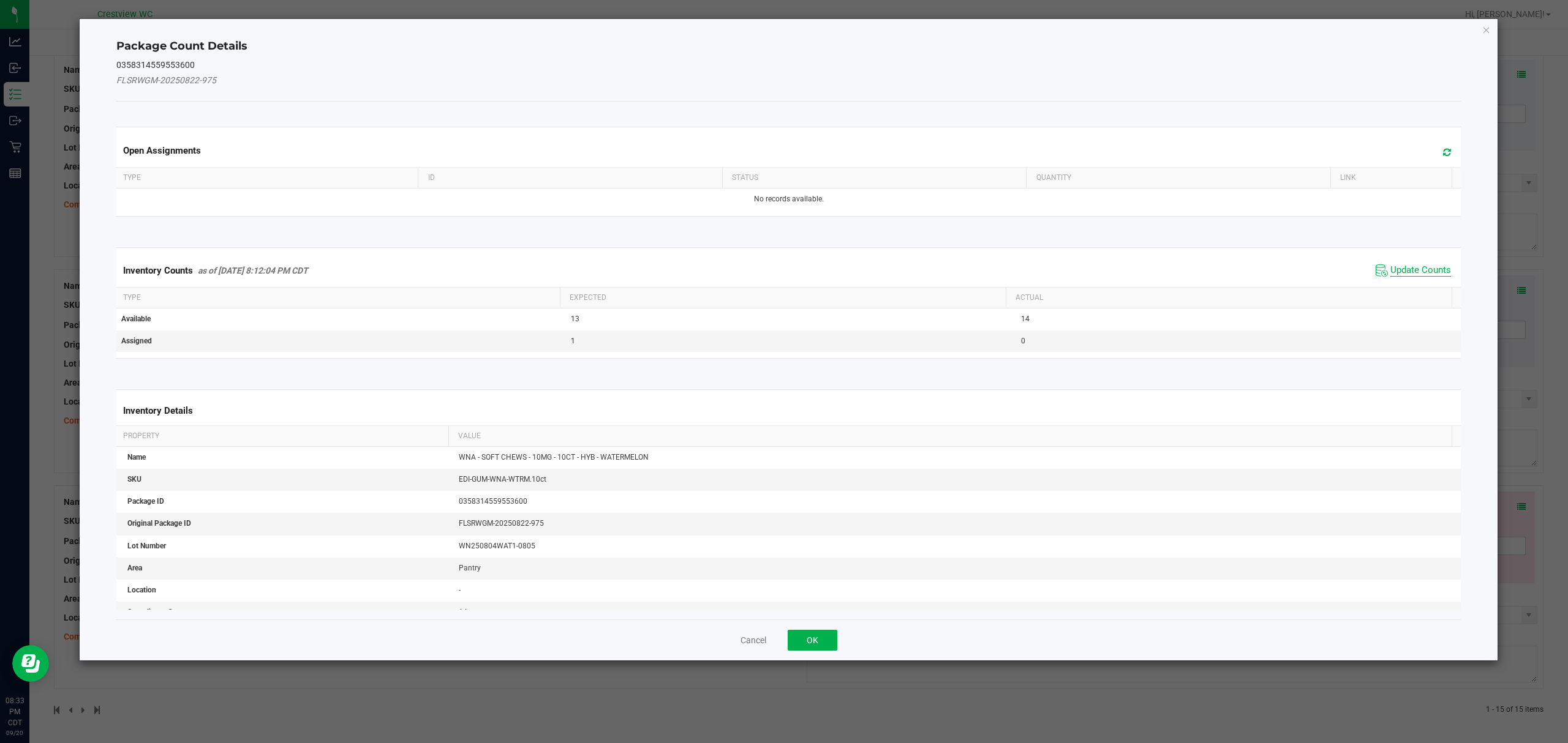
click at [1413, 267] on span "Update Counts" at bounding box center [1421, 270] width 61 height 12
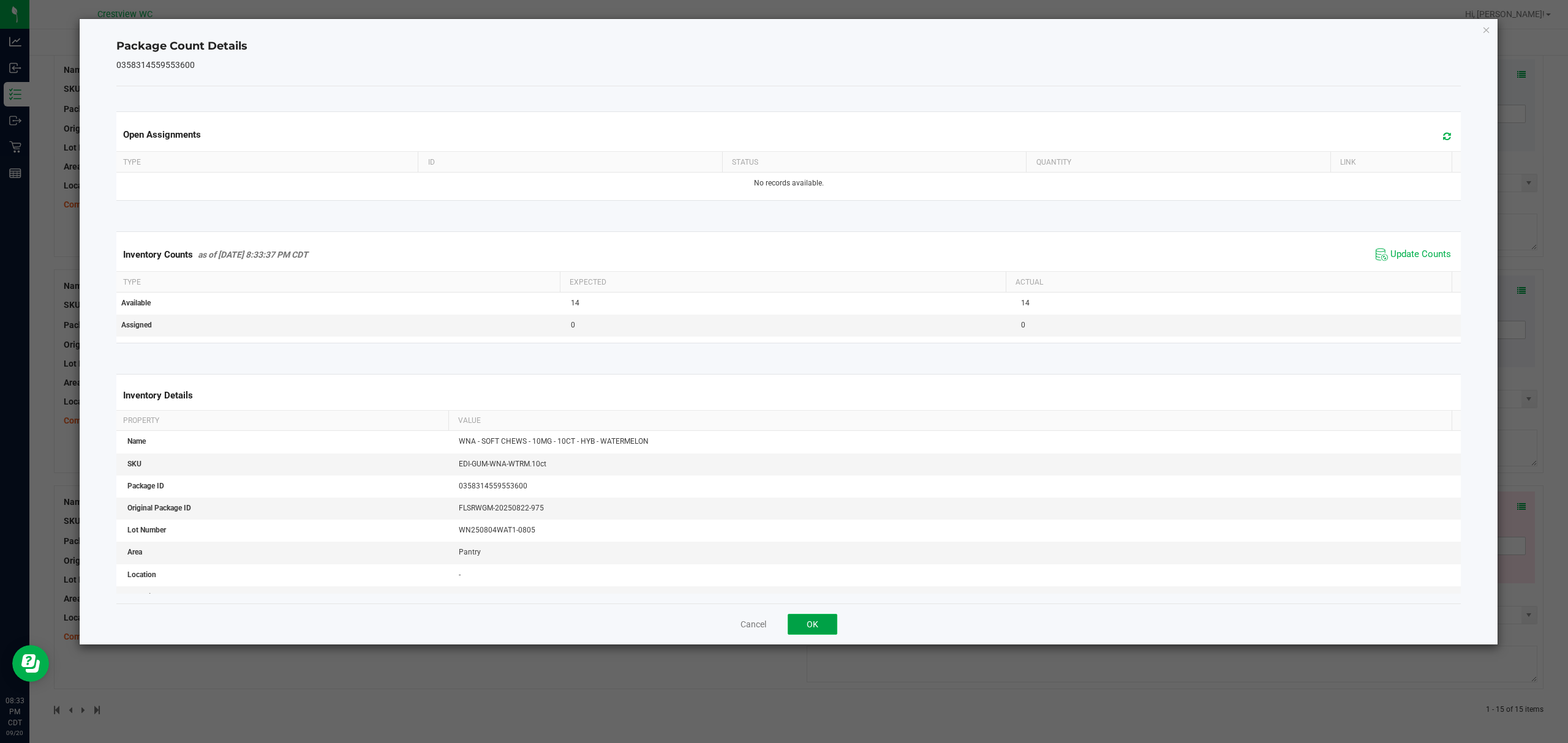
click at [804, 625] on button "OK" at bounding box center [812, 625] width 49 height 21
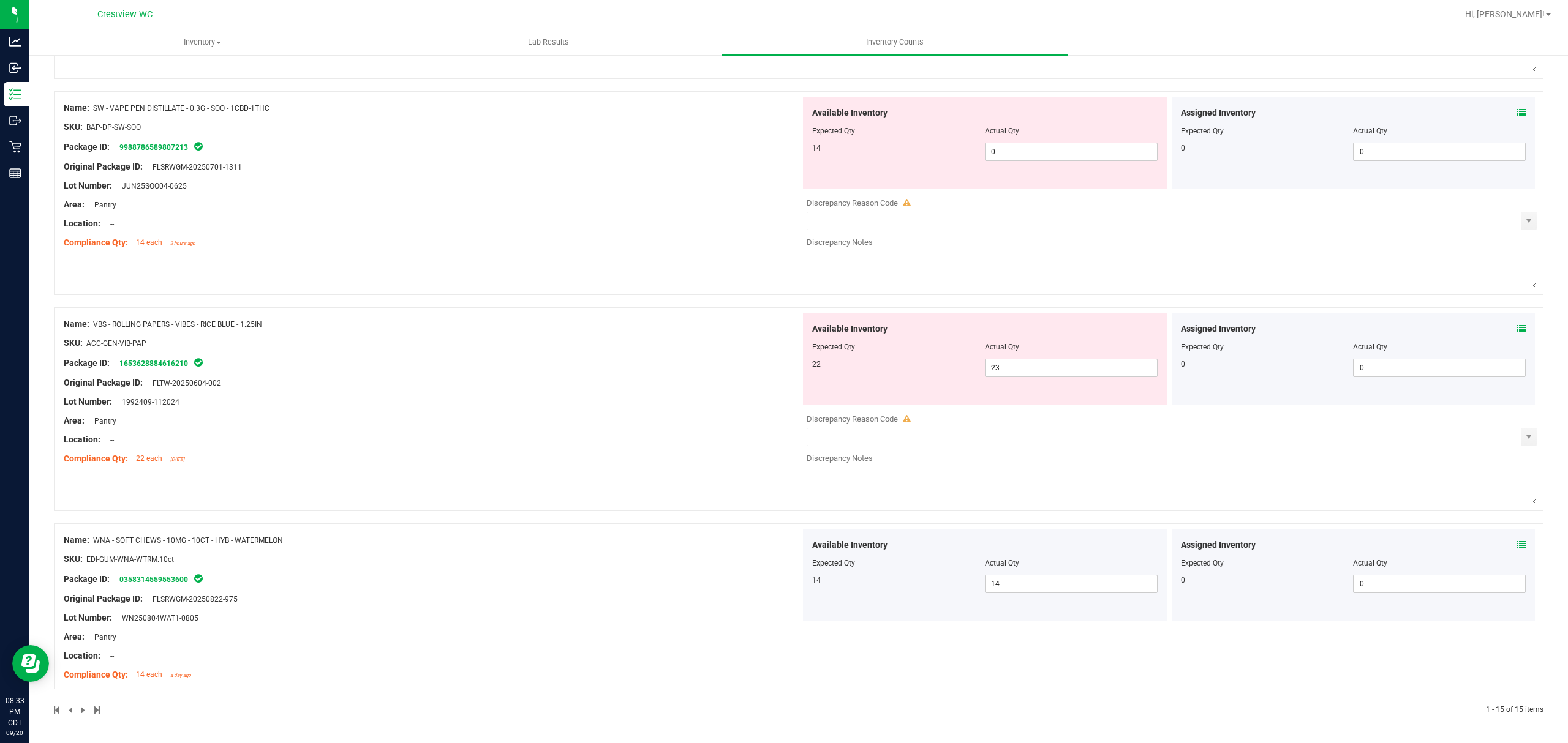
click at [1518, 328] on icon at bounding box center [1522, 328] width 9 height 9
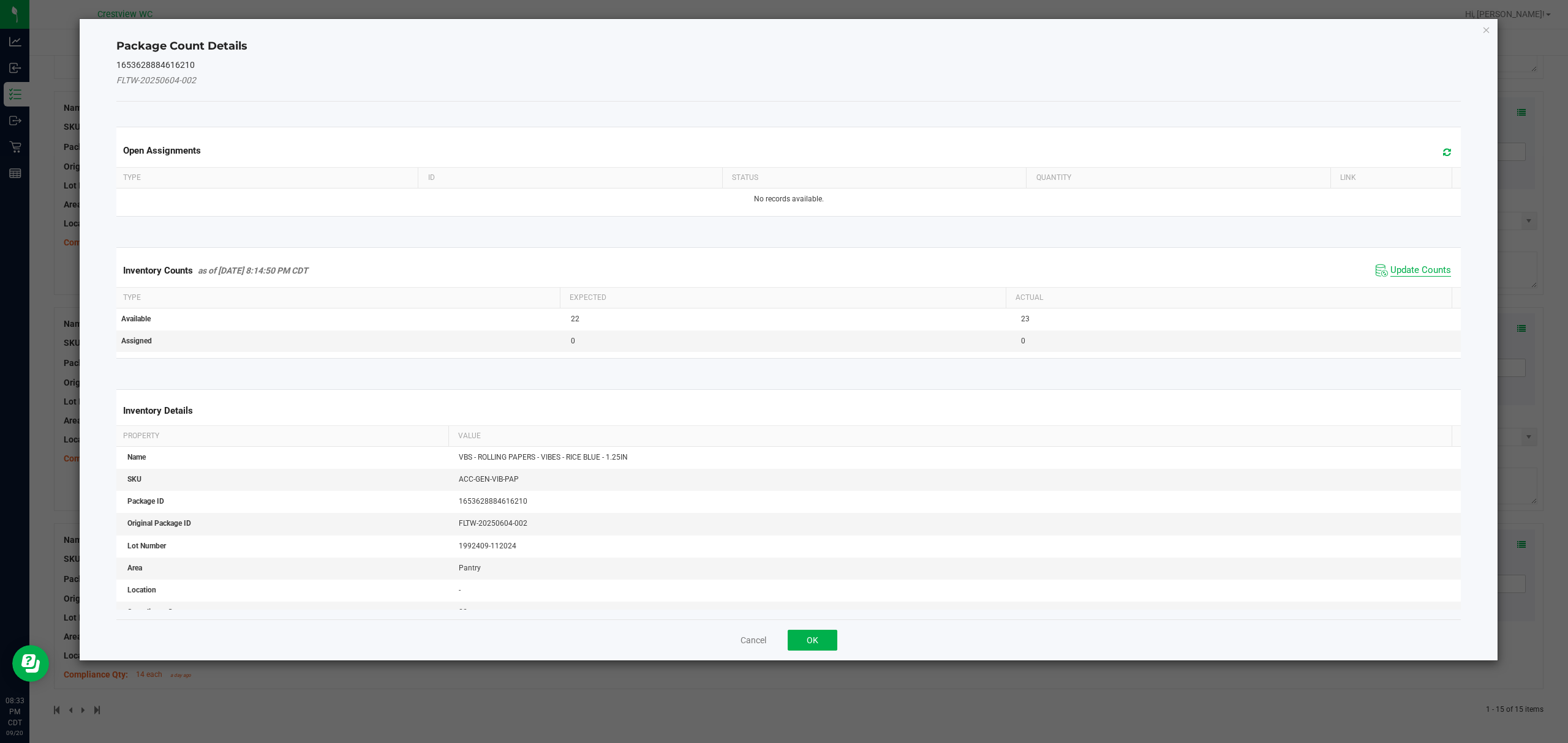
click at [1417, 272] on span "Update Counts" at bounding box center [1421, 270] width 61 height 12
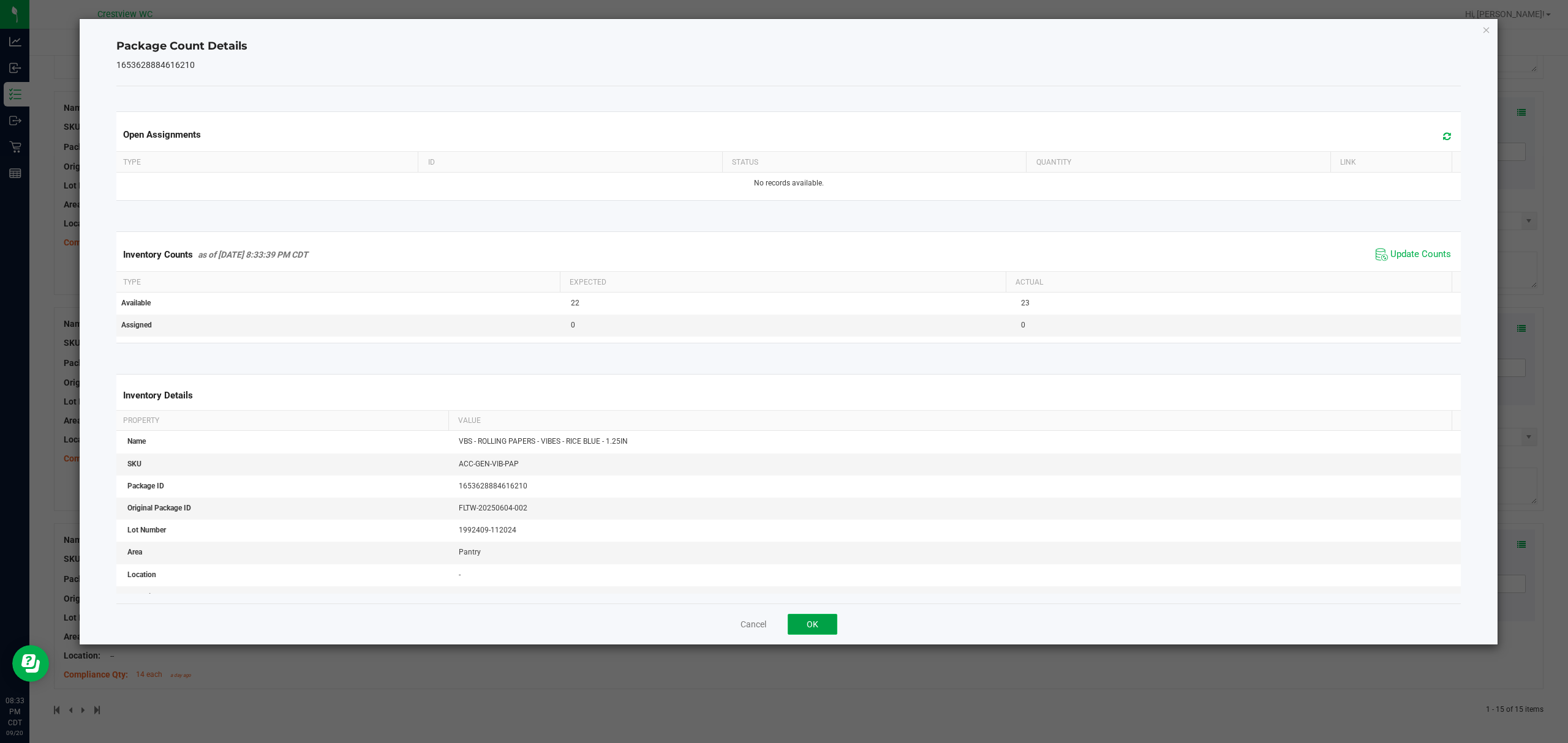
click at [811, 625] on button "OK" at bounding box center [812, 625] width 49 height 21
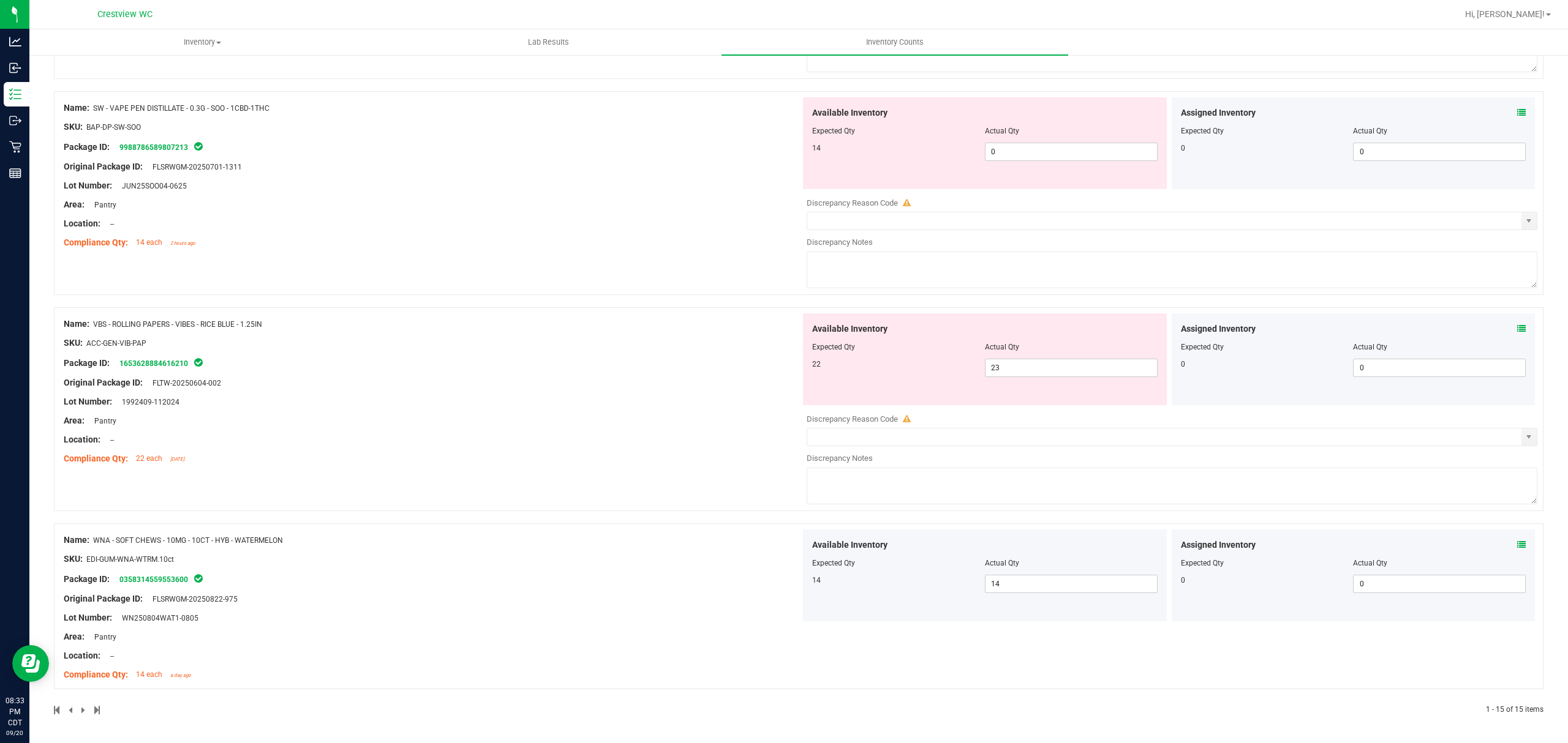
click at [1518, 113] on icon at bounding box center [1522, 113] width 9 height 9
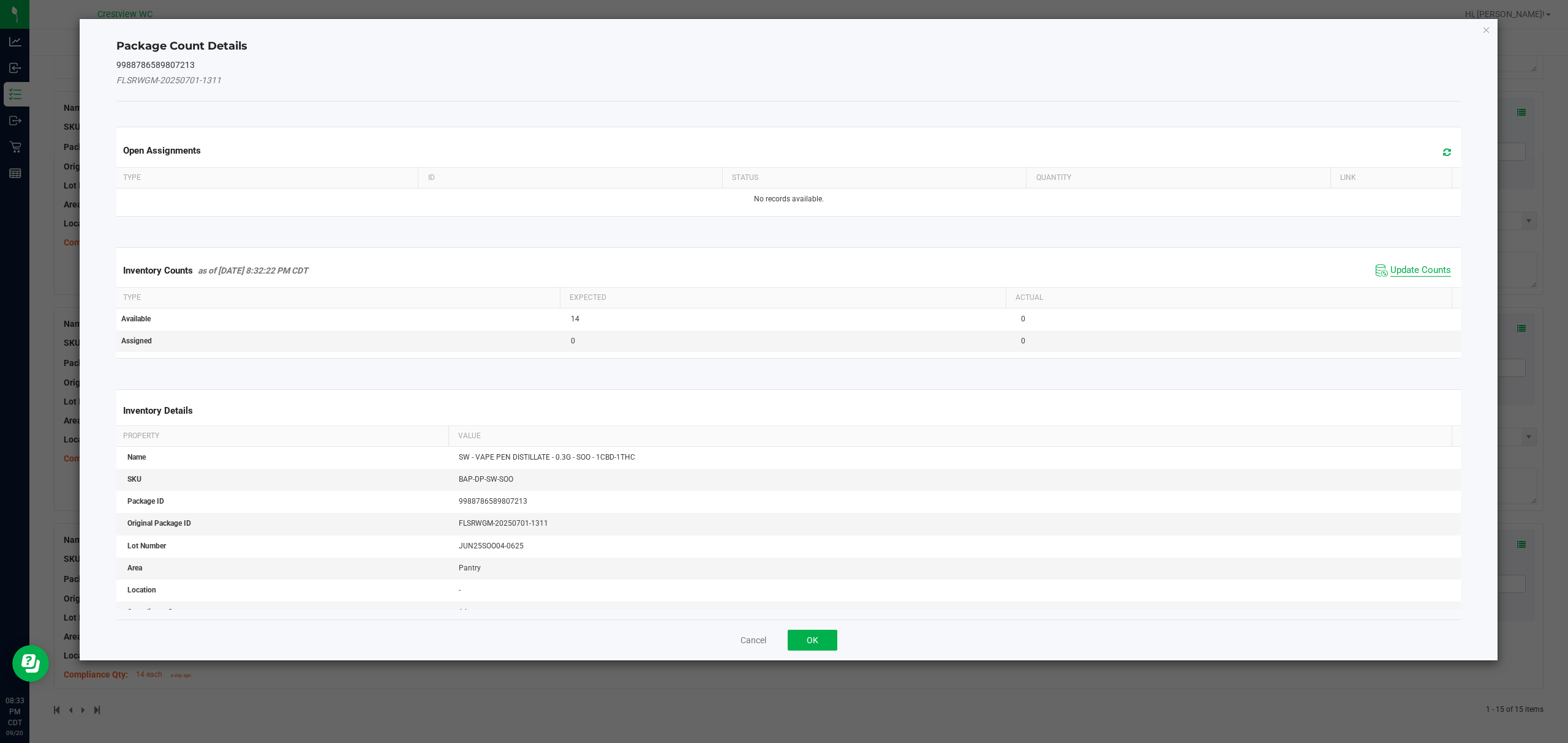
click at [1412, 273] on span "Update Counts" at bounding box center [1421, 270] width 61 height 12
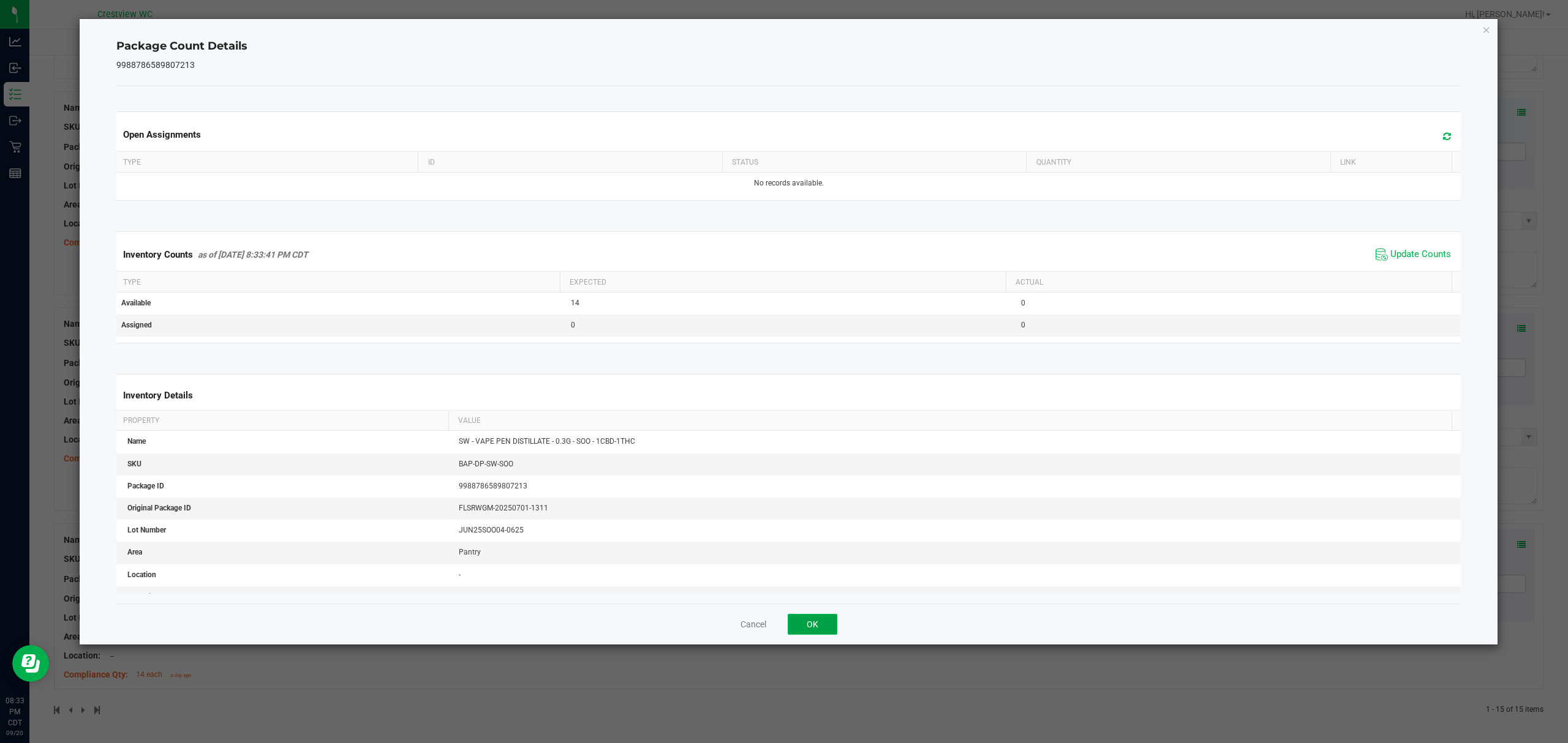
click at [811, 626] on button "OK" at bounding box center [812, 625] width 49 height 21
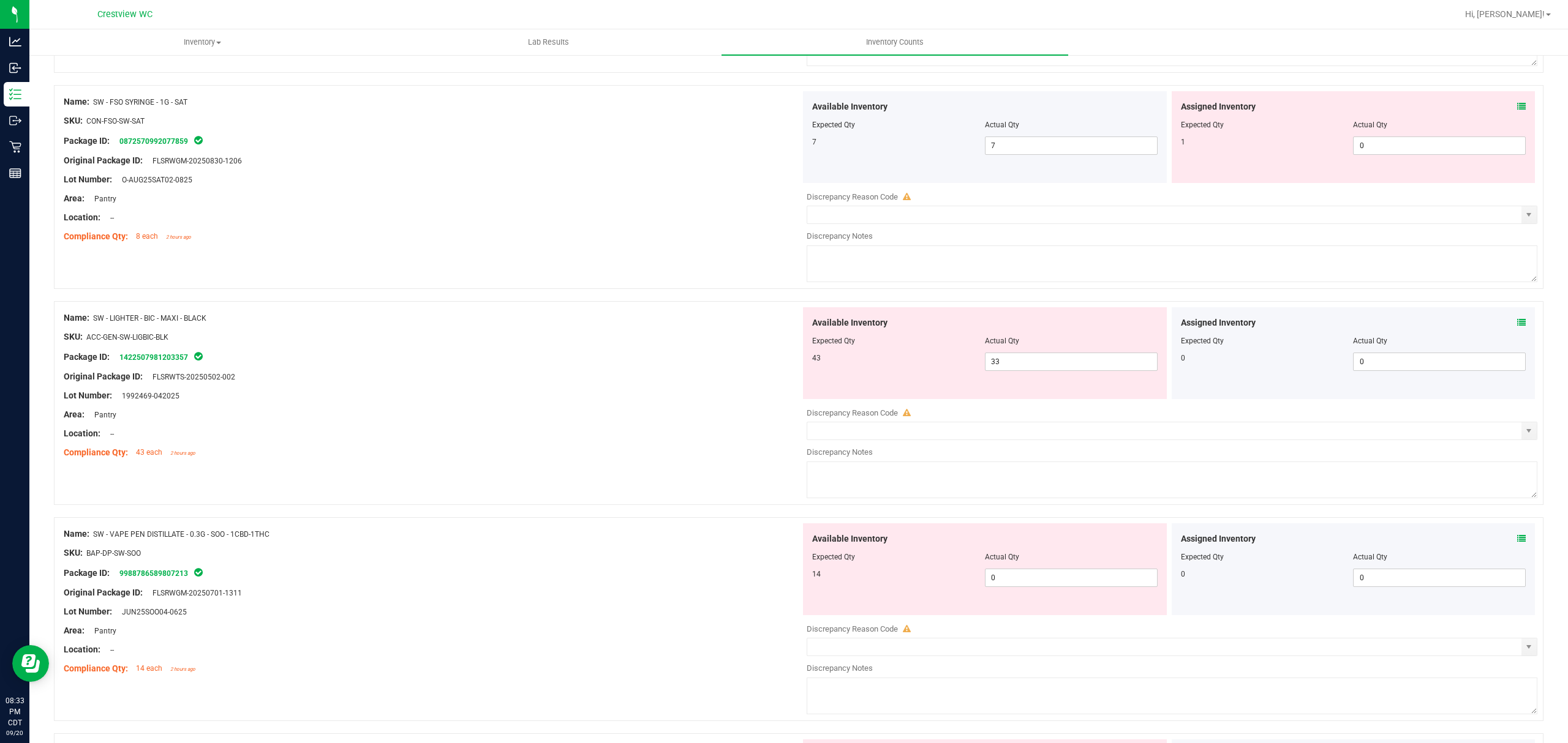
scroll to position [2268, 0]
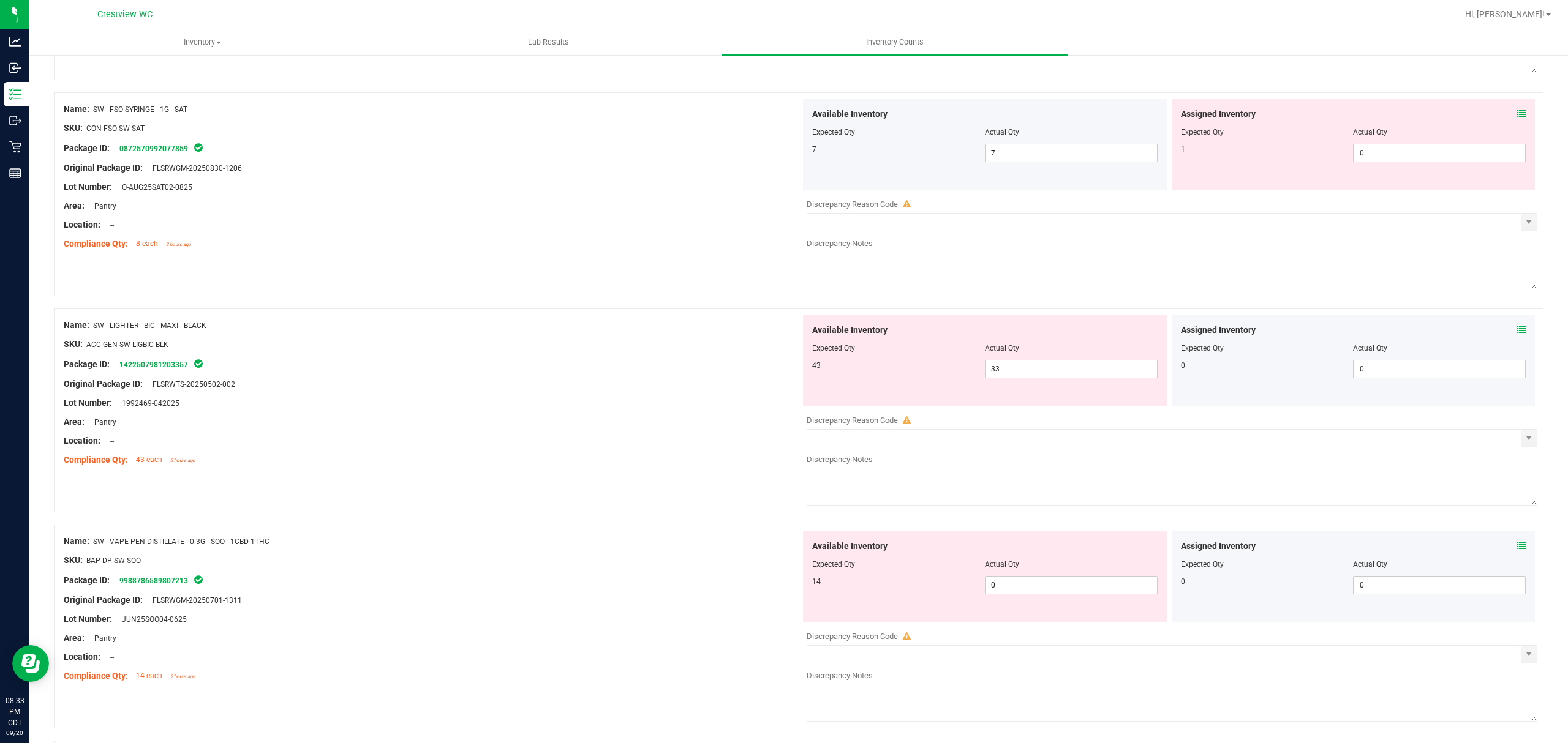
click at [1518, 334] on icon at bounding box center [1522, 329] width 9 height 9
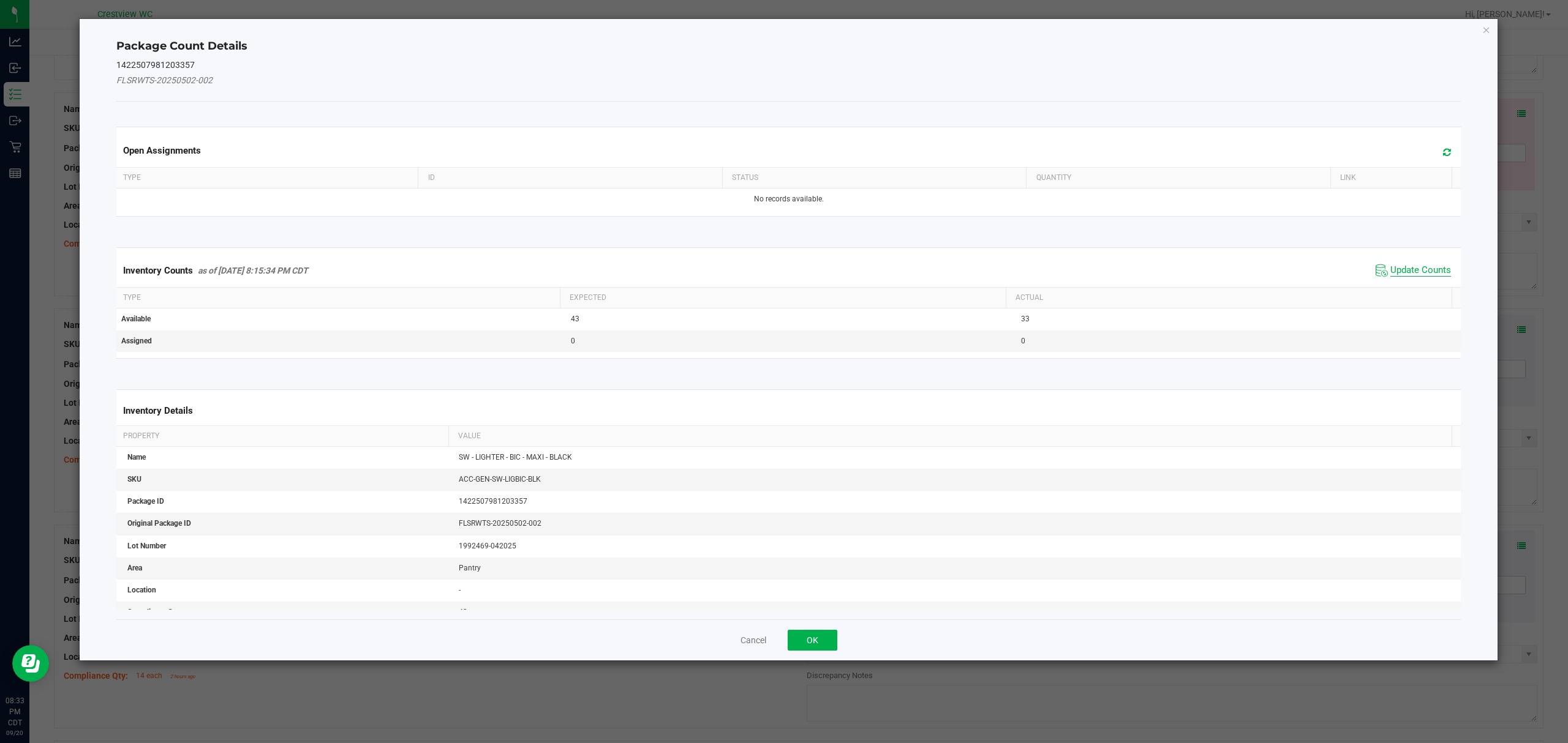
click at [1429, 268] on span "Update Counts" at bounding box center [1421, 270] width 61 height 12
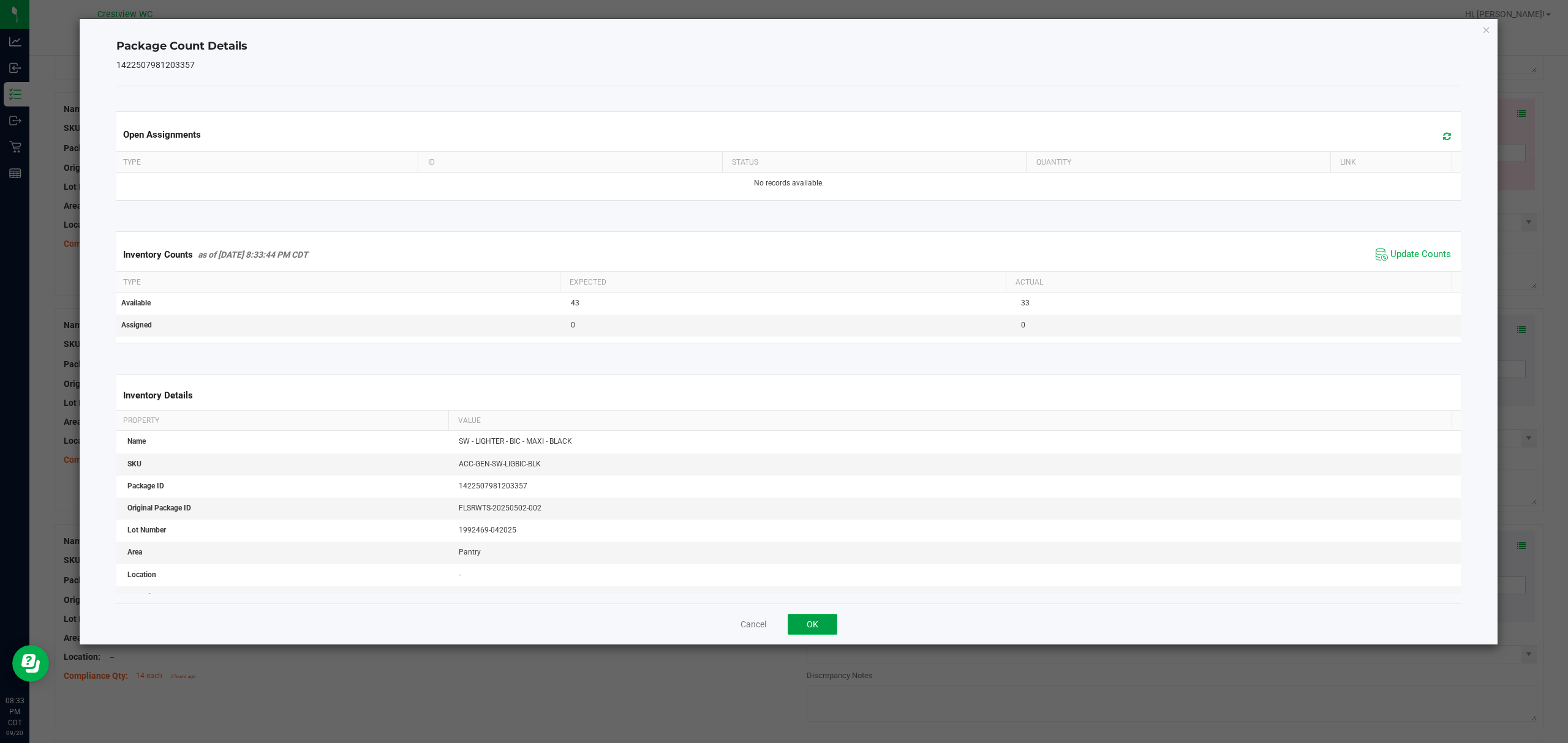
click at [816, 624] on button "OK" at bounding box center [812, 625] width 49 height 21
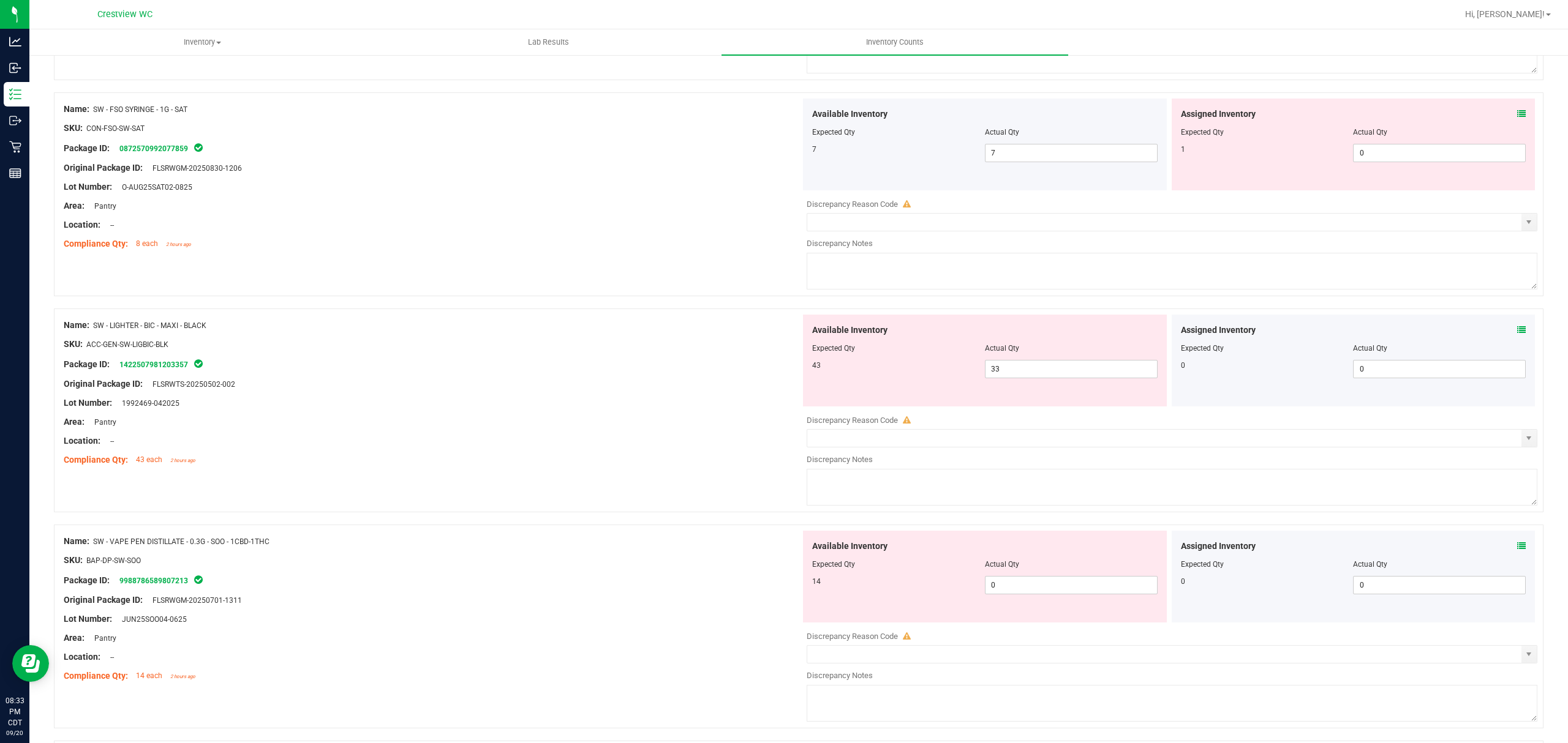
click at [1518, 118] on icon at bounding box center [1522, 114] width 9 height 9
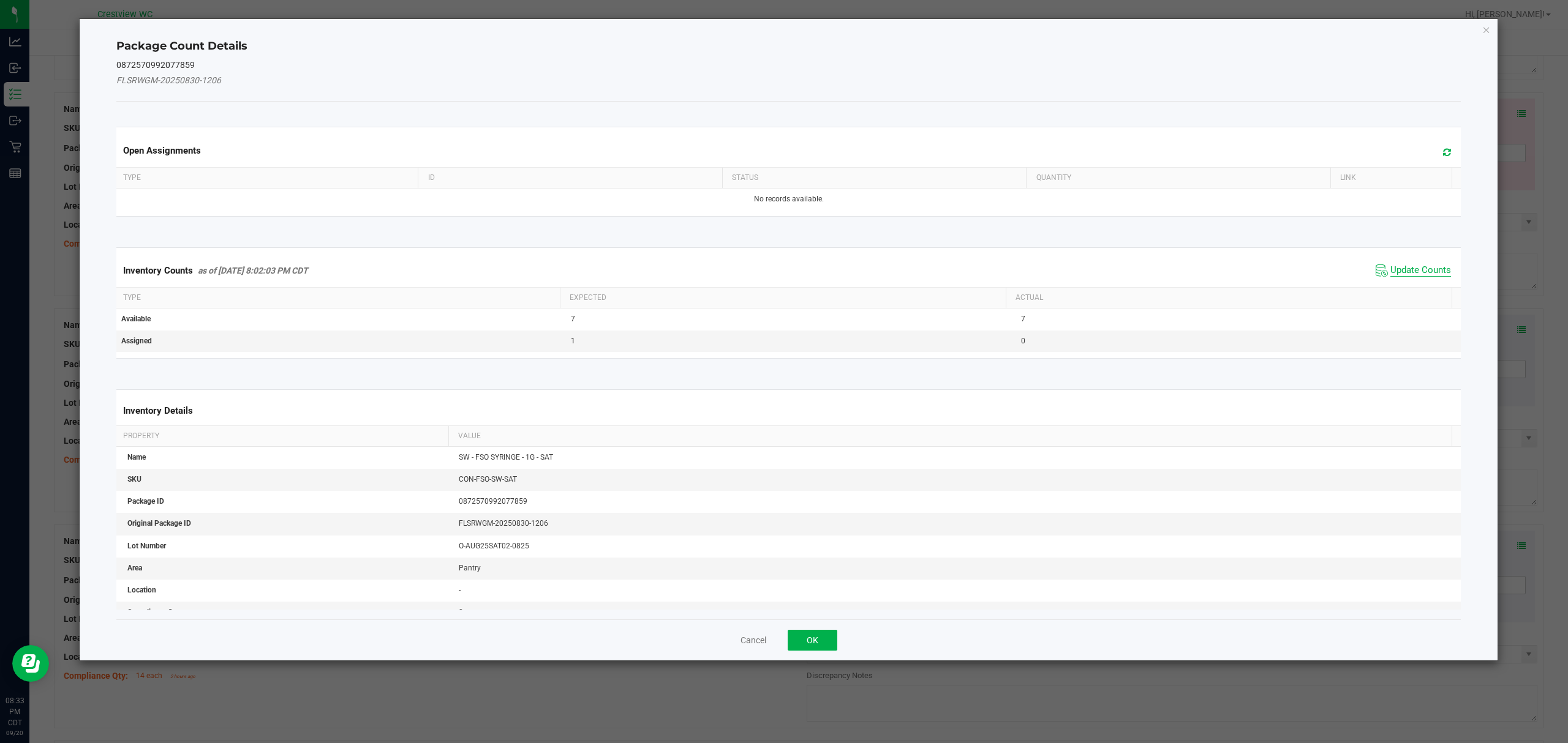
click at [1420, 273] on span "Update Counts" at bounding box center [1421, 270] width 61 height 12
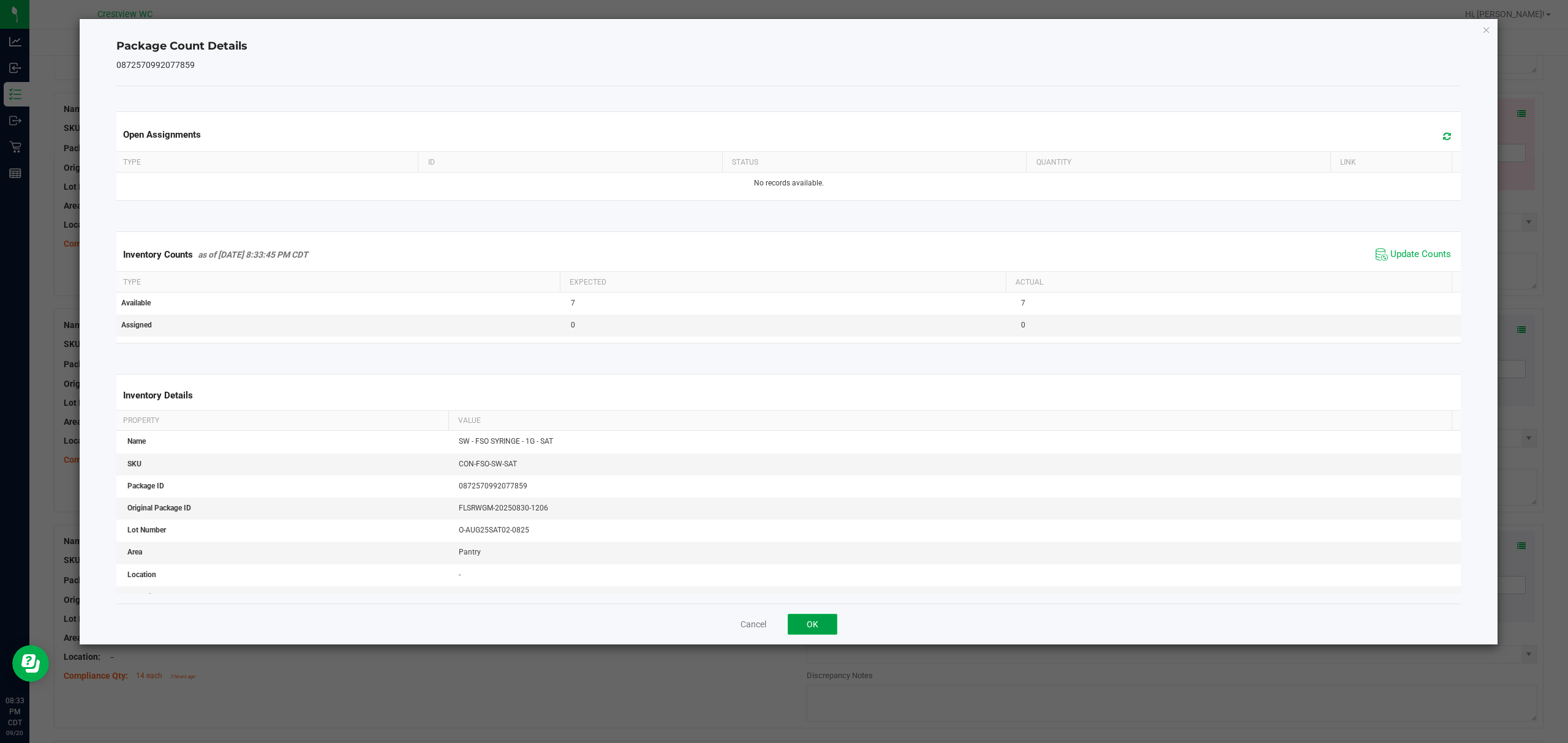
click at [819, 626] on button "OK" at bounding box center [812, 625] width 49 height 21
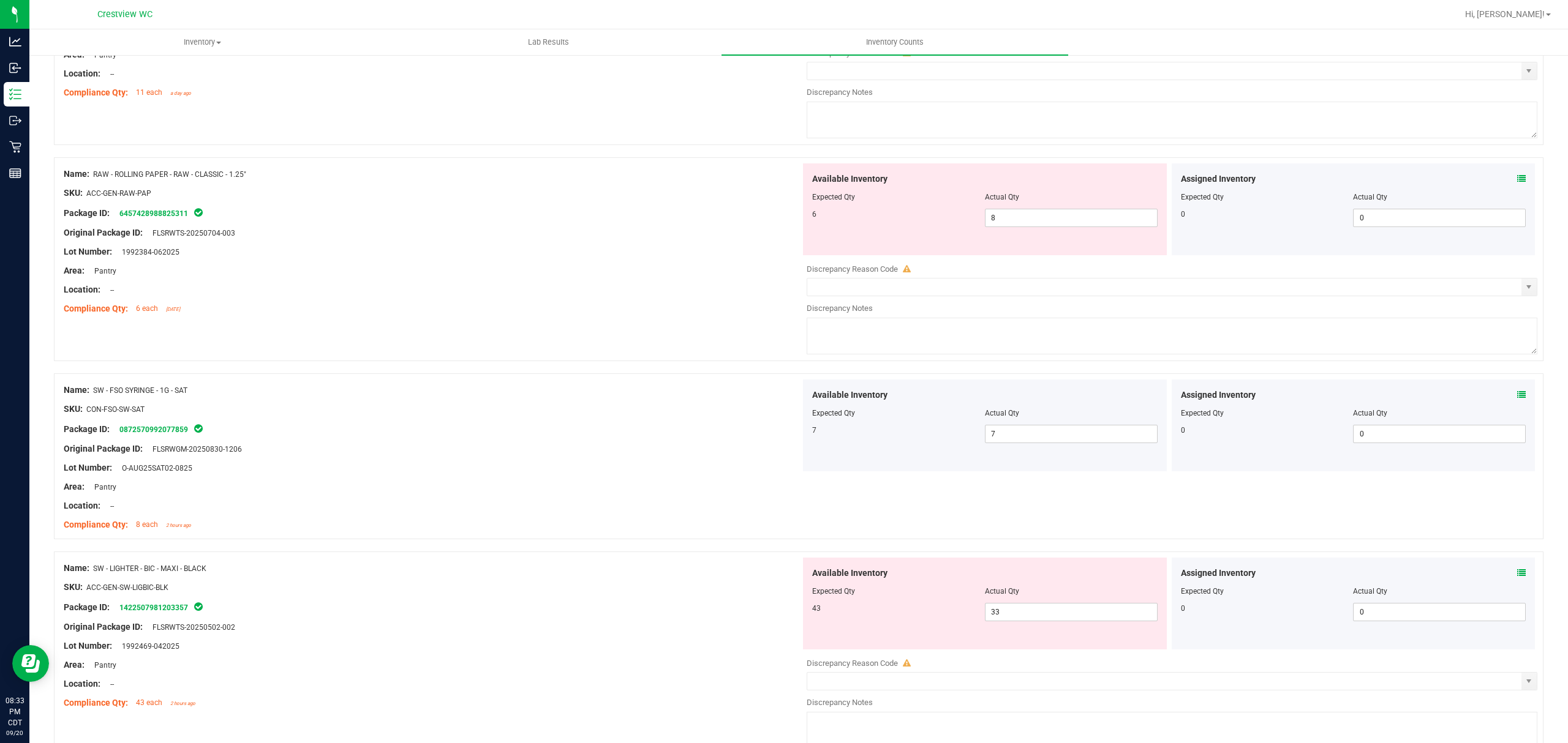
scroll to position [1888, 0]
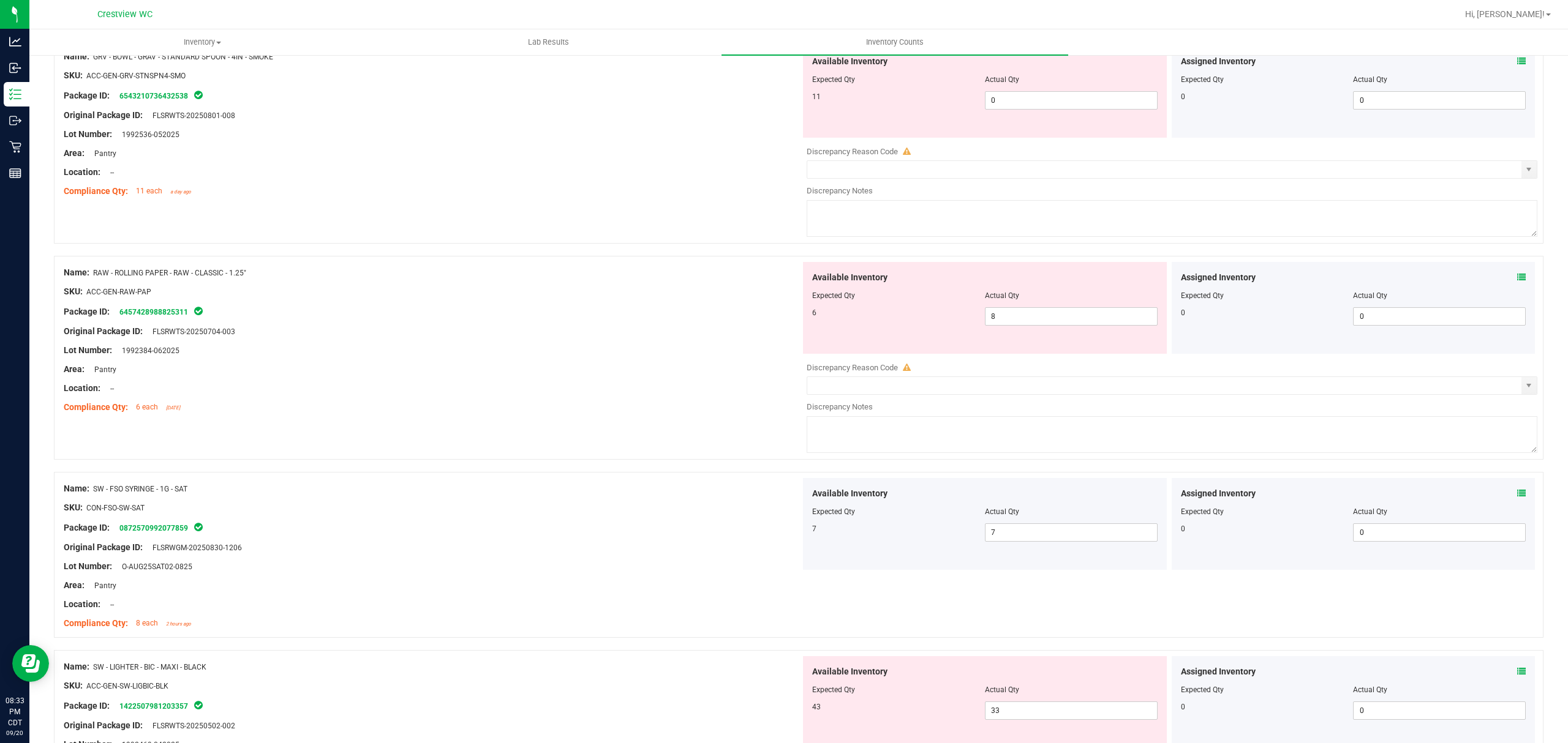
click at [1518, 282] on icon at bounding box center [1522, 277] width 9 height 9
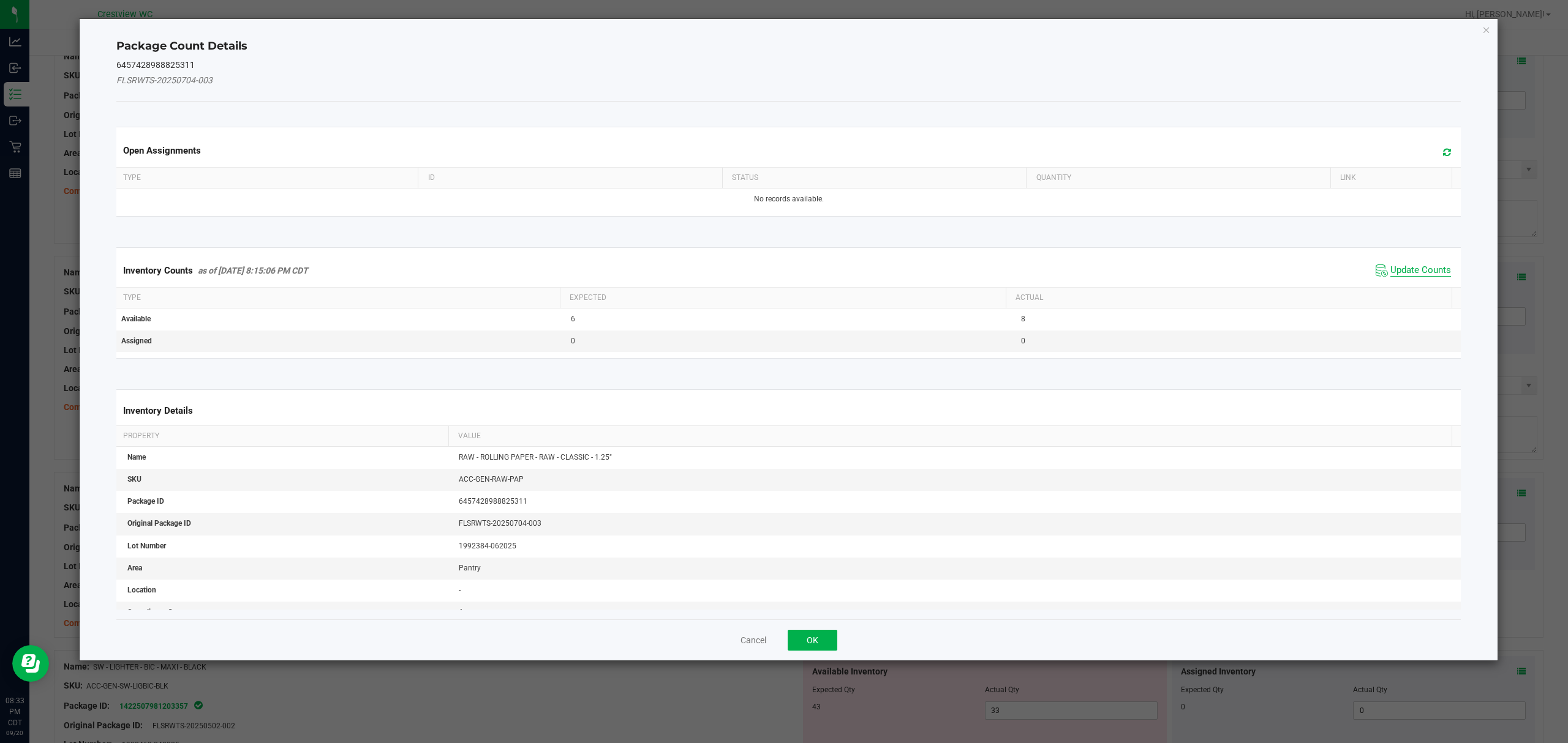
click at [1426, 268] on span "Update Counts" at bounding box center [1421, 270] width 61 height 12
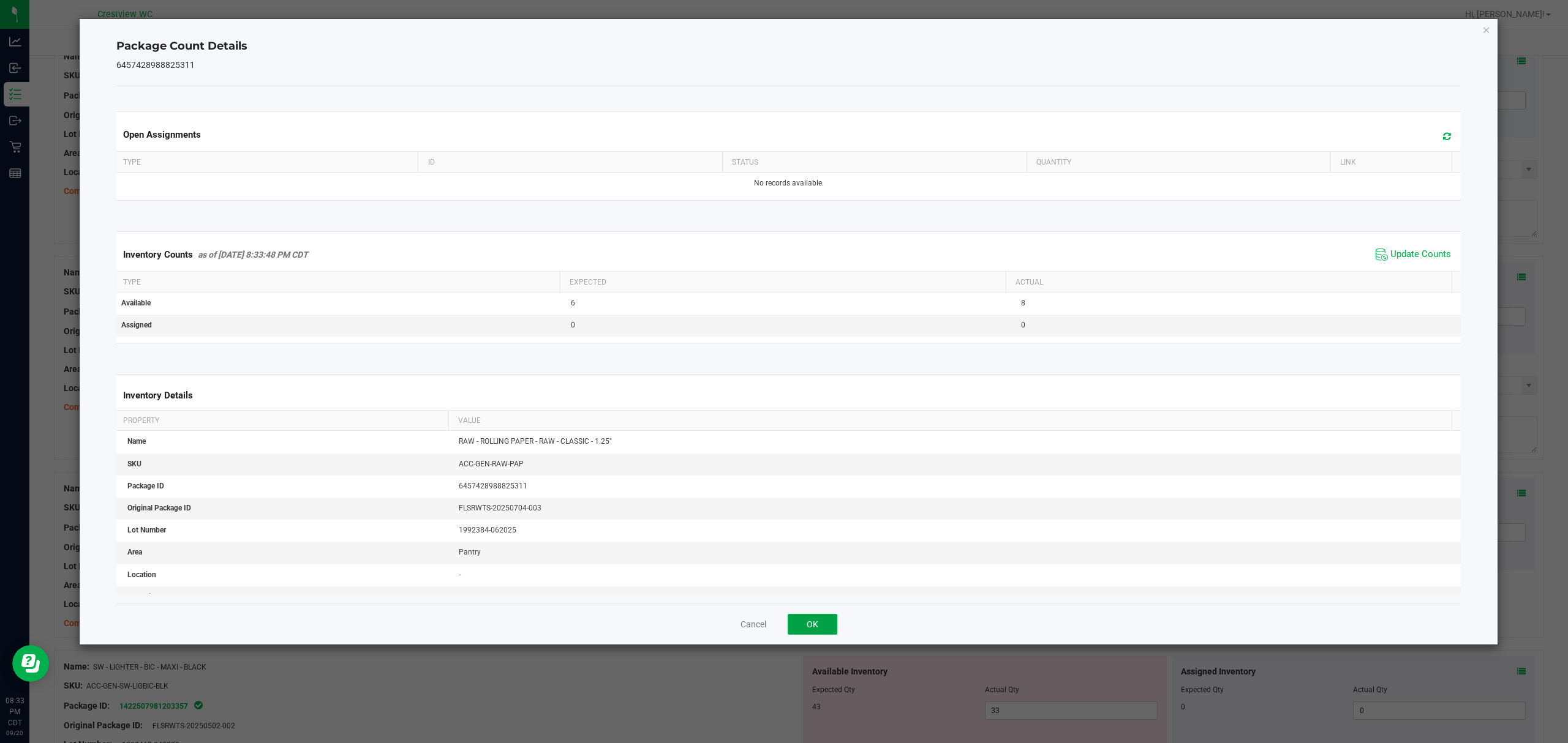
click at [832, 629] on button "OK" at bounding box center [812, 625] width 49 height 21
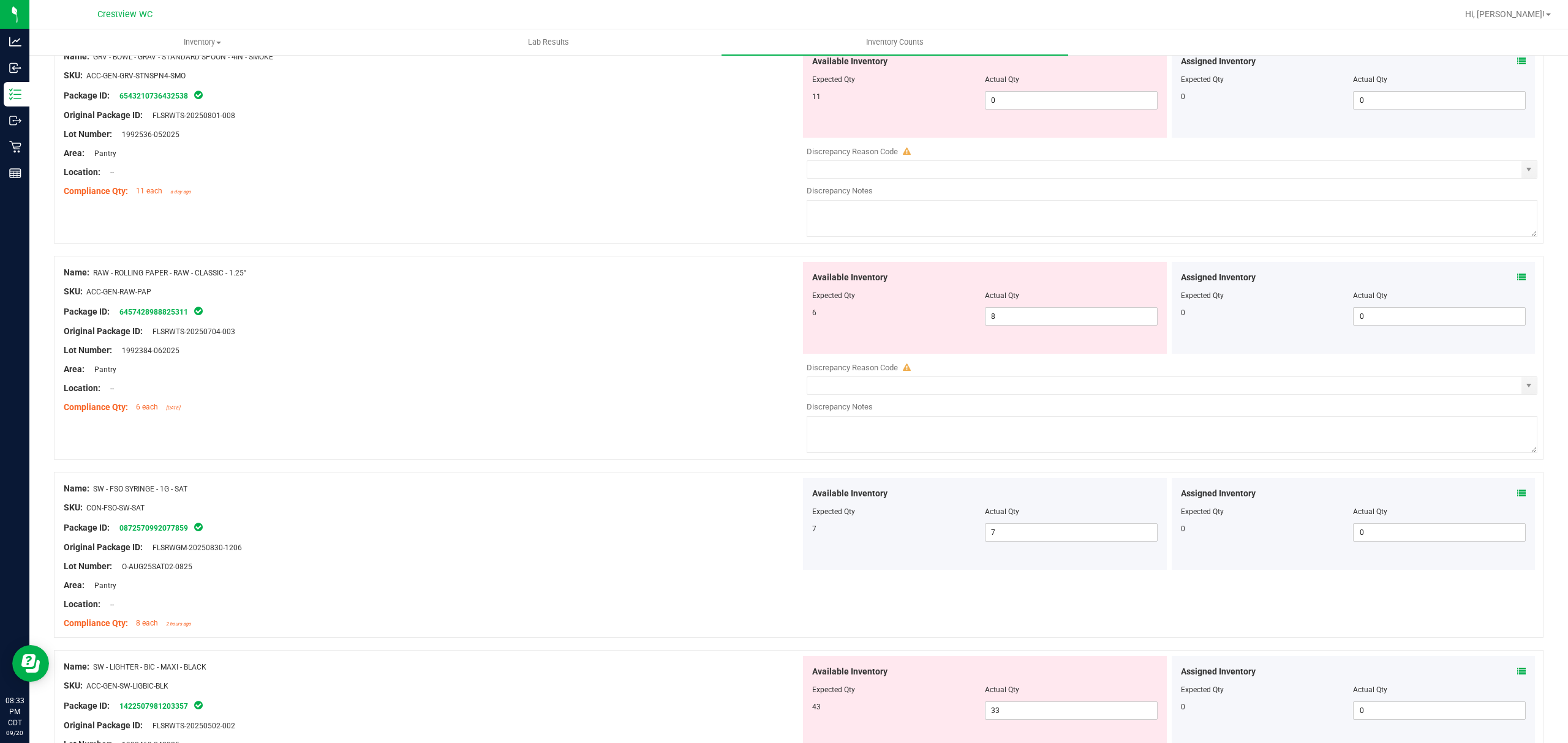
click at [1518, 65] on icon at bounding box center [1522, 61] width 9 height 9
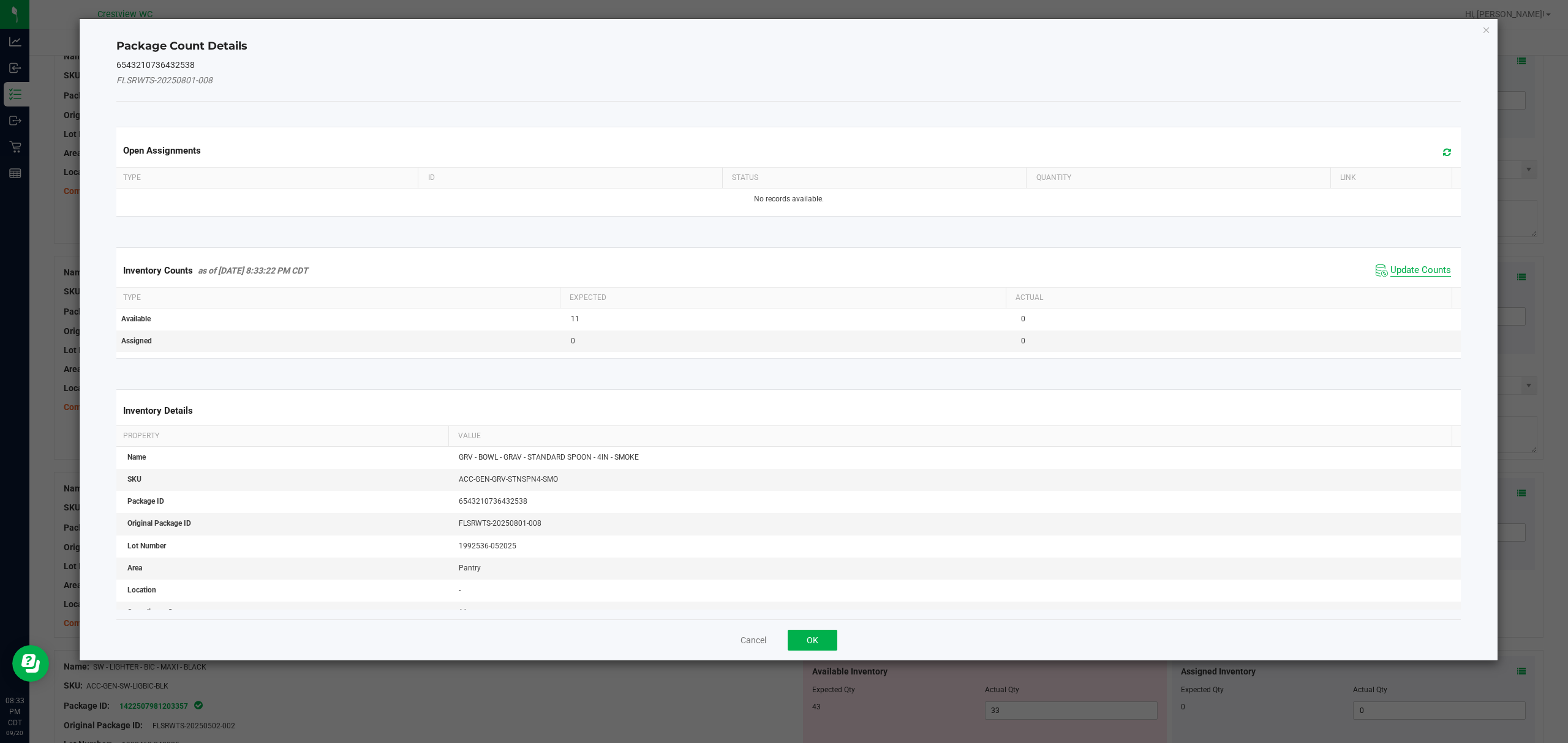
click at [1418, 270] on span "Update Counts" at bounding box center [1421, 270] width 61 height 12
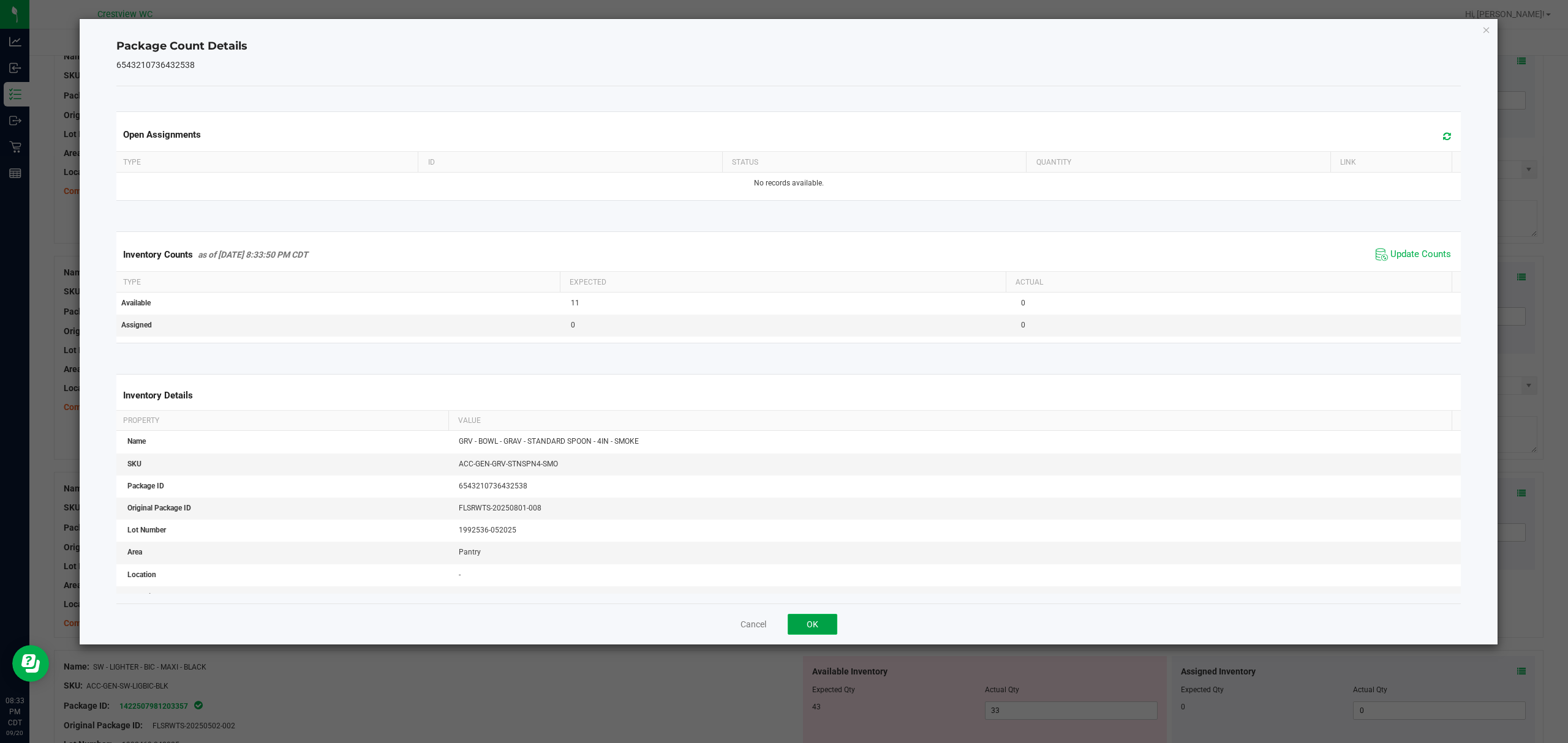
click at [811, 626] on button "OK" at bounding box center [812, 625] width 49 height 21
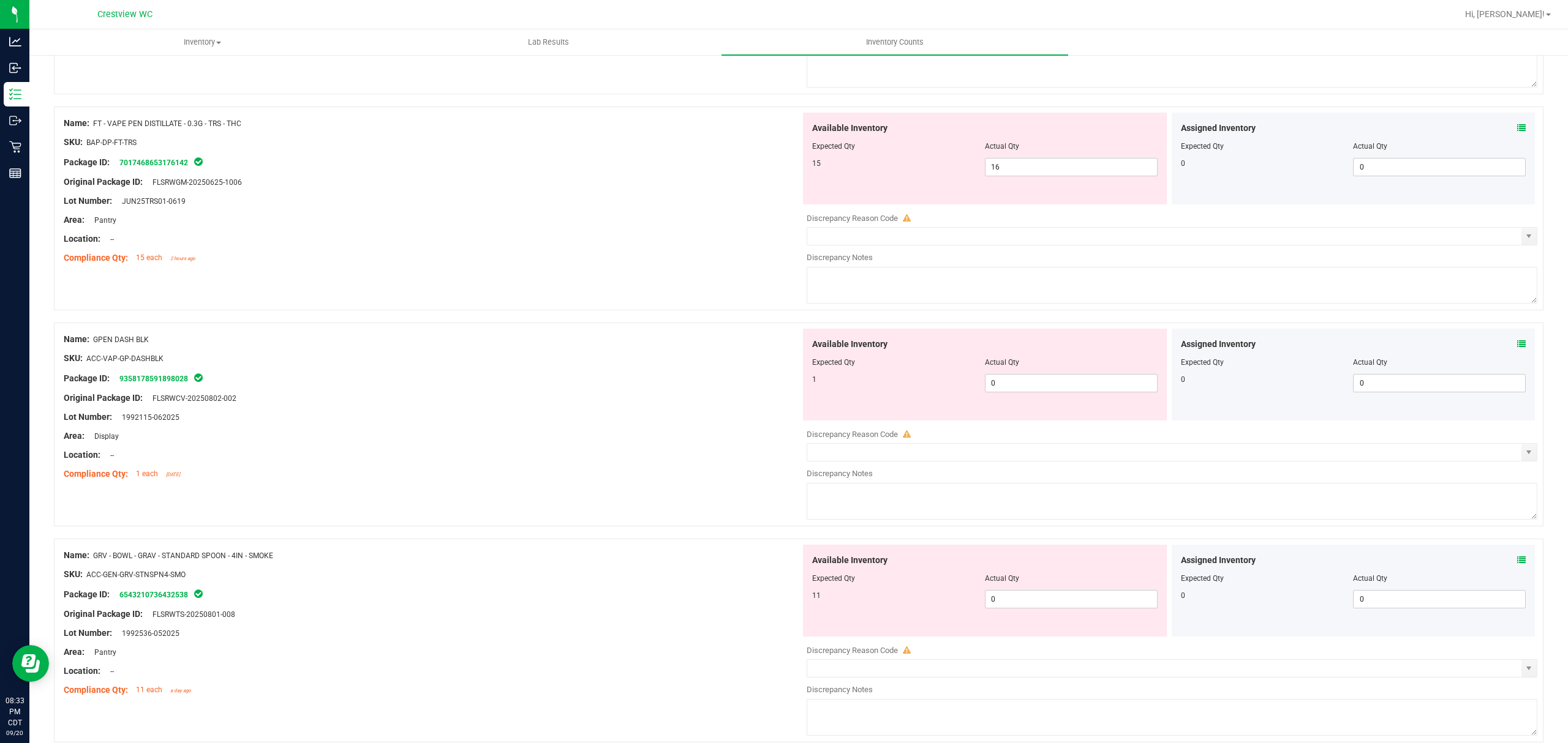
scroll to position [1366, 0]
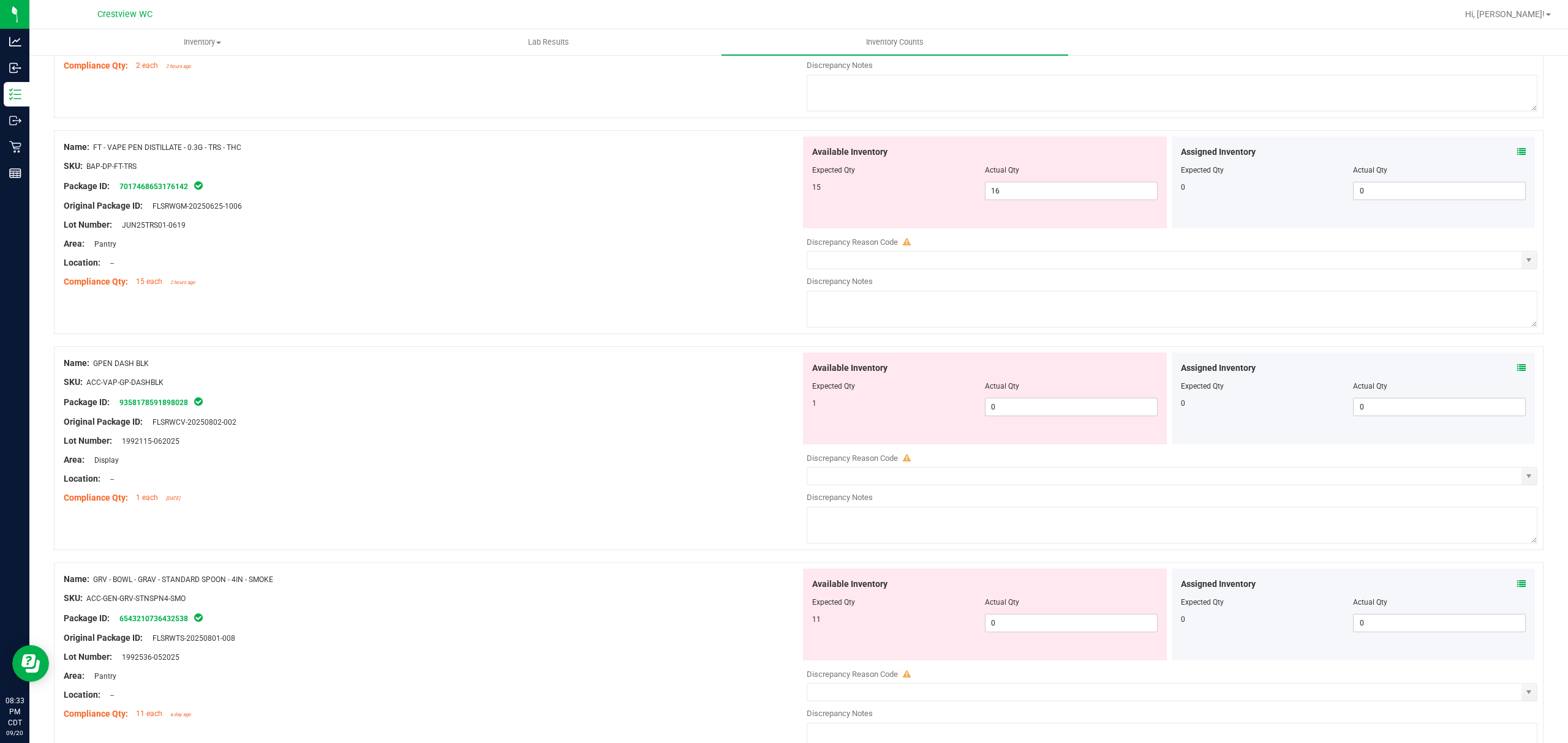
click at [1518, 372] on icon at bounding box center [1522, 367] width 9 height 9
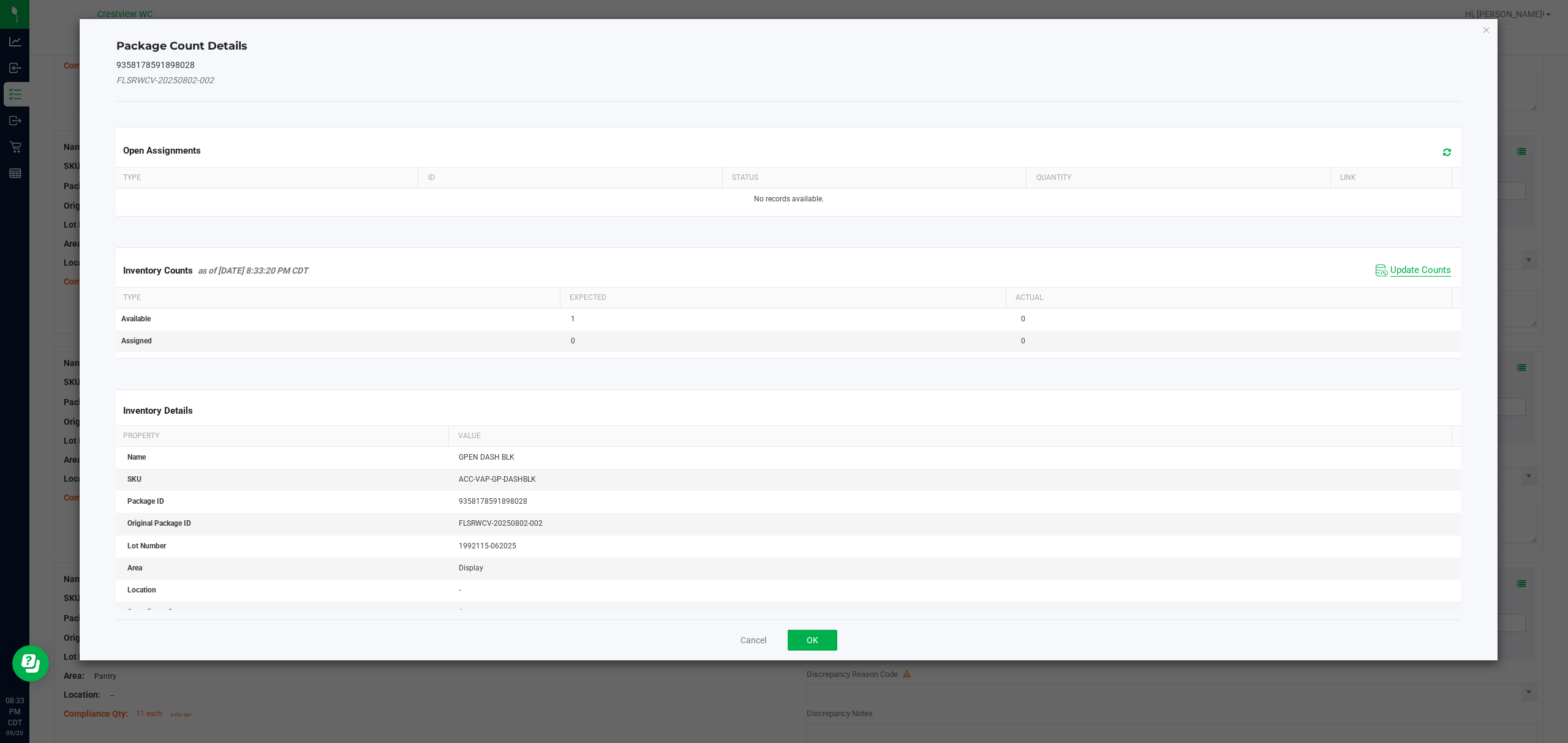
click at [1419, 276] on span "Update Counts" at bounding box center [1421, 270] width 61 height 12
click at [826, 633] on button "OK" at bounding box center [812, 641] width 49 height 21
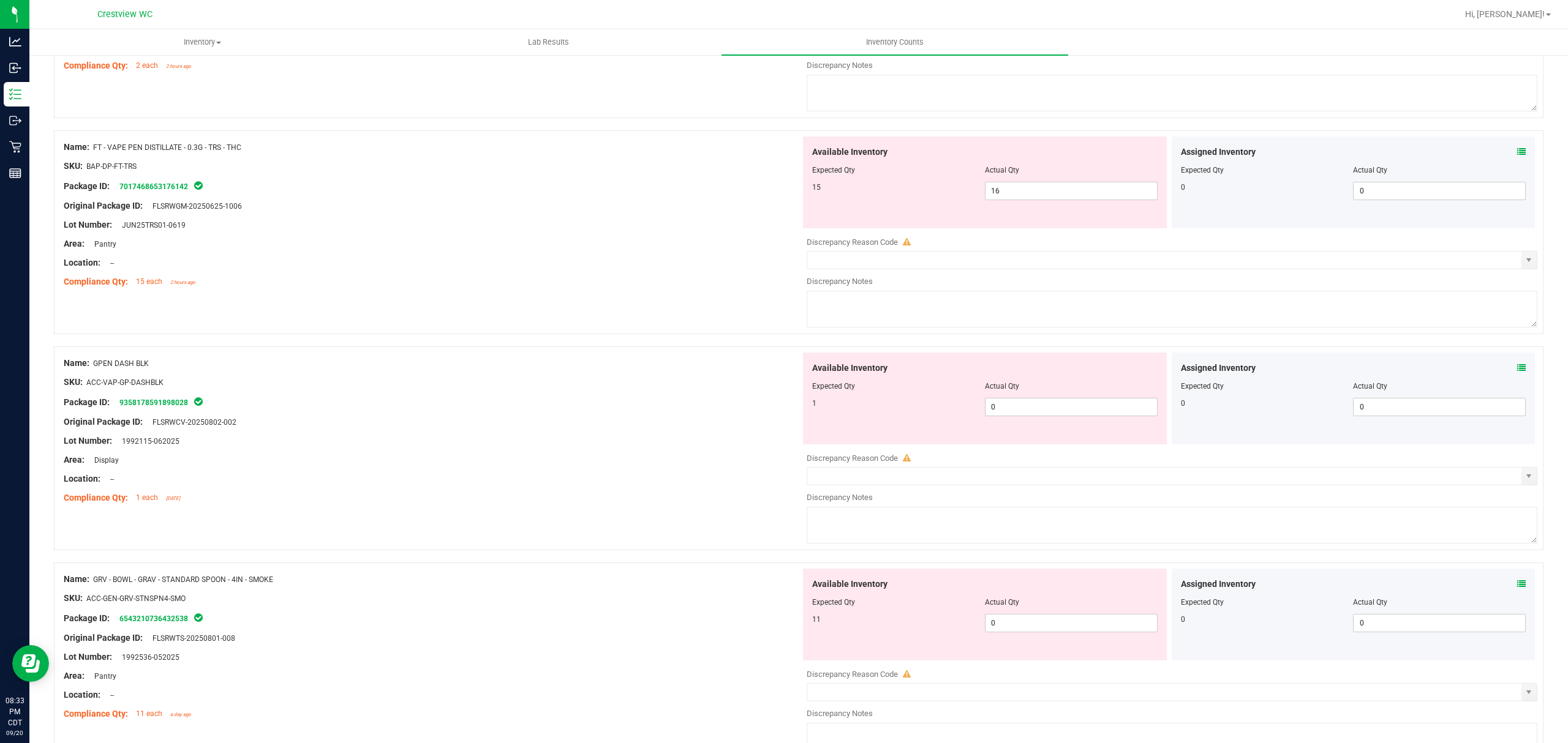
click at [1518, 155] on icon at bounding box center [1522, 151] width 9 height 9
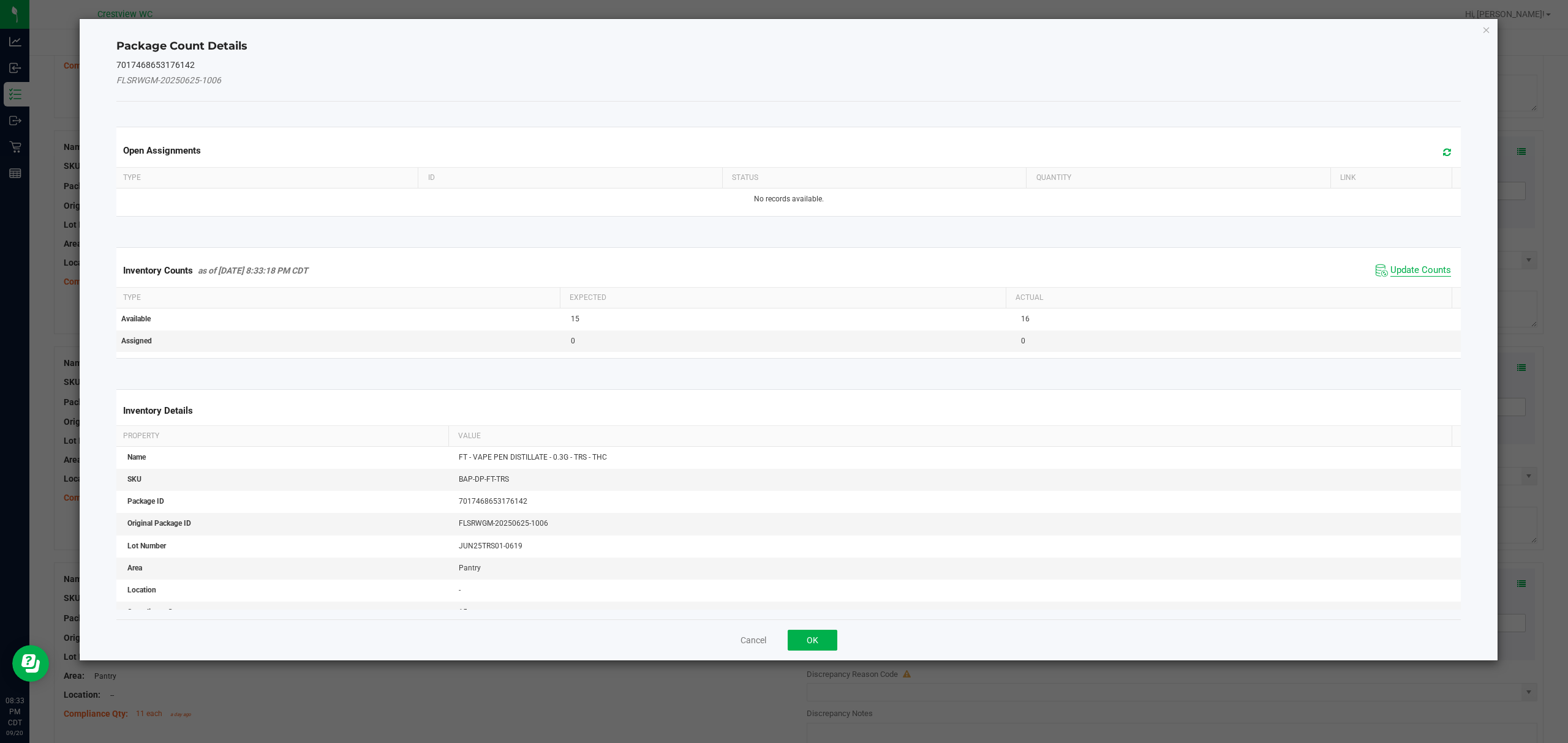
click at [1418, 272] on span "Update Counts" at bounding box center [1421, 270] width 61 height 12
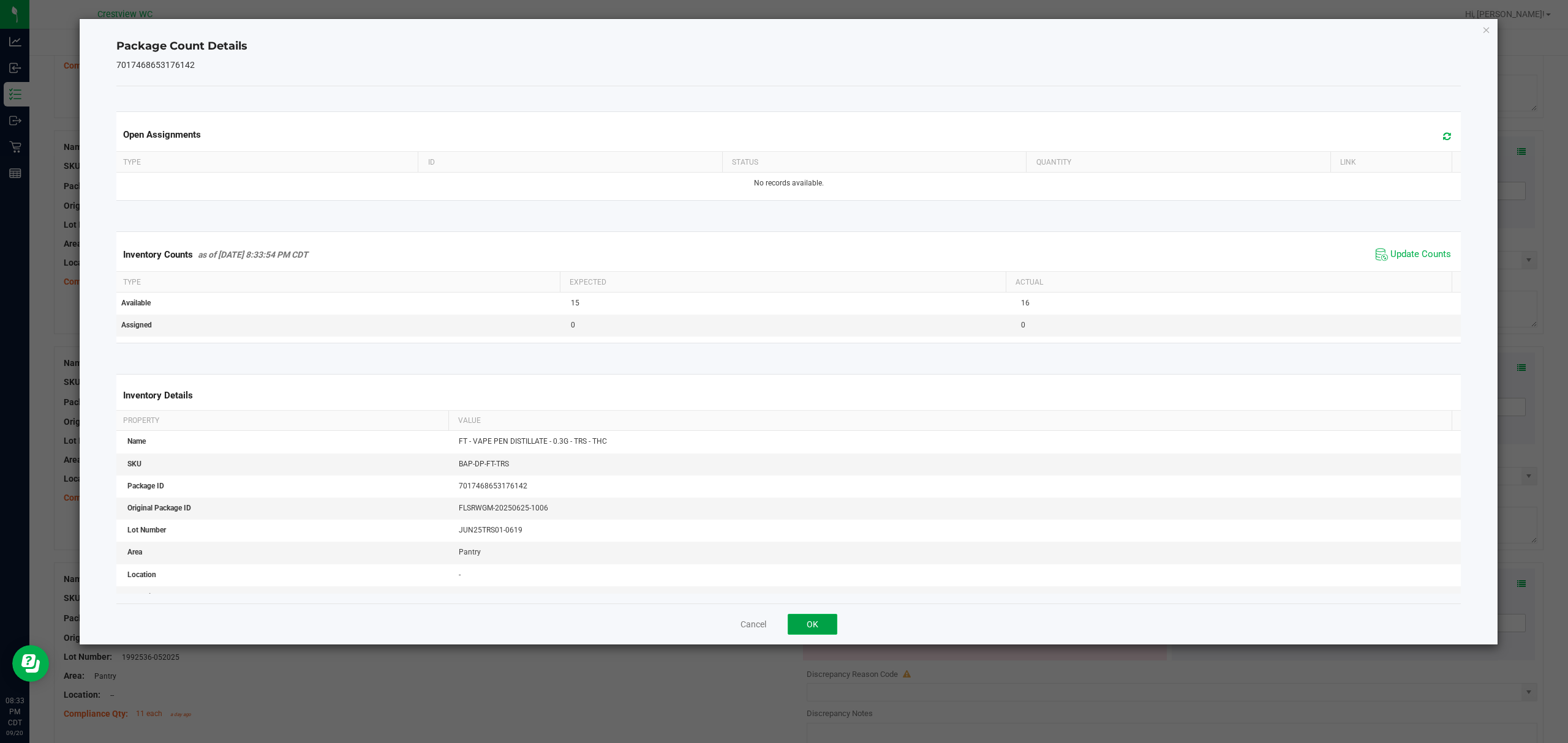
click at [811, 626] on button "OK" at bounding box center [812, 625] width 49 height 21
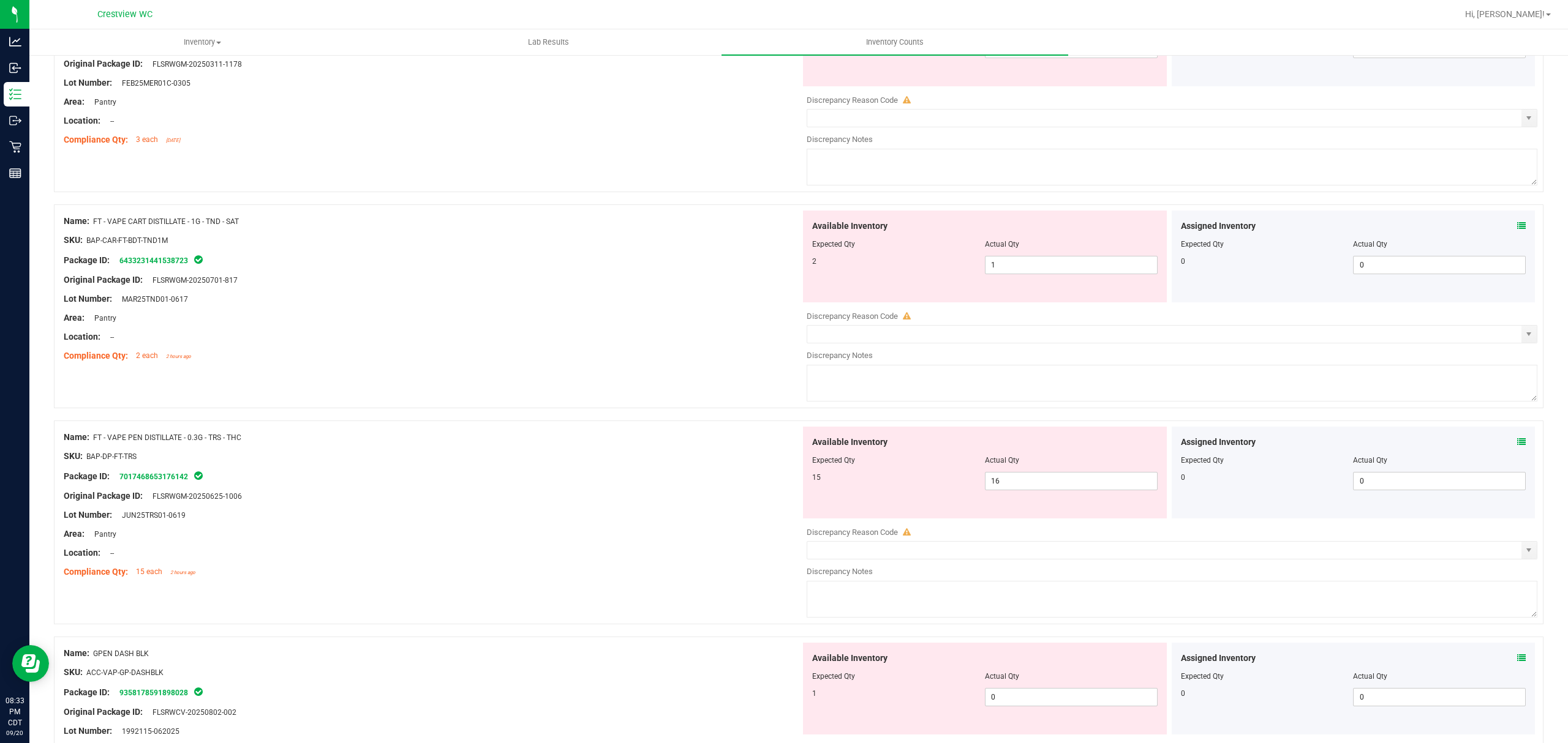
scroll to position [1073, 0]
click at [1518, 231] on icon at bounding box center [1522, 227] width 9 height 9
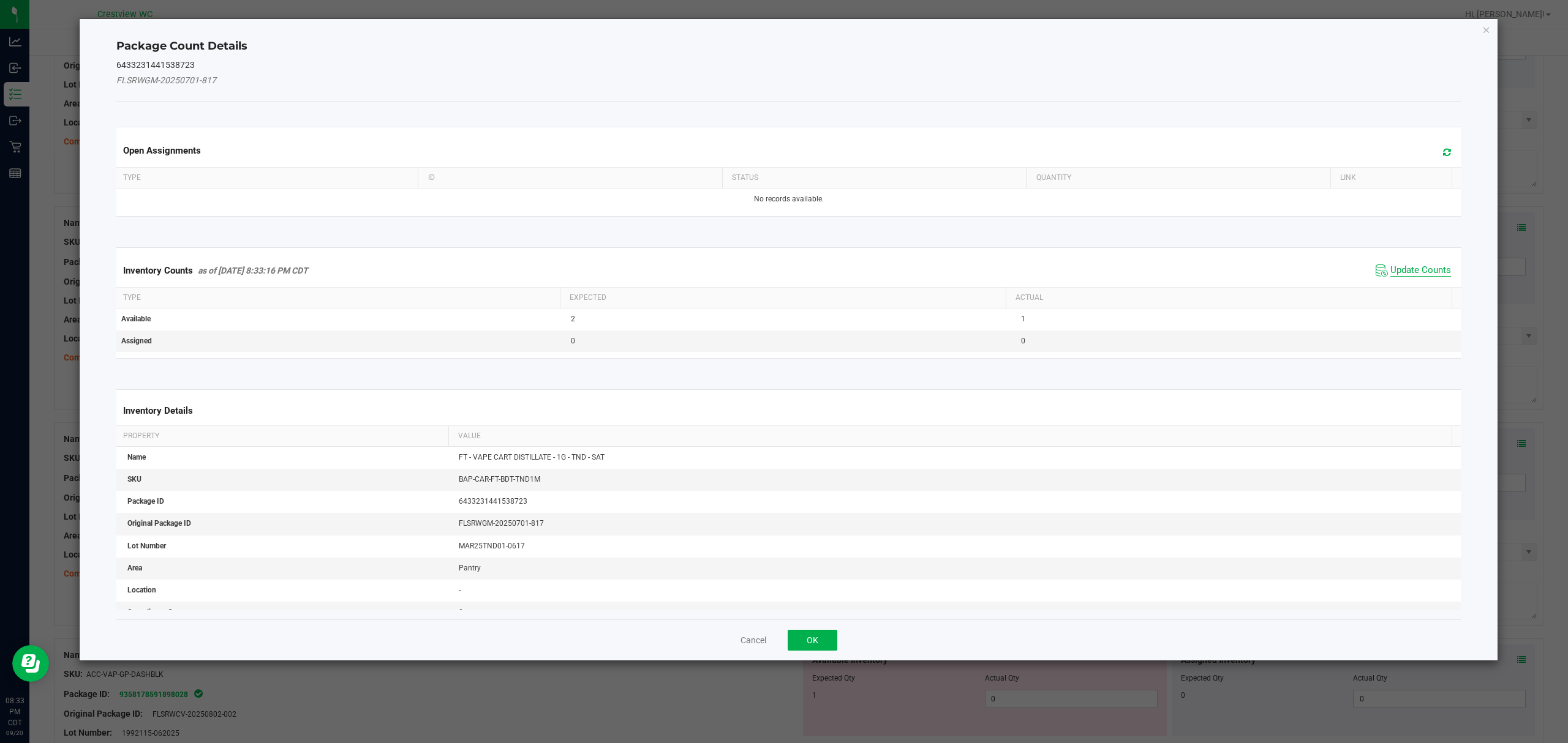
click at [1419, 273] on span "Update Counts" at bounding box center [1421, 270] width 61 height 12
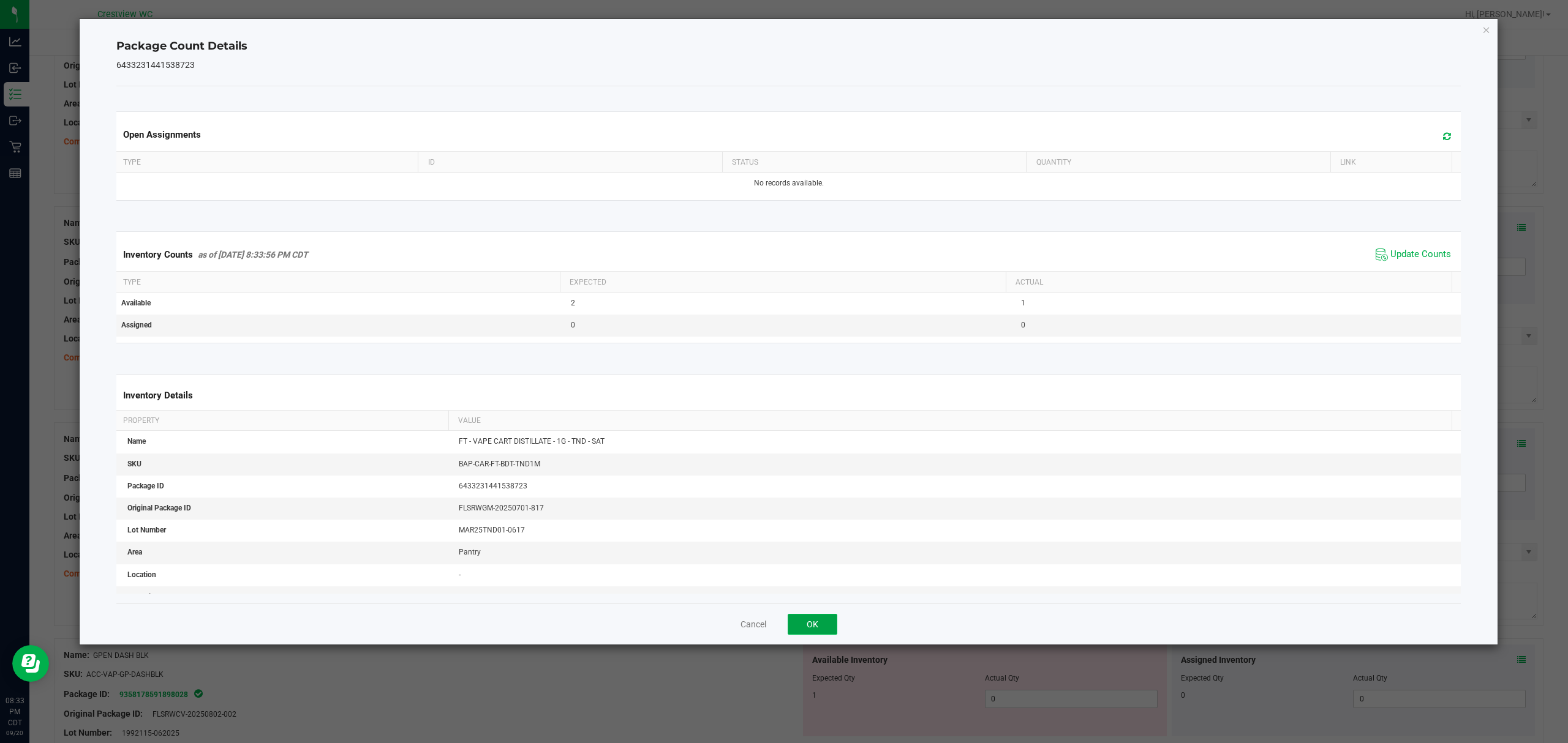
click at [829, 625] on button "OK" at bounding box center [812, 625] width 49 height 21
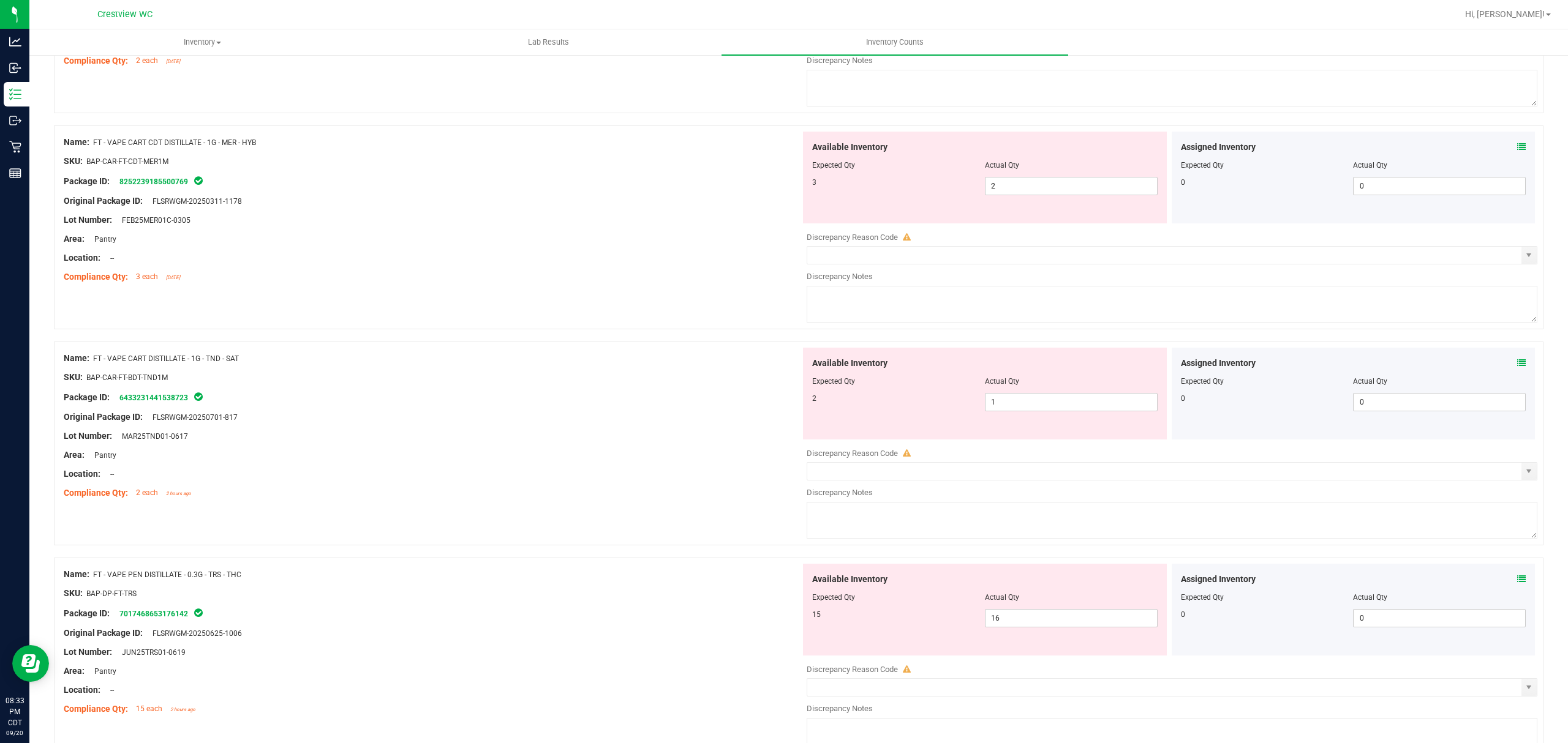
scroll to position [903, 0]
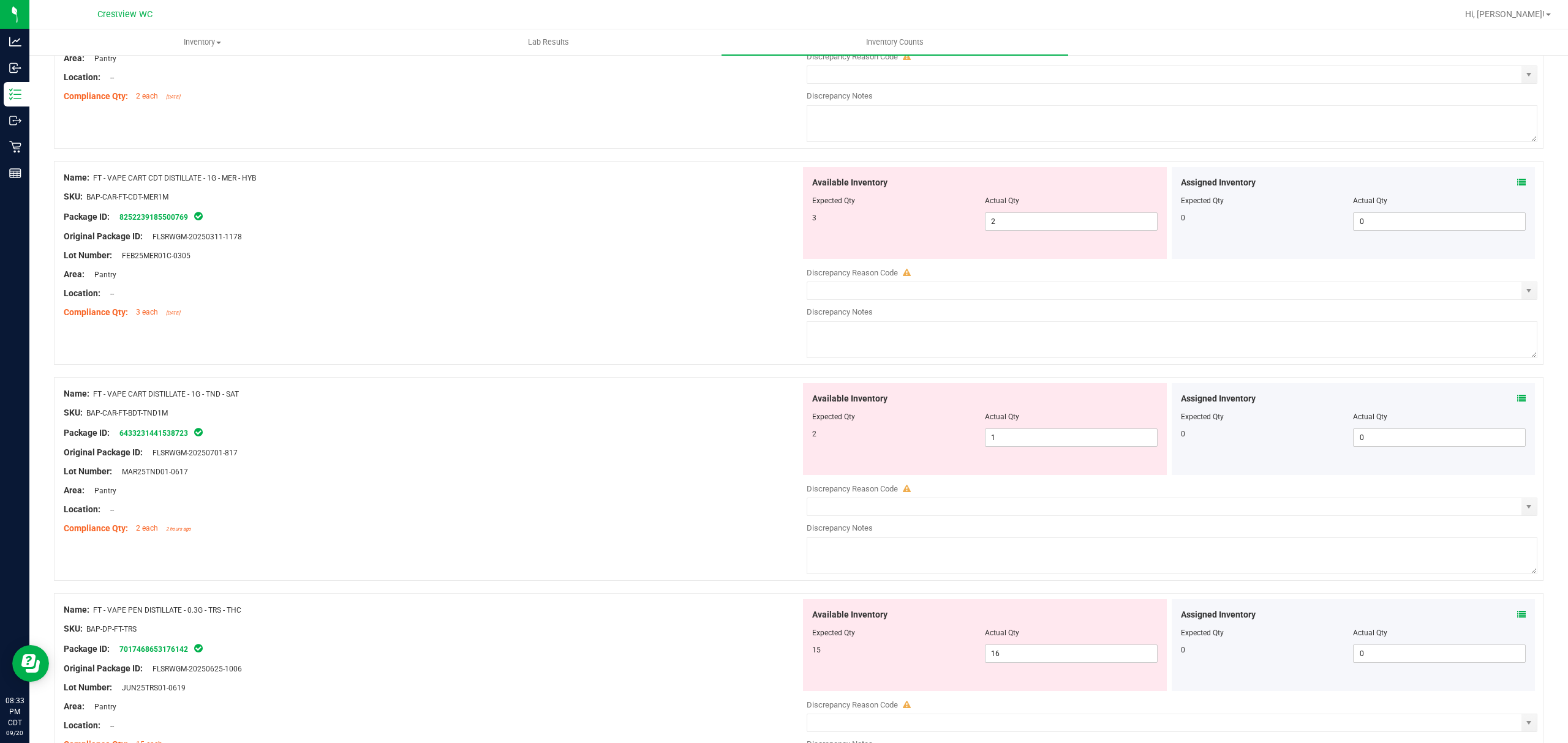
click at [1518, 189] on span at bounding box center [1522, 183] width 9 height 13
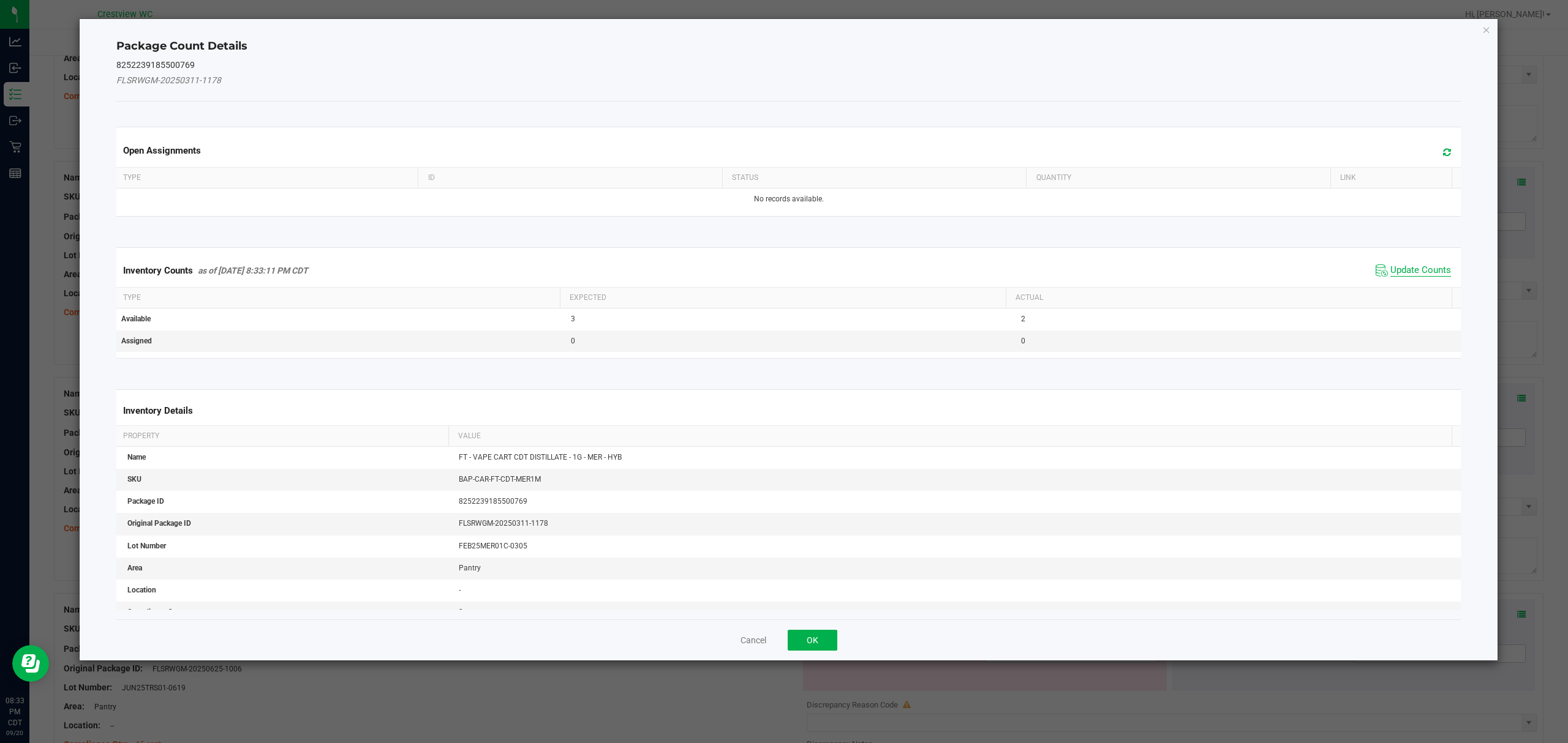
click at [1424, 270] on span "Update Counts" at bounding box center [1421, 270] width 61 height 12
click at [822, 630] on button "OK" at bounding box center [812, 641] width 49 height 21
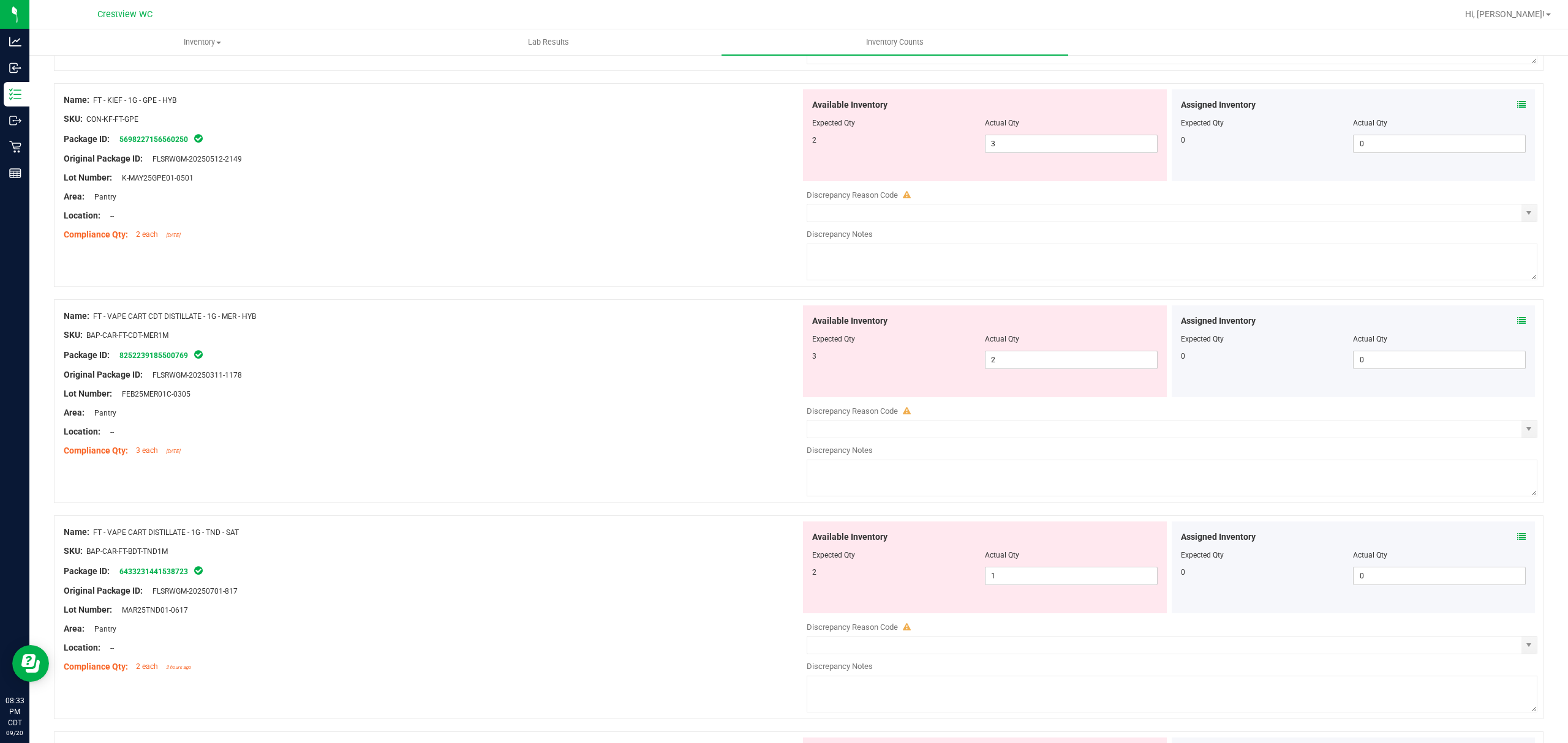
scroll to position [720, 0]
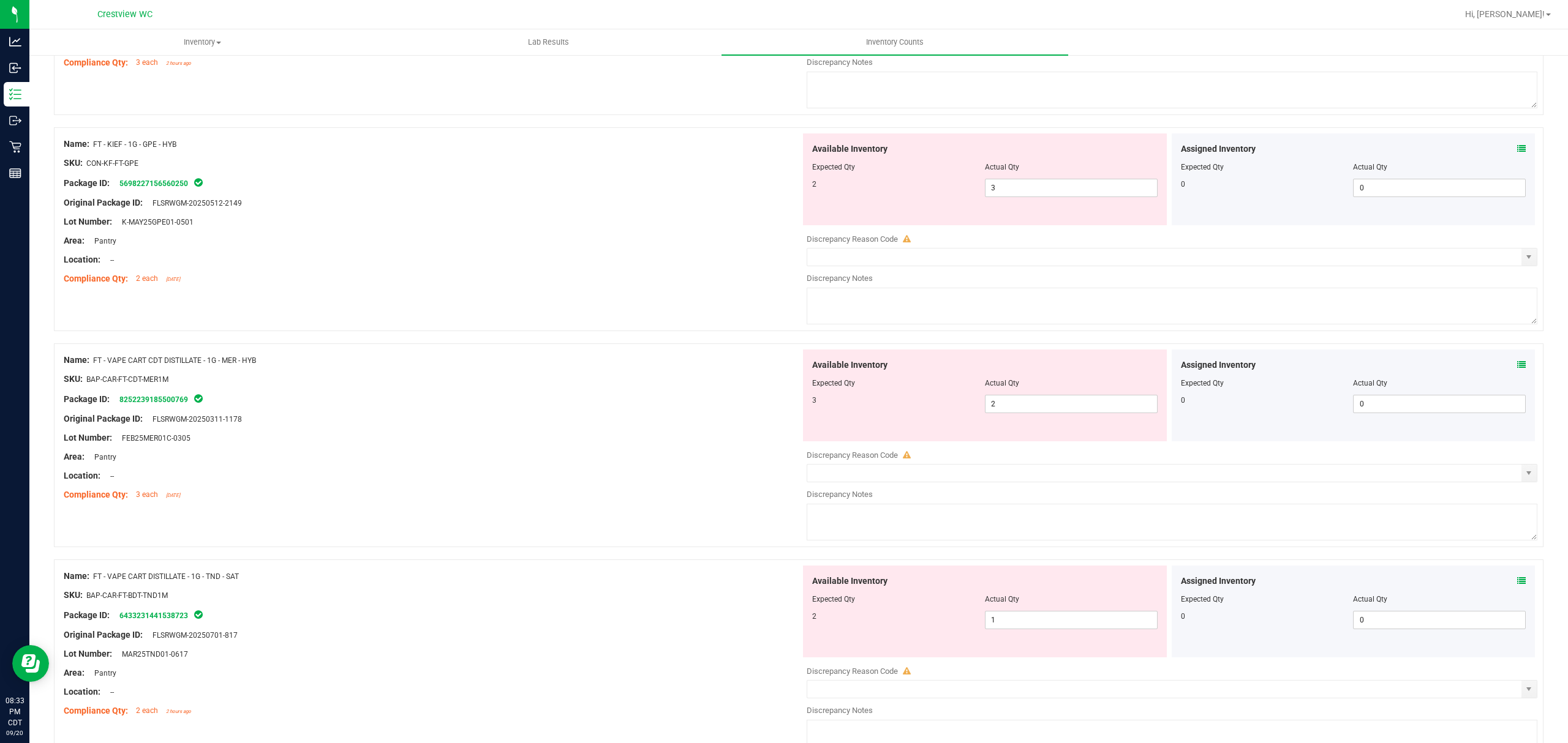
click at [1518, 150] on icon at bounding box center [1522, 149] width 9 height 9
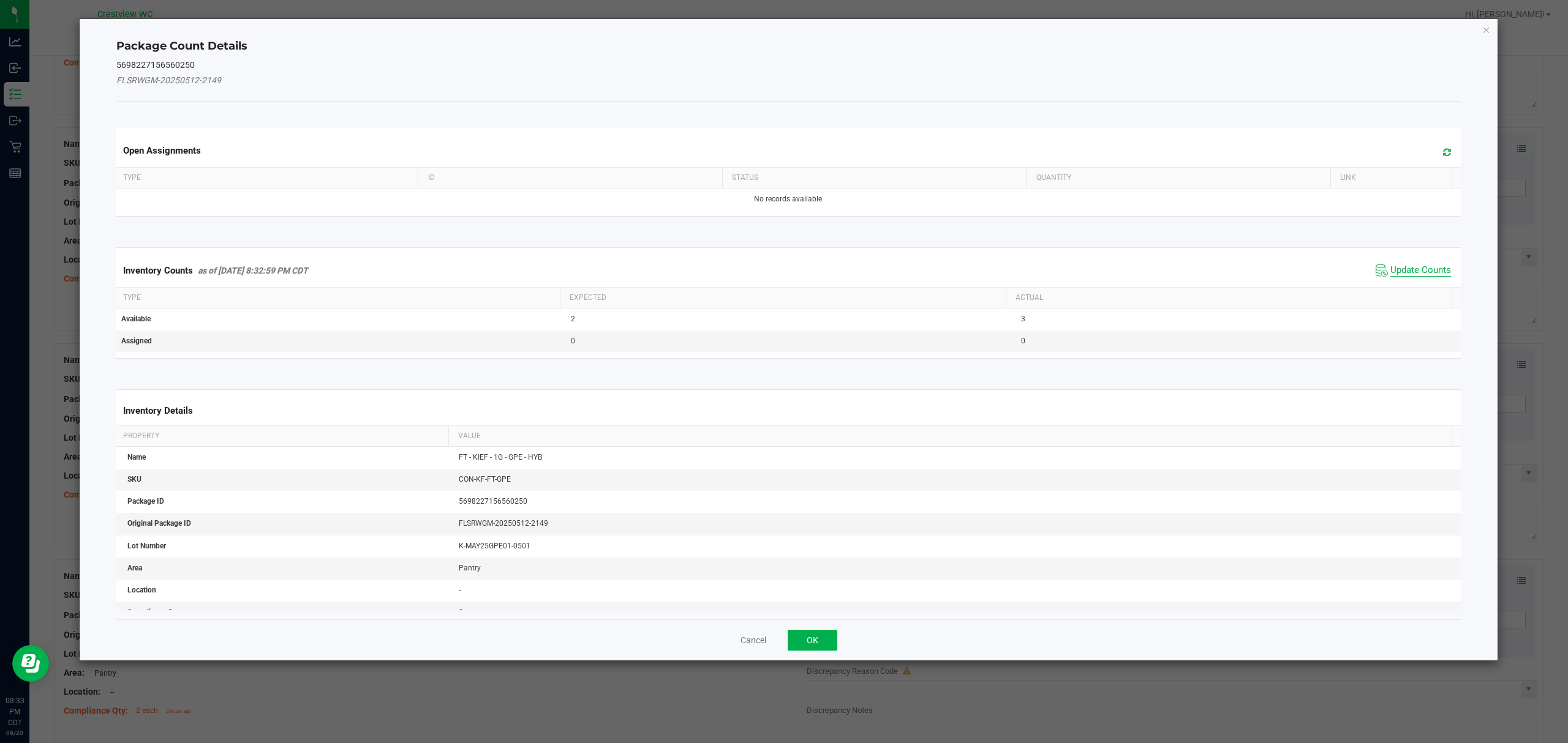
click at [1417, 271] on span "Update Counts" at bounding box center [1421, 270] width 61 height 12
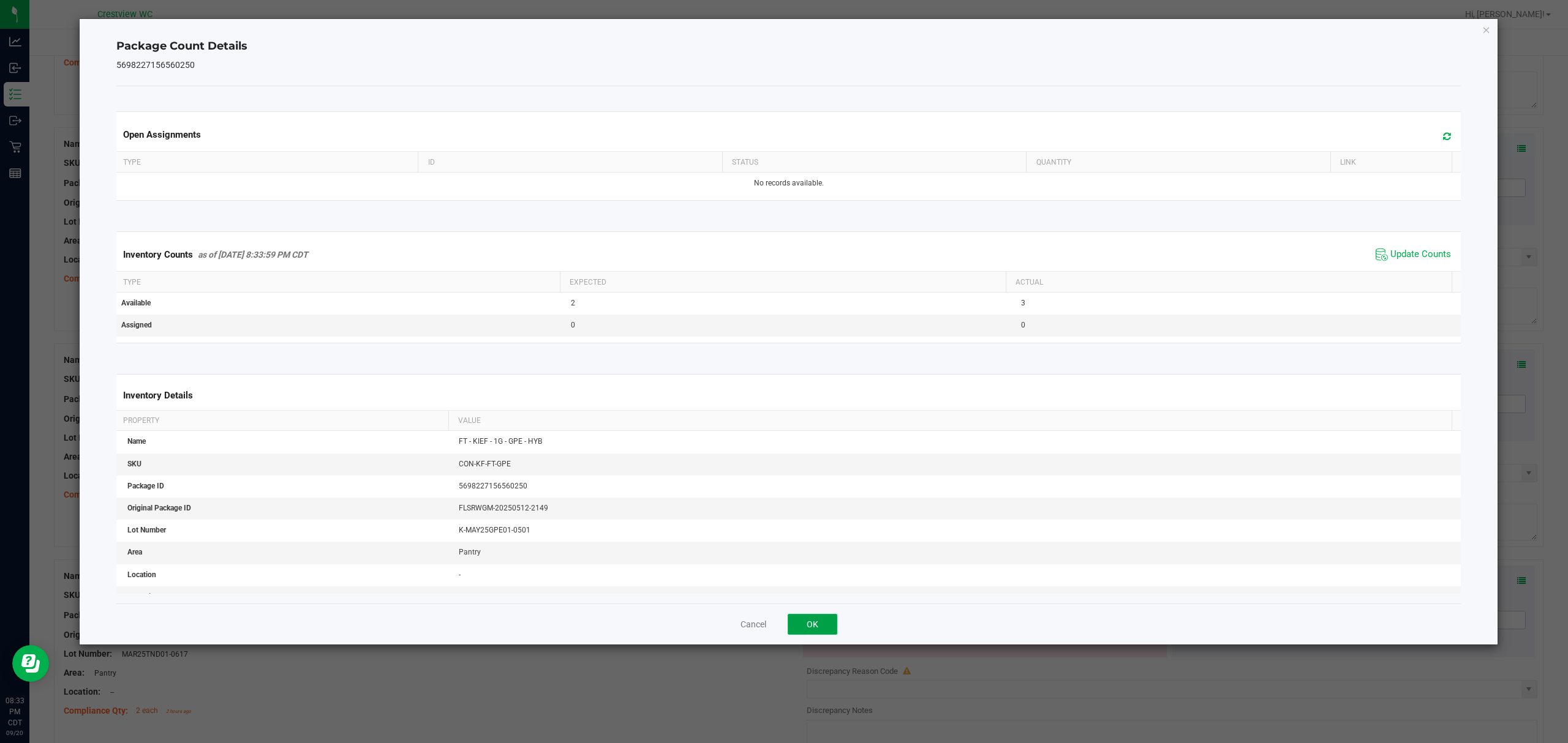
click at [824, 618] on button "OK" at bounding box center [812, 625] width 49 height 21
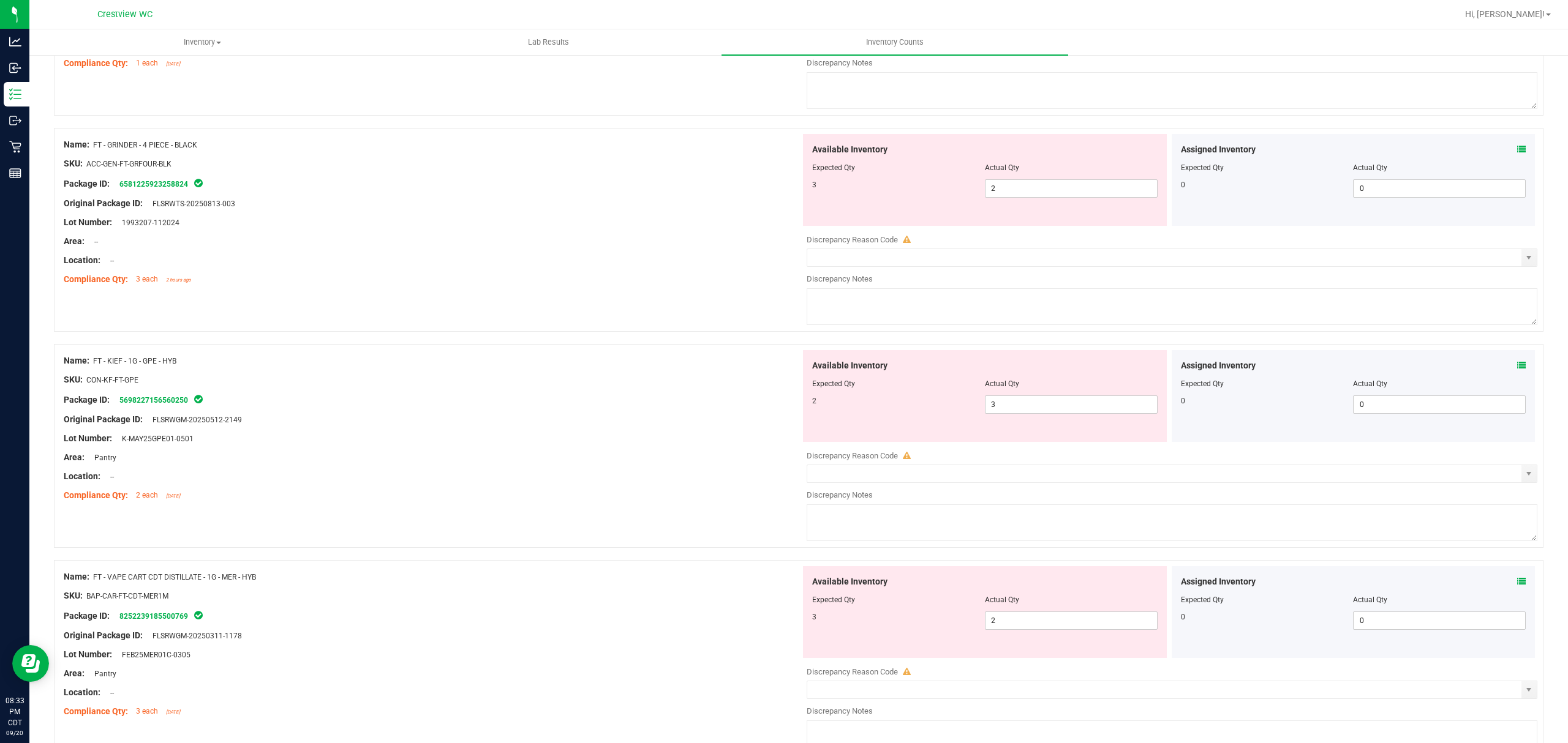
scroll to position [498, 0]
click at [1518, 159] on icon at bounding box center [1522, 154] width 9 height 9
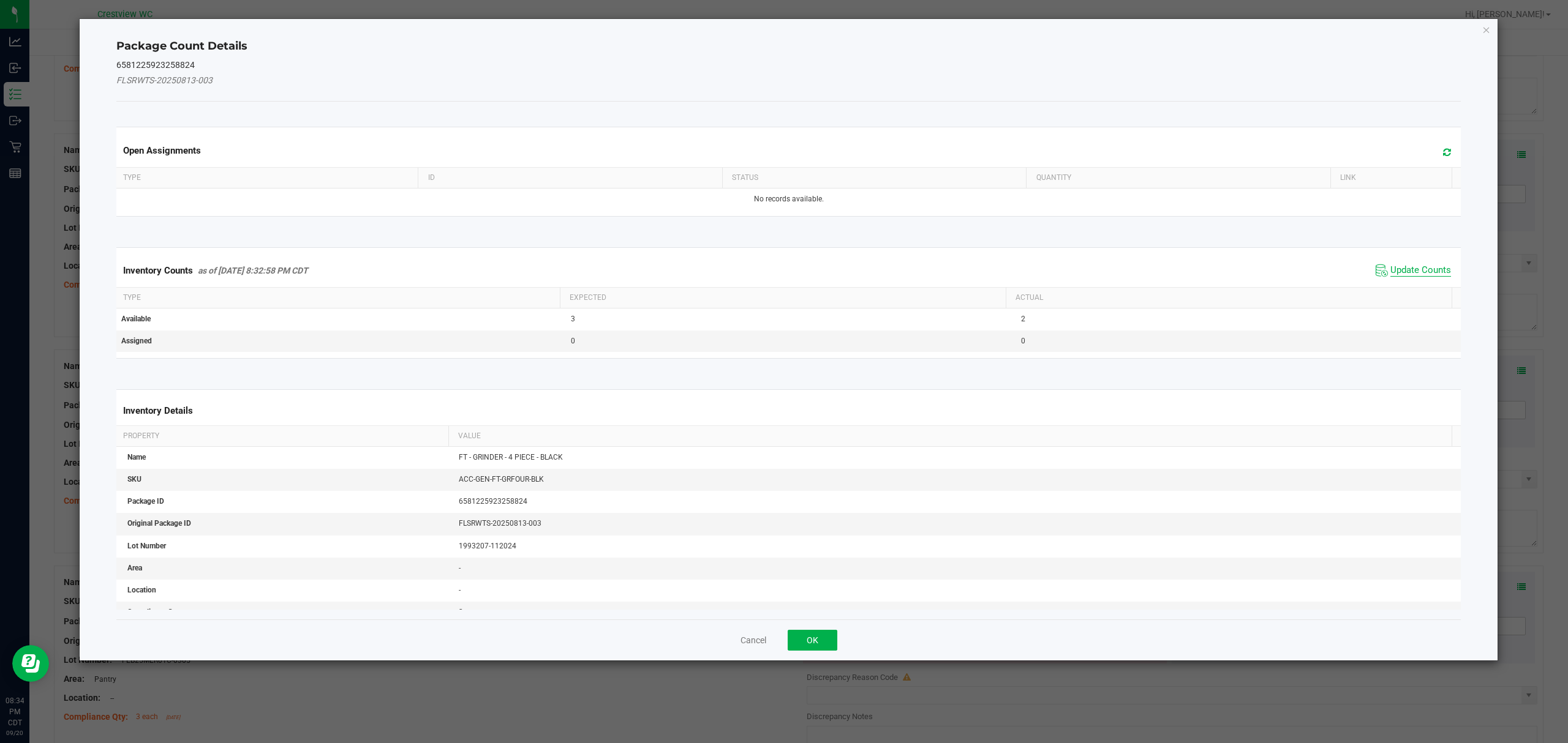
click at [1415, 272] on span "Update Counts" at bounding box center [1421, 270] width 61 height 12
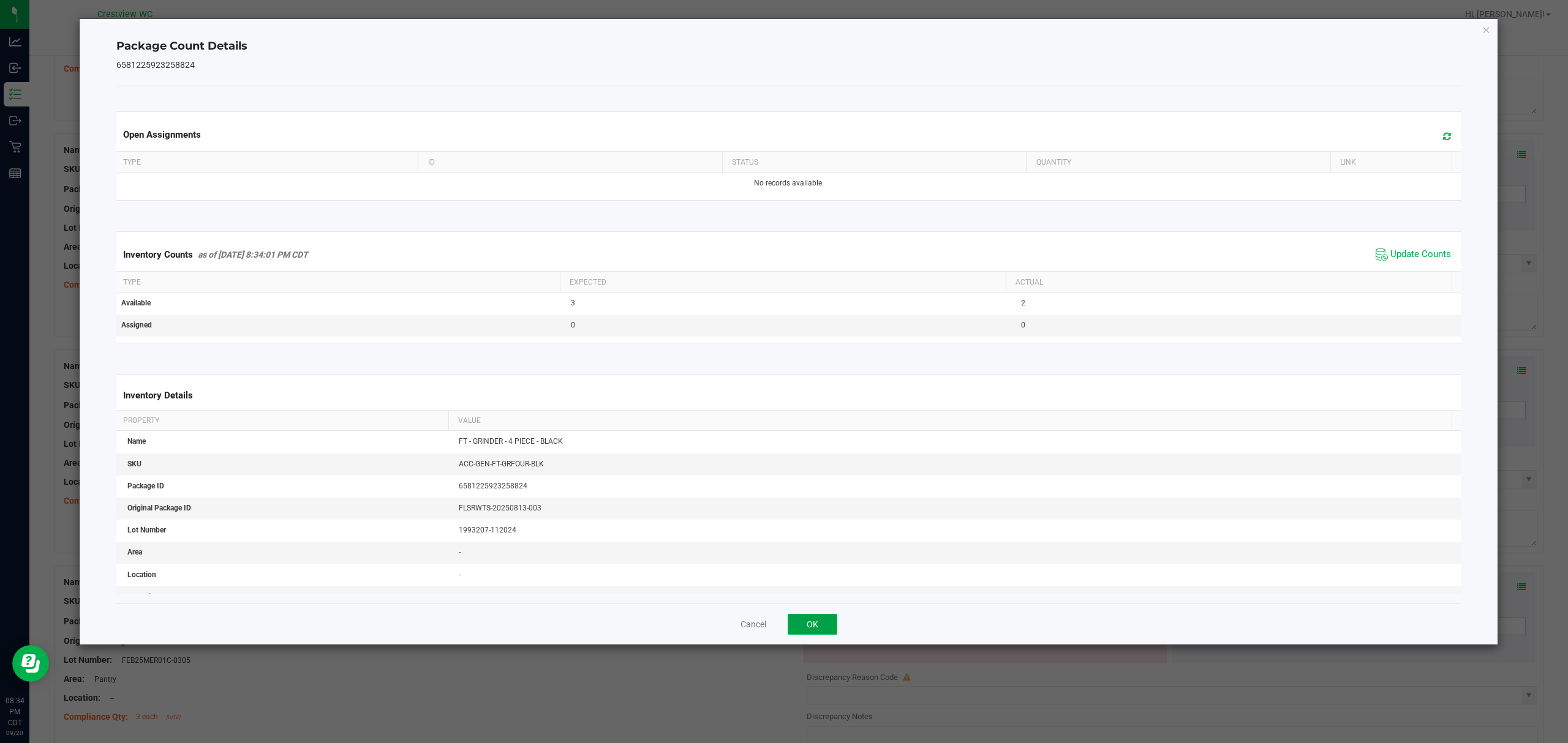
click at [829, 621] on button "OK" at bounding box center [812, 625] width 49 height 21
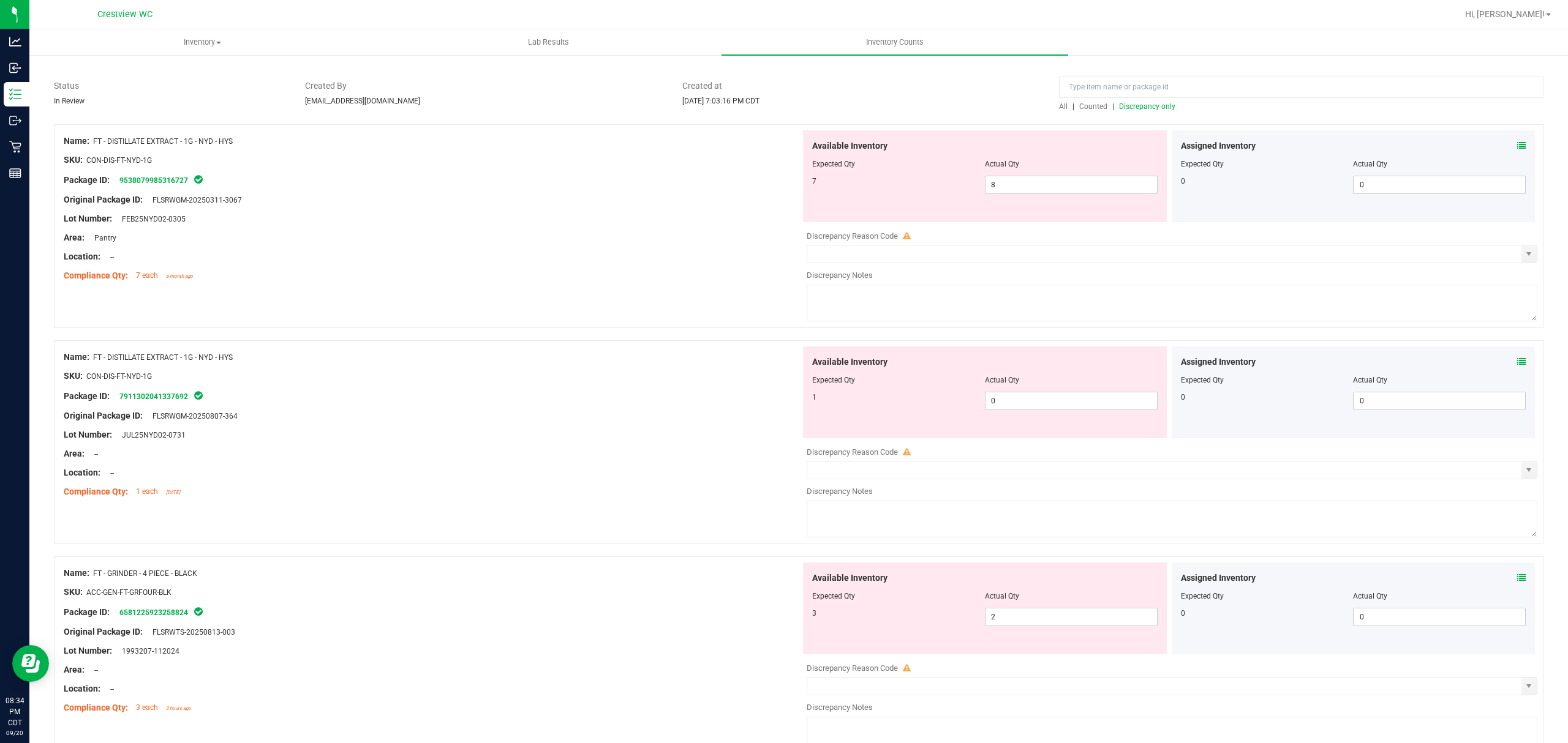
scroll to position [74, 0]
click at [1518, 368] on span at bounding box center [1522, 363] width 9 height 13
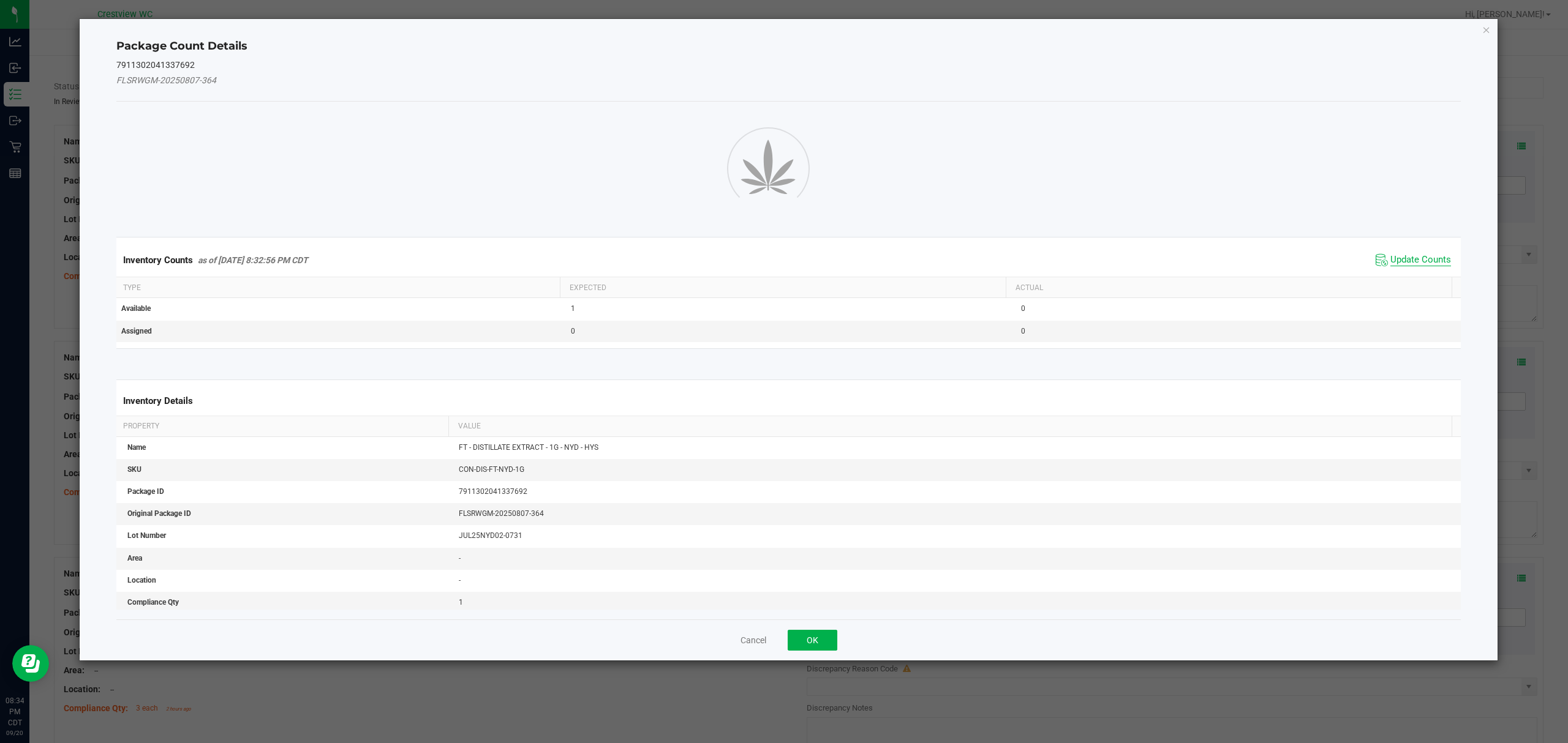
click at [1425, 266] on span "Update Counts" at bounding box center [1421, 259] width 61 height 12
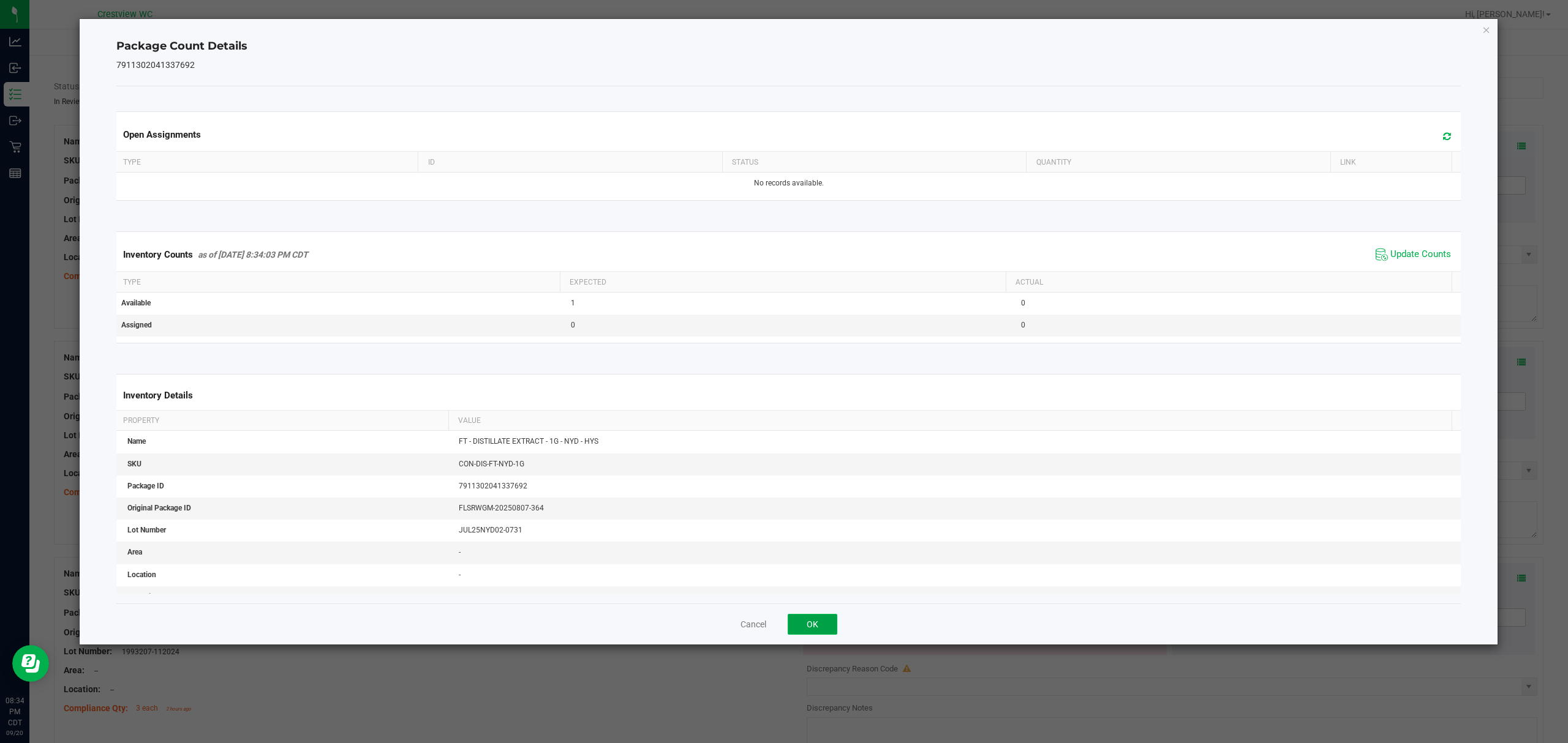
click at [820, 615] on button "OK" at bounding box center [812, 625] width 49 height 21
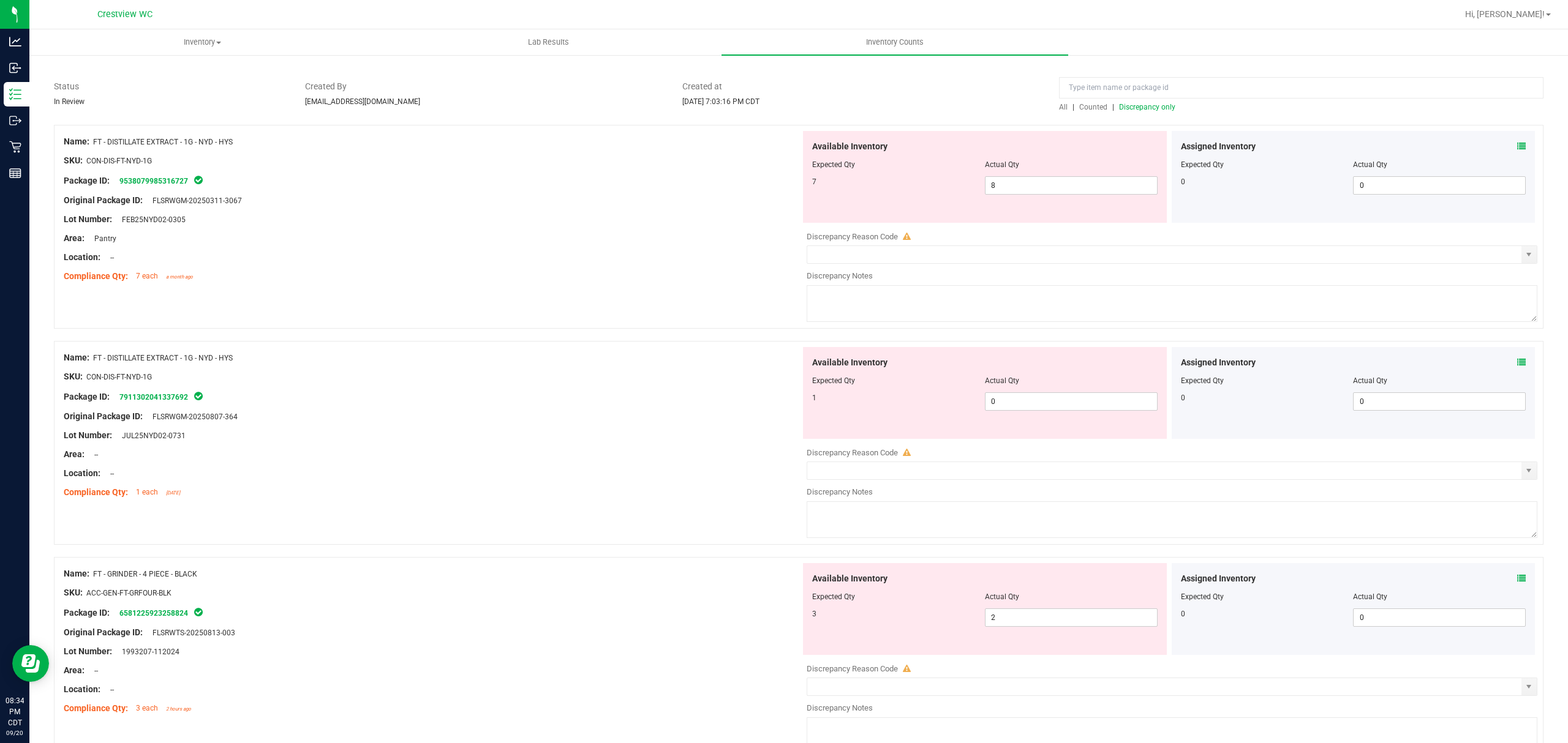
click at [1518, 147] on icon at bounding box center [1522, 146] width 9 height 9
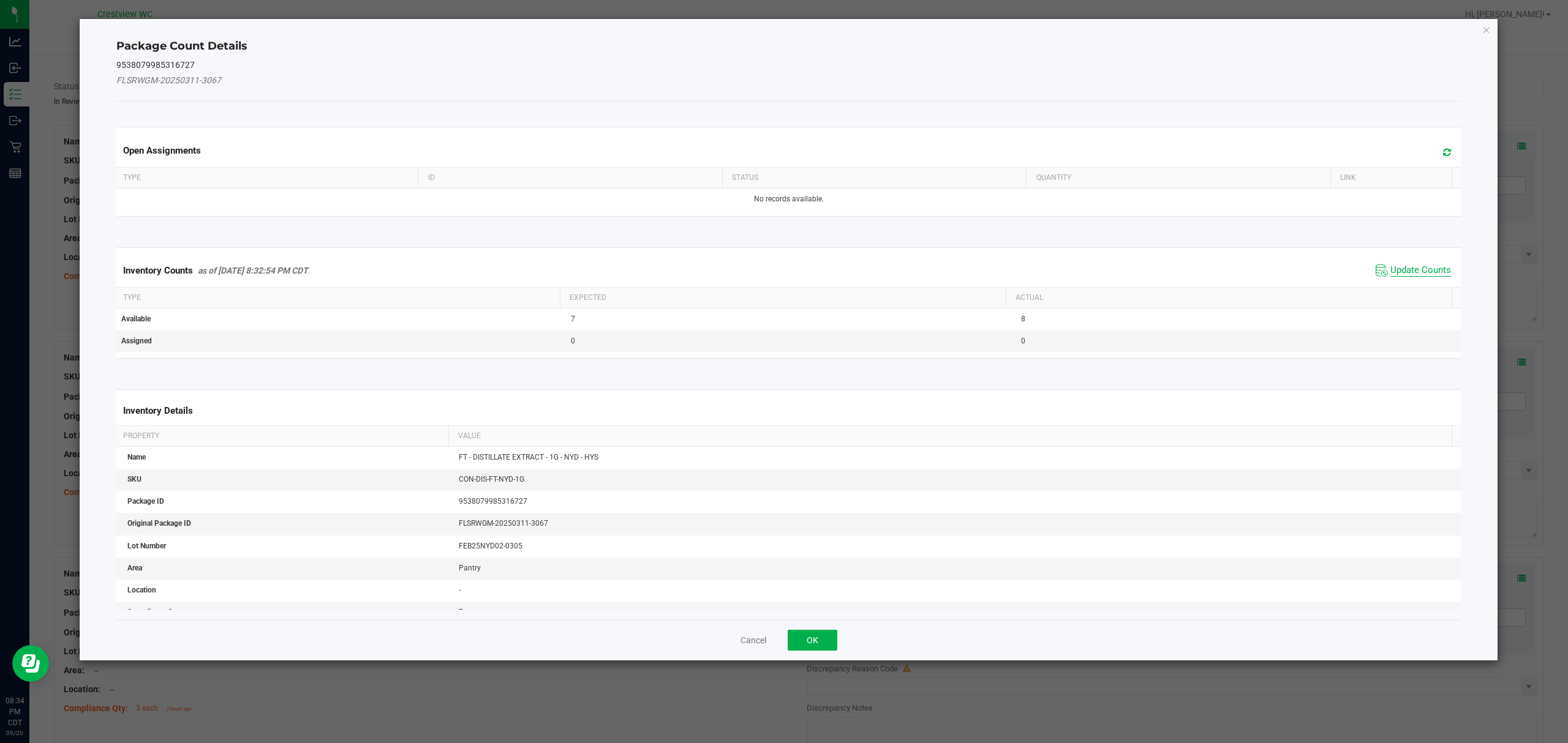
click at [1413, 270] on span "Update Counts" at bounding box center [1421, 270] width 61 height 12
click at [824, 630] on button "OK" at bounding box center [812, 641] width 49 height 21
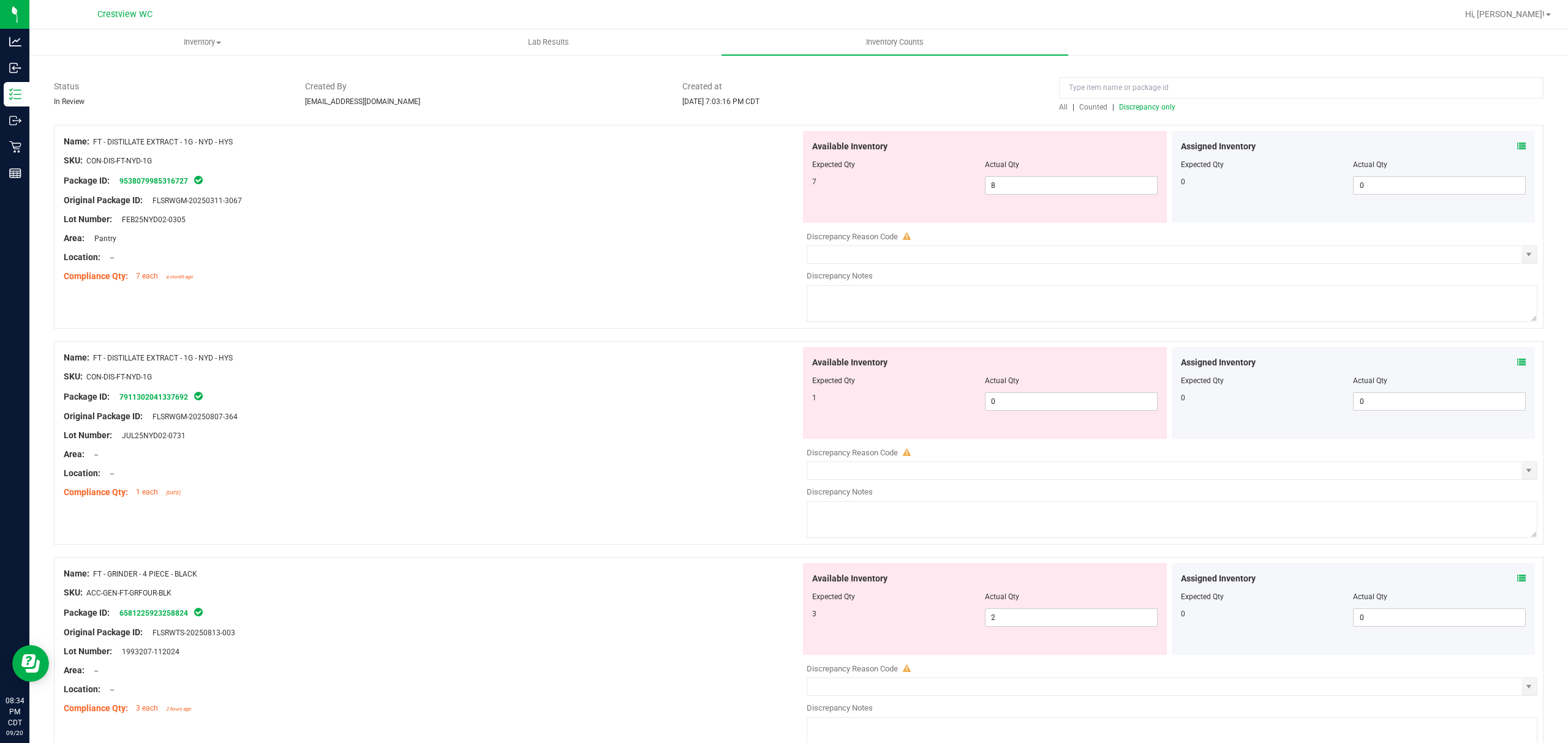
scroll to position [0, 0]
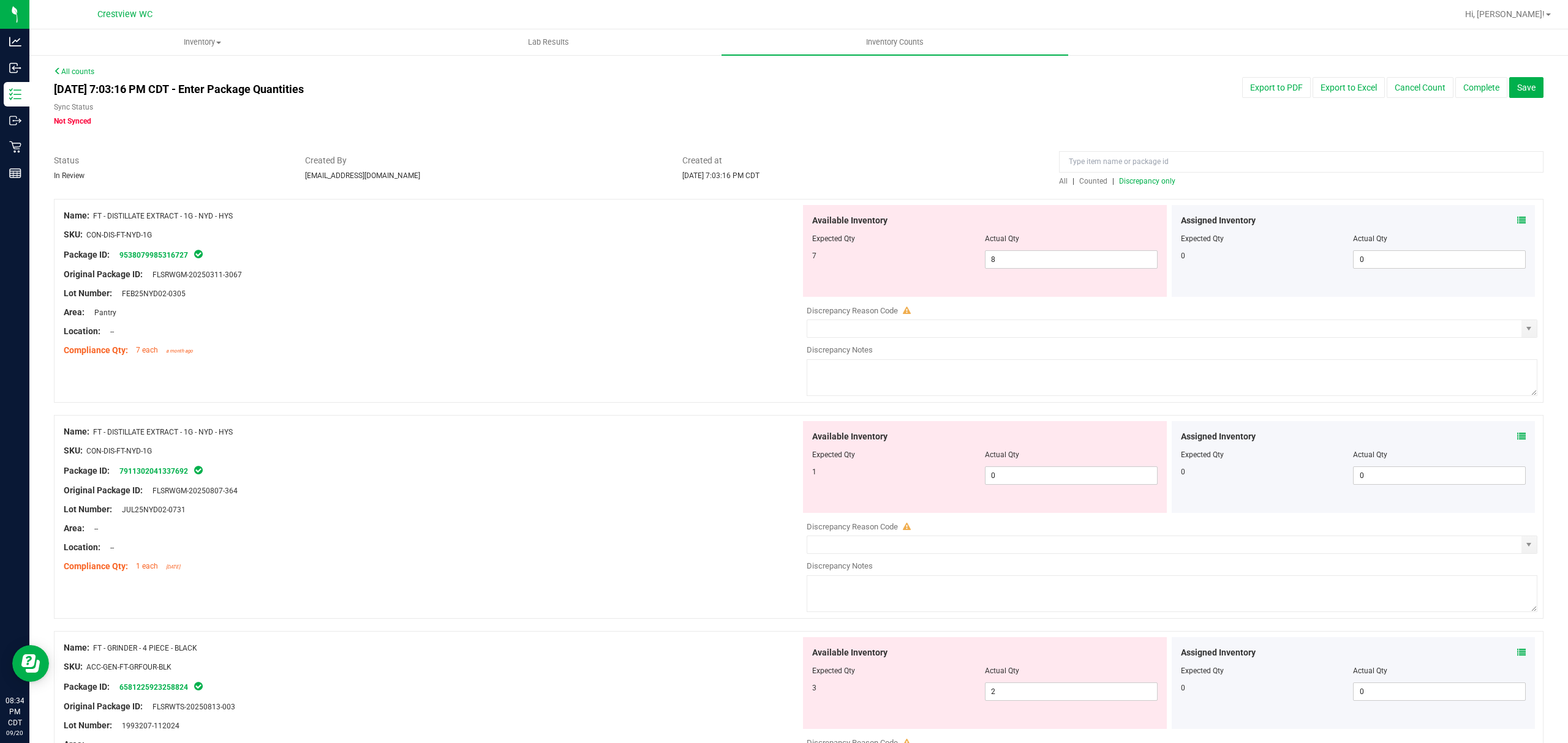
click at [1150, 181] on span "Discrepancy only" at bounding box center [1148, 181] width 57 height 9
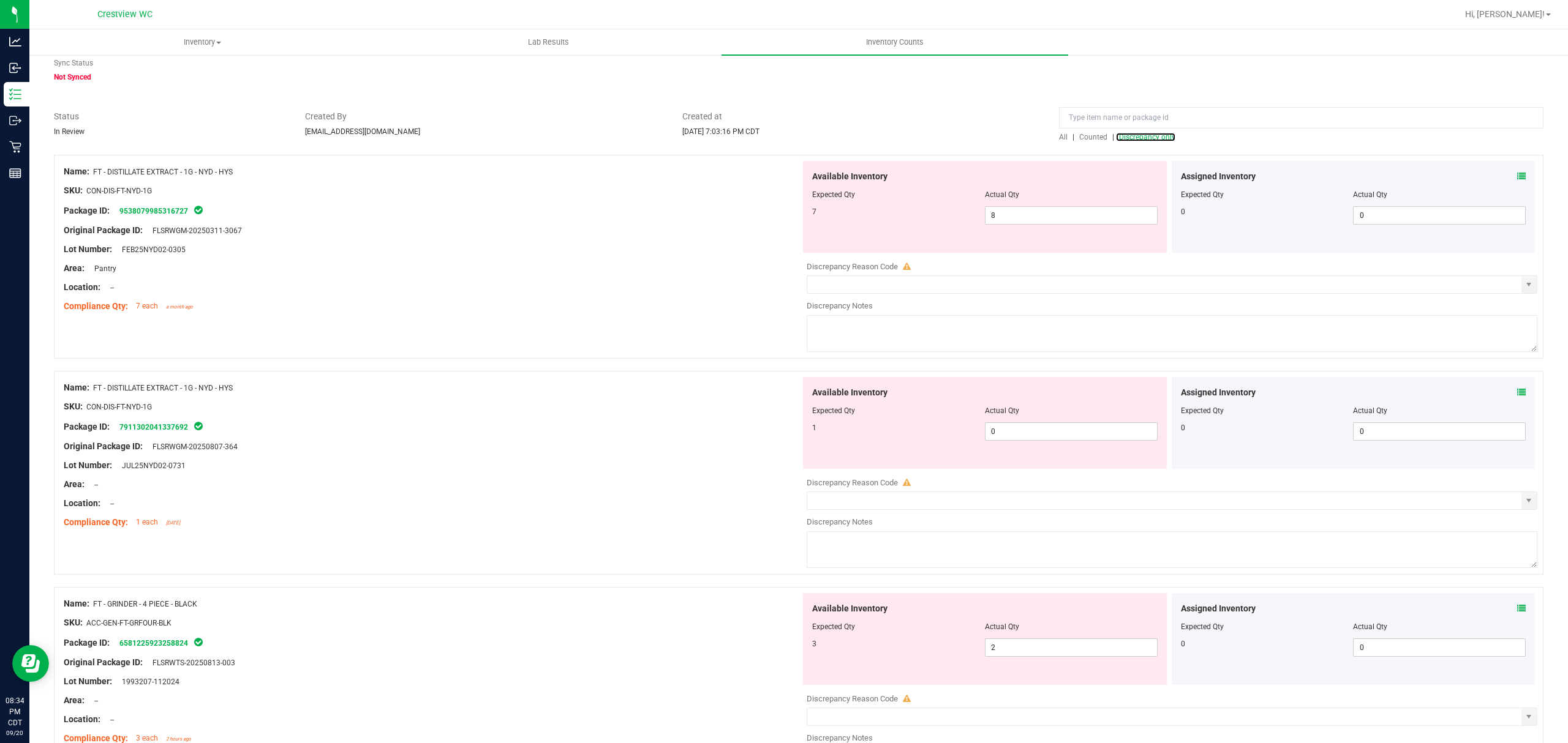
scroll to position [81, 0]
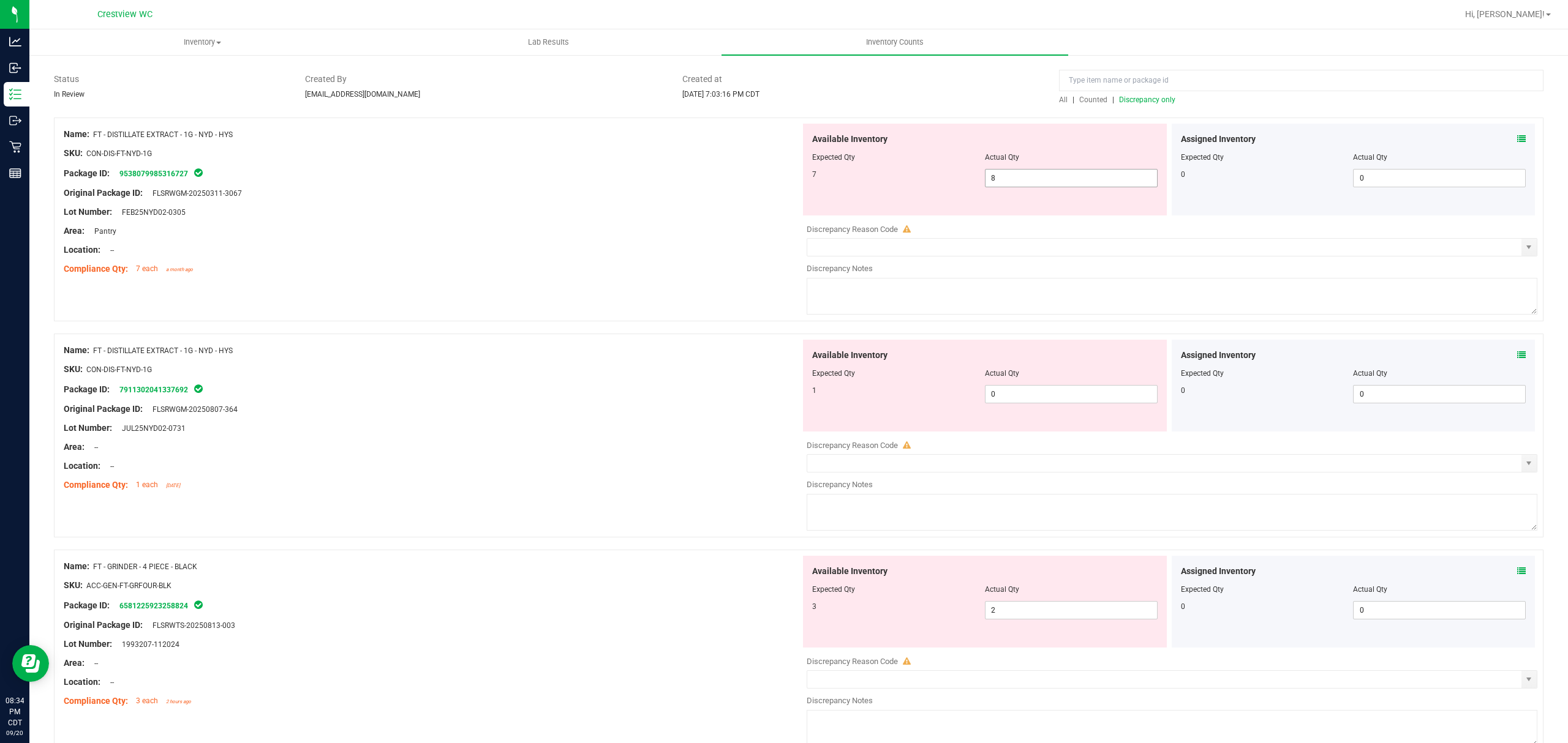
click at [1054, 180] on input "8" at bounding box center [1071, 178] width 171 height 17
click at [1056, 392] on div "Available Inventory Expected Qty Actual Qty 1 0 0" at bounding box center [985, 385] width 364 height 92
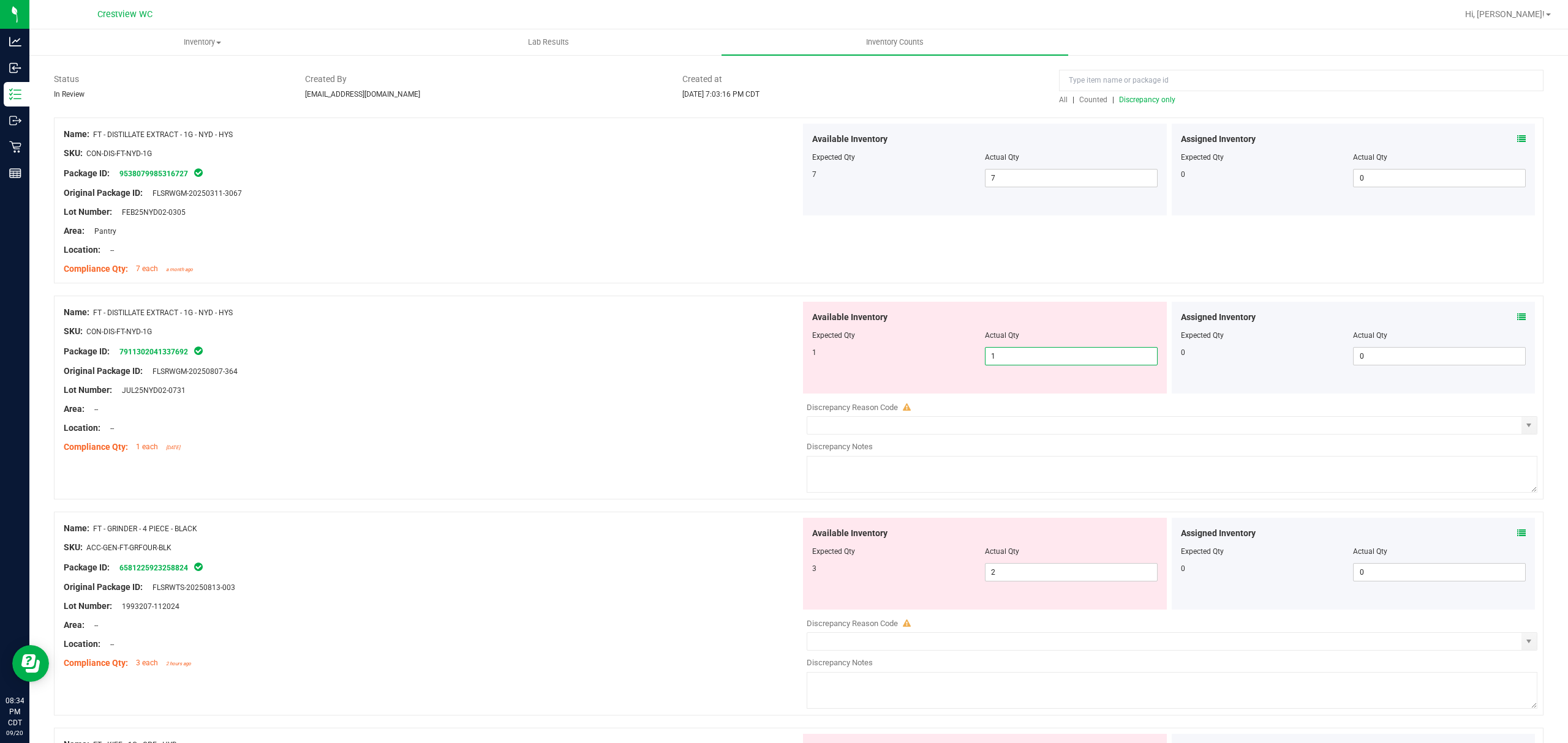
click at [446, 466] on div "Name: FT - DISTILLATE EXTRACT - 1G - NYD - HYS SKU: CON-DIS-FT-NYD-1G Package I…" at bounding box center [798, 403] width 1489 height 216
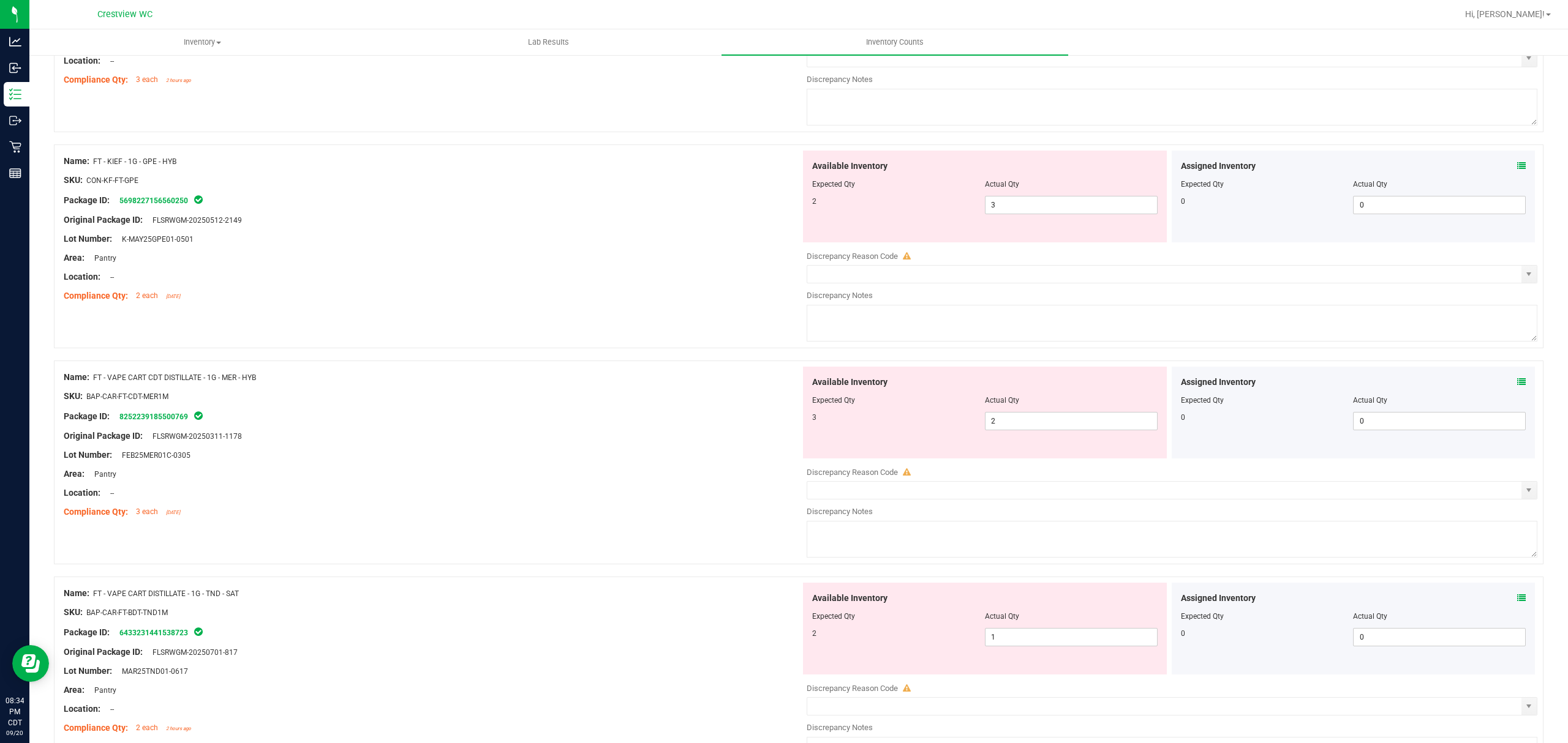
scroll to position [653, 0]
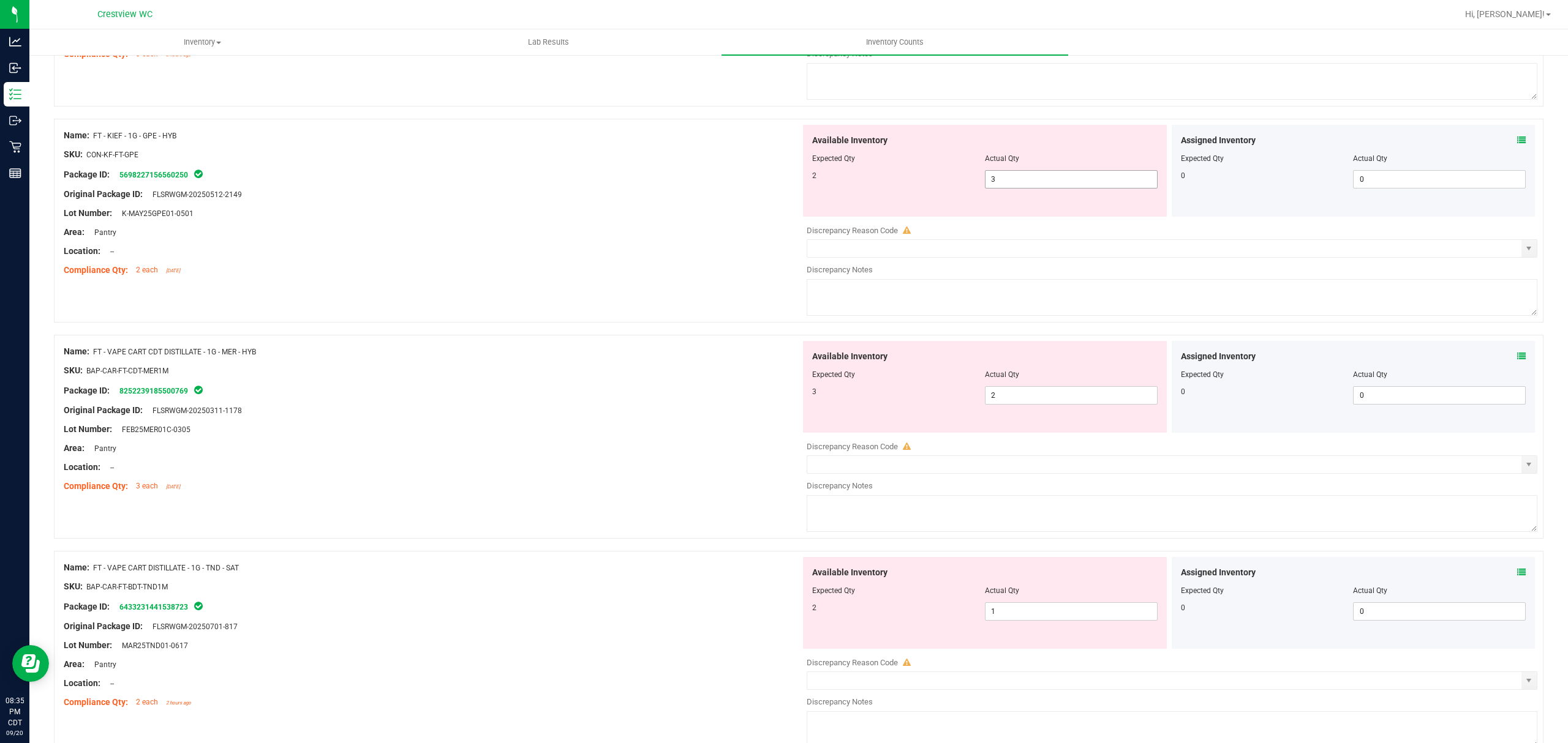
click at [1088, 183] on input "3" at bounding box center [1071, 180] width 171 height 17
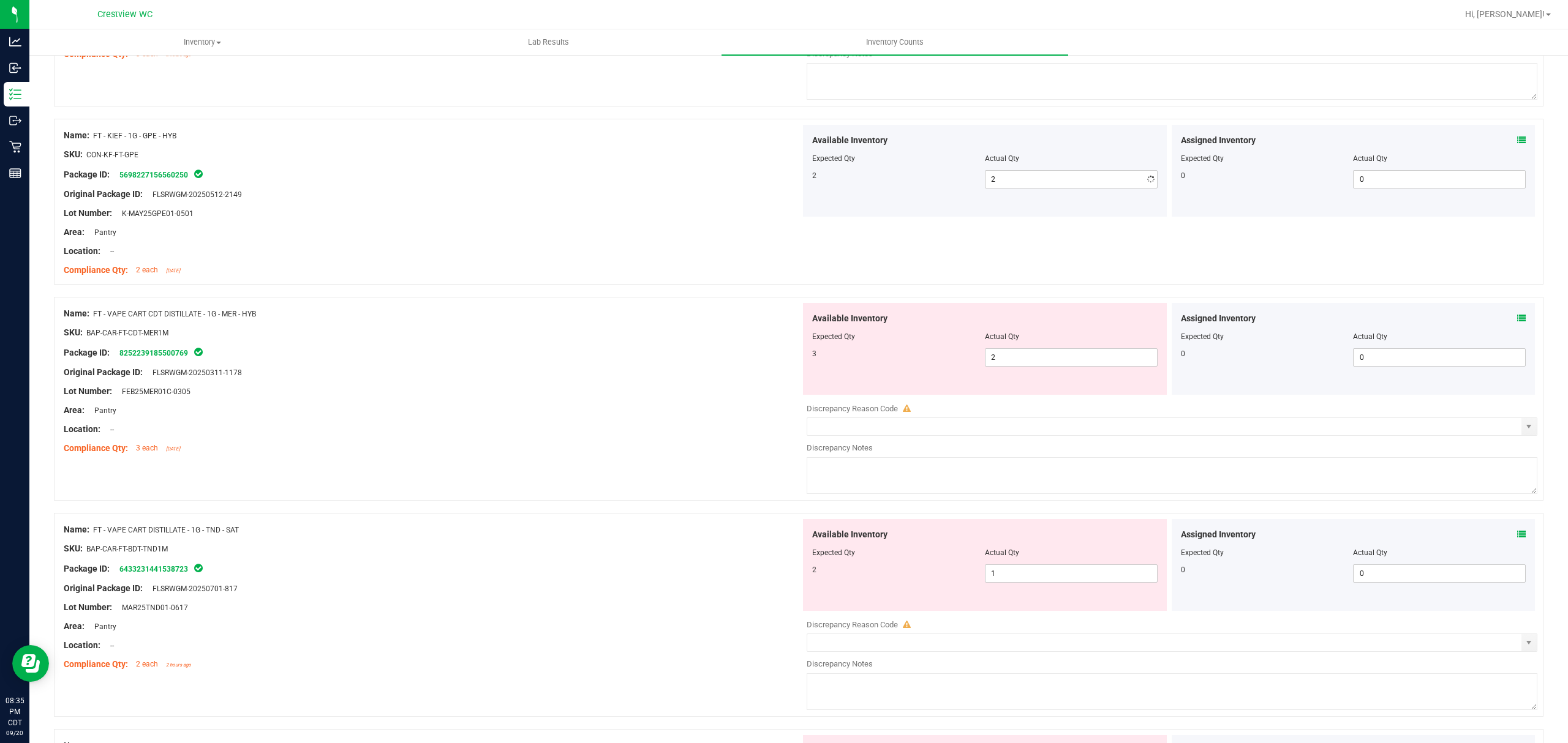
click at [652, 219] on div "Lot Number: K-MAY25GPE01-0501" at bounding box center [432, 214] width 737 height 13
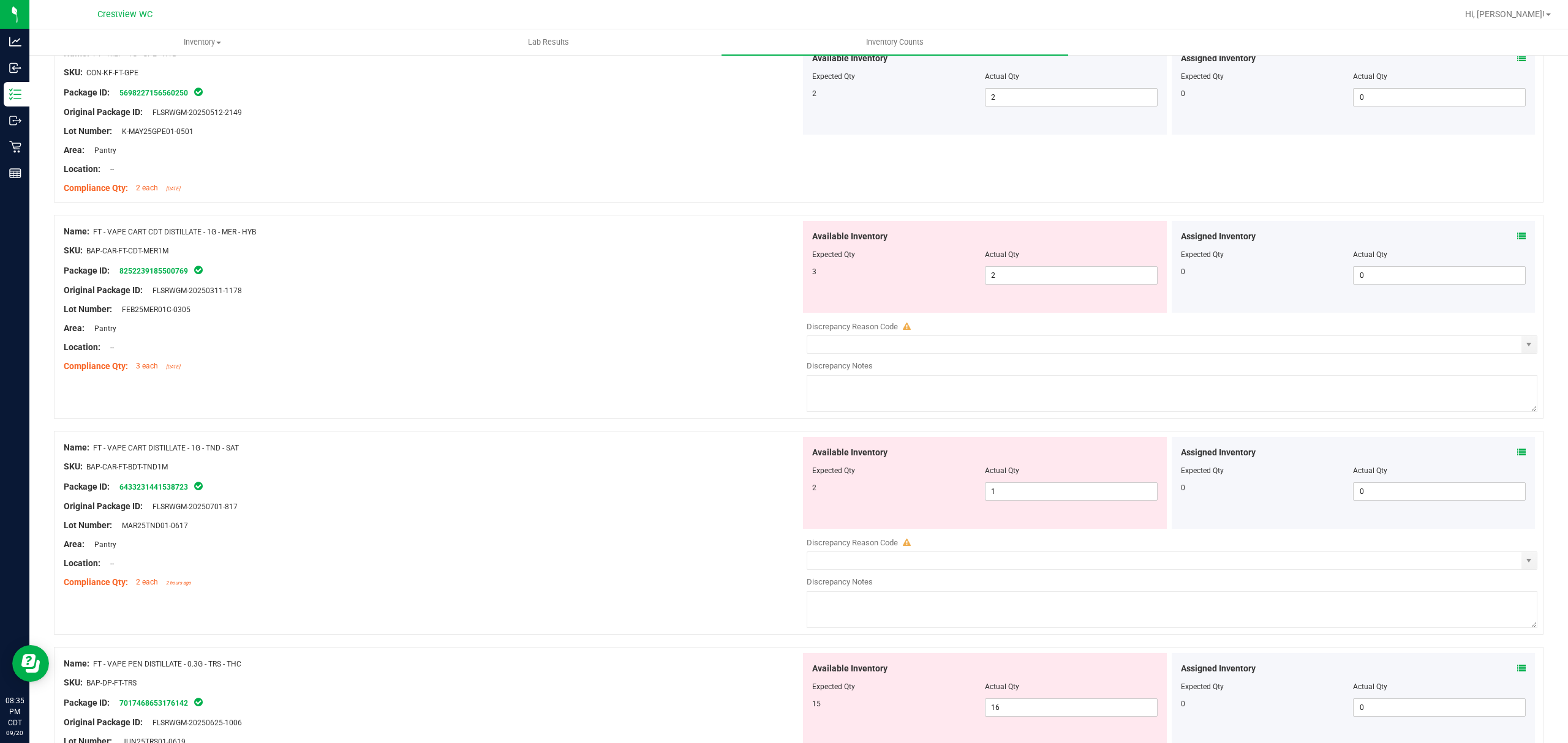
scroll to position [816, 0]
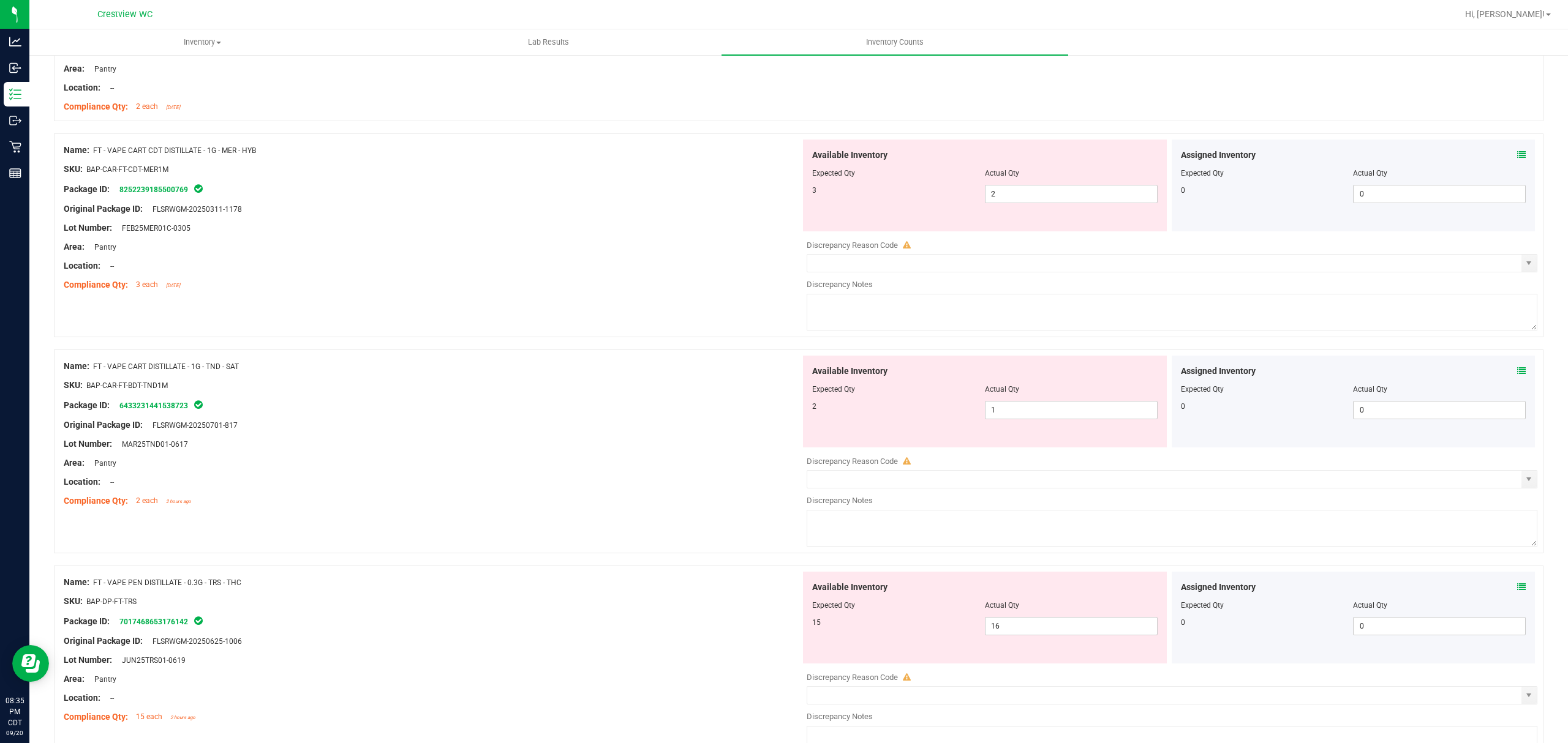
click at [1055, 240] on div "Discrepancy Reason Code" at bounding box center [1172, 245] width 731 height 12
click at [1064, 219] on div "Available Inventory Expected Qty Actual Qty 3 2 2" at bounding box center [985, 186] width 364 height 92
click at [1075, 191] on input "2" at bounding box center [1071, 194] width 171 height 17
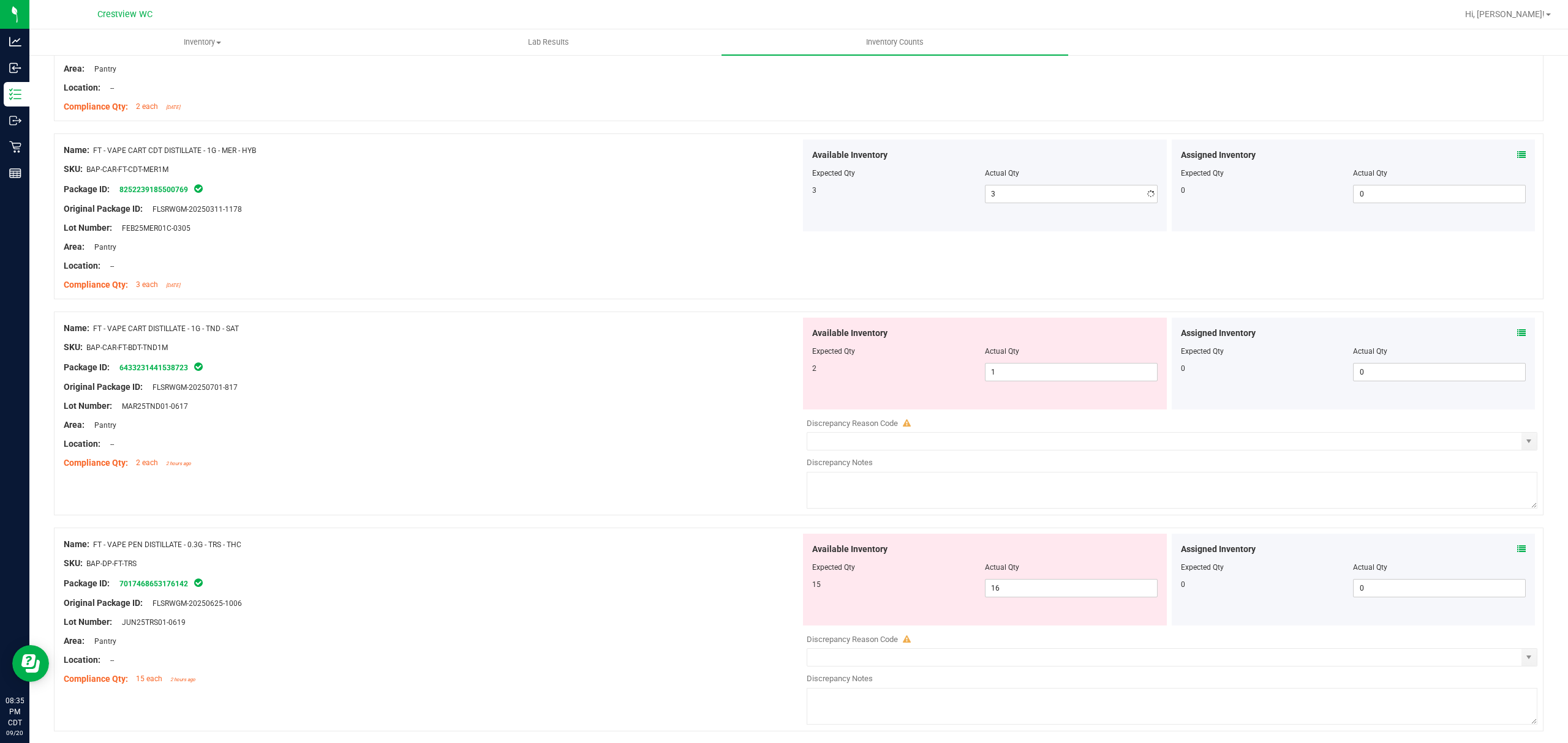
drag, startPoint x: 537, startPoint y: 216, endPoint x: 538, endPoint y: 228, distance: 12.0
click at [537, 226] on div "Name: FT - VAPE CART CDT DISTILLATE - 1G - MER - HYB SKU: BAP-CAR-FT-CDT-MER1M …" at bounding box center [432, 218] width 737 height 156
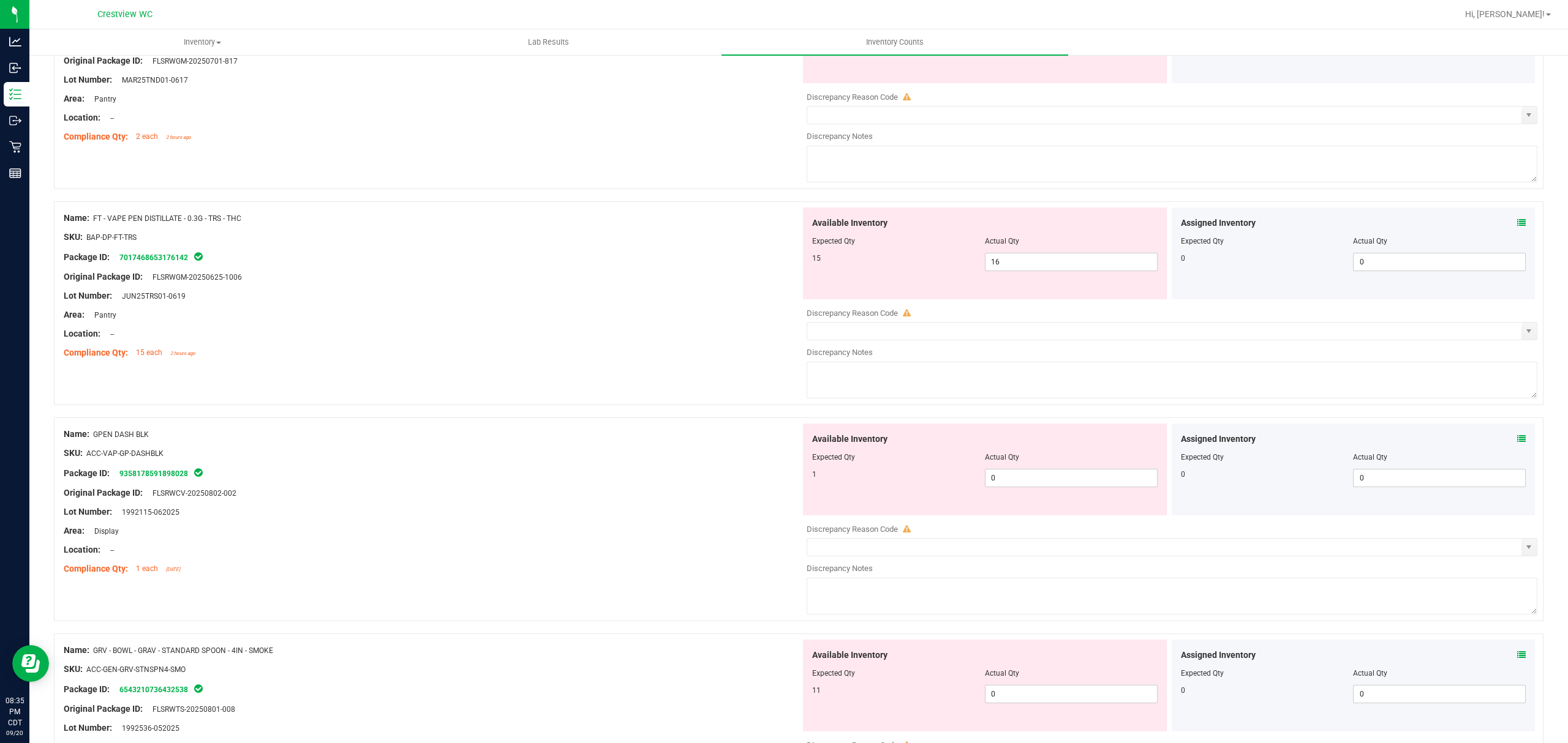
click at [562, 214] on div "Name: FT - VAPE PEN DISTILLATE - 0.3G - TRS - THC" at bounding box center [432, 219] width 737 height 13
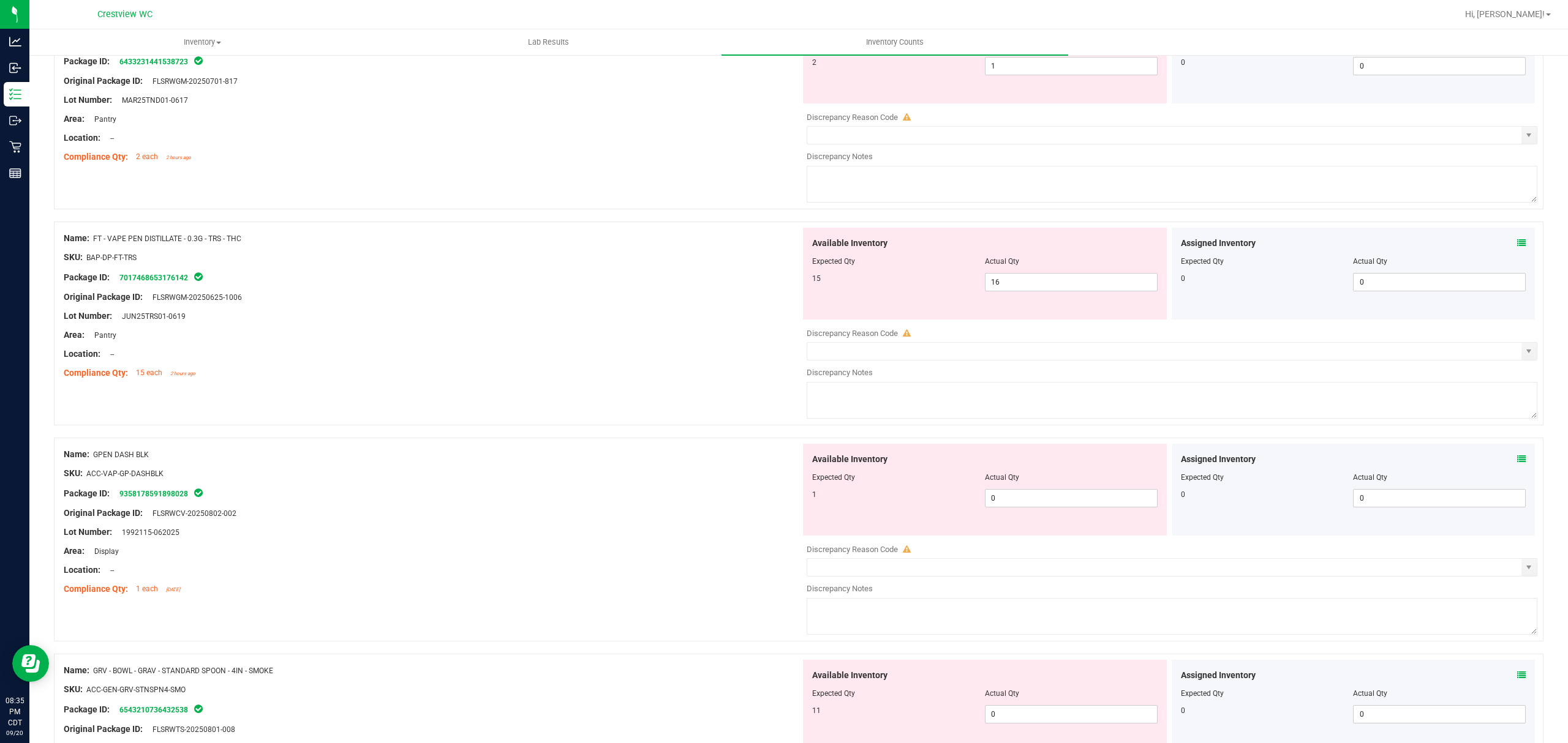
scroll to position [1061, 0]
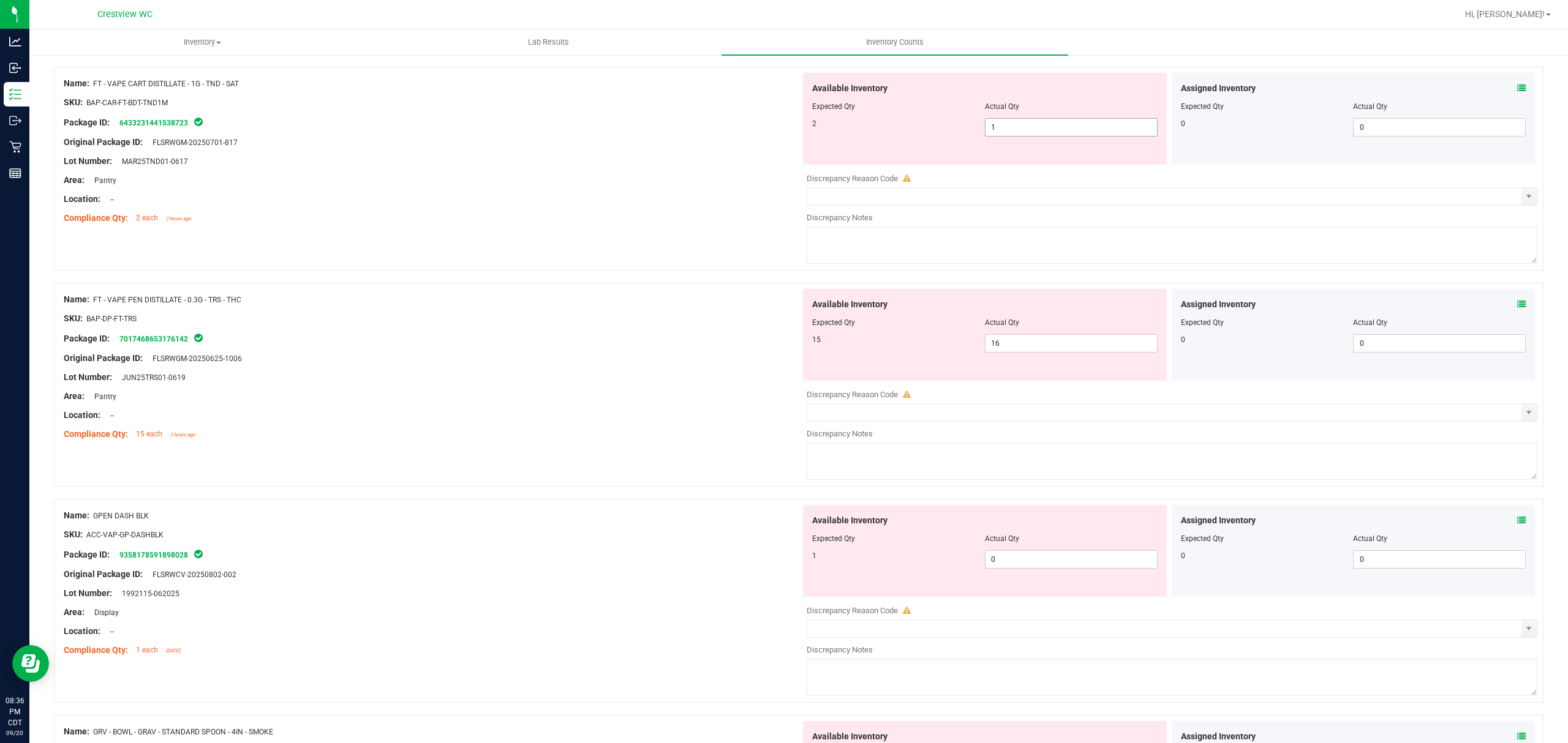
click at [1060, 129] on input "1" at bounding box center [1071, 128] width 171 height 17
click at [513, 219] on div "Compliance Qty: 2 each 2 hours ago" at bounding box center [432, 219] width 737 height 13
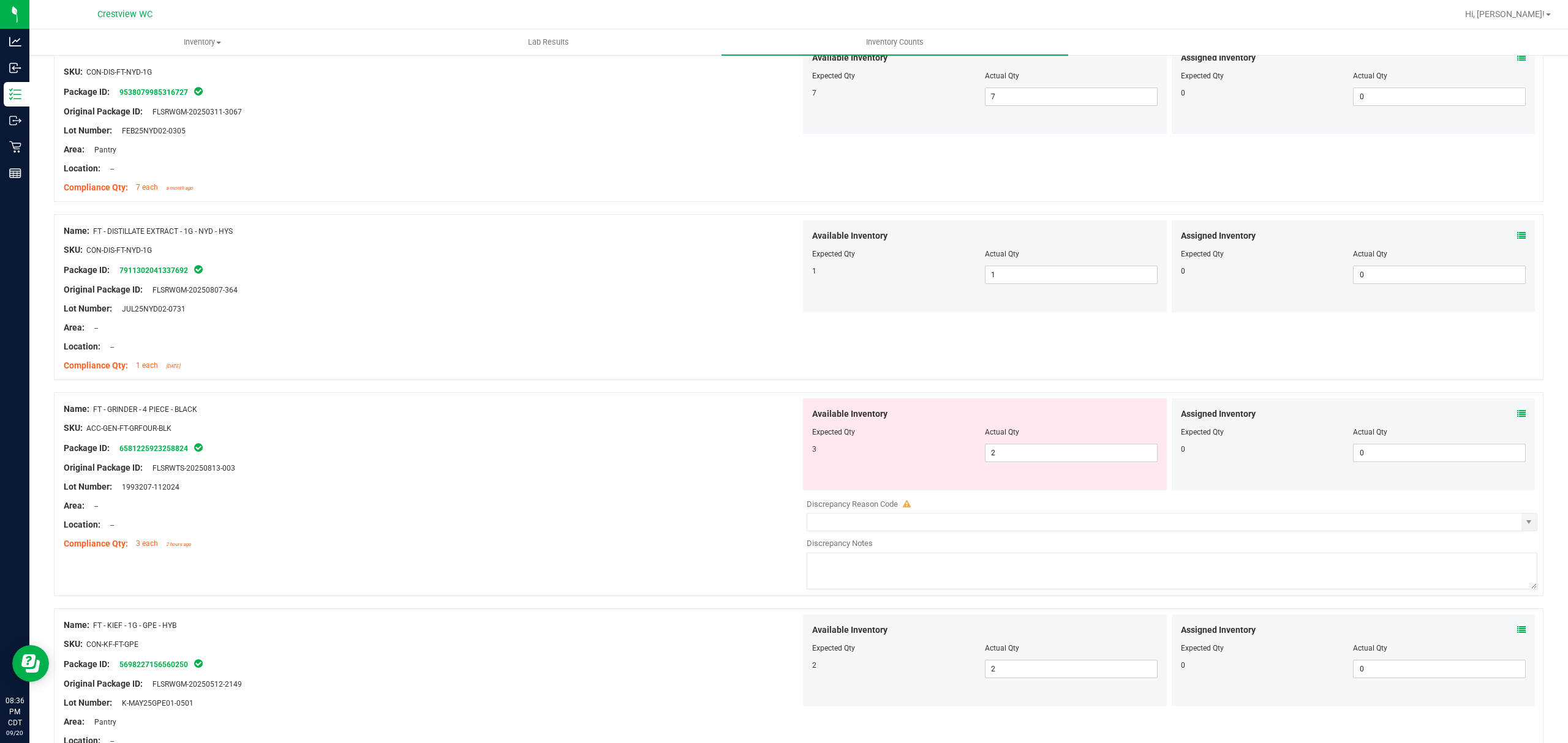
scroll to position [0, 0]
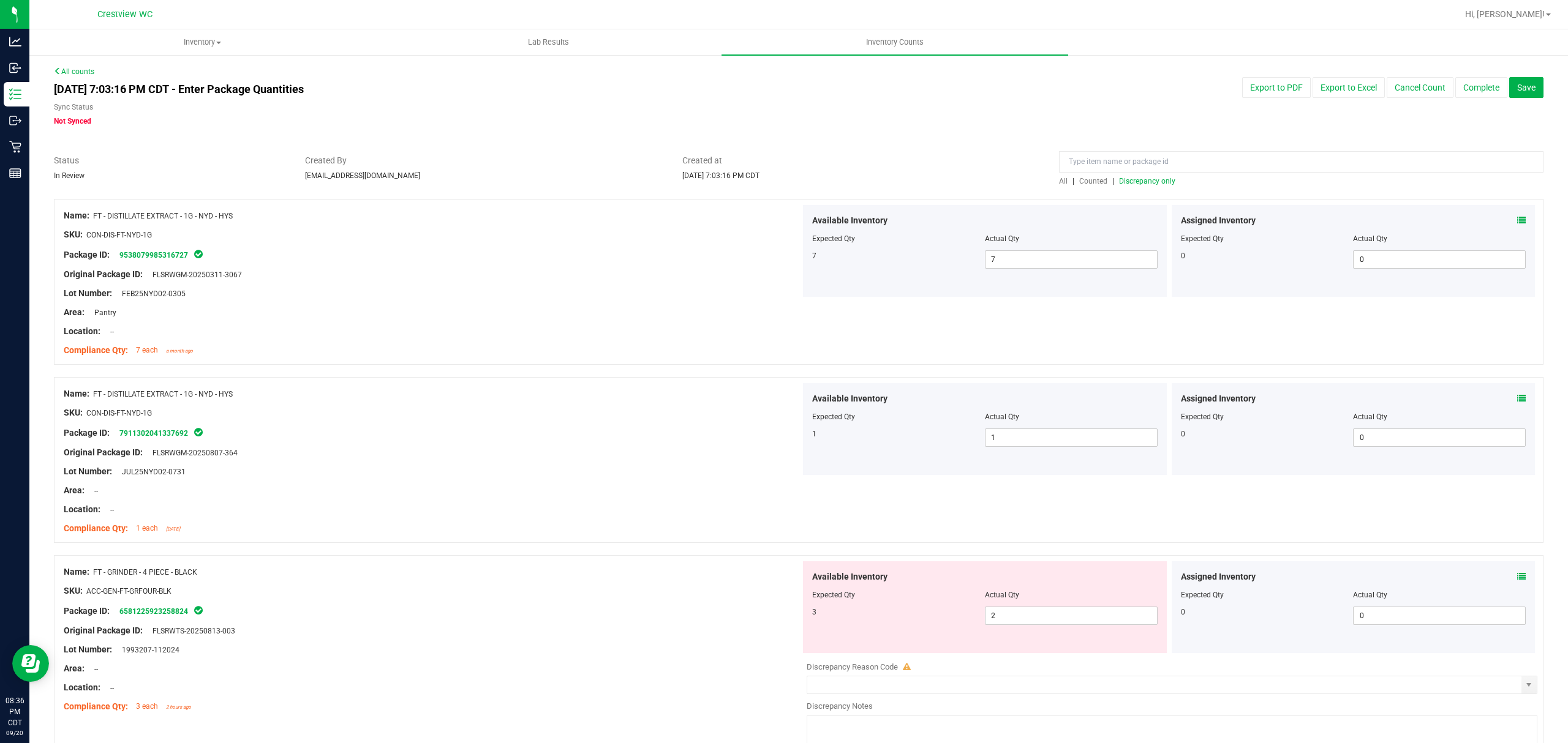
click at [1156, 185] on span "Discrepancy only" at bounding box center [1148, 181] width 57 height 9
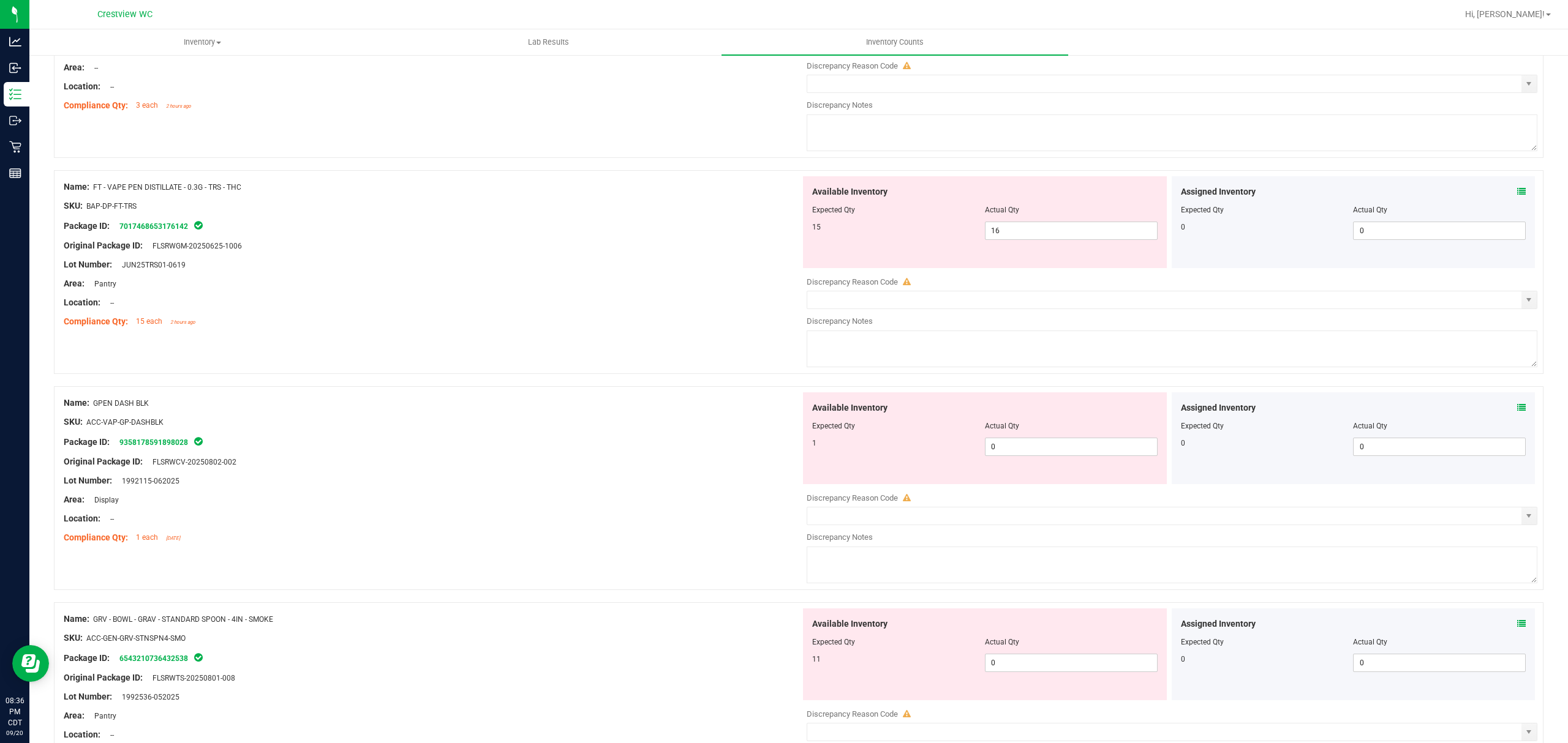
scroll to position [327, 0]
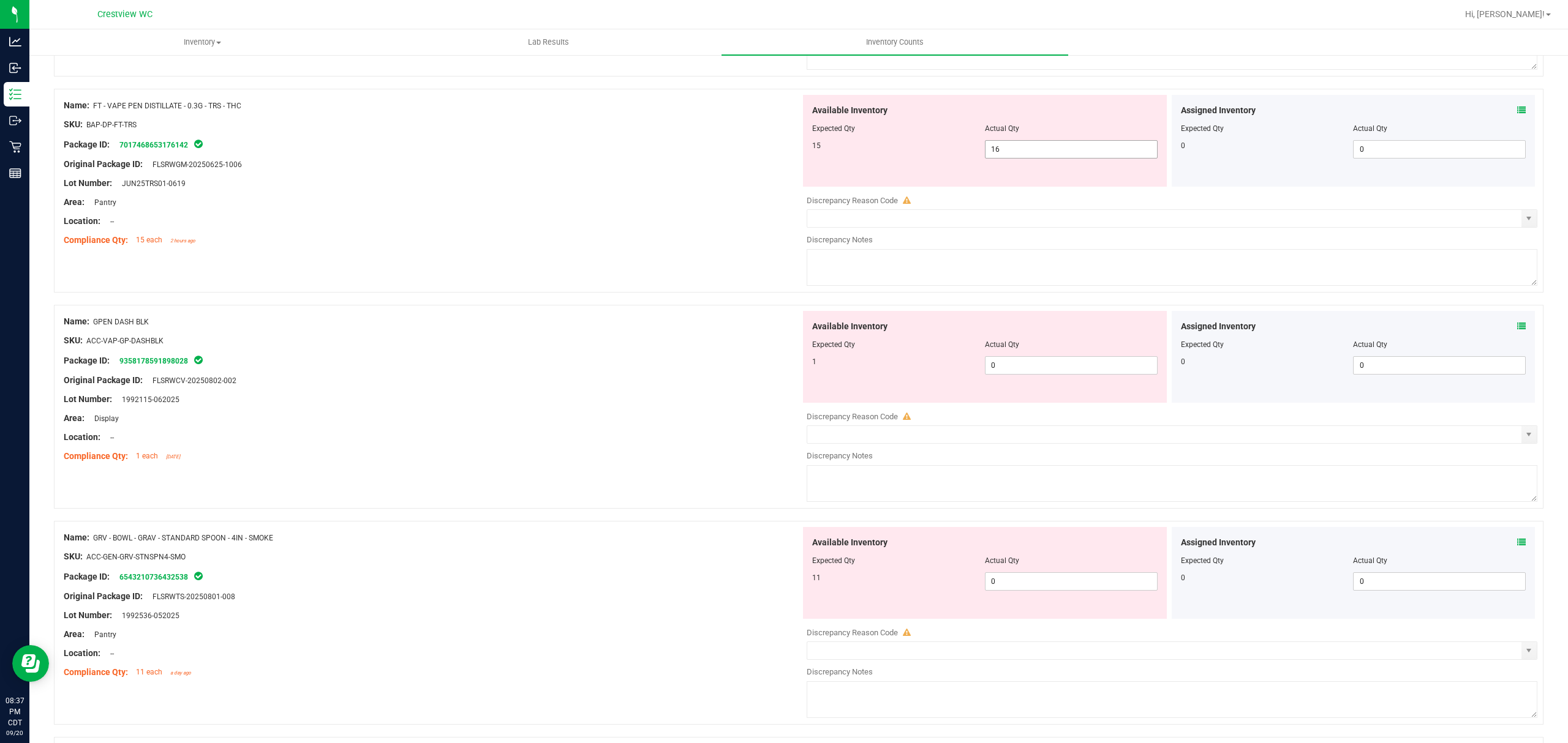
click at [1072, 146] on input "16" at bounding box center [1071, 150] width 171 height 17
click at [655, 211] on div at bounding box center [432, 212] width 737 height 6
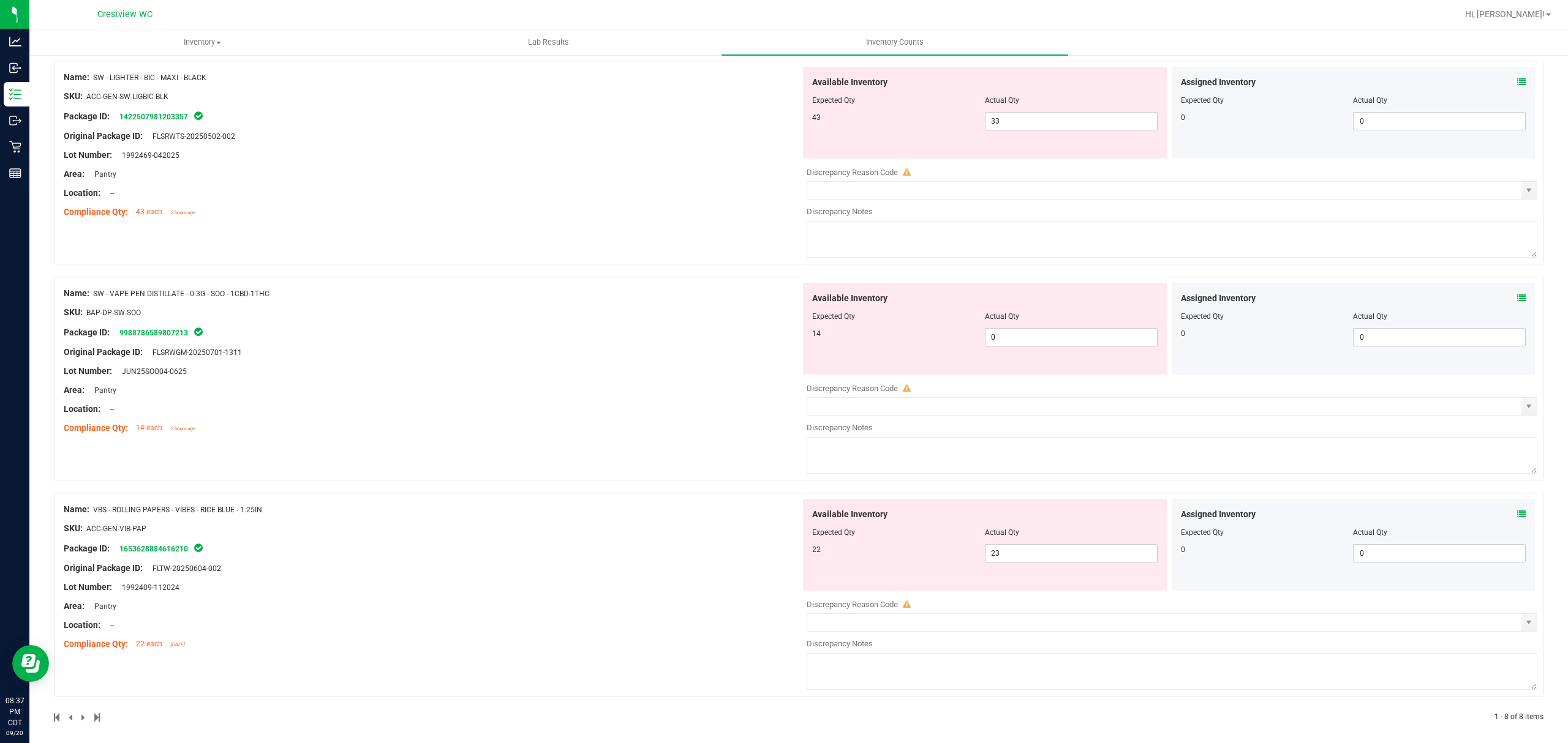
scroll to position [1193, 0]
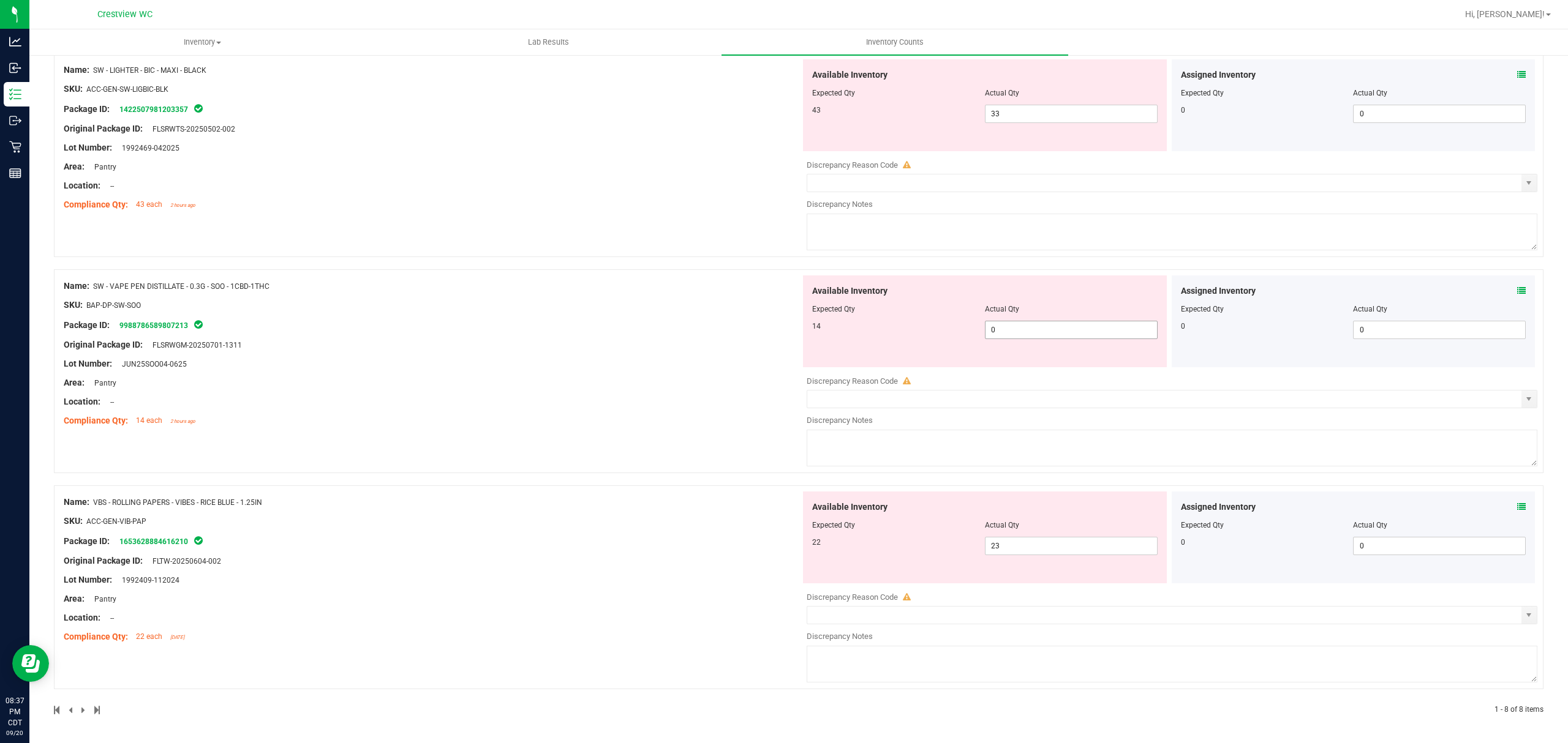
click at [1061, 334] on input "0" at bounding box center [1071, 330] width 171 height 17
click at [672, 316] on div "Name: SW - VAPE PEN DISTILLATE - 0.3G - SOO - 1CBD-1THC SKU: BAP-DP-SW-SOO Pack…" at bounding box center [432, 353] width 737 height 156
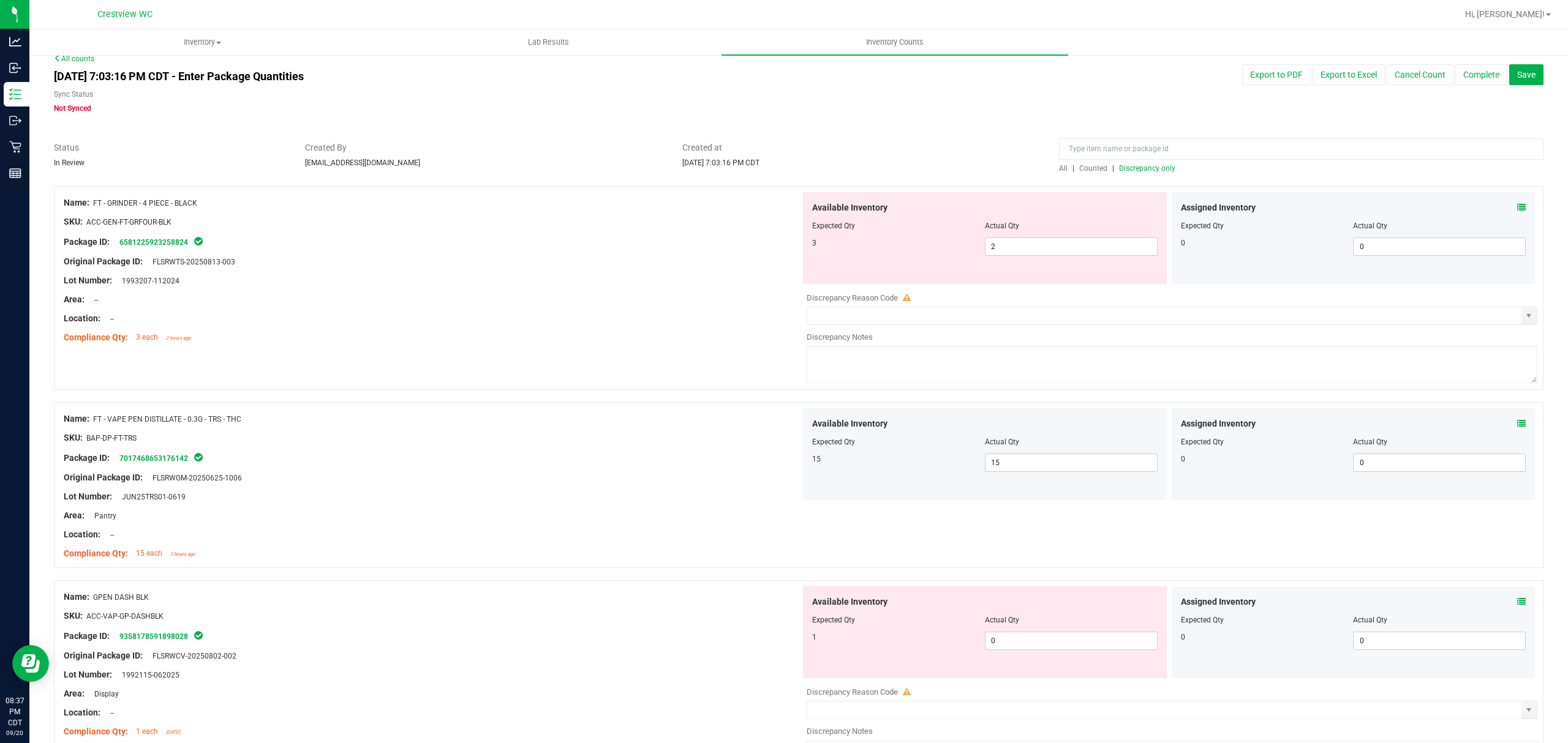
scroll to position [0, 0]
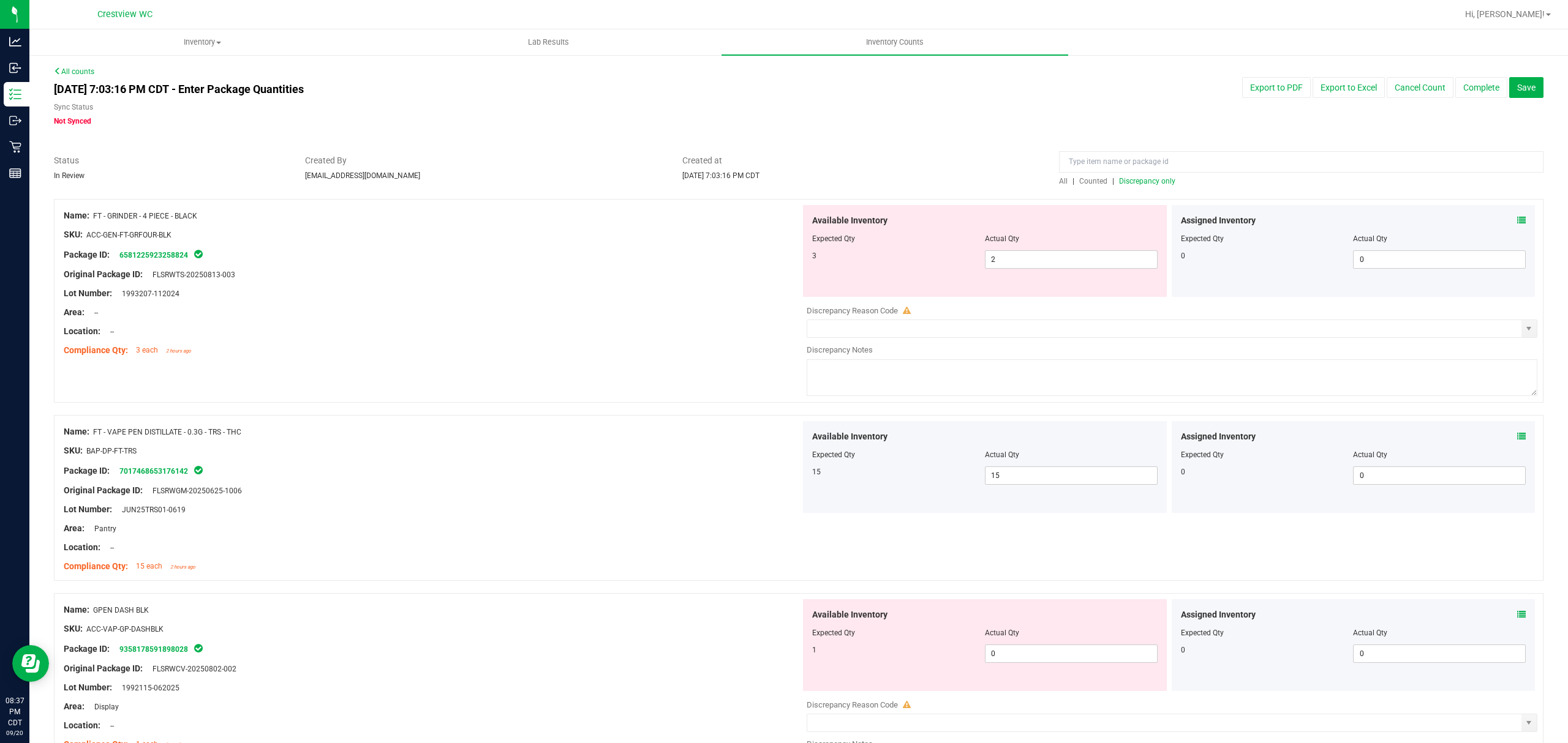
click at [1165, 180] on span "Discrepancy only" at bounding box center [1148, 181] width 57 height 9
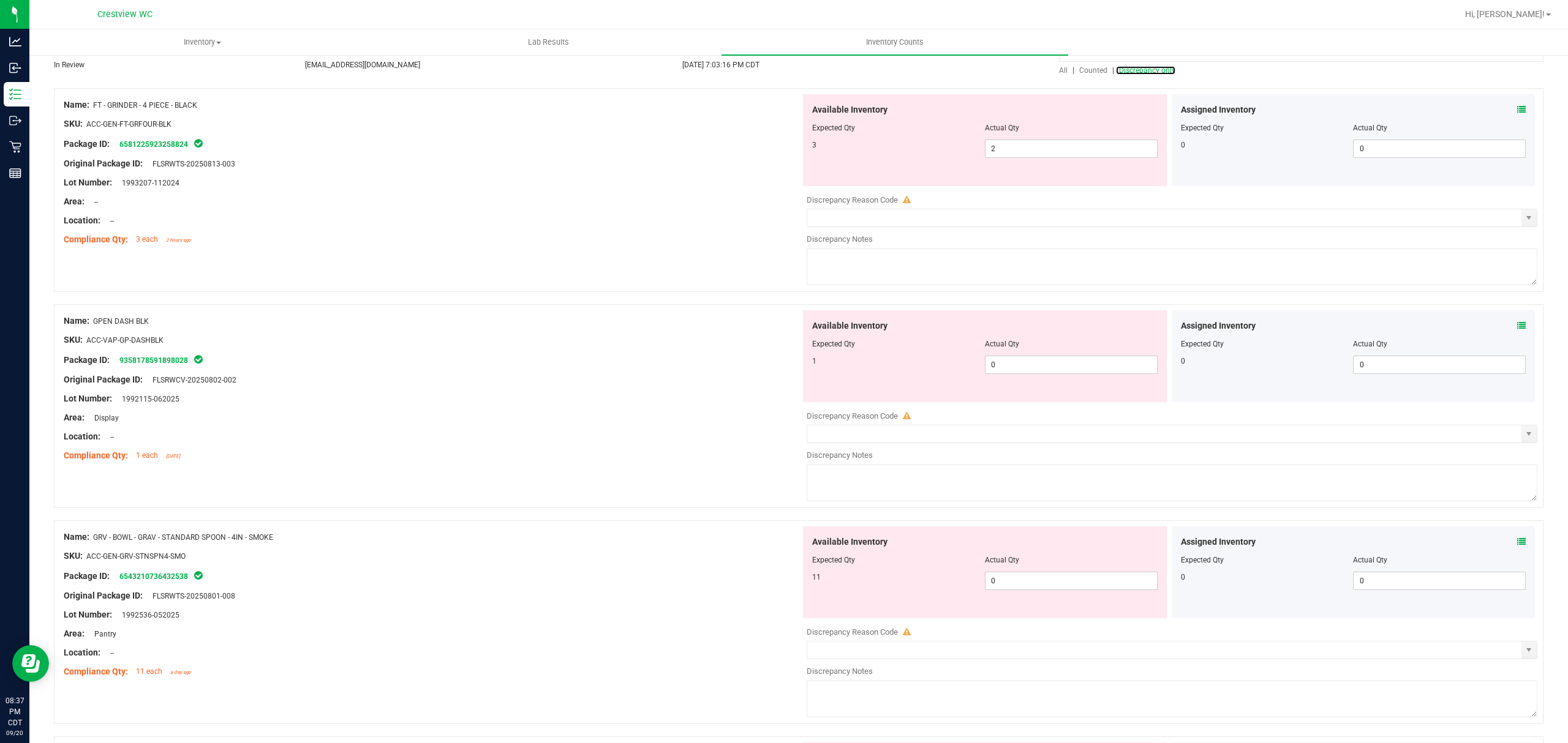
scroll to position [81, 0]
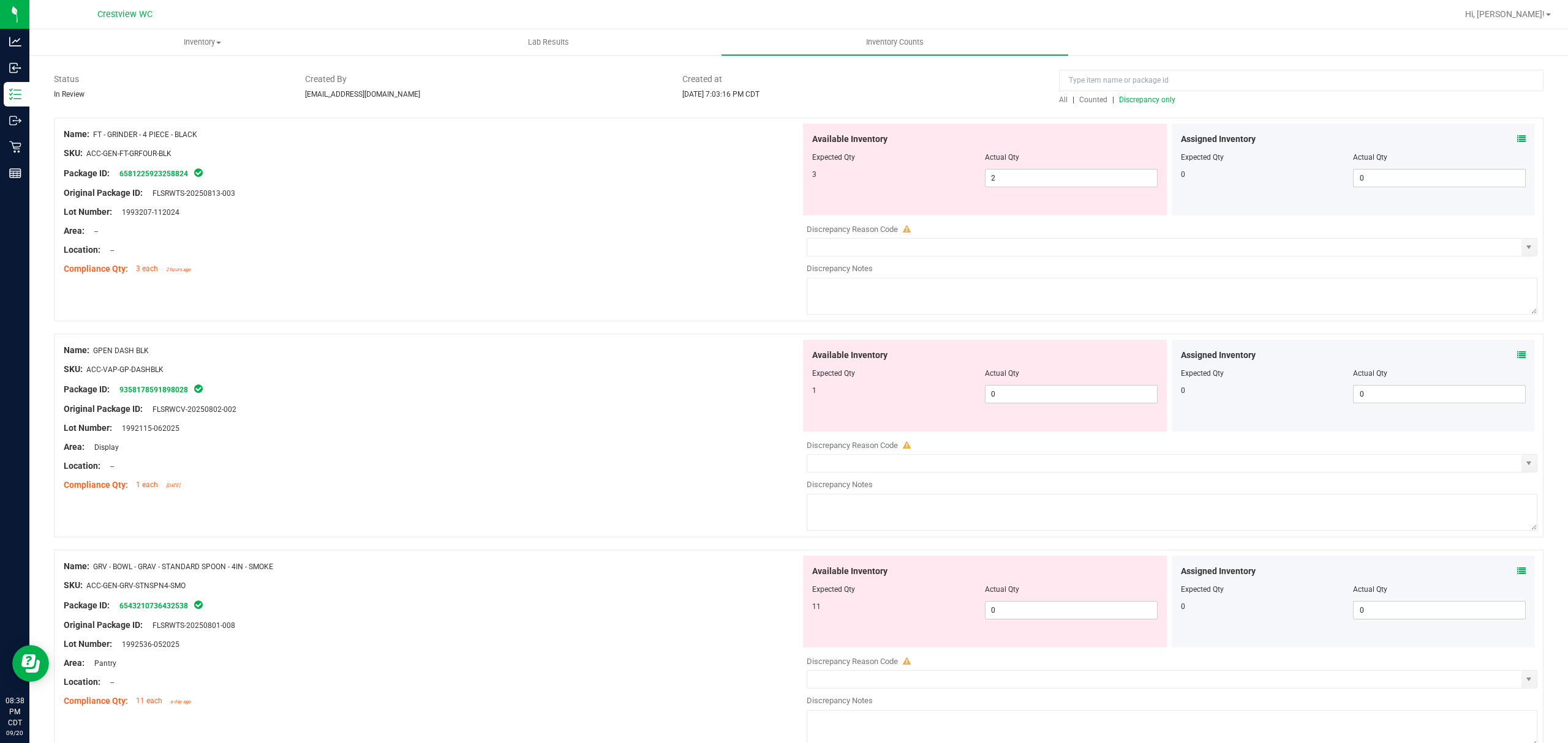
click at [1055, 202] on div "Available Inventory Expected Qty Actual Qty 3 2 2" at bounding box center [985, 169] width 364 height 92
click at [1078, 179] on input "2" at bounding box center [1071, 178] width 171 height 17
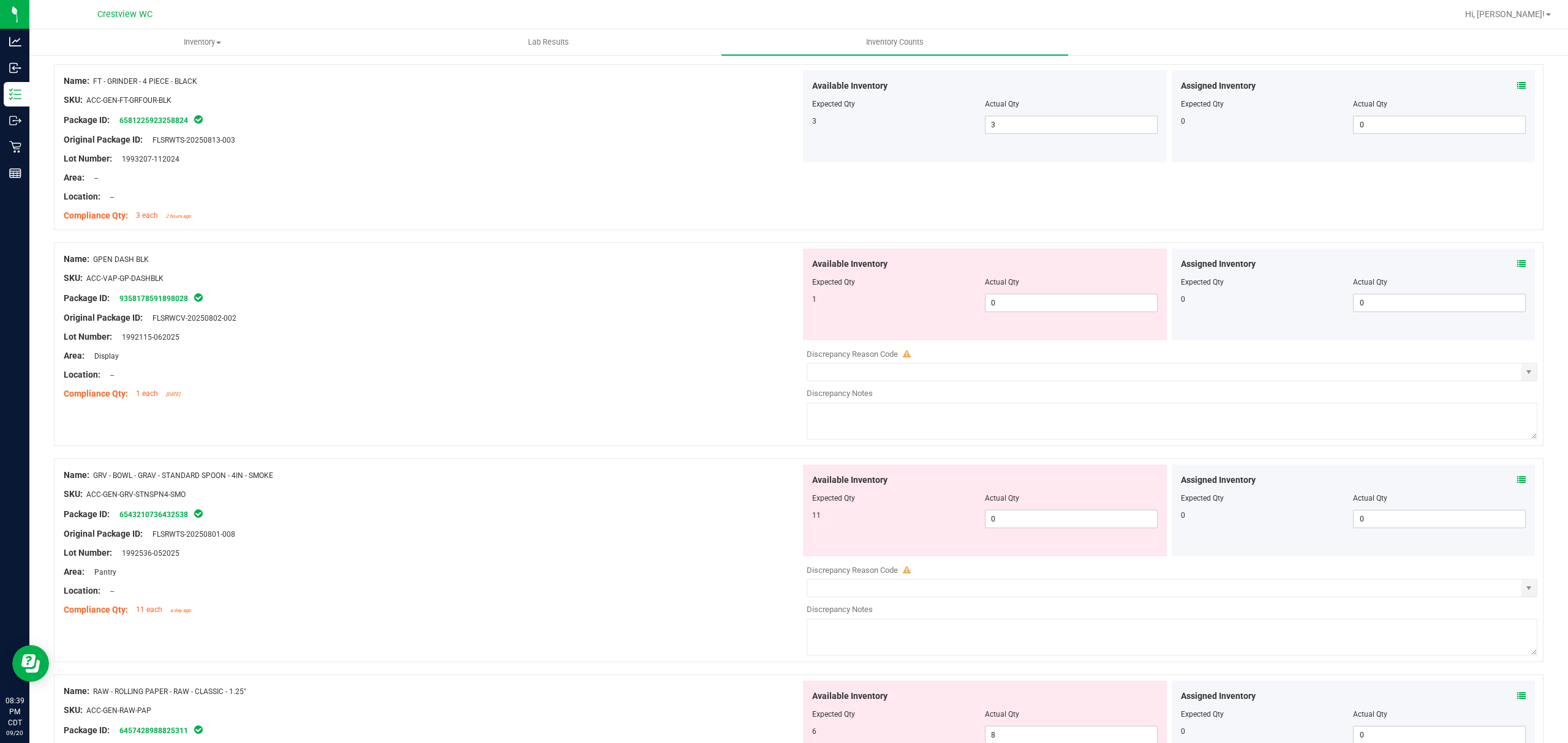
scroll to position [163, 0]
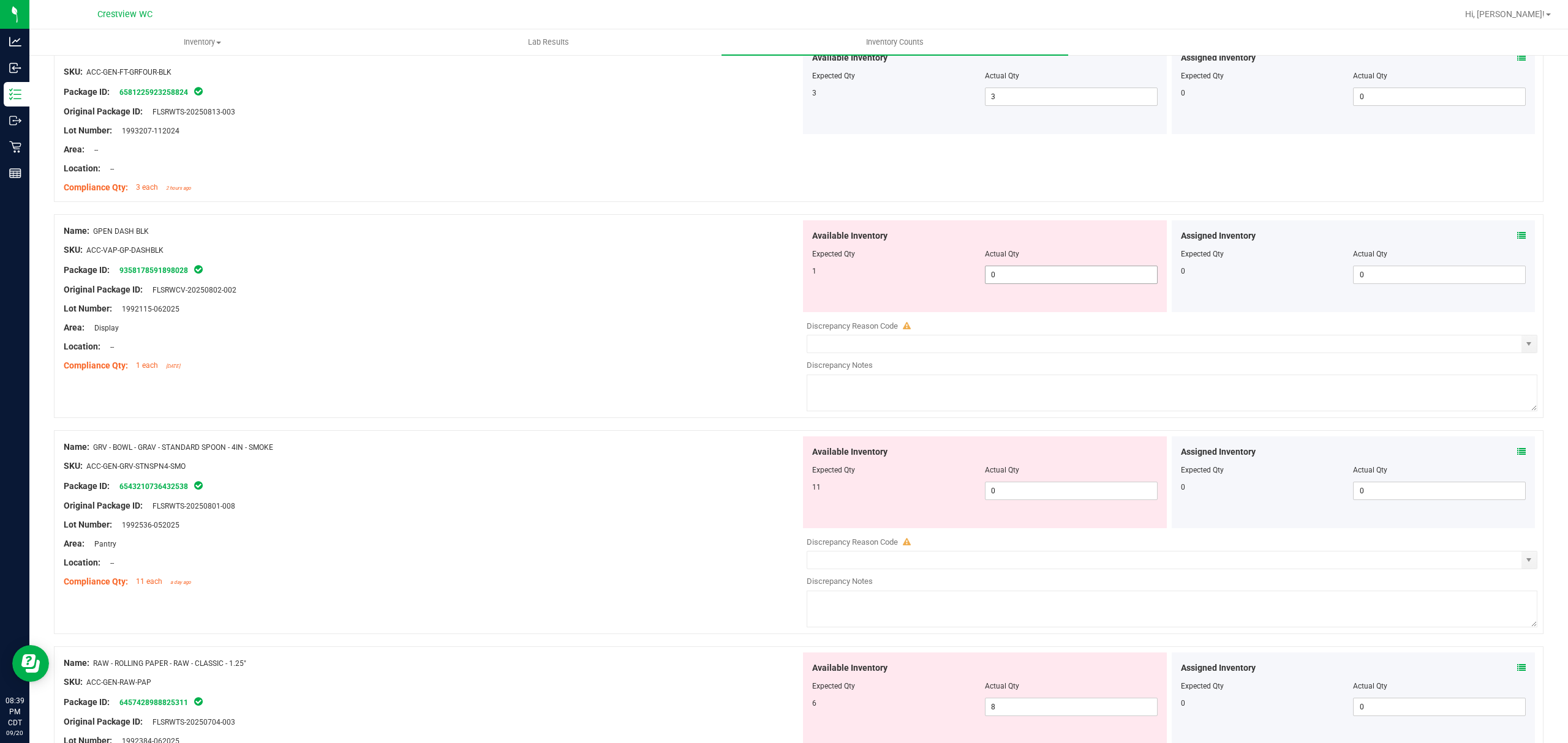
click at [989, 268] on span "0 0" at bounding box center [1071, 274] width 172 height 18
click at [723, 254] on div "SKU: ACC-VAP-GP-DASHBLK" at bounding box center [432, 250] width 737 height 13
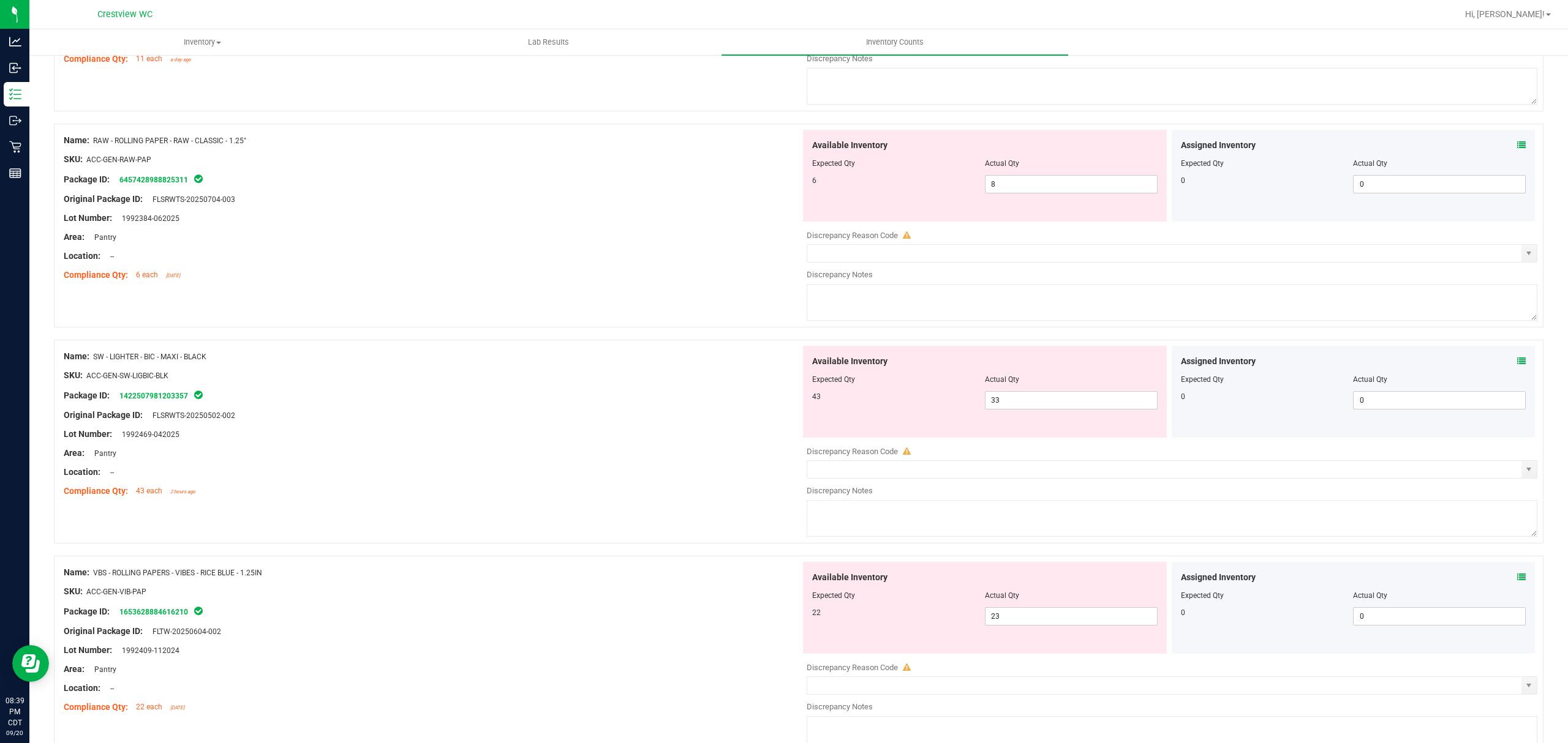
scroll to position [653, 0]
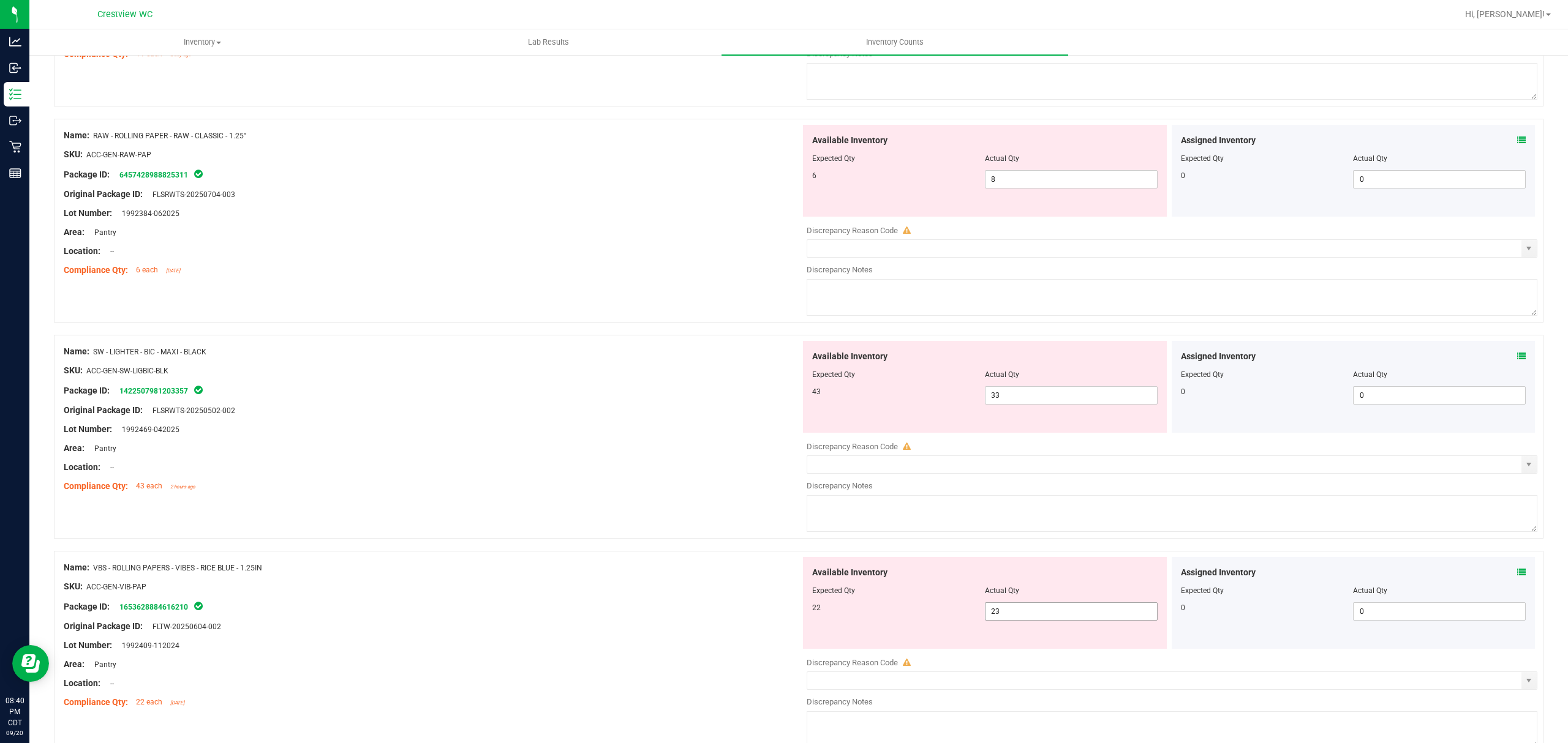
click at [1066, 618] on input "23" at bounding box center [1071, 611] width 171 height 17
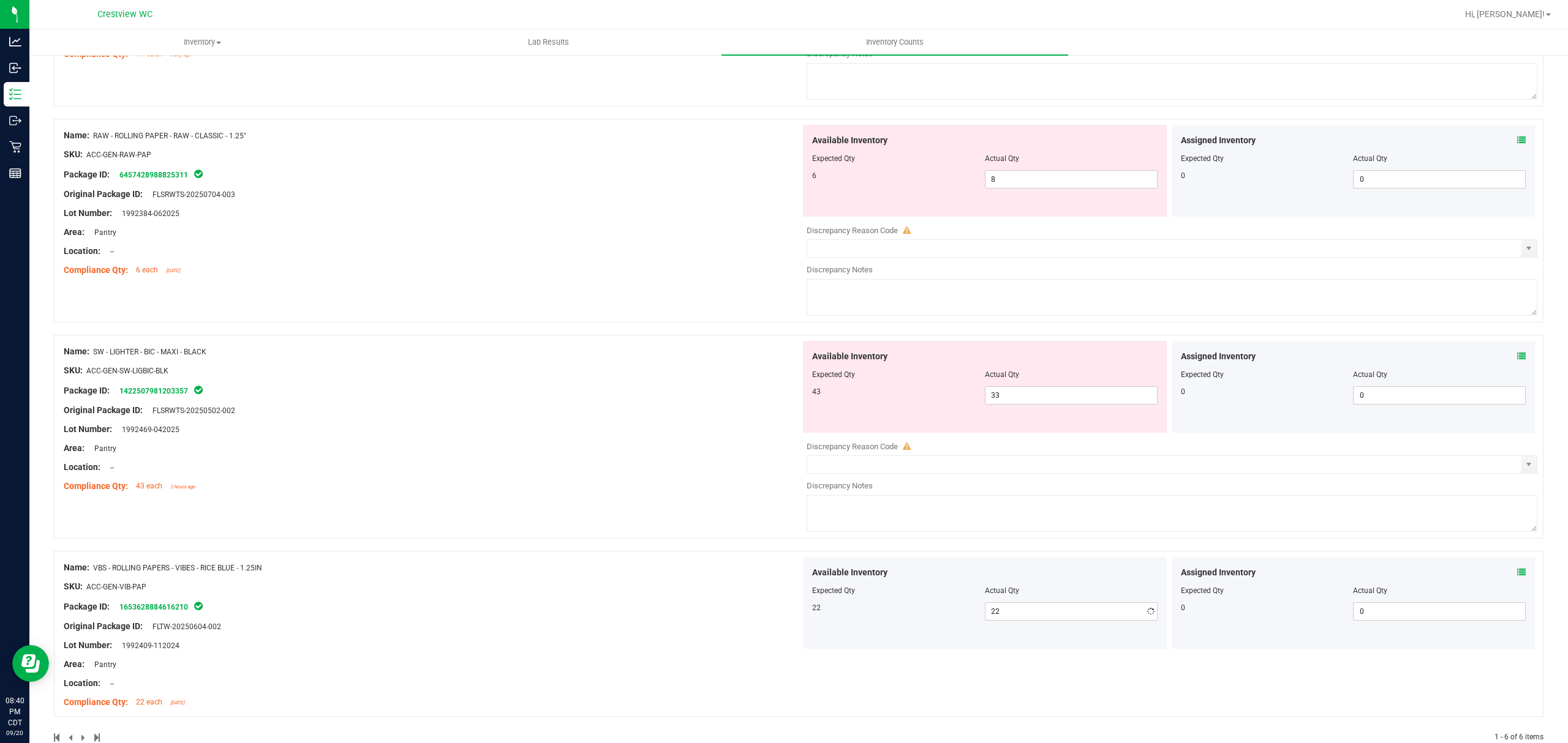
click at [410, 501] on div "Name: SW - LIGHTER - BIC - MAXI - BLACK SKU: ACC-GEN-SW-LIGBIC-BLK Package ID: …" at bounding box center [798, 436] width 1489 height 203
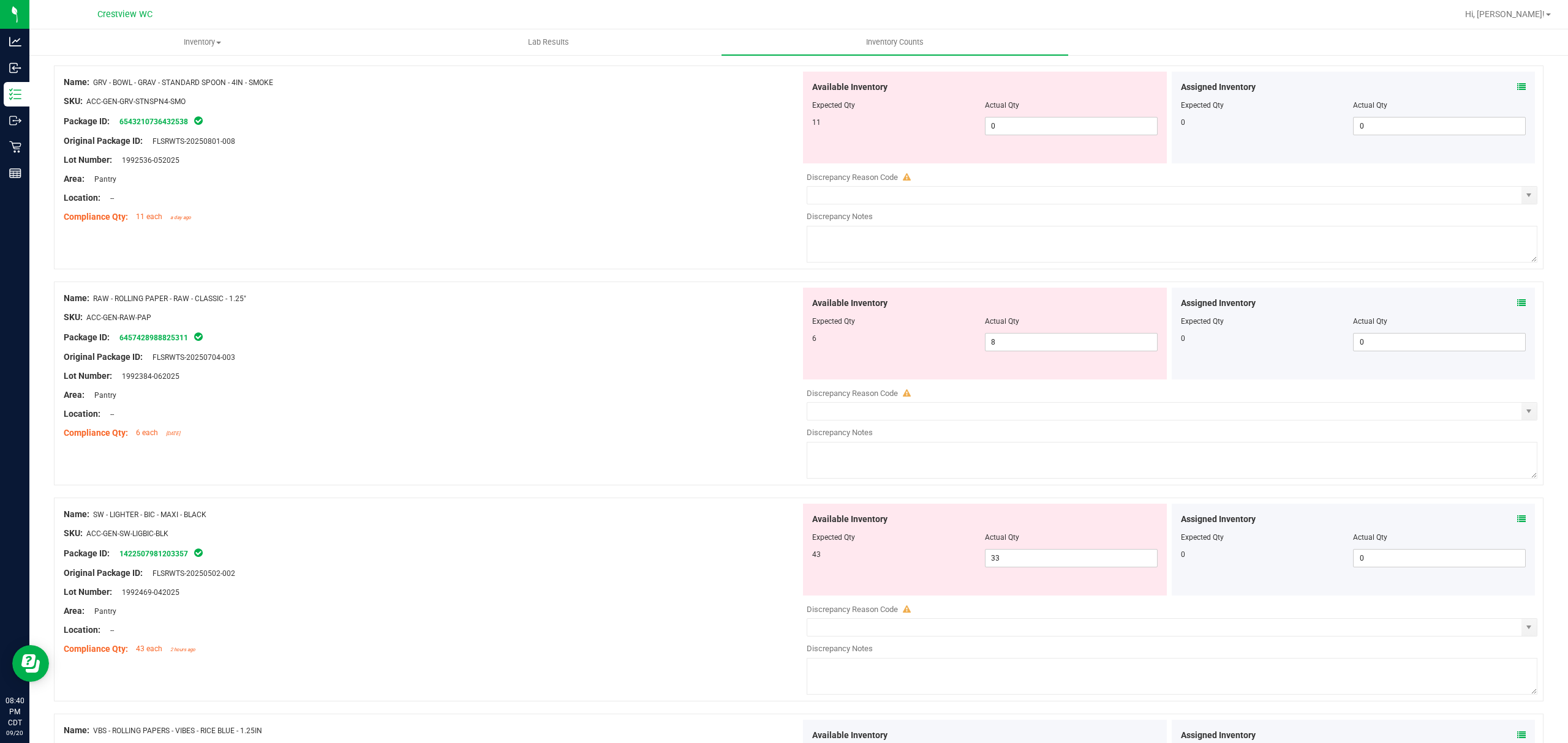
click at [674, 427] on div at bounding box center [432, 423] width 737 height 6
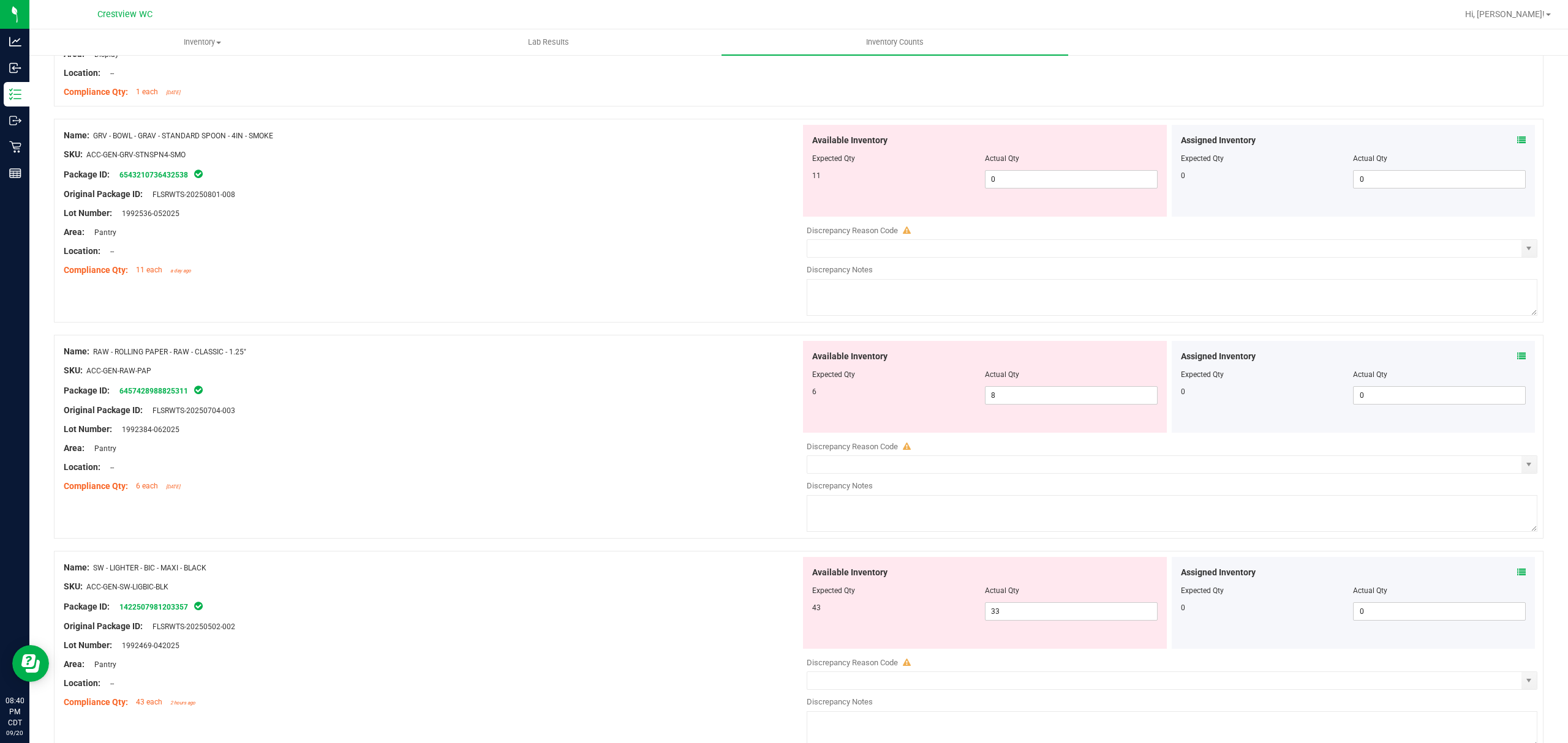
scroll to position [408, 0]
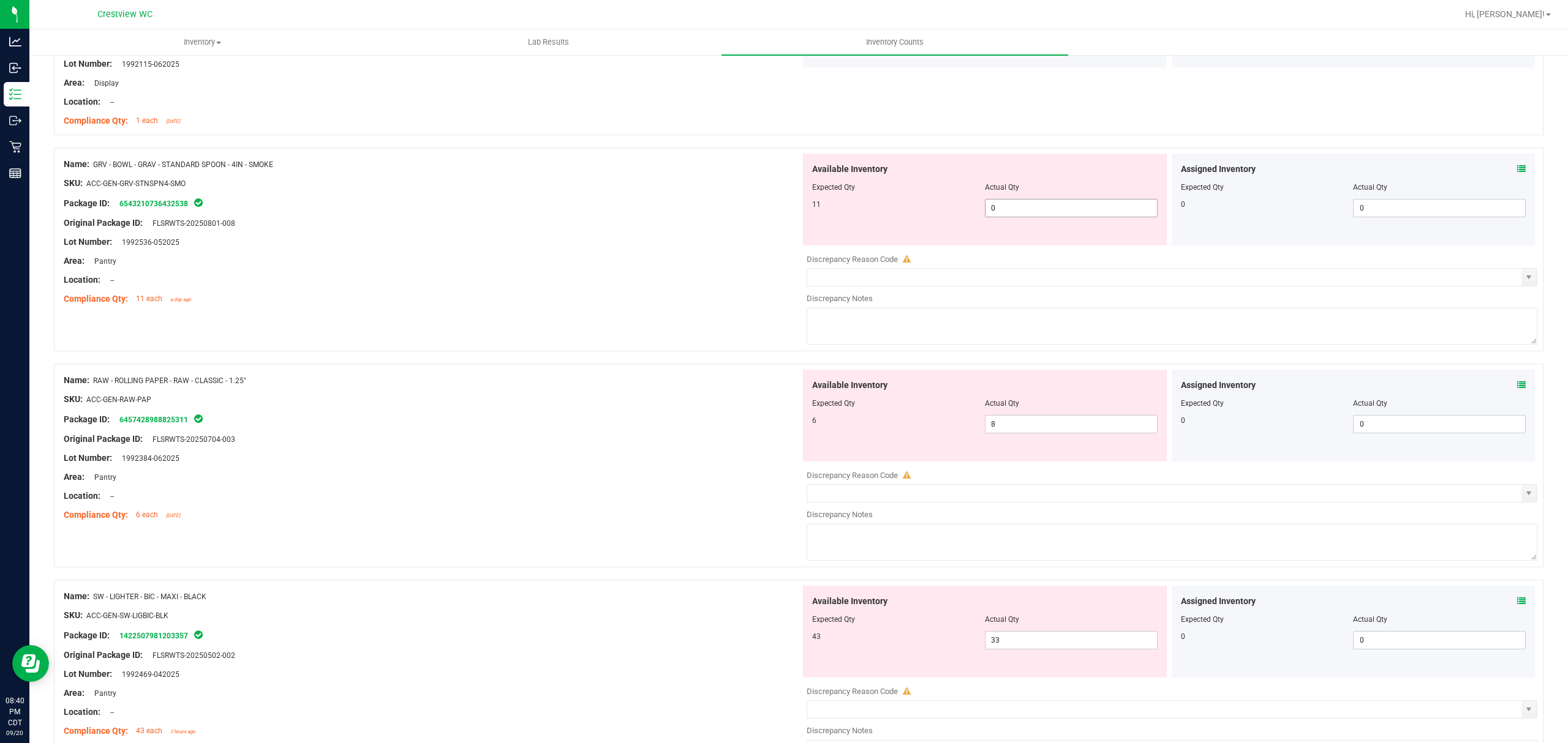
click at [1002, 207] on span "0 0" at bounding box center [1071, 207] width 172 height 18
click at [664, 230] on div at bounding box center [432, 233] width 737 height 6
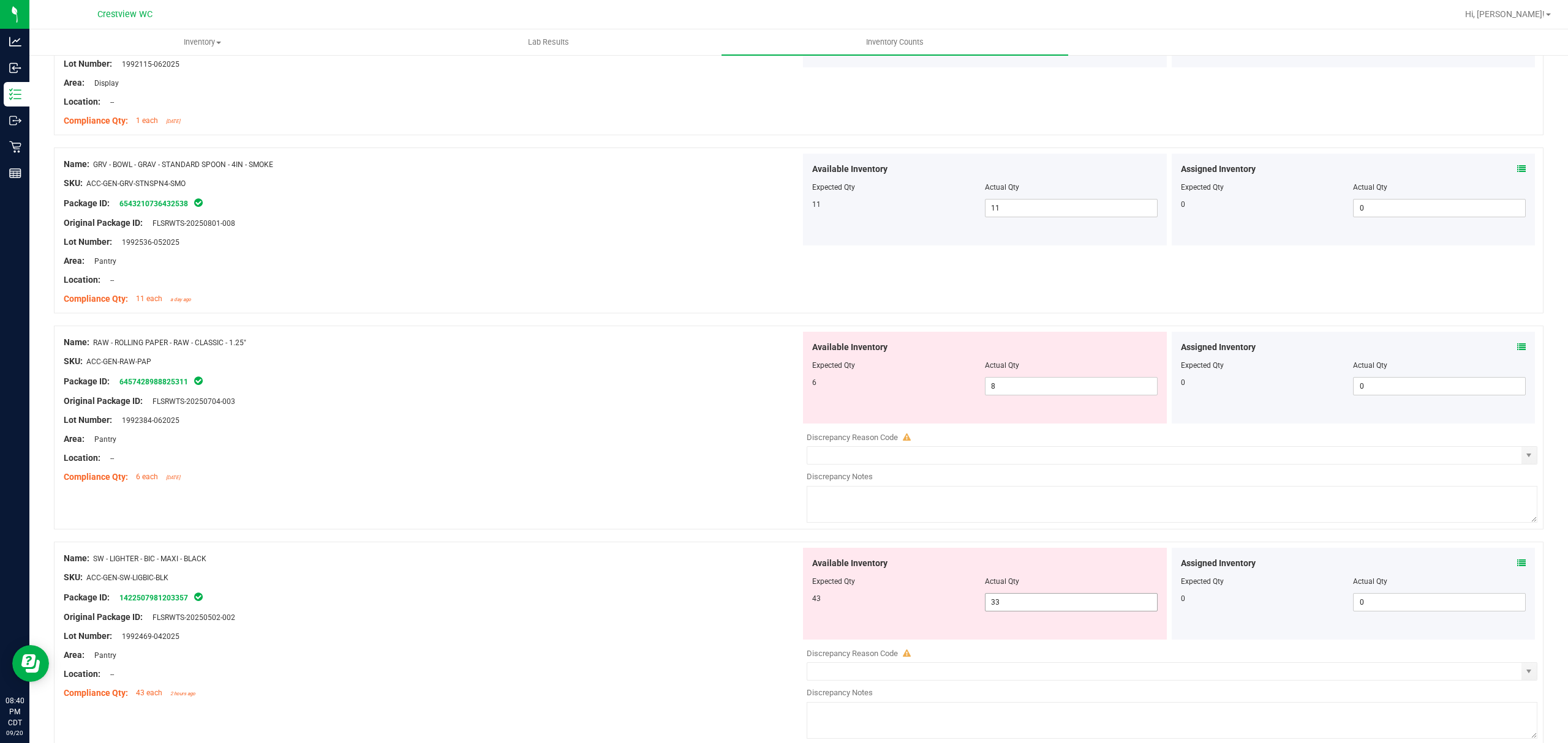
click at [1013, 605] on span "33 33" at bounding box center [1071, 602] width 172 height 18
click at [1013, 605] on input "33" at bounding box center [1071, 603] width 171 height 17
click at [1047, 595] on input "33" at bounding box center [1071, 603] width 171 height 17
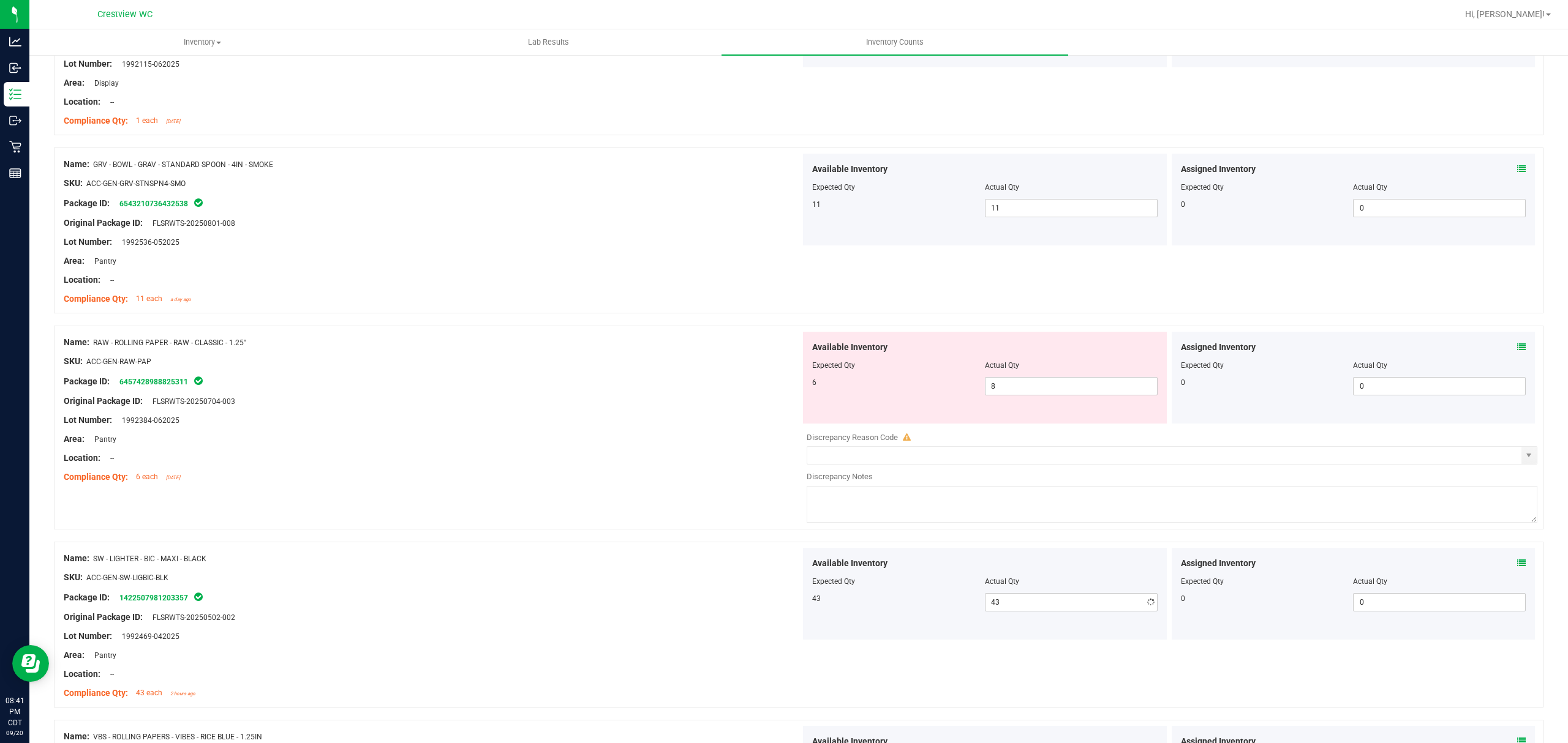
click at [441, 449] on div at bounding box center [432, 449] width 737 height 6
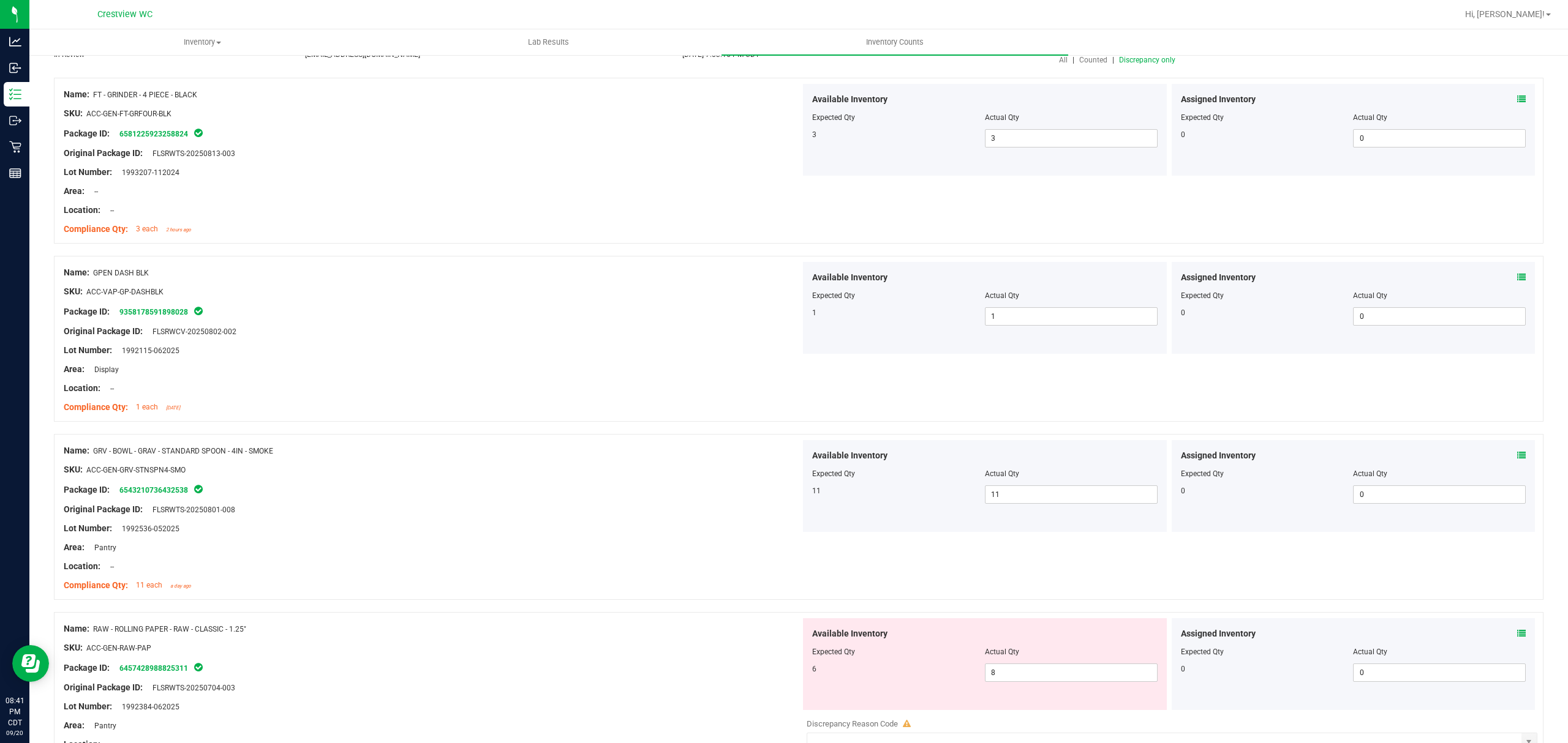
scroll to position [0, 0]
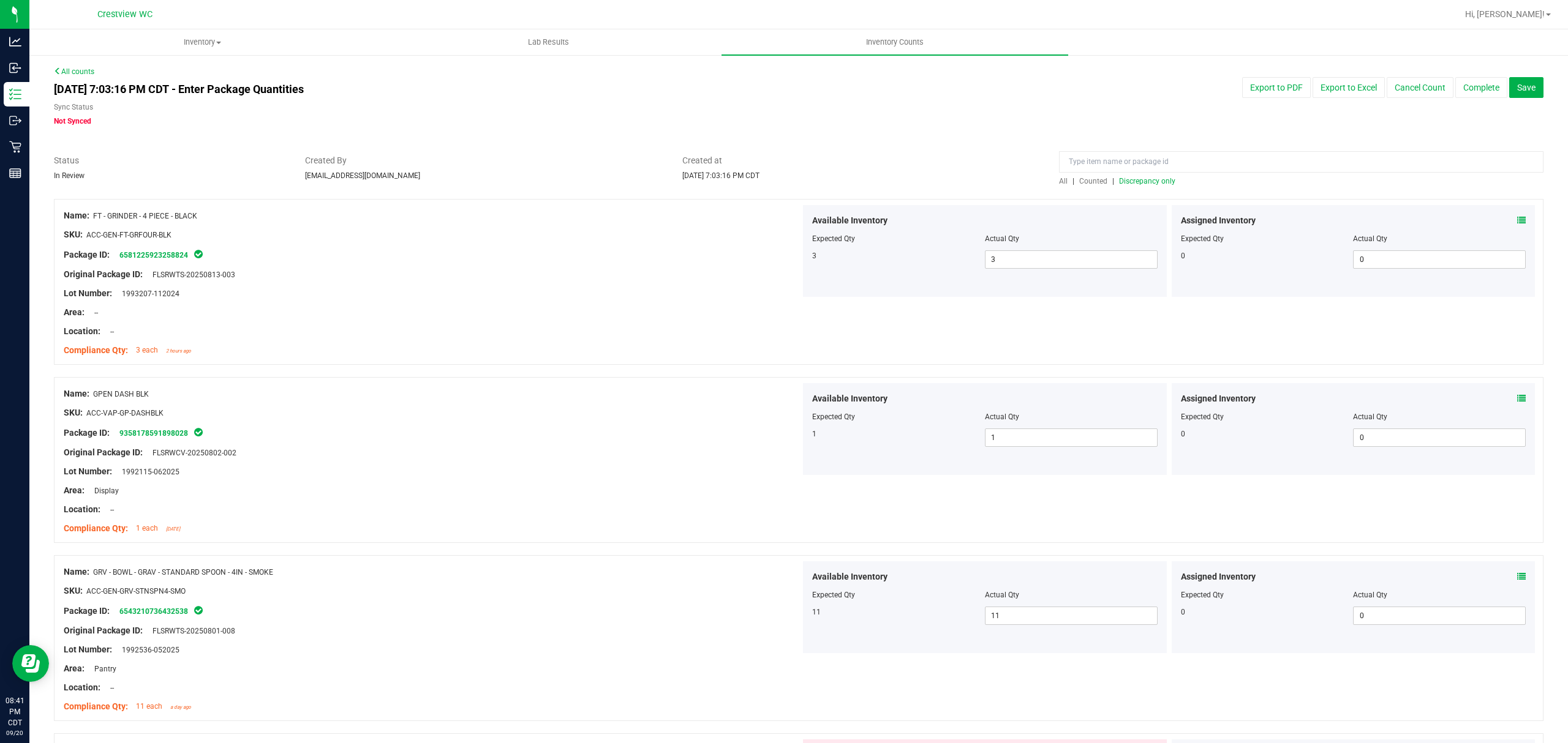
click at [1154, 178] on span "Discrepancy only" at bounding box center [1148, 181] width 57 height 9
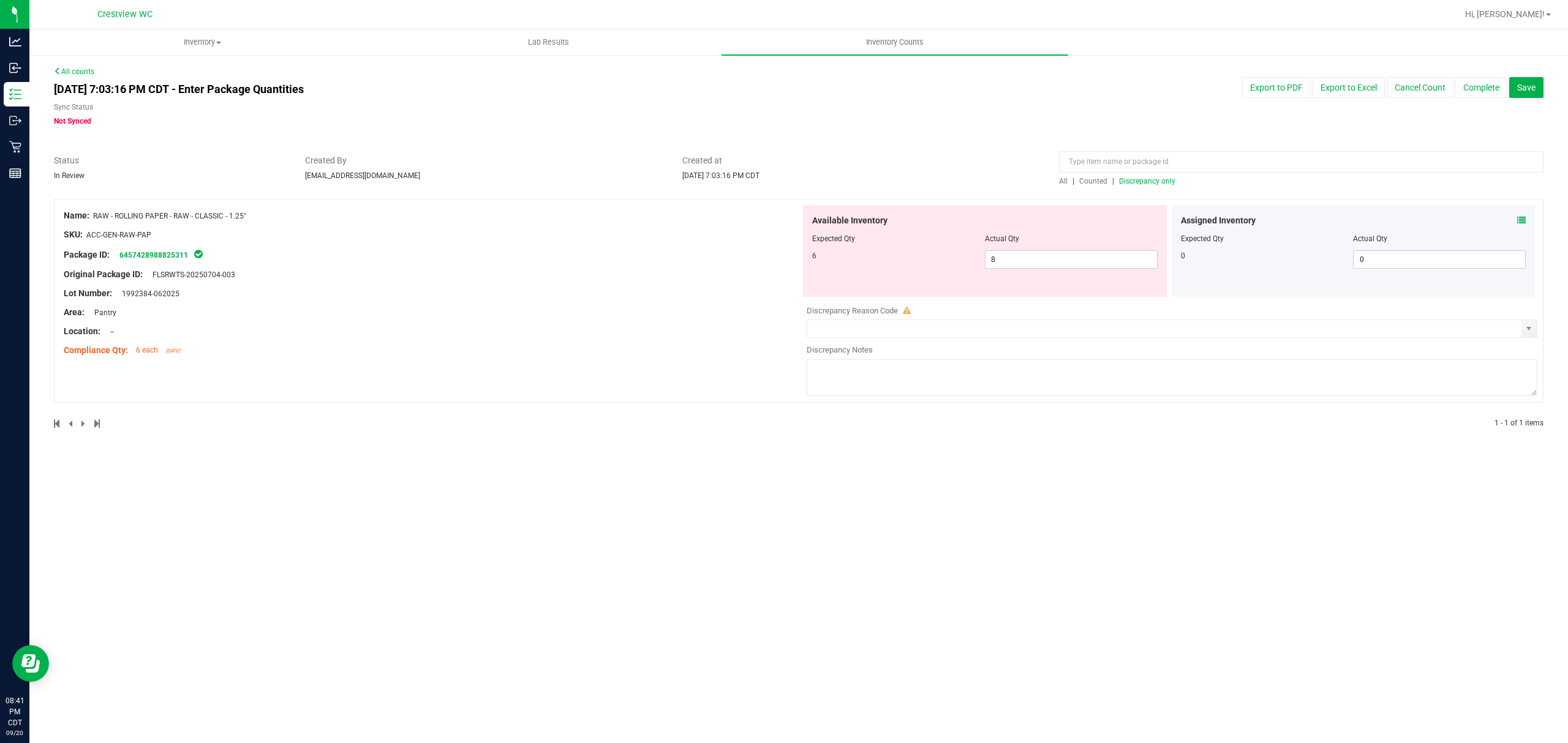
click at [638, 316] on div "Area: Pantry" at bounding box center [432, 312] width 737 height 13
drag, startPoint x: 94, startPoint y: 220, endPoint x: 251, endPoint y: 222, distance: 157.0
click at [251, 222] on div "Name: RAW - ROLLING PAPER - RAW - CLASSIC - 1.25" SKU: ACC-GEN-RAW-PAP Package …" at bounding box center [432, 283] width 737 height 156
copy div "RAW - ROLLING PAPER - RAW - CLASSIC - 1.25""
click at [1096, 182] on span "Counted" at bounding box center [1094, 181] width 28 height 9
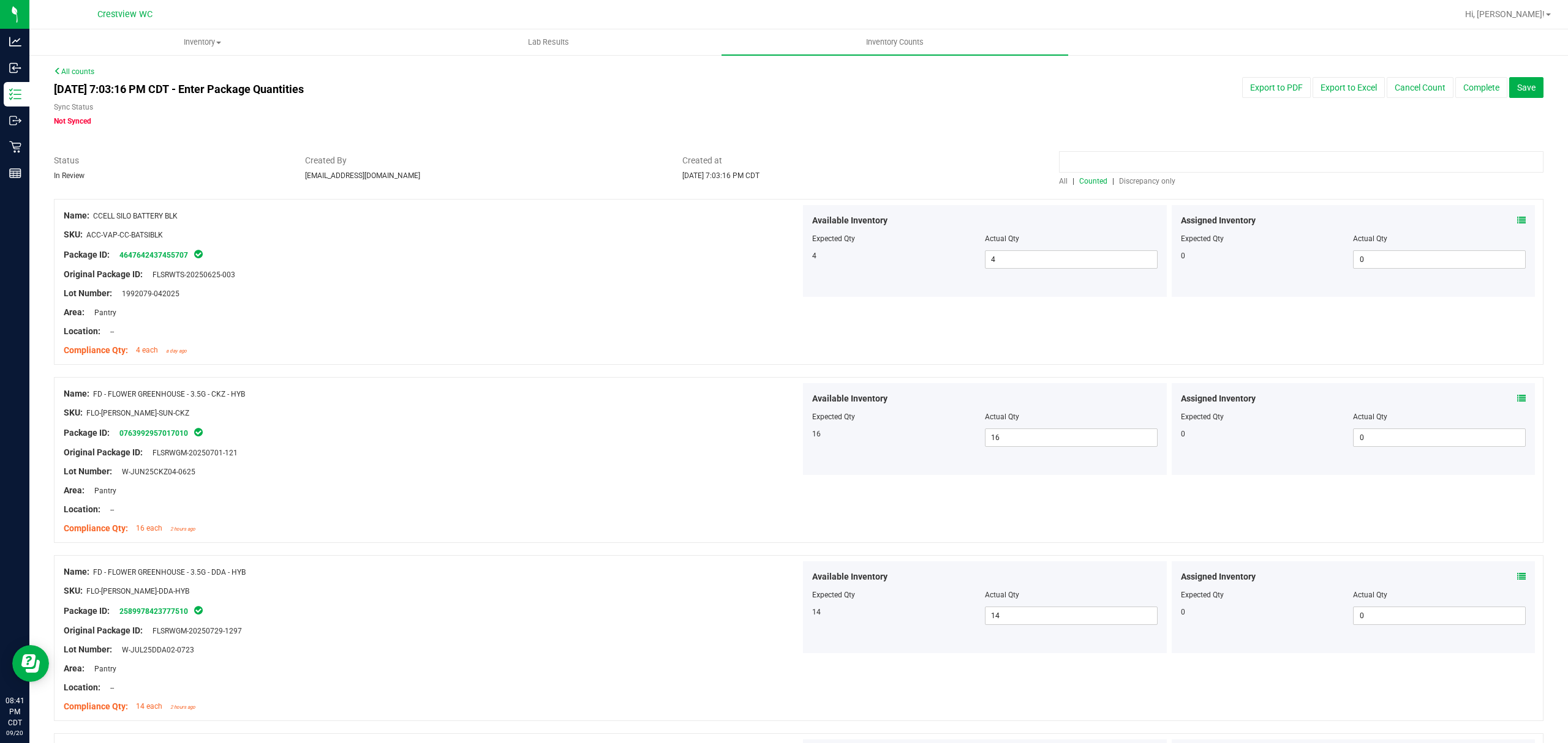
click at [1122, 157] on input at bounding box center [1302, 162] width 485 height 22
paste input "RAW - ROLLING PAPER - RAW - CLASSIC - 1.25""
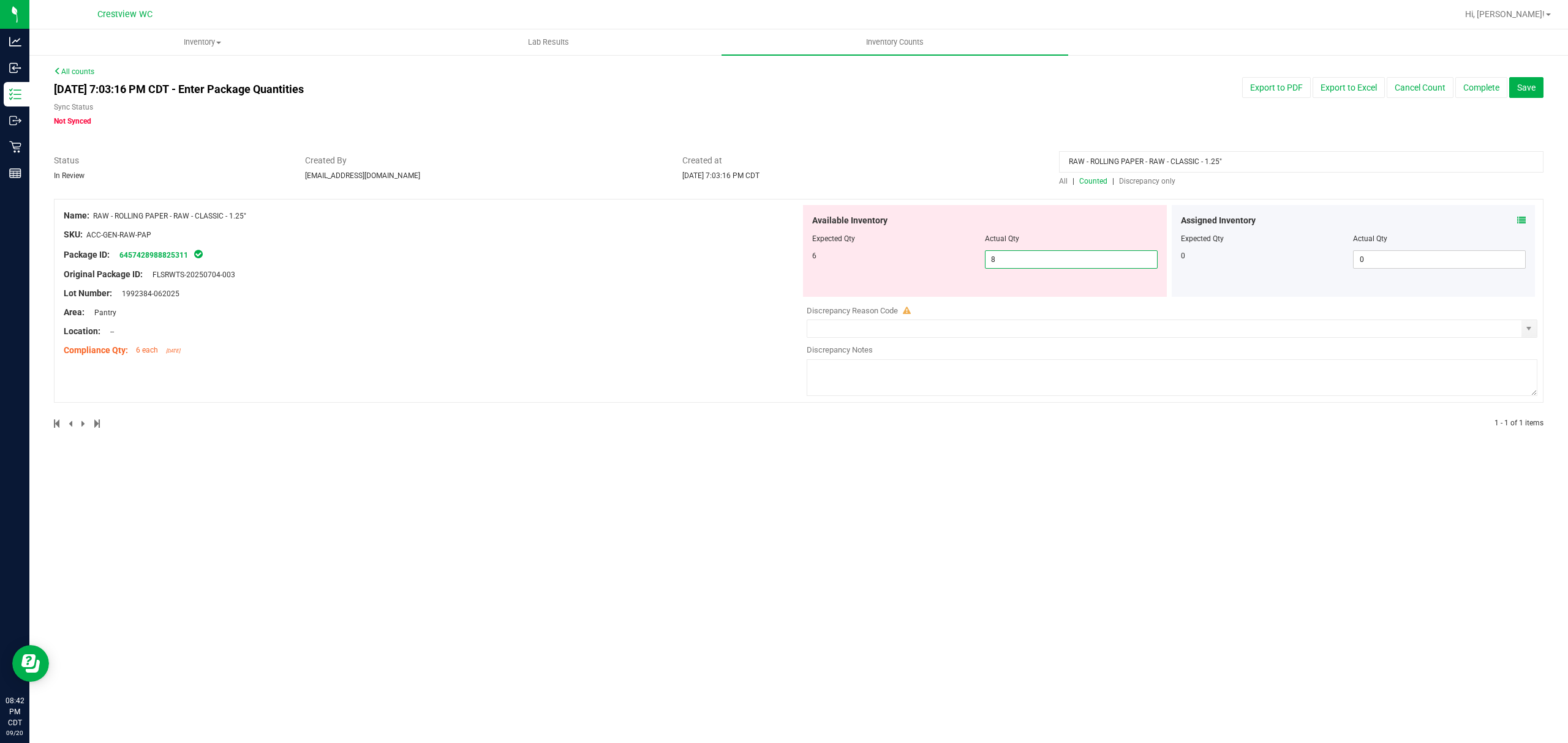
click at [1035, 259] on span "8 8" at bounding box center [1071, 259] width 172 height 18
click at [915, 109] on div "Sync Status" at bounding box center [485, 108] width 862 height 14
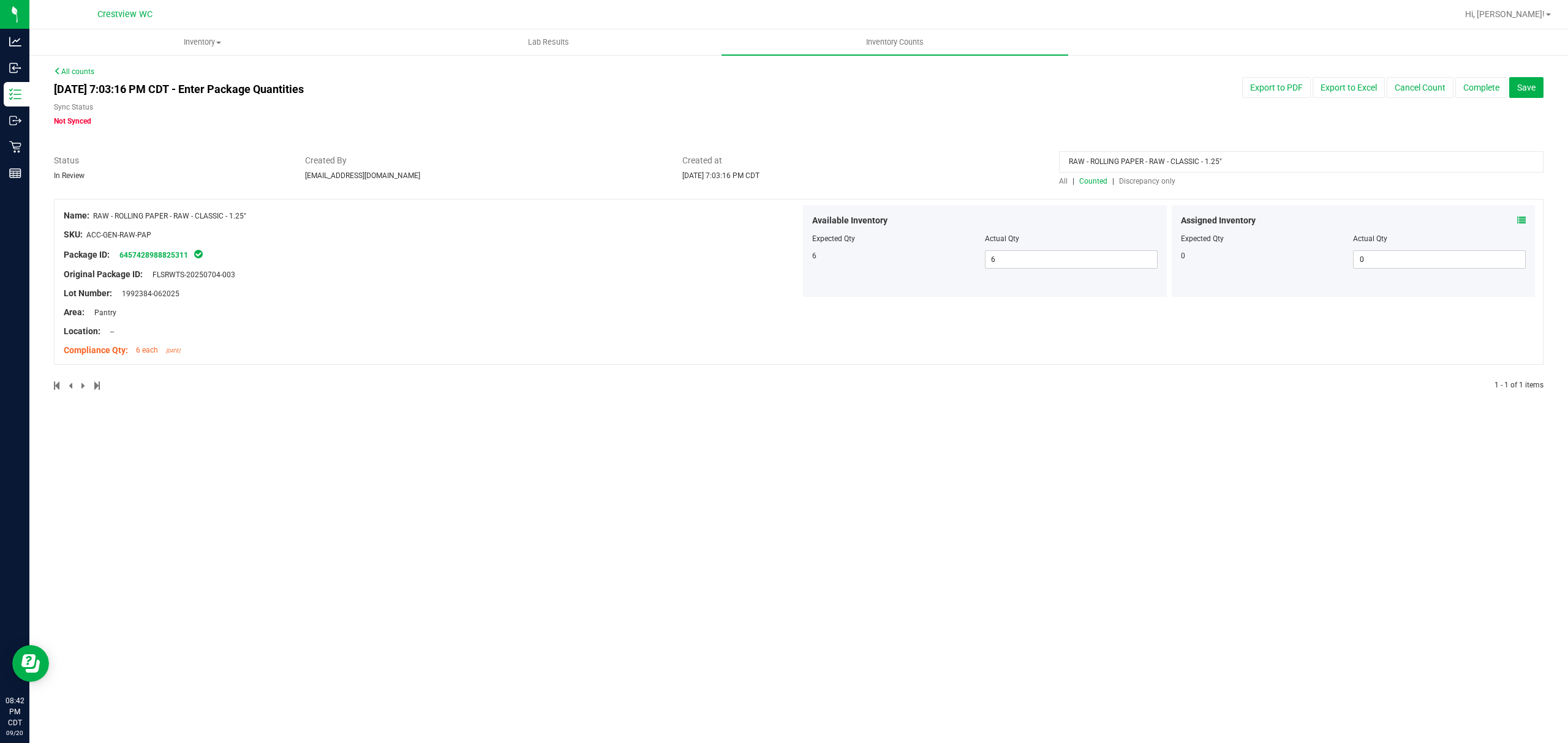
click at [1155, 185] on span "Discrepancy only" at bounding box center [1148, 181] width 57 height 9
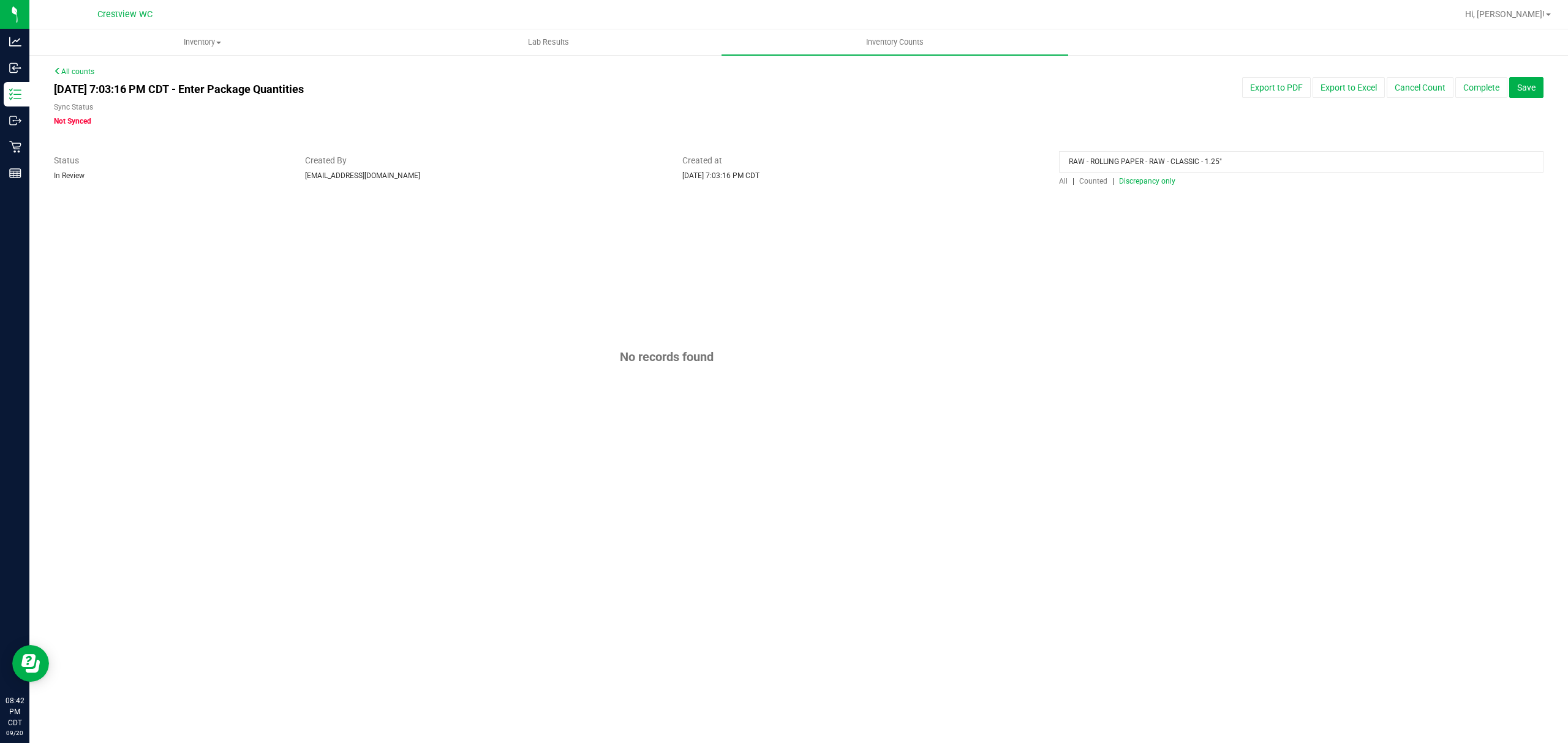
click at [1210, 164] on input "RAW - ROLLING PAPER - RAW - CLASSIC - 1.25"" at bounding box center [1302, 162] width 485 height 22
click at [976, 111] on div "[DATE] 7:03:16 PM CDT - Enter Package Quantities Sync Status Not Synced Export …" at bounding box center [798, 102] width 1508 height 49
click at [1160, 183] on span "Discrepancy only" at bounding box center [1148, 181] width 57 height 9
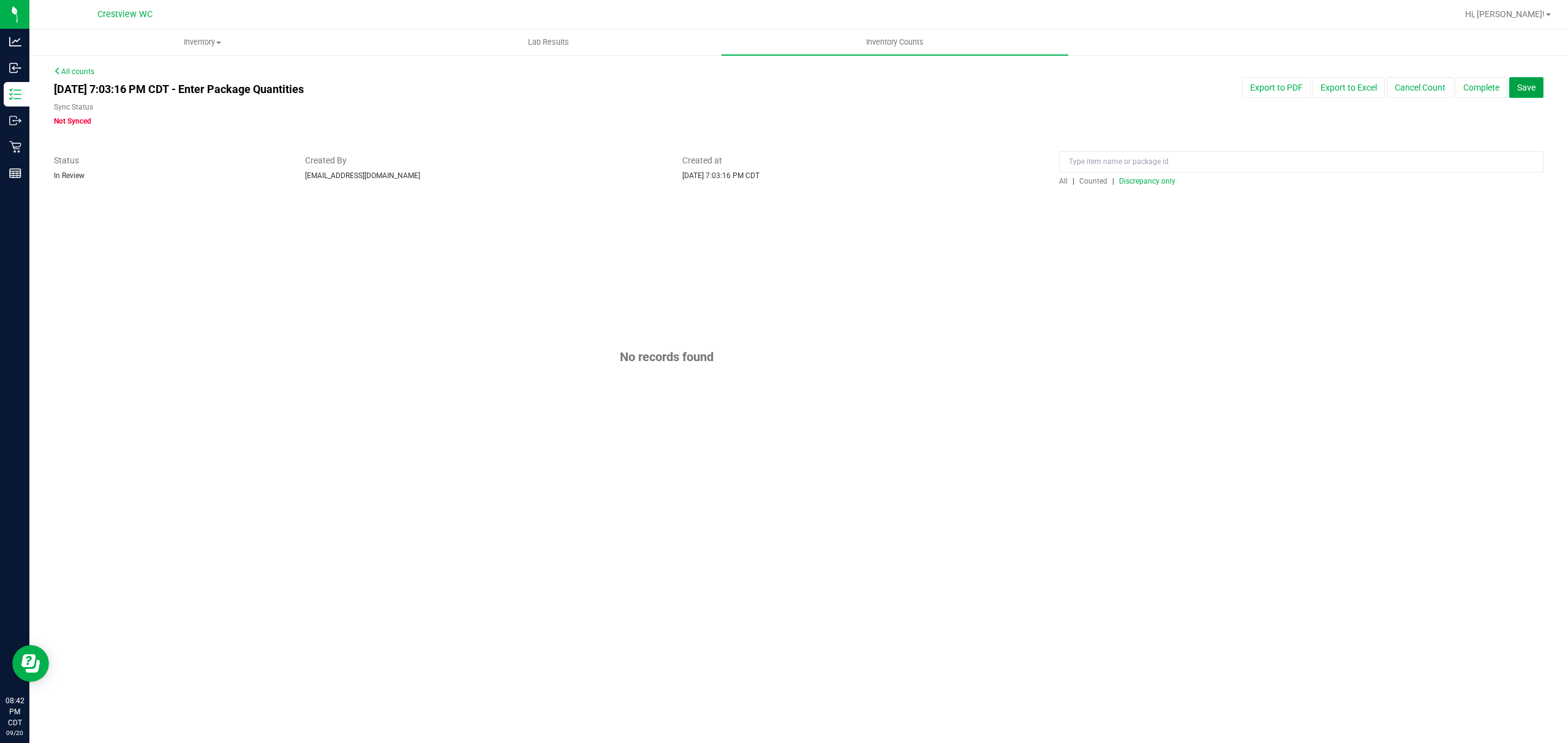
click at [1523, 91] on span "Save" at bounding box center [1526, 87] width 18 height 9
